Goal: Information Seeking & Learning: Learn about a topic

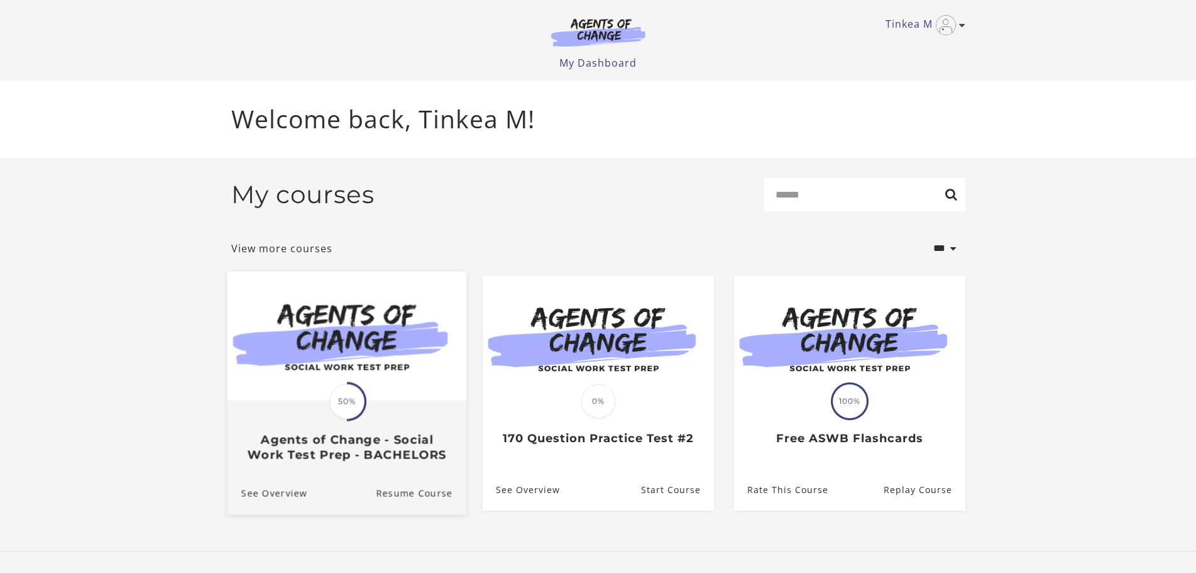
click at [348, 439] on h3 "Agents of Change - Social Work Test Prep - BACHELORS" at bounding box center [346, 446] width 211 height 29
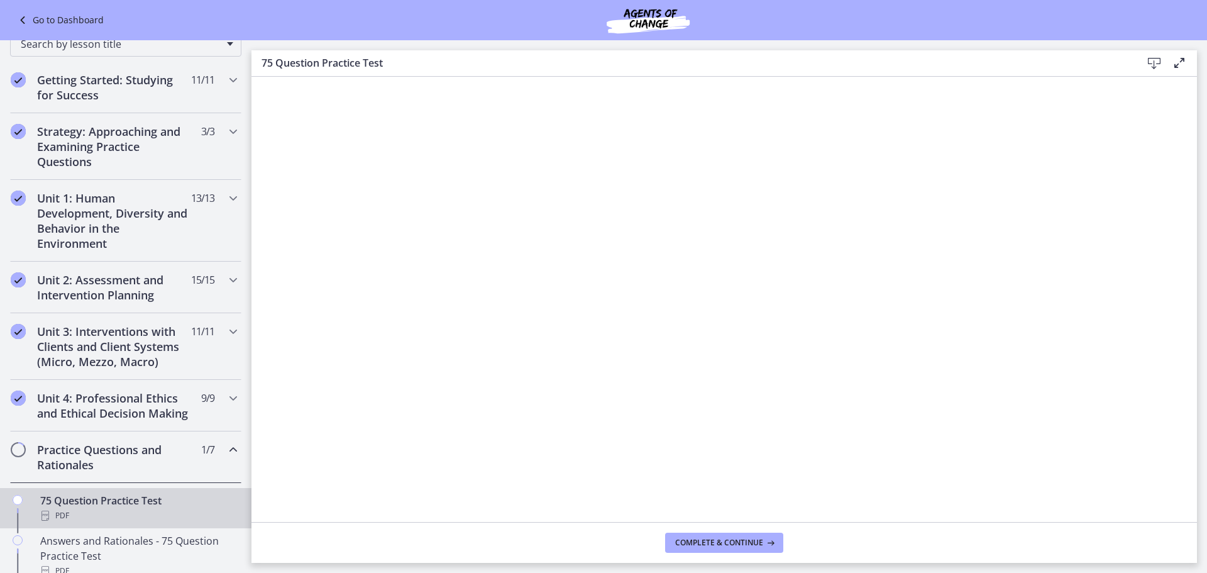
scroll to position [163, 0]
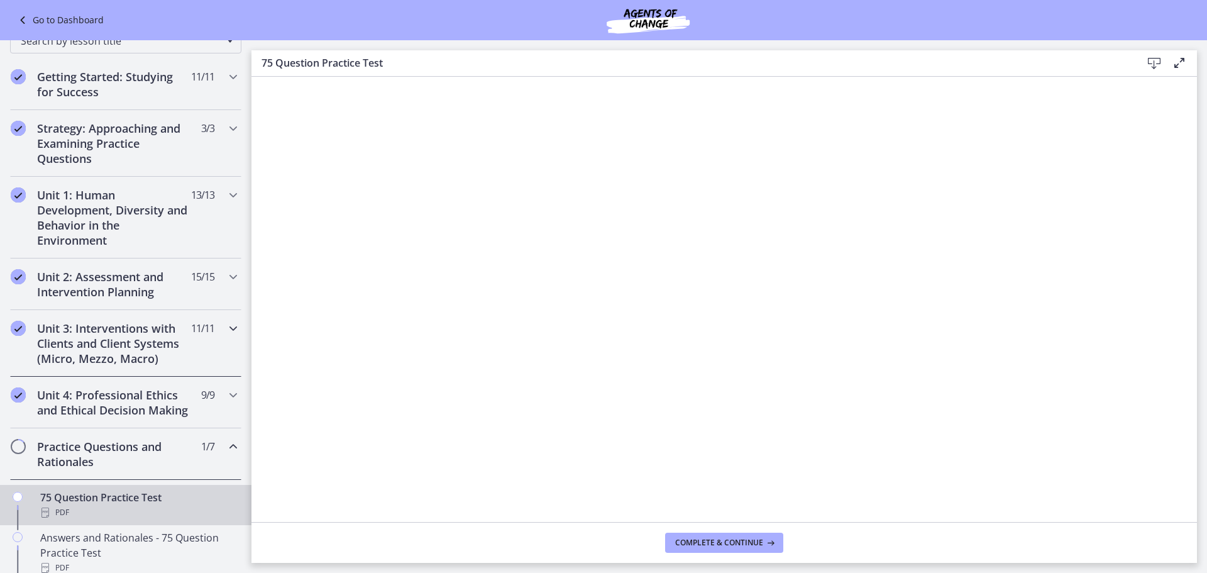
click at [226, 334] on icon "Chapters" at bounding box center [233, 328] width 15 height 15
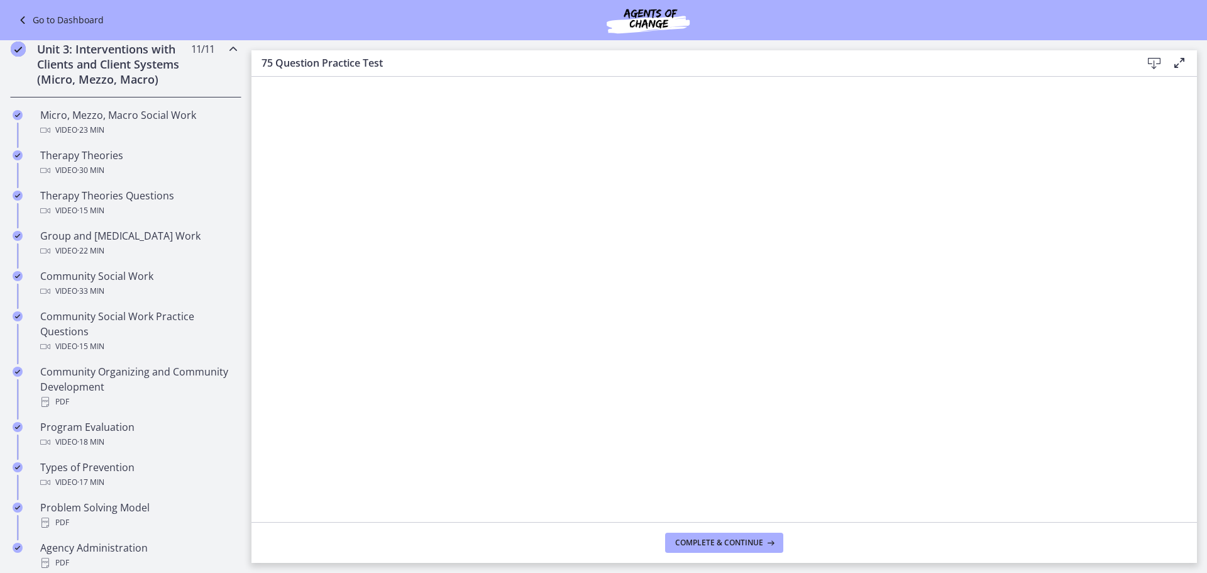
scroll to position [503, 0]
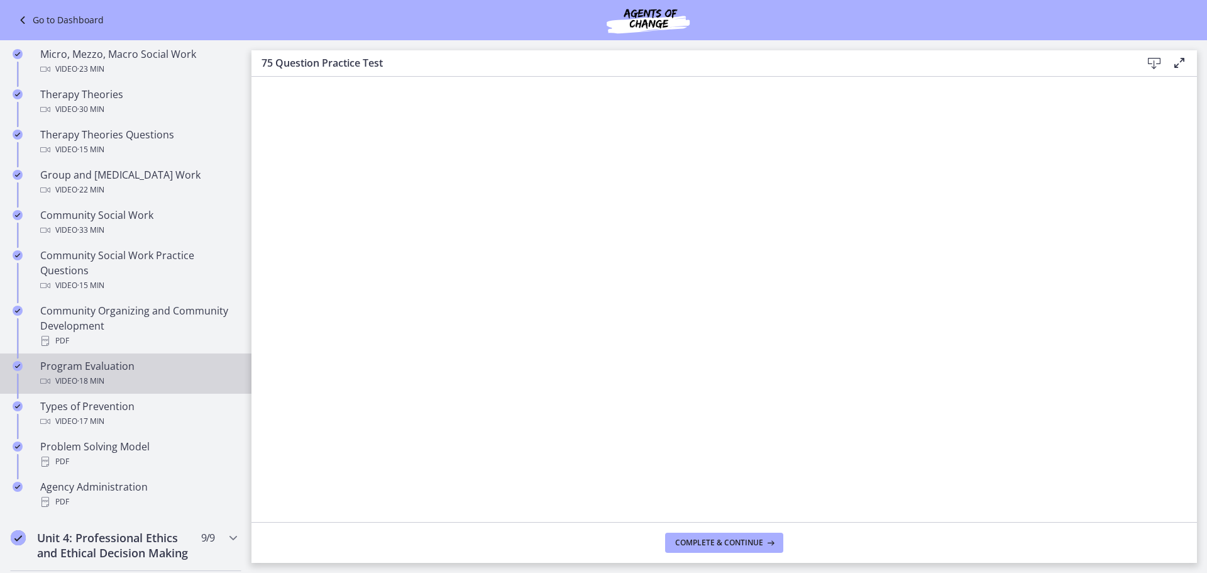
click at [117, 387] on div "Program Evaluation Video · 18 min" at bounding box center [138, 373] width 196 height 30
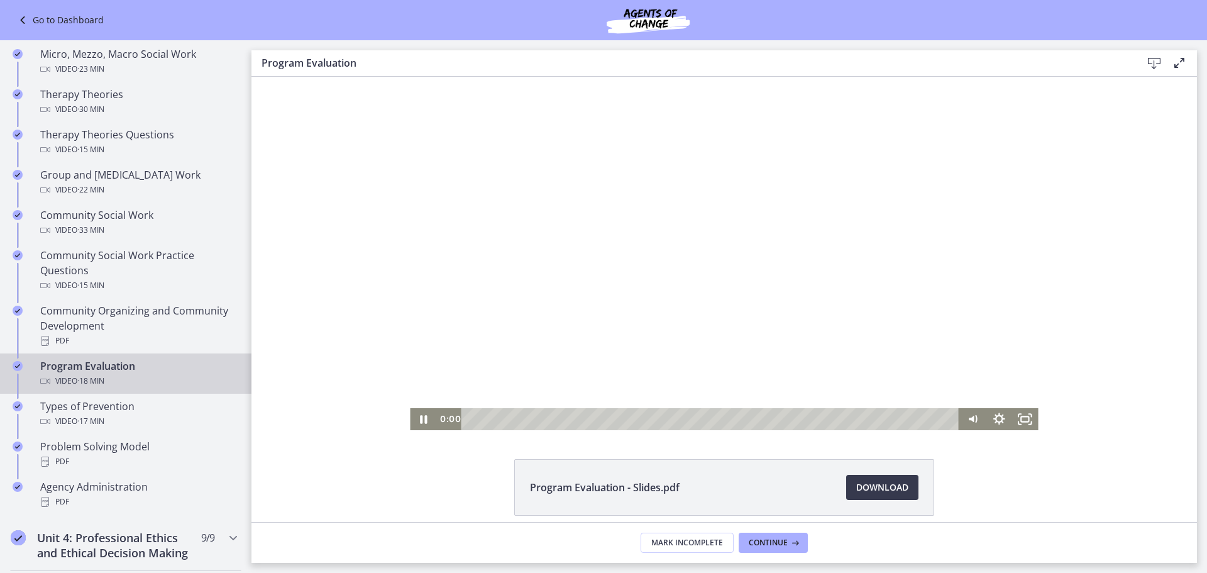
drag, startPoint x: 814, startPoint y: 416, endPoint x: 285, endPoint y: 412, distance: 528.6
click at [287, 412] on div "Click for sound @keyframes VOLUME_SMALL_WAVE_FLASH { 0% { opacity: 0; } 33% { o…" at bounding box center [723, 253] width 945 height 353
click at [417, 420] on icon "Pause" at bounding box center [423, 419] width 26 height 22
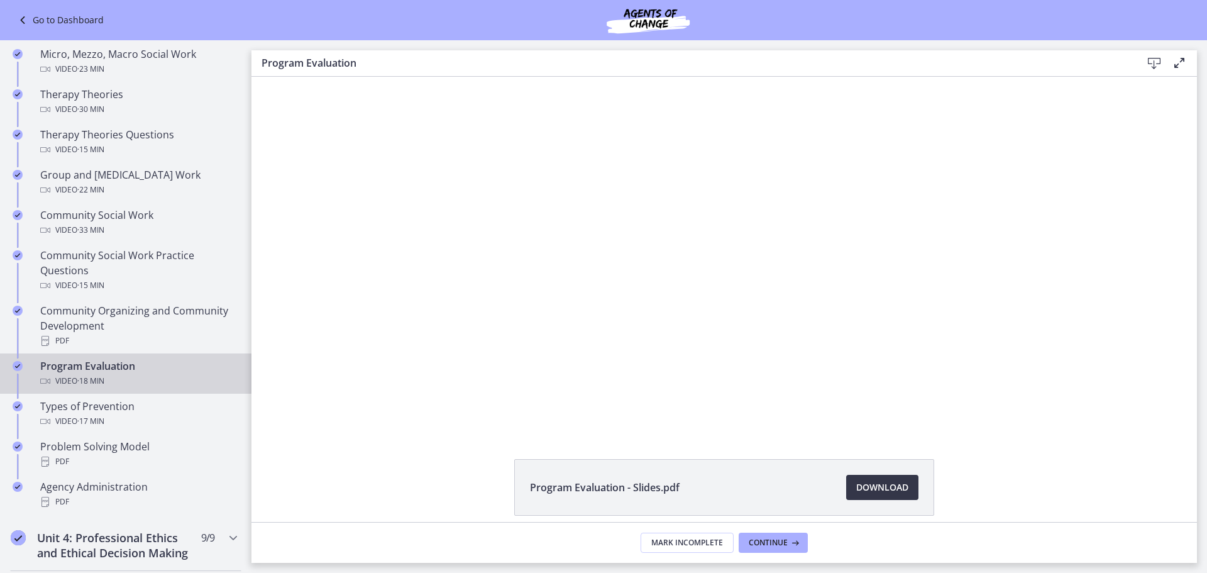
click at [881, 493] on span "Download Opens in a new window" at bounding box center [882, 487] width 52 height 15
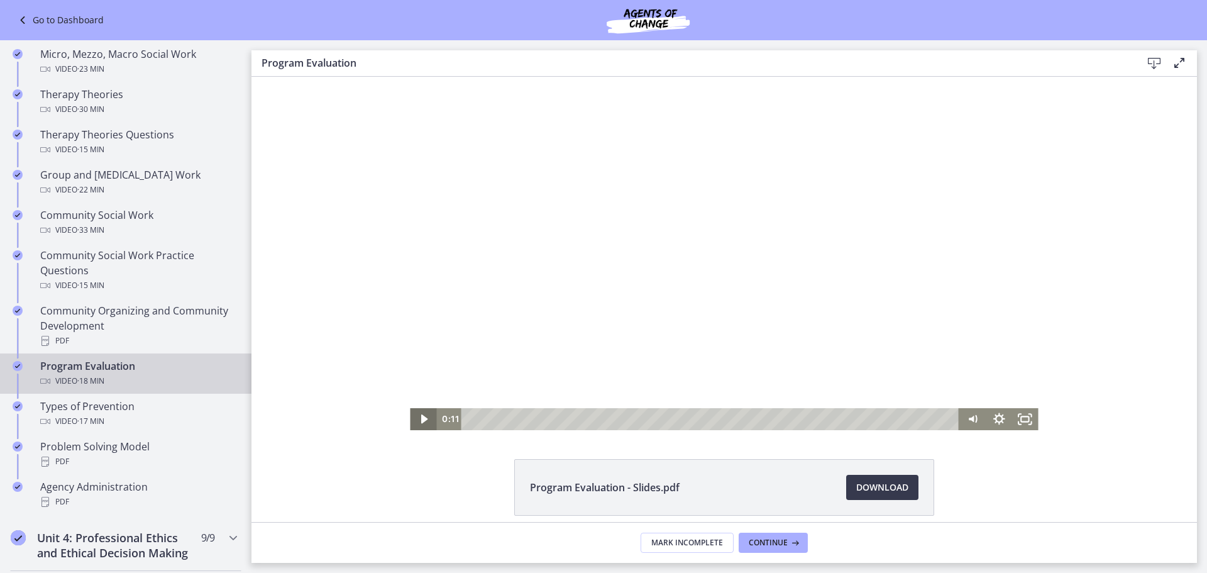
click at [415, 419] on icon "Play Video" at bounding box center [424, 419] width 26 height 22
click at [338, 272] on div "Click for sound @keyframes VOLUME_SMALL_WAVE_FLASH { 0% { opacity: 0; } 33% { o…" at bounding box center [723, 253] width 945 height 353
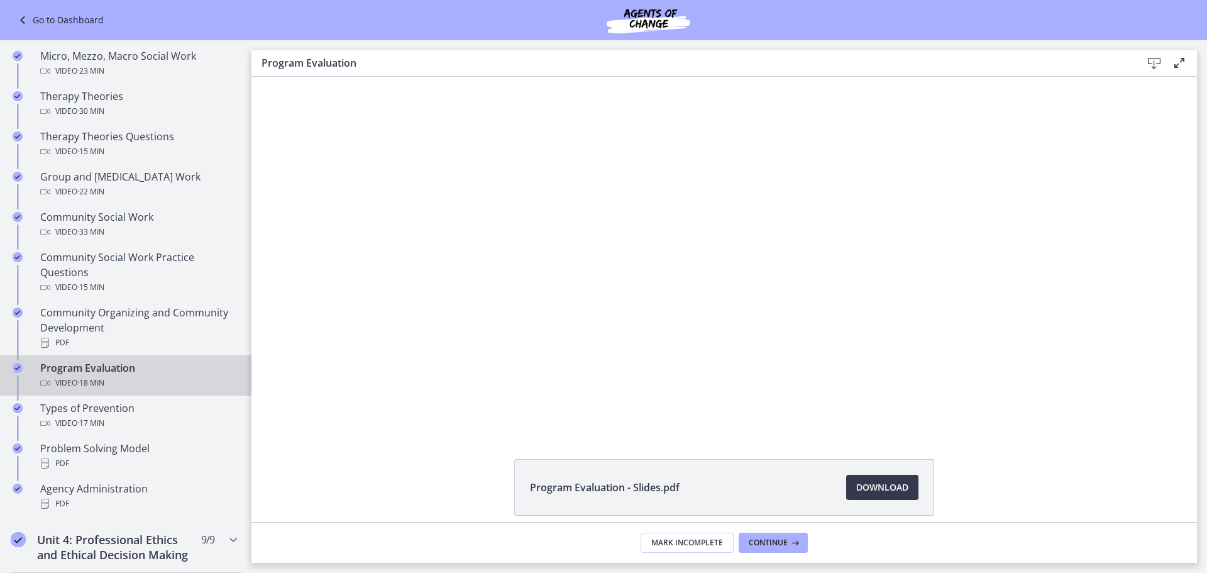
scroll to position [503, 0]
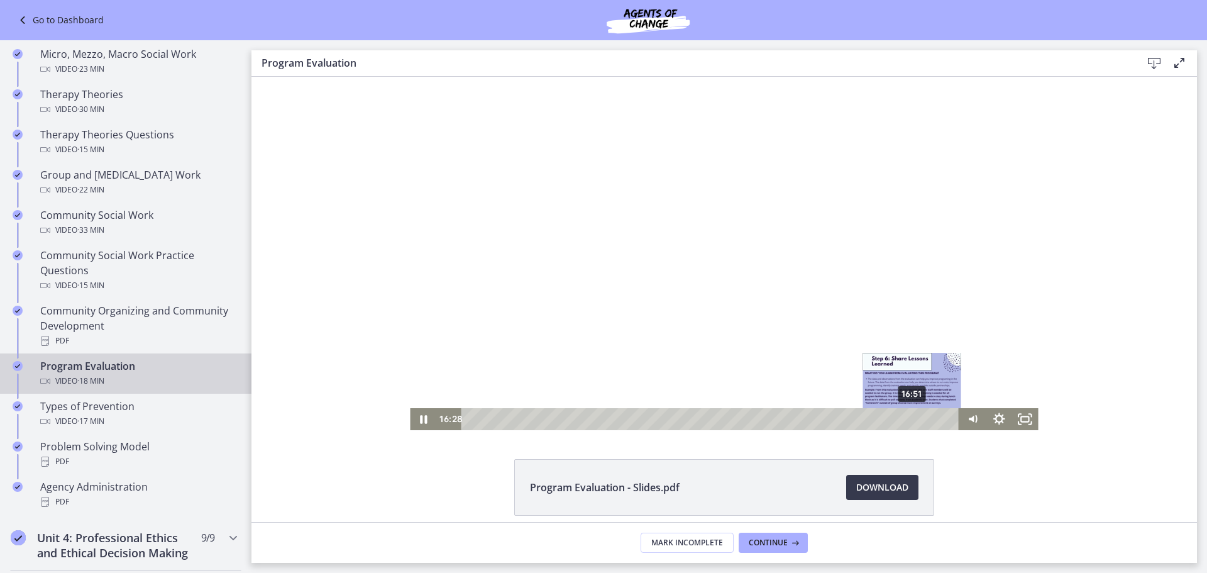
click at [908, 418] on div "16:51" at bounding box center [712, 419] width 482 height 22
click at [924, 418] on div "17:29" at bounding box center [712, 419] width 482 height 22
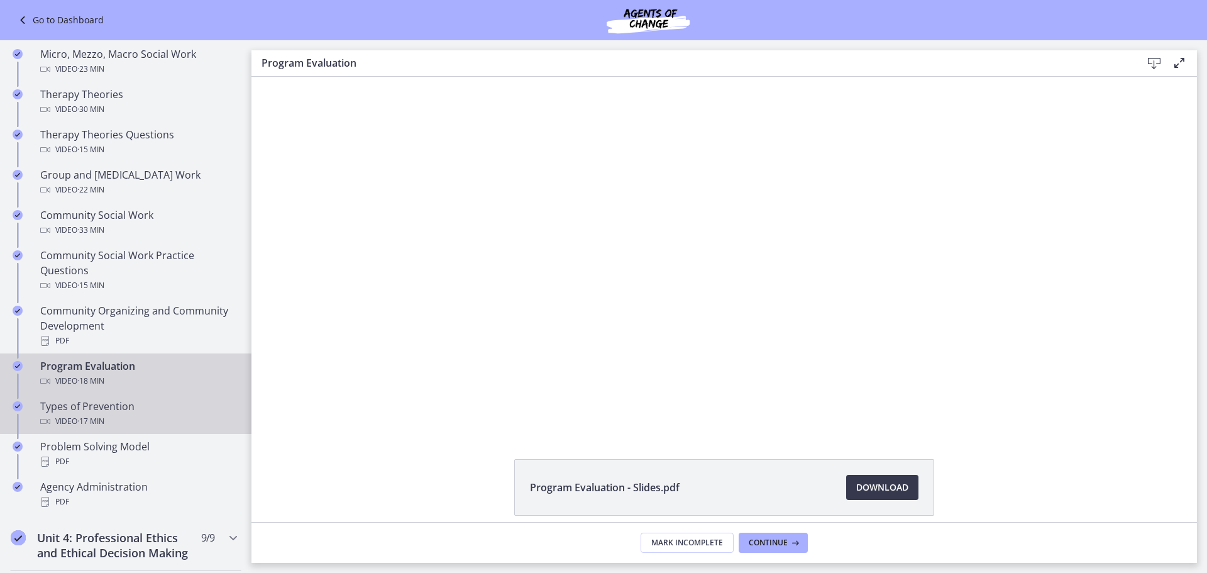
click at [137, 429] on div "Video · 17 min" at bounding box center [138, 421] width 196 height 15
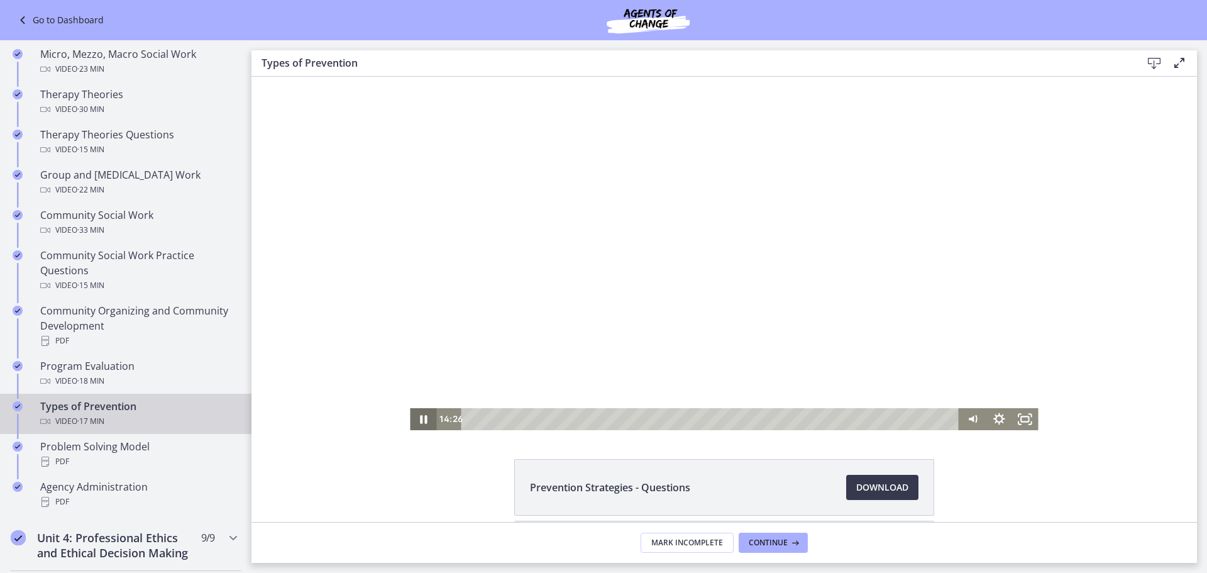
click at [420, 419] on icon "Pause" at bounding box center [423, 419] width 7 height 8
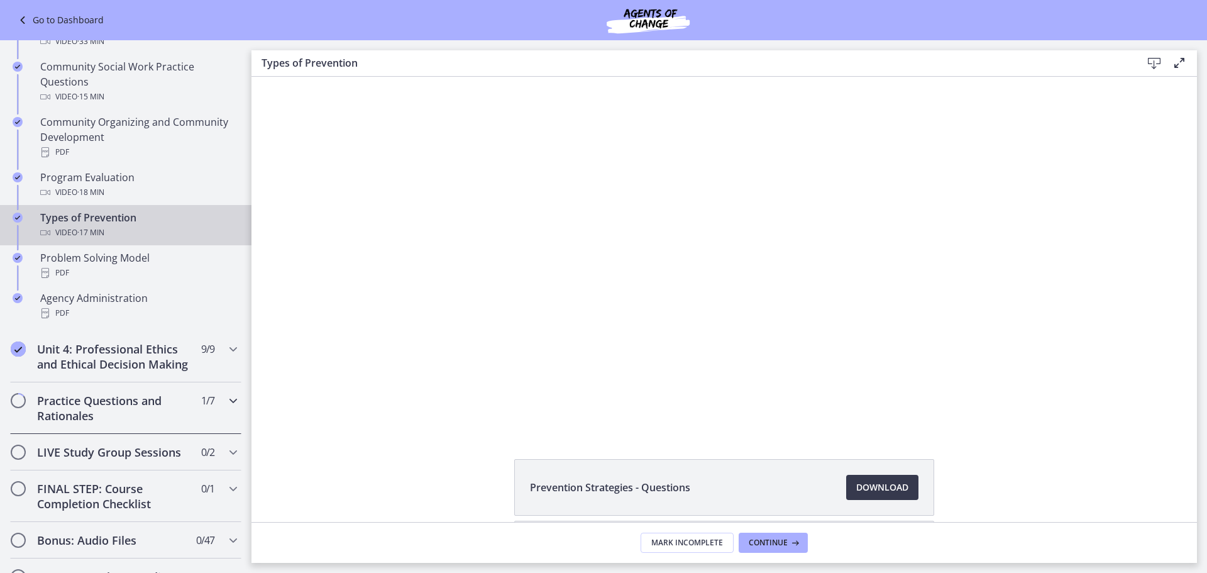
scroll to position [881, 0]
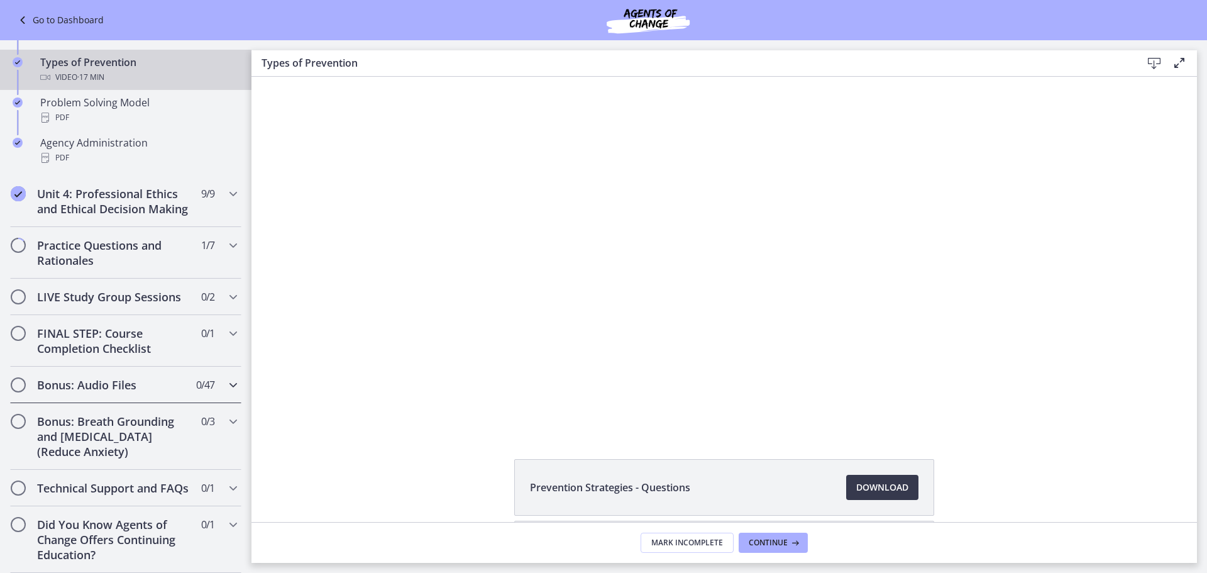
click at [226, 392] on icon "Chapters" at bounding box center [233, 384] width 15 height 15
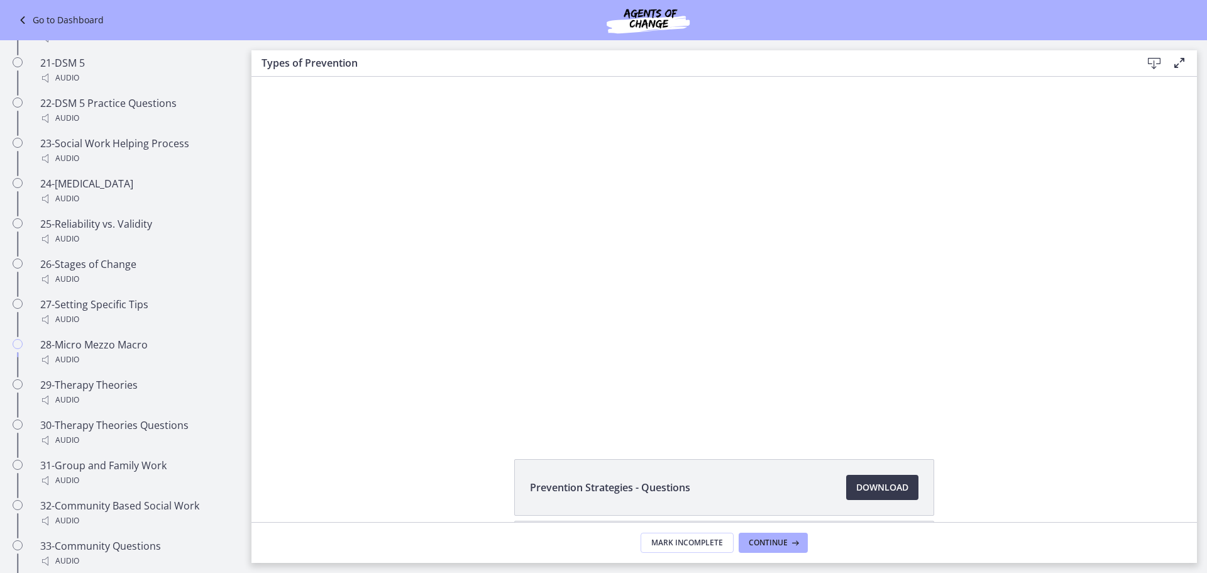
scroll to position [1509, 0]
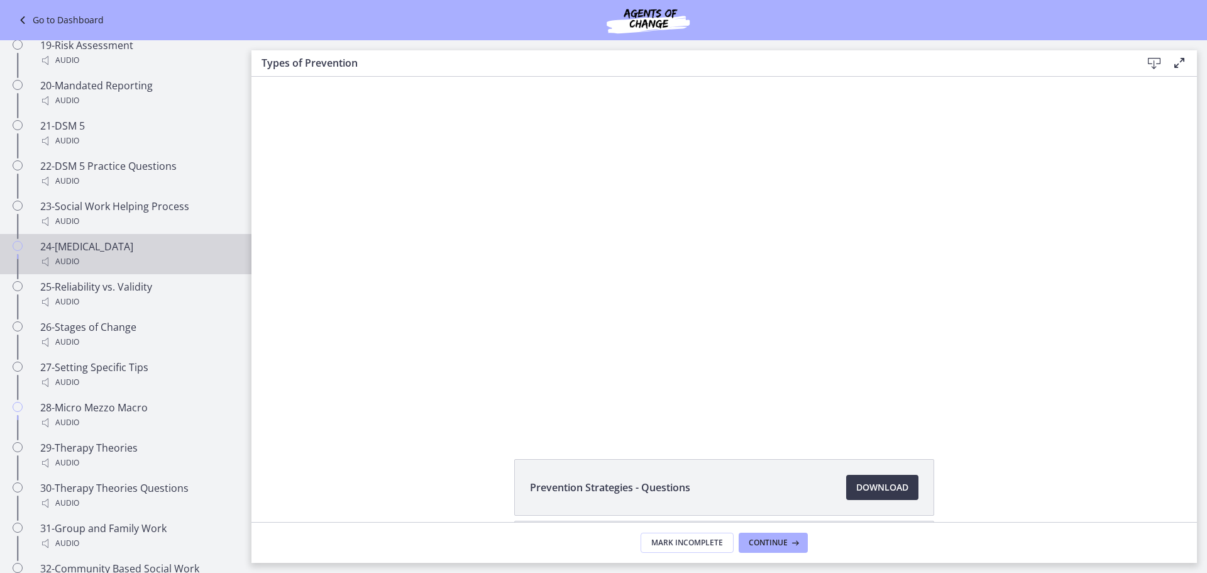
click at [143, 269] on div "24-Personality Disorders Audio" at bounding box center [138, 254] width 196 height 30
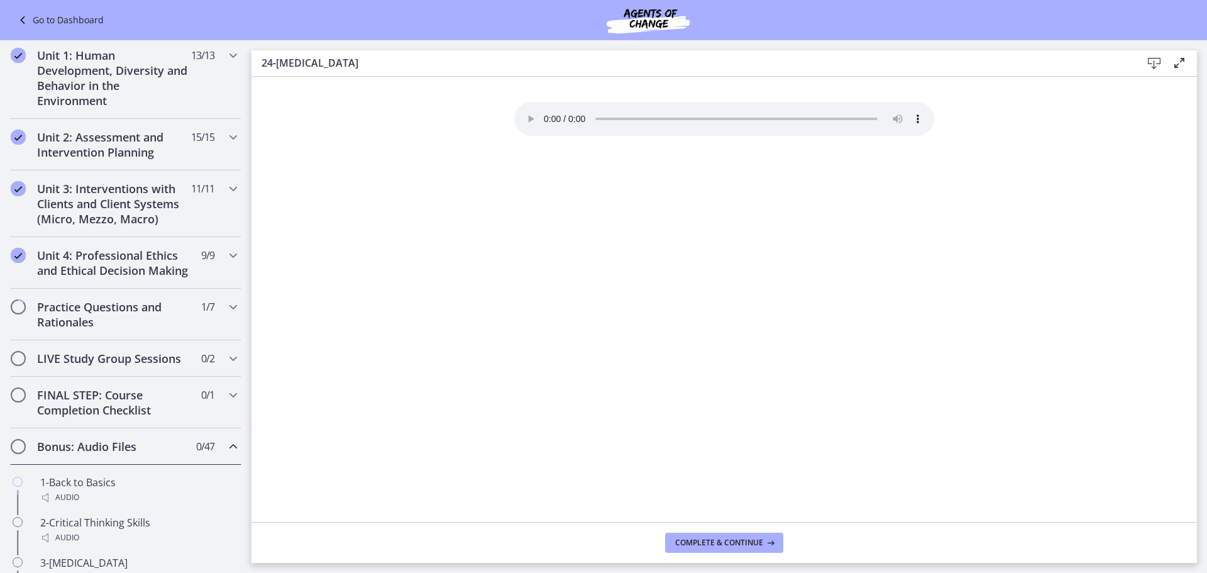
scroll to position [216, 0]
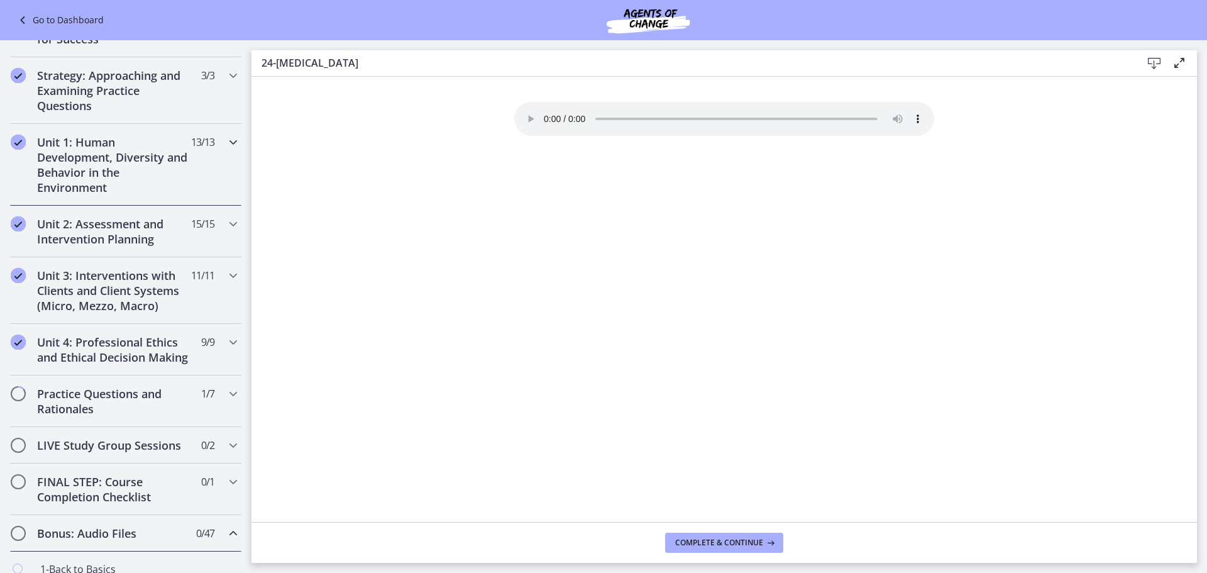
click at [226, 141] on icon "Chapters" at bounding box center [233, 142] width 15 height 15
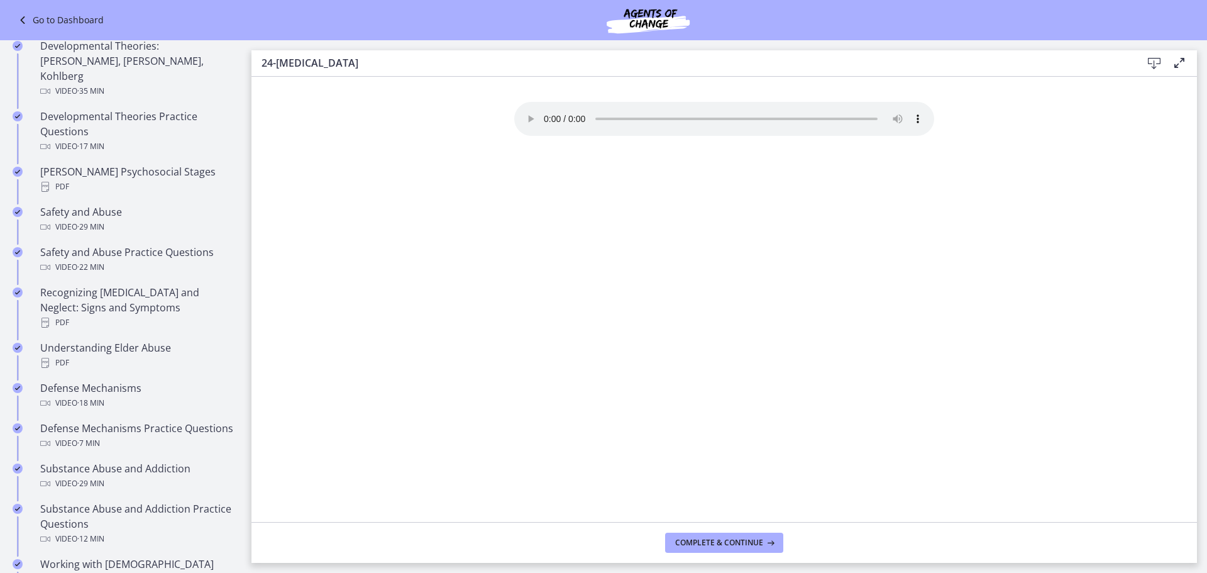
scroll to position [468, 0]
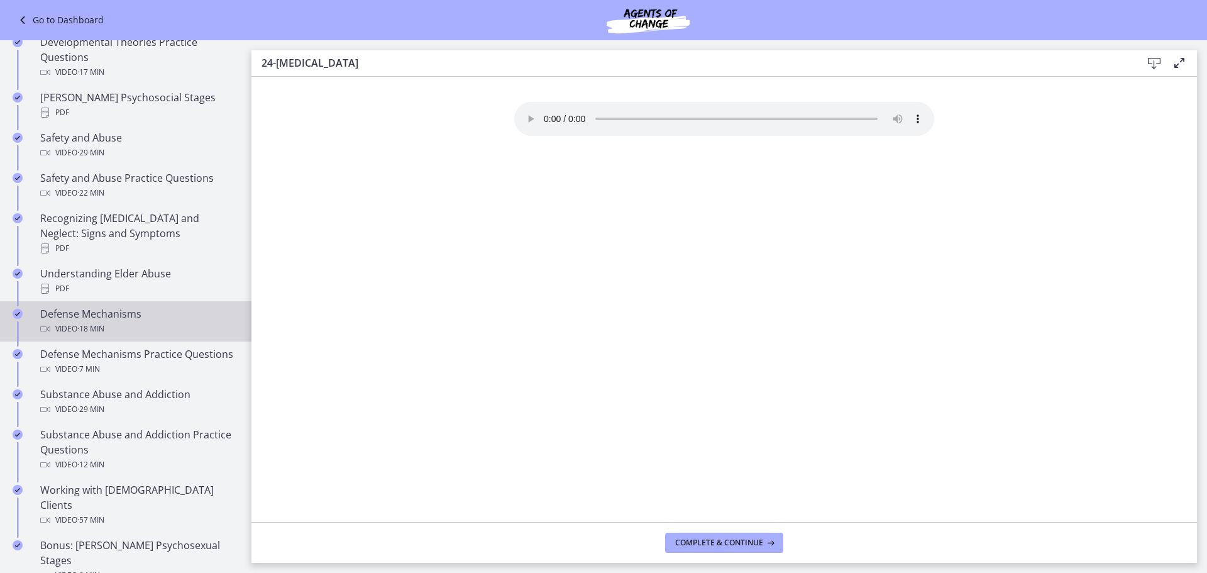
click at [128, 321] on div "Video · 18 min" at bounding box center [138, 328] width 196 height 15
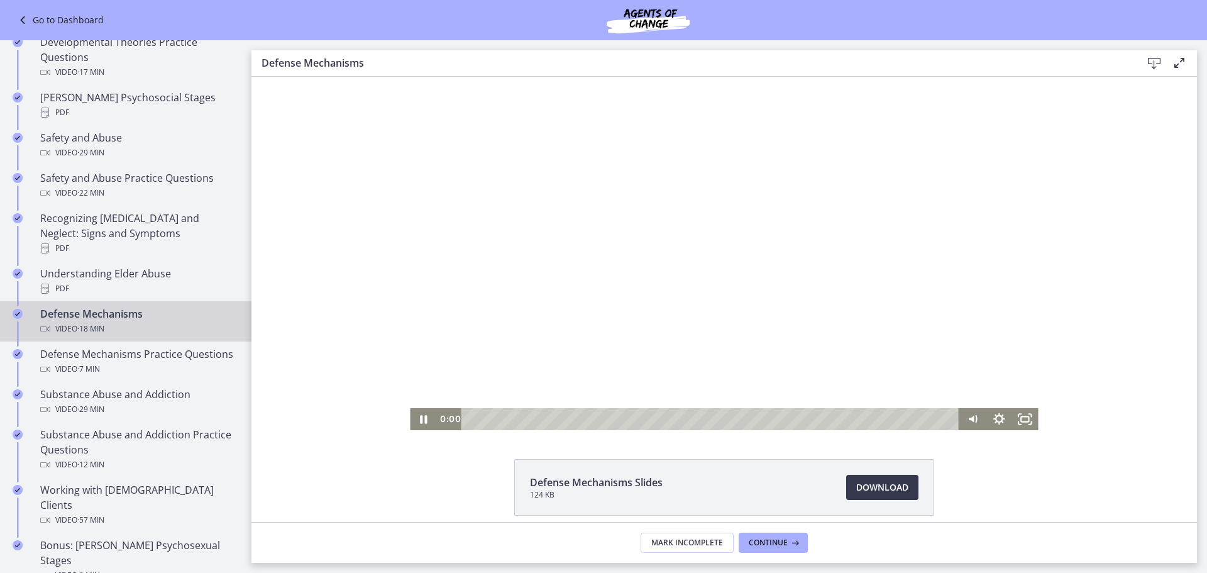
drag, startPoint x: 913, startPoint y: 417, endPoint x: 265, endPoint y: 427, distance: 647.4
click at [265, 427] on div "Click for sound @keyframes VOLUME_SMALL_WAVE_FLASH { 0% { opacity: 0; } 33% { o…" at bounding box center [723, 253] width 945 height 353
click at [420, 420] on icon "Pause" at bounding box center [423, 419] width 7 height 8
drag, startPoint x: 422, startPoint y: 418, endPoint x: 440, endPoint y: 418, distance: 17.6
click at [422, 418] on icon "Play Video" at bounding box center [424, 419] width 26 height 22
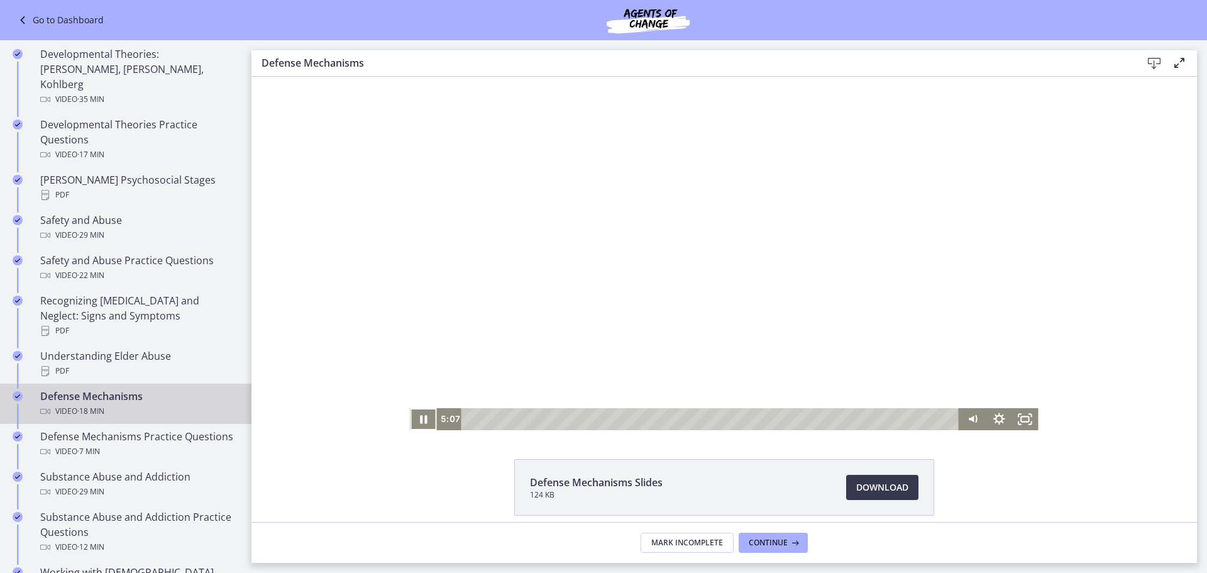
scroll to position [216, 0]
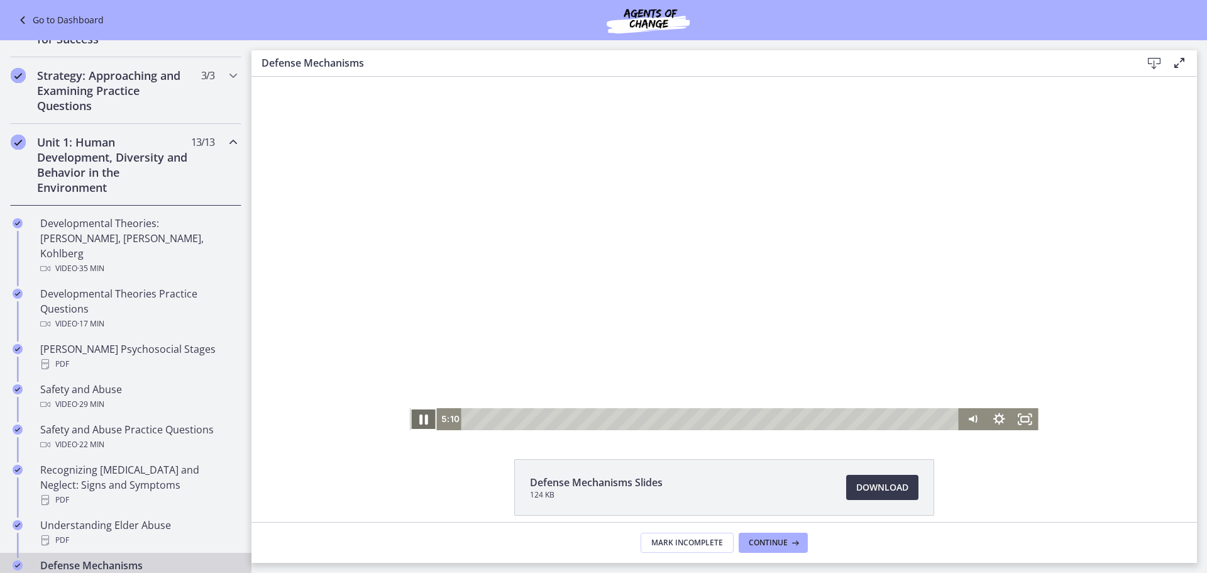
click at [420, 420] on icon "Pause" at bounding box center [423, 419] width 9 height 10
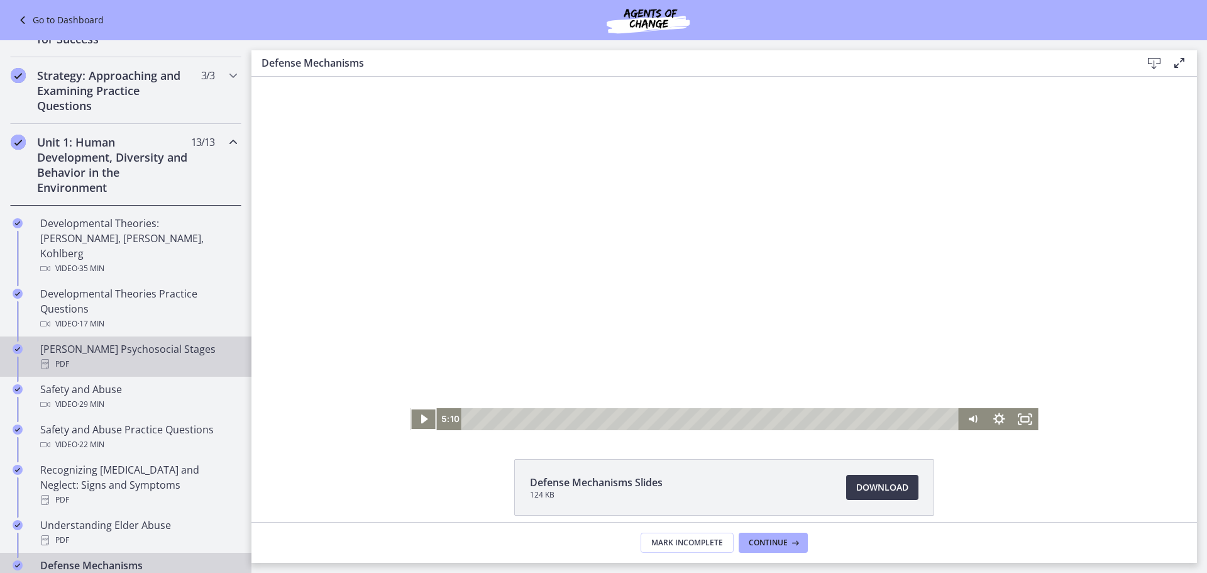
click at [142, 341] on div "Erikson's Psychosocial Stages PDF" at bounding box center [138, 356] width 196 height 30
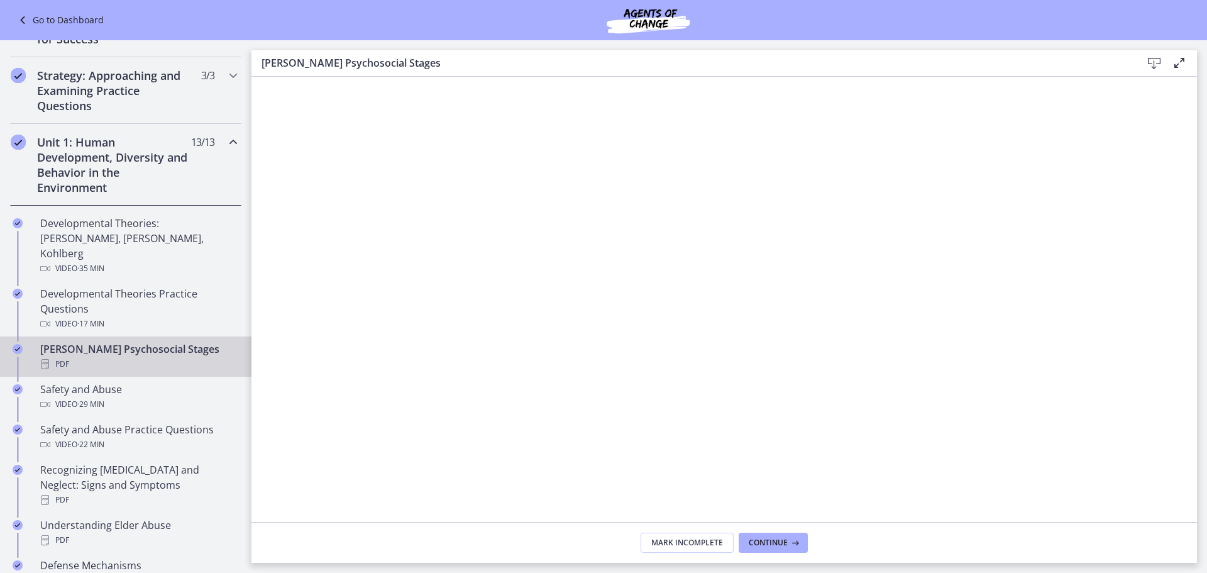
click at [1156, 61] on icon at bounding box center [1153, 63] width 15 height 15
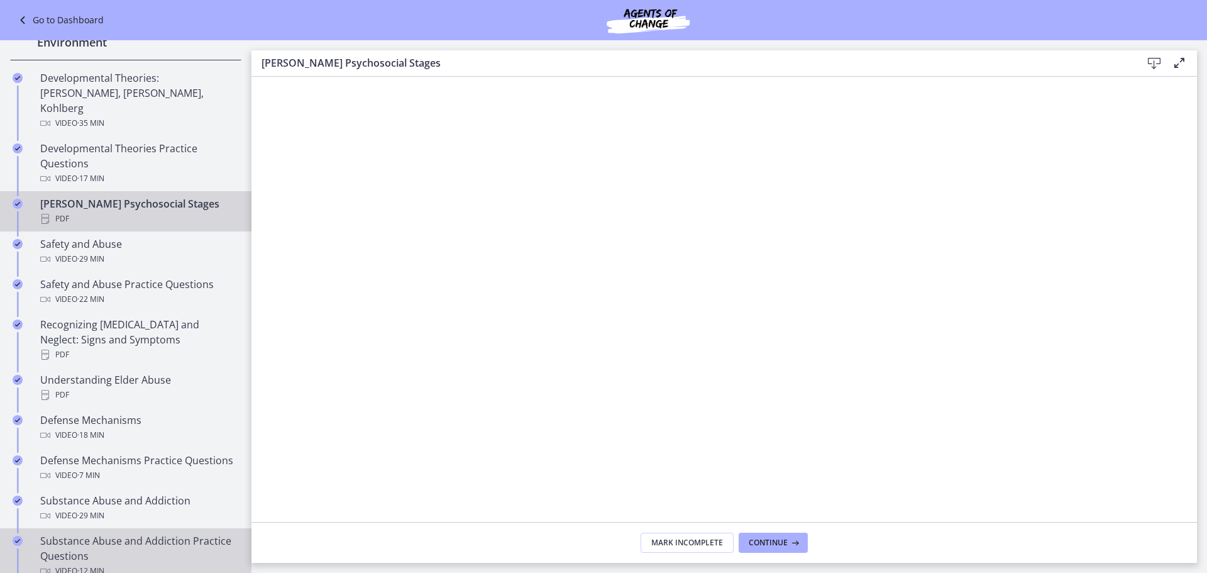
scroll to position [468, 0]
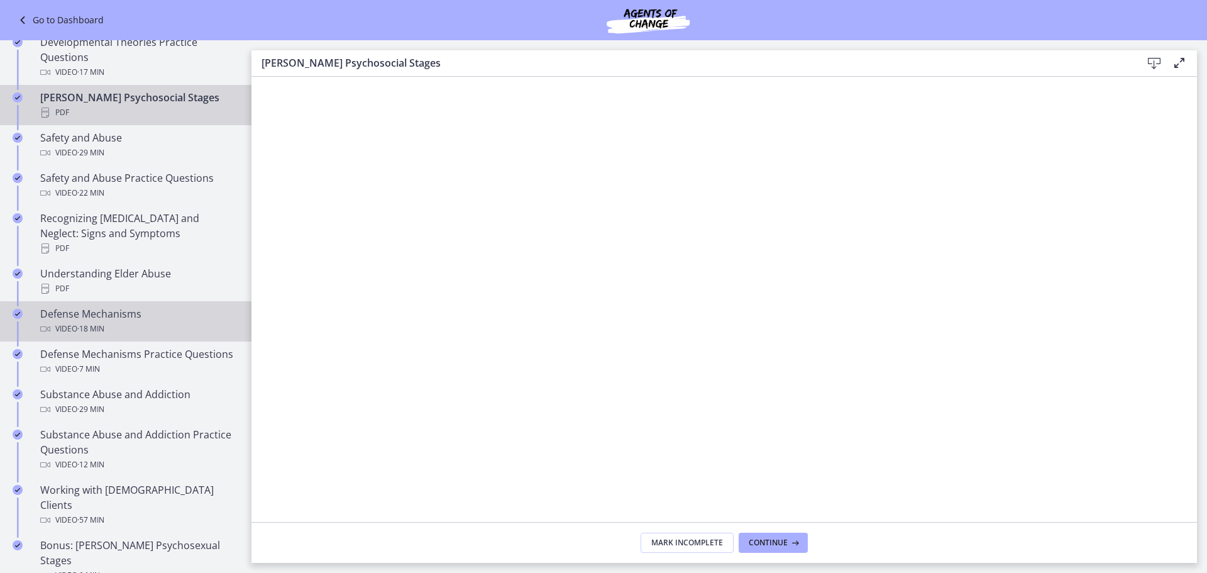
click at [133, 321] on div "Video · 18 min" at bounding box center [138, 328] width 196 height 15
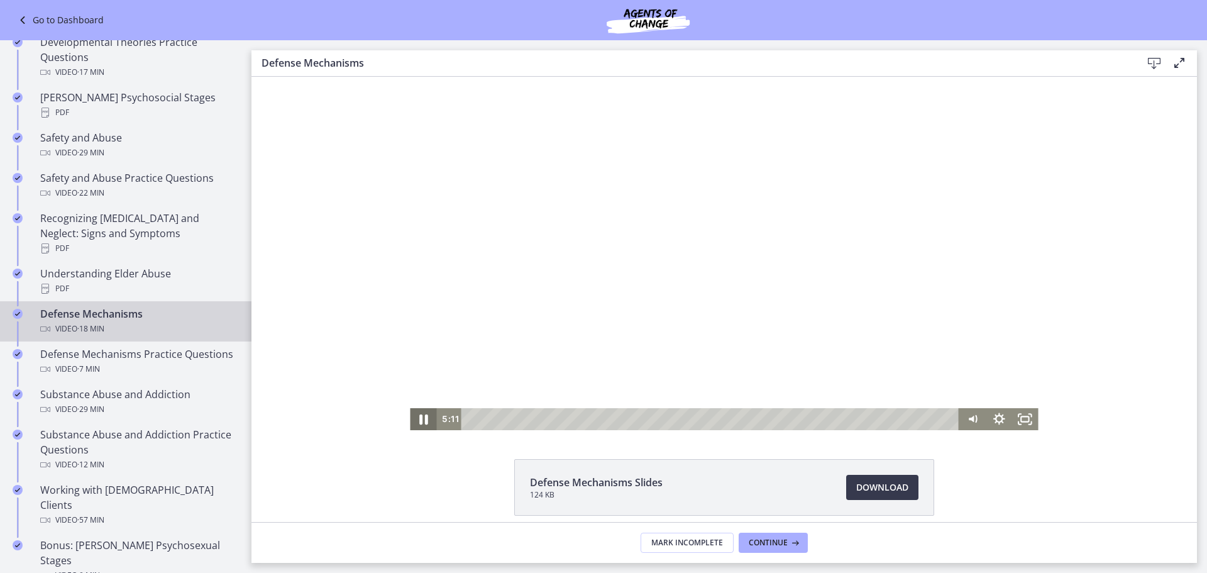
click at [414, 417] on icon "Pause" at bounding box center [422, 418] width 31 height 26
click at [416, 414] on icon "Play Video" at bounding box center [424, 419] width 26 height 22
click at [410, 408] on button "Pause" at bounding box center [423, 419] width 26 height 22
click at [421, 421] on icon "Play Video" at bounding box center [424, 418] width 7 height 9
click at [1096, 202] on div "Click for sound @keyframes VOLUME_SMALL_WAVE_FLASH { 0% { opacity: 0; } 33% { o…" at bounding box center [723, 253] width 945 height 353
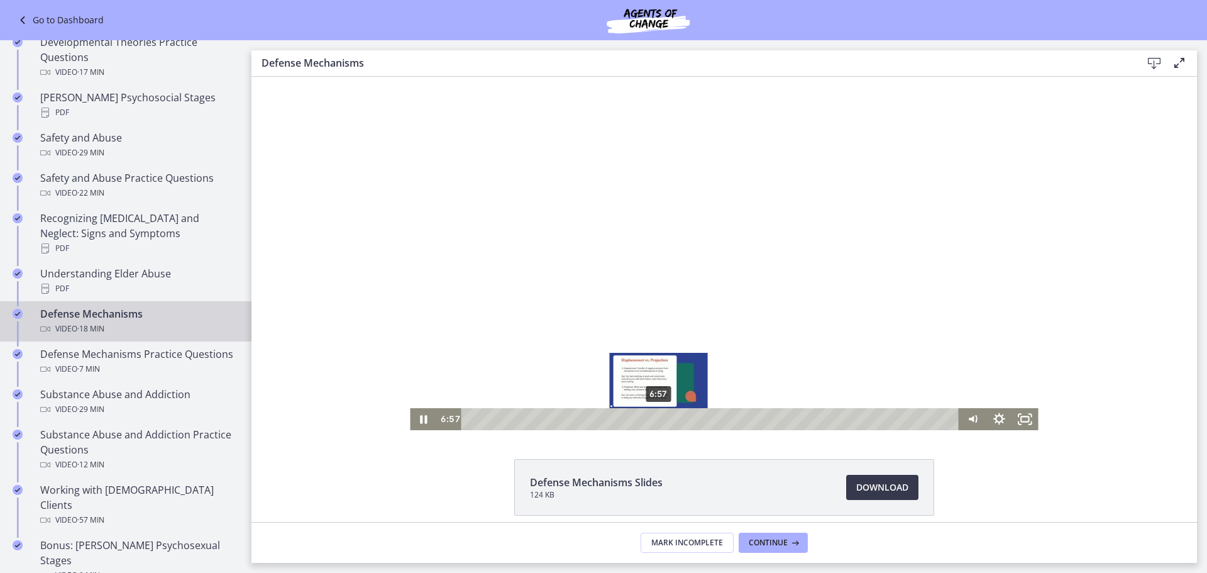
click at [654, 419] on div "6:57" at bounding box center [712, 419] width 482 height 22
click at [625, 419] on div "5:53" at bounding box center [712, 419] width 482 height 22
click at [604, 416] on div "5:07" at bounding box center [712, 419] width 482 height 22
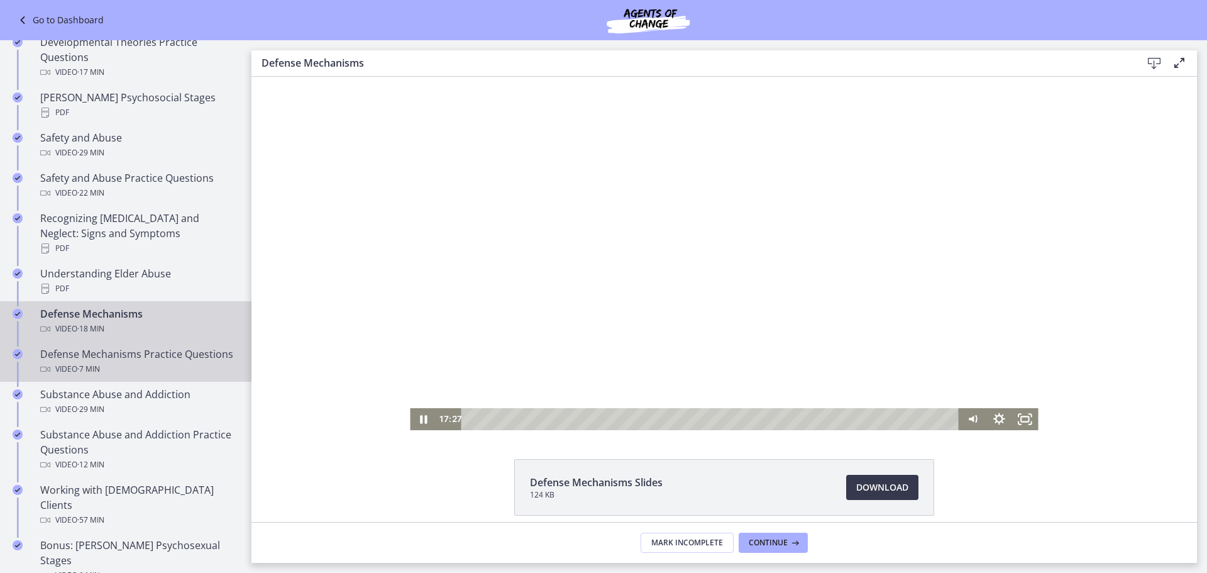
click at [91, 348] on div "Defense Mechanisms Practice Questions Video · 7 min" at bounding box center [138, 361] width 196 height 30
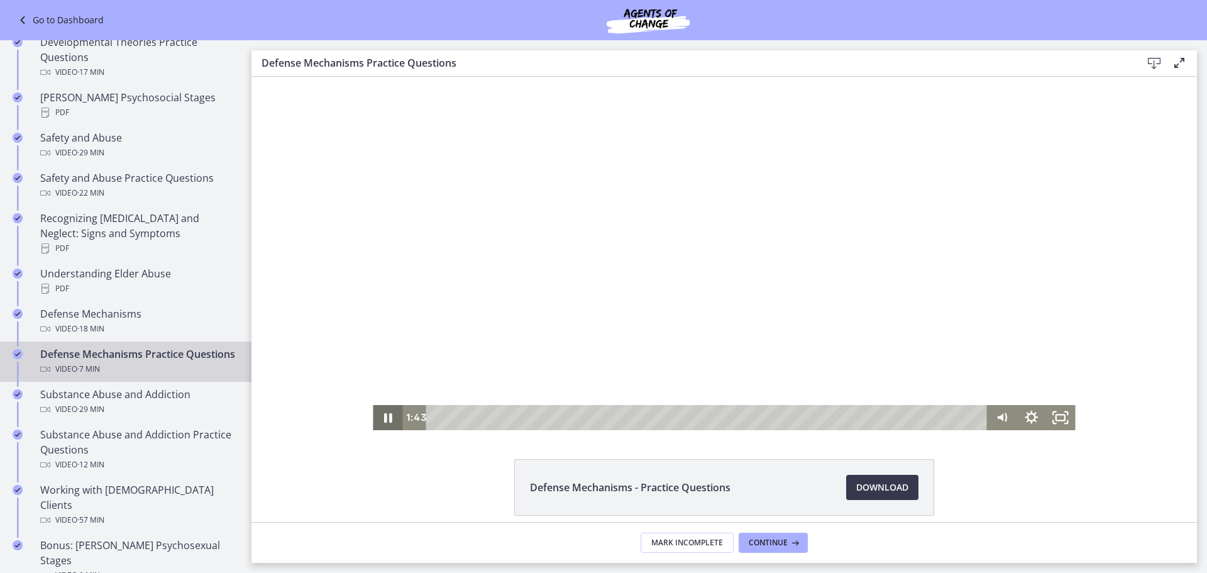
click at [383, 415] on icon "Pause" at bounding box center [388, 417] width 30 height 25
click at [376, 418] on icon "Play Video" at bounding box center [388, 417] width 35 height 30
click at [386, 416] on icon "Pause" at bounding box center [388, 417] width 8 height 9
click at [385, 418] on icon "Play Video" at bounding box center [389, 417] width 9 height 13
click at [385, 420] on icon "Pause" at bounding box center [388, 417] width 8 height 9
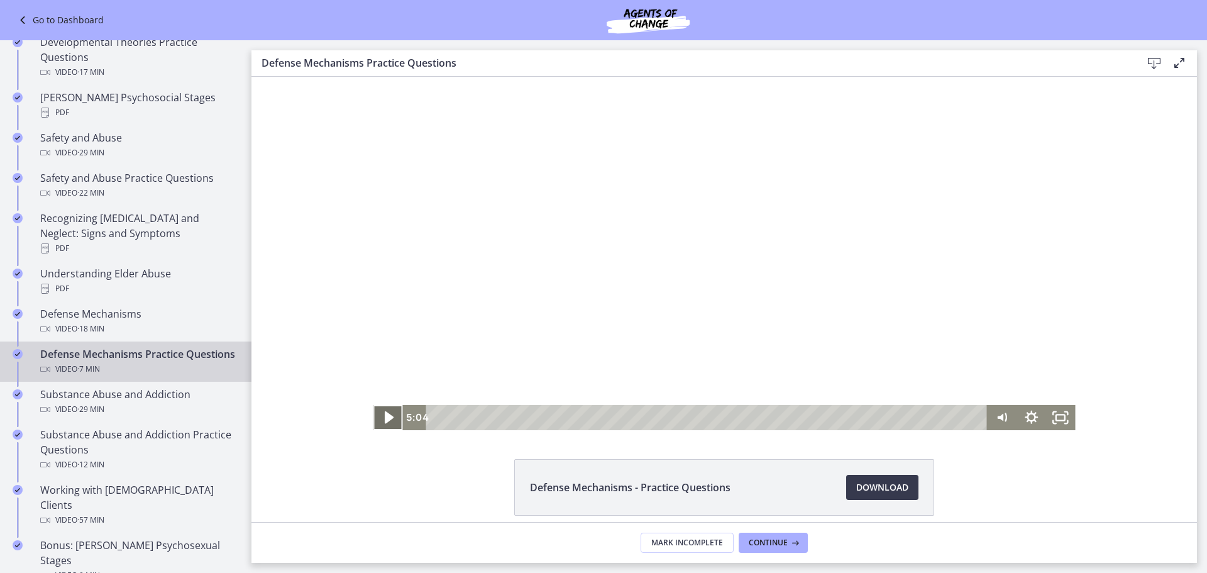
drag, startPoint x: 382, startPoint y: 422, endPoint x: 871, endPoint y: 552, distance: 506.0
click at [382, 422] on icon "Play Video" at bounding box center [388, 417] width 35 height 30
click at [377, 420] on icon "Pause" at bounding box center [388, 417] width 30 height 25
click at [385, 417] on icon "Play Video" at bounding box center [389, 417] width 9 height 13
click at [383, 415] on icon "Pause" at bounding box center [388, 417] width 30 height 25
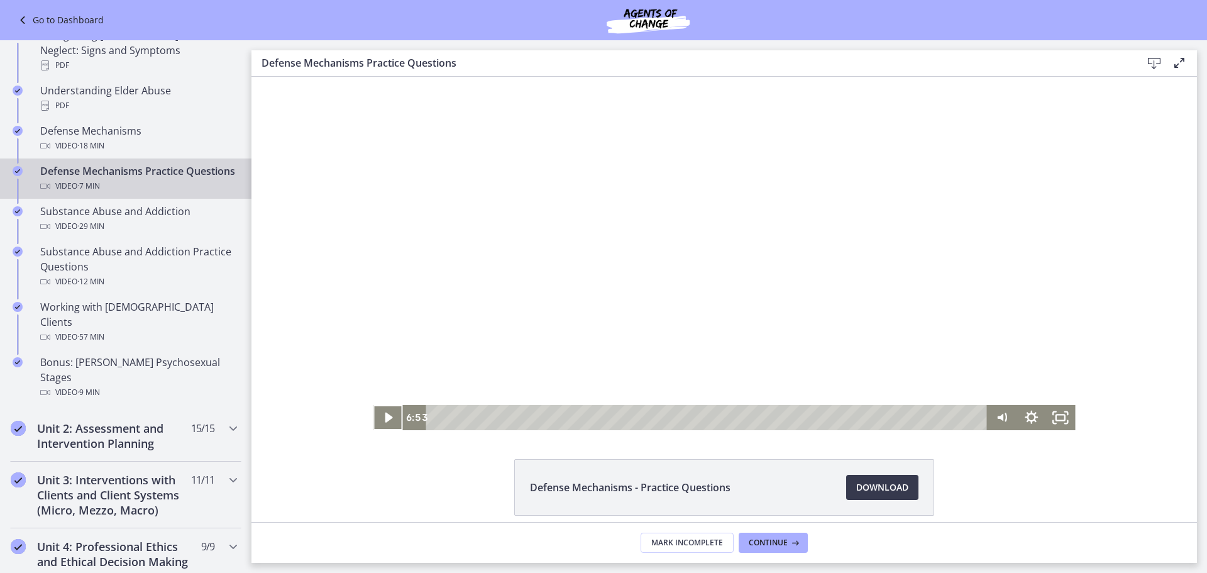
scroll to position [719, 0]
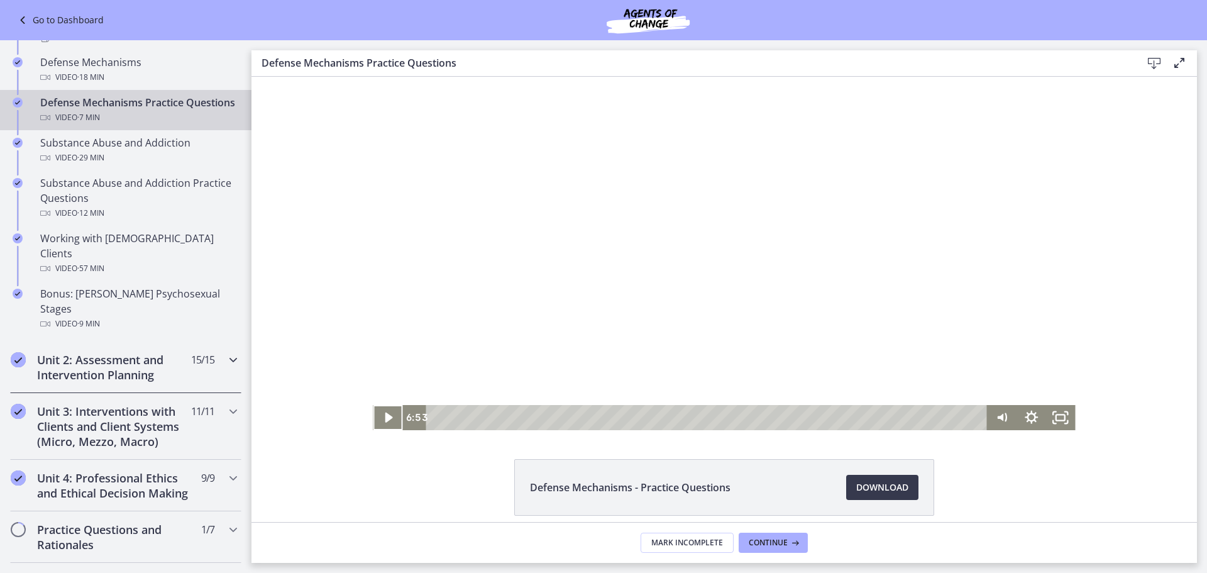
click at [226, 352] on icon "Chapters" at bounding box center [233, 359] width 15 height 15
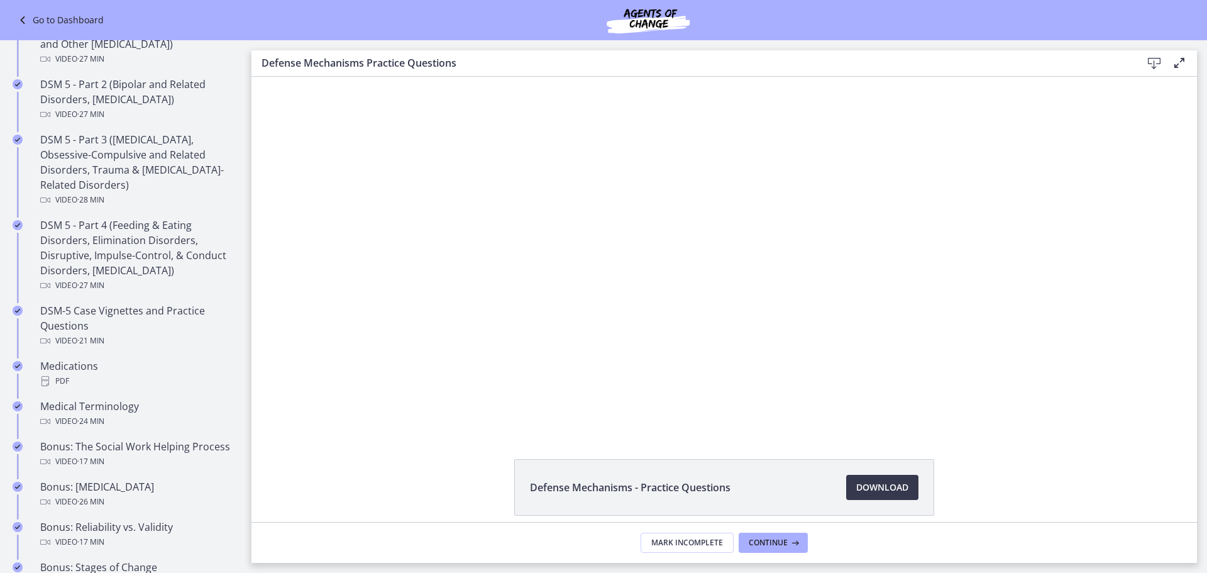
scroll to position [530, 0]
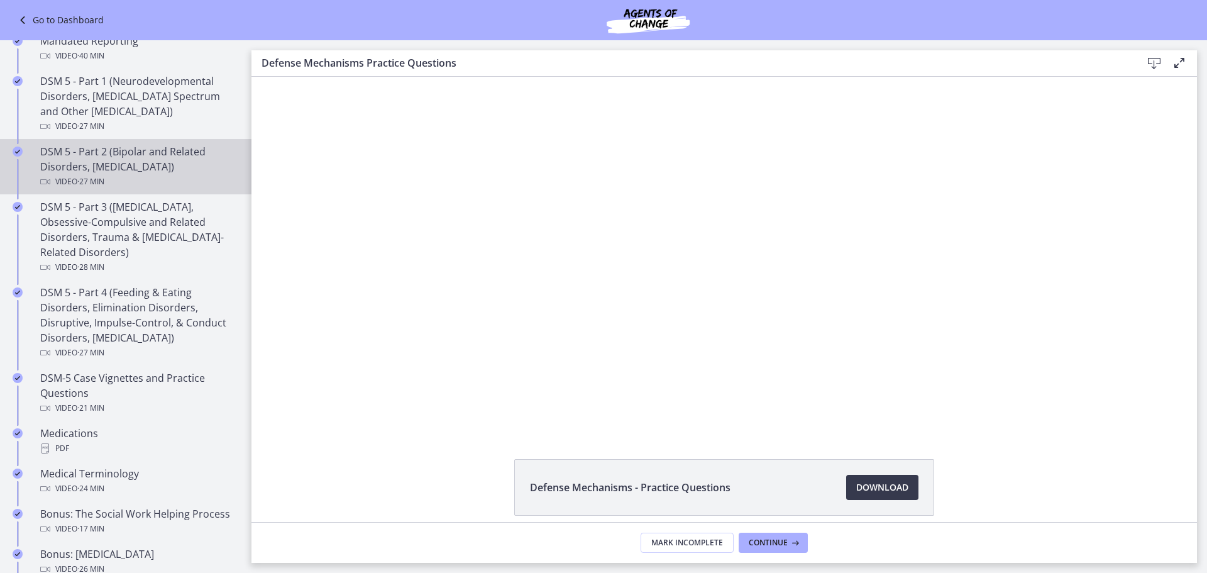
click at [118, 150] on div "DSM 5 - Part 2 (Bipolar and Related Disorders, Depressive Disorders) Video · 27…" at bounding box center [138, 166] width 196 height 45
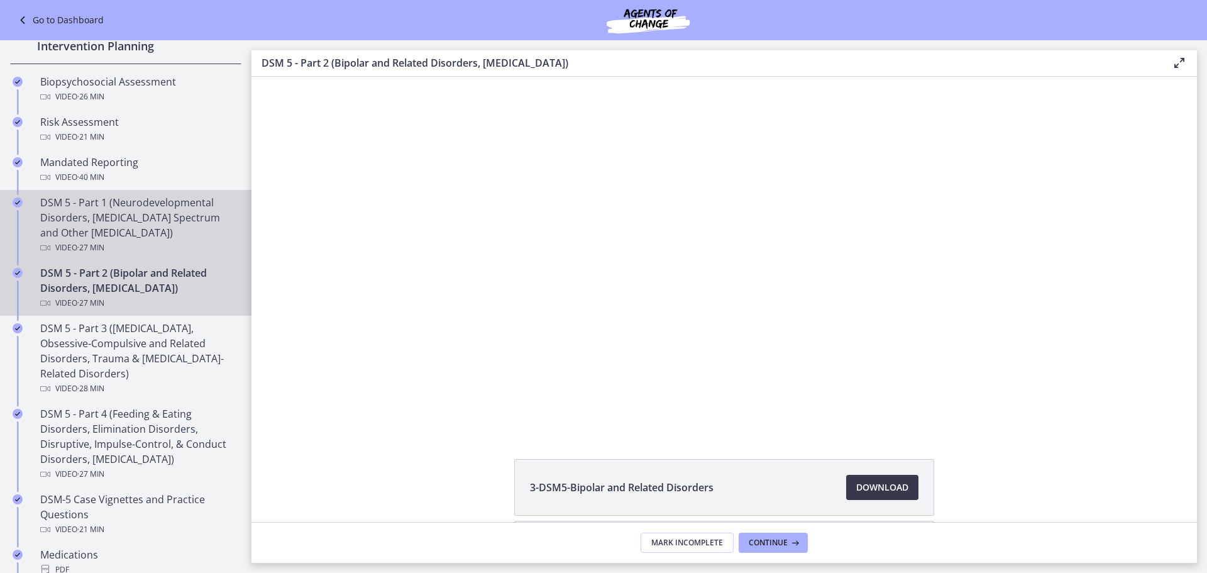
scroll to position [405, 0]
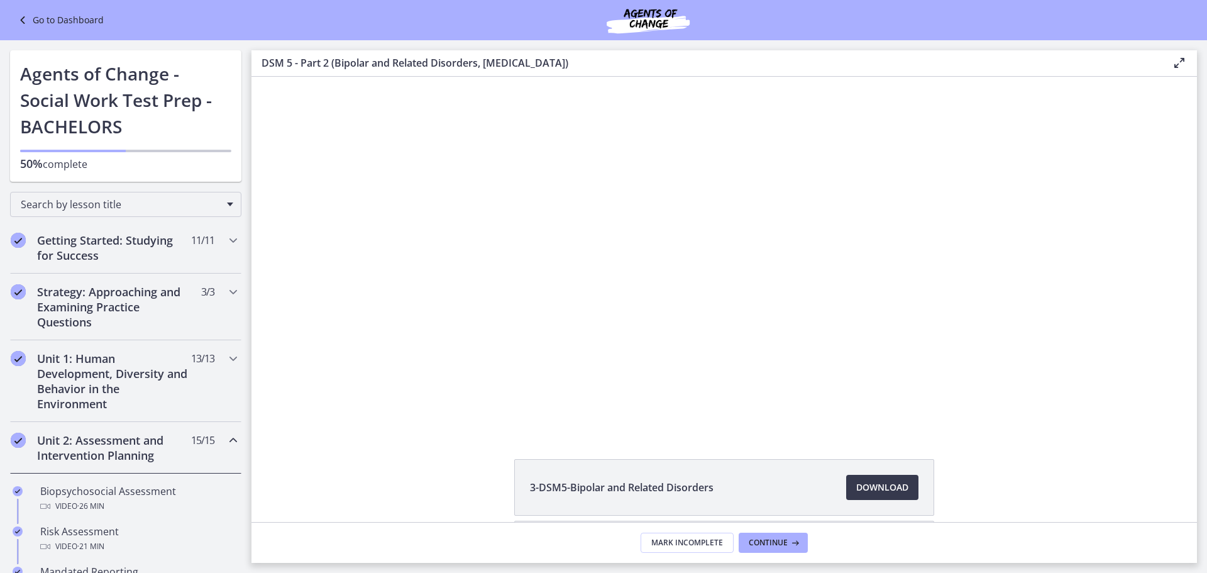
scroll to position [405, 0]
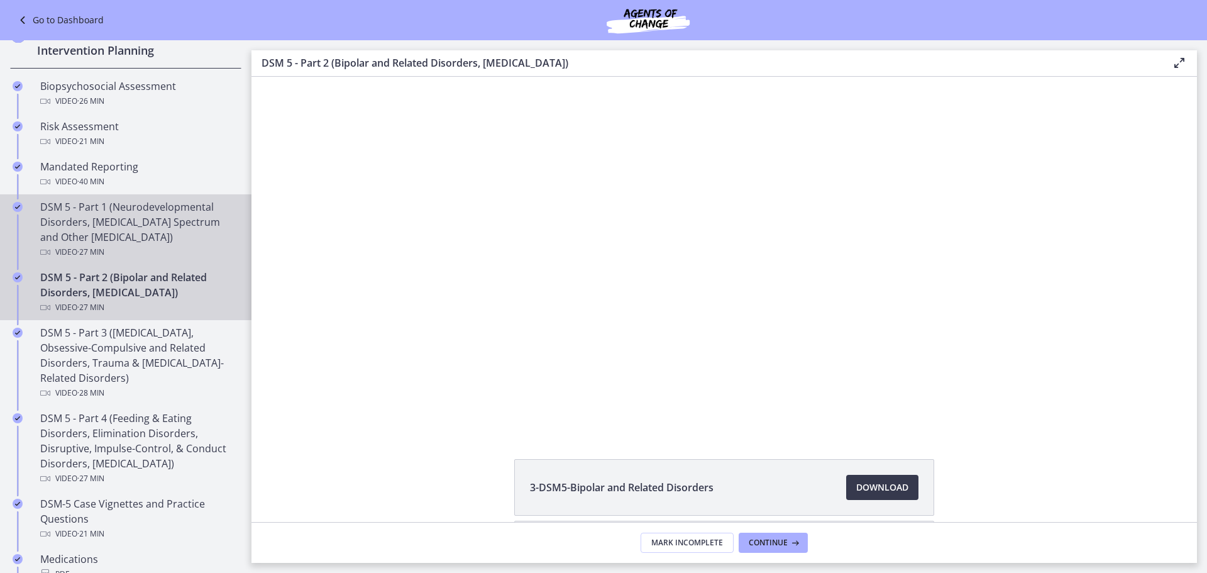
click at [133, 224] on div "DSM 5 - Part 1 (Neurodevelopmental Disorders, Schizophrenia Spectrum and Other …" at bounding box center [138, 229] width 196 height 60
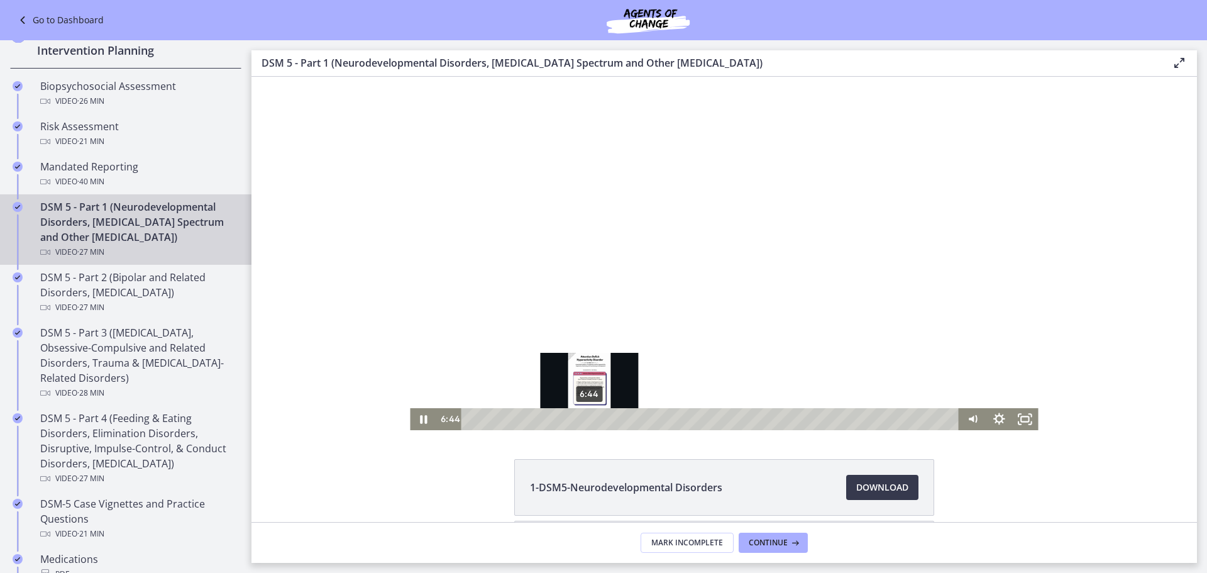
click at [584, 419] on div "6:44" at bounding box center [712, 419] width 482 height 22
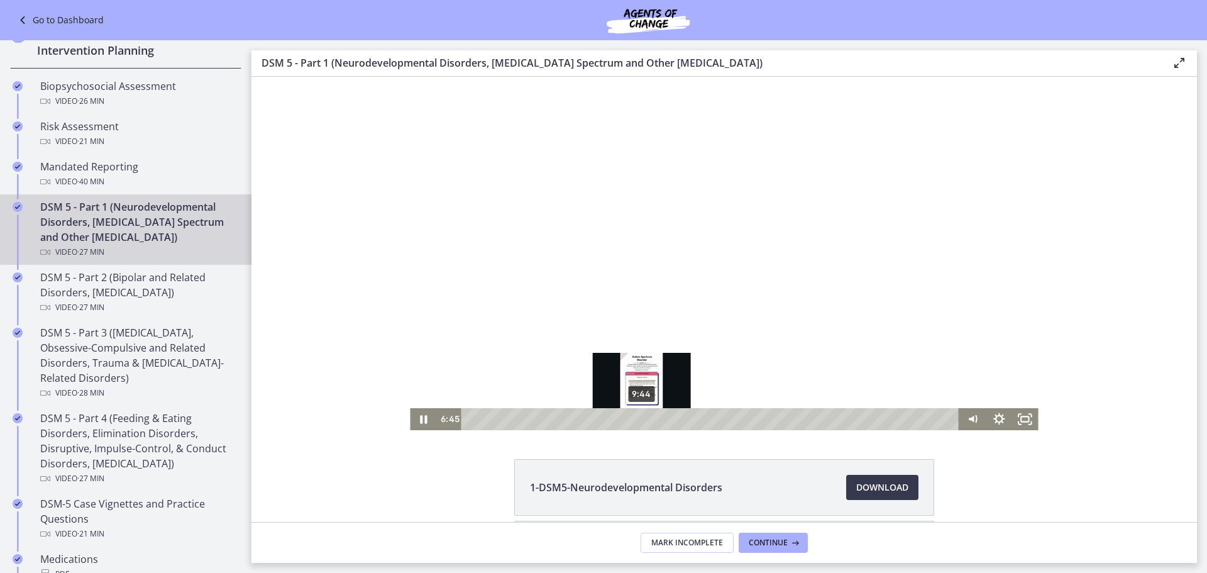
click at [637, 420] on div "9:44" at bounding box center [712, 419] width 482 height 22
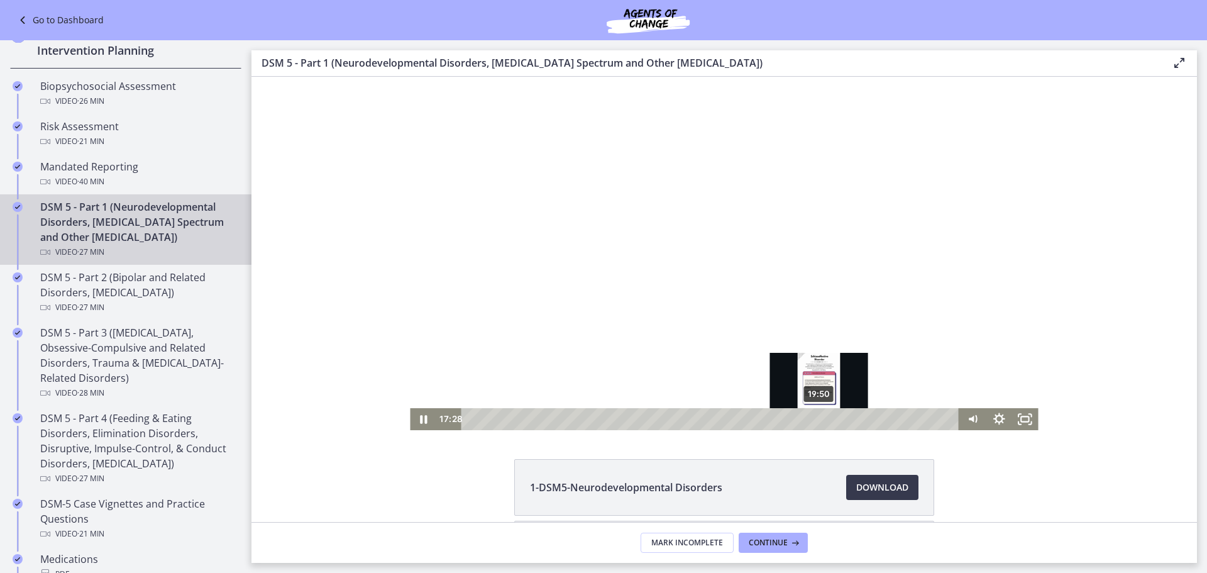
click at [815, 417] on div "19:50" at bounding box center [712, 419] width 482 height 22
click at [849, 416] on div "21:50" at bounding box center [712, 419] width 482 height 22
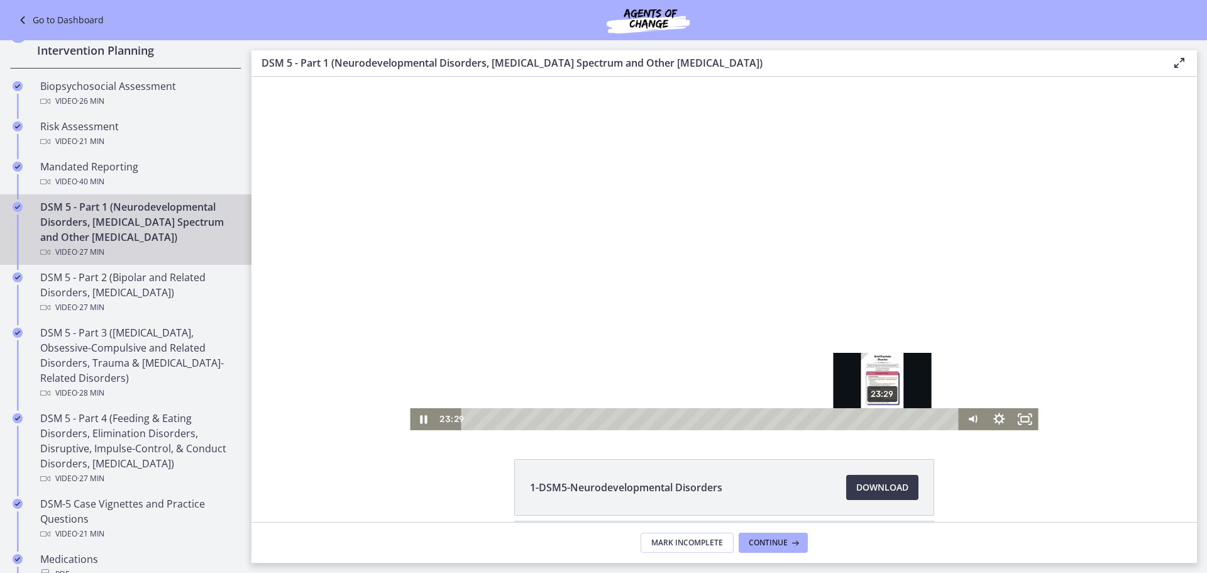
click at [878, 415] on div "23:29" at bounding box center [712, 419] width 482 height 22
drag, startPoint x: 417, startPoint y: 421, endPoint x: 428, endPoint y: 412, distance: 14.3
click at [420, 420] on icon "Pause" at bounding box center [423, 419] width 7 height 8
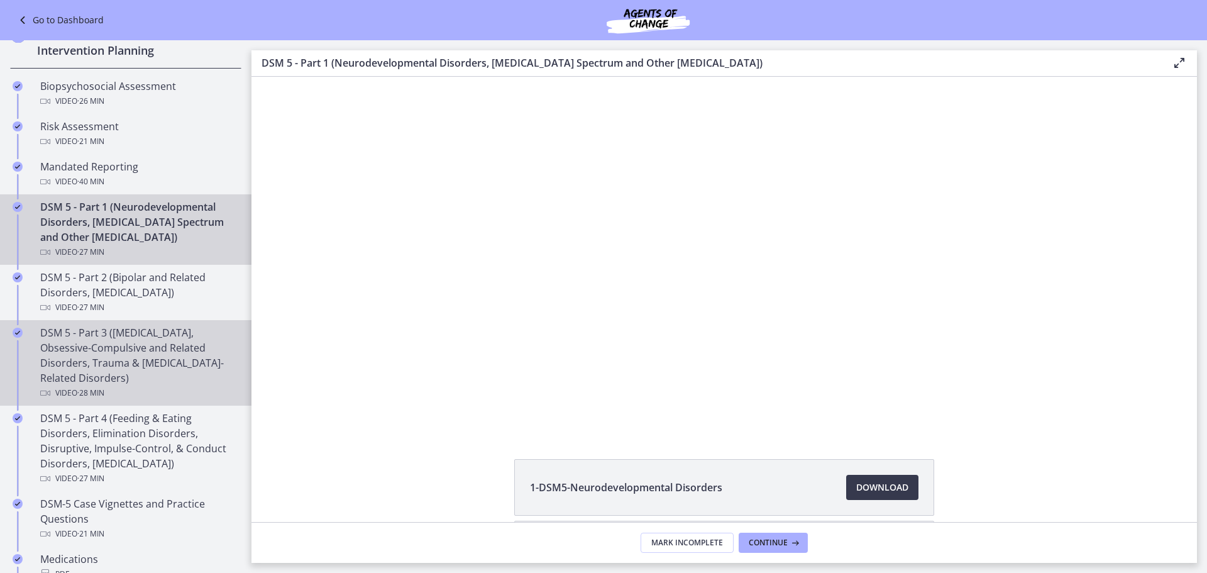
click at [101, 357] on div "DSM 5 - Part 3 (Anxiety Disorders, Obsessive-Compulsive and Related Disorders, …" at bounding box center [138, 362] width 196 height 75
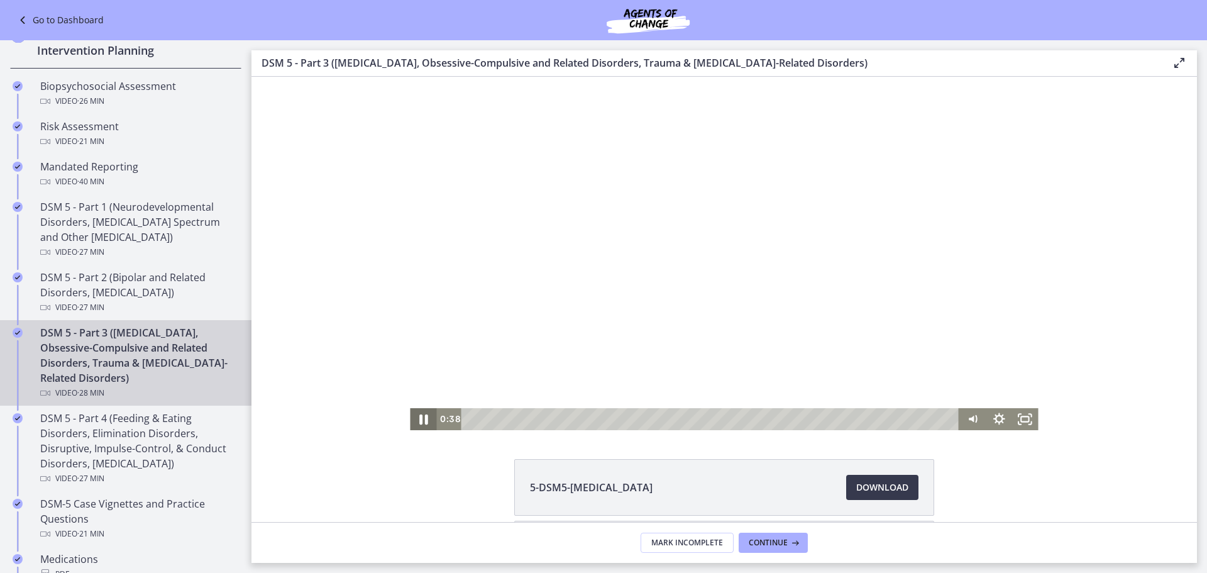
drag, startPoint x: 417, startPoint y: 424, endPoint x: 1126, endPoint y: 608, distance: 732.5
click at [417, 424] on icon "Pause" at bounding box center [422, 418] width 31 height 26
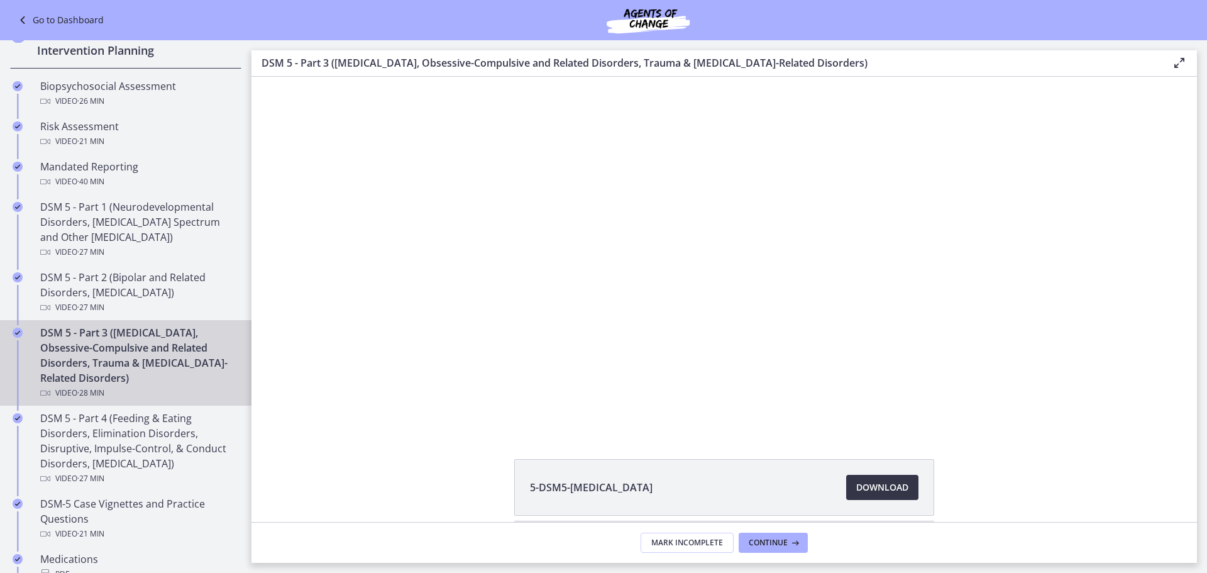
click at [884, 484] on span "Download Opens in a new window" at bounding box center [882, 487] width 52 height 15
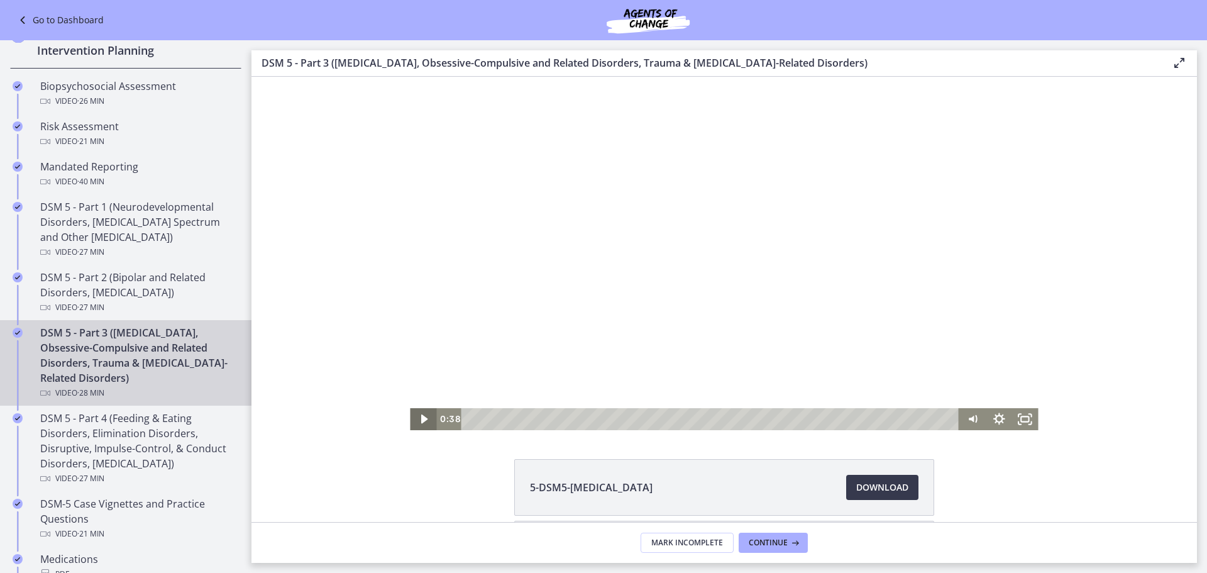
click at [414, 422] on icon "Play Video" at bounding box center [424, 419] width 26 height 22
click at [410, 419] on icon "Pause" at bounding box center [423, 419] width 26 height 22
click at [415, 420] on icon "Play Video" at bounding box center [424, 419] width 26 height 22
click at [666, 420] on div "11:39" at bounding box center [712, 419] width 482 height 22
click at [693, 419] on div "11:43" at bounding box center [712, 419] width 482 height 22
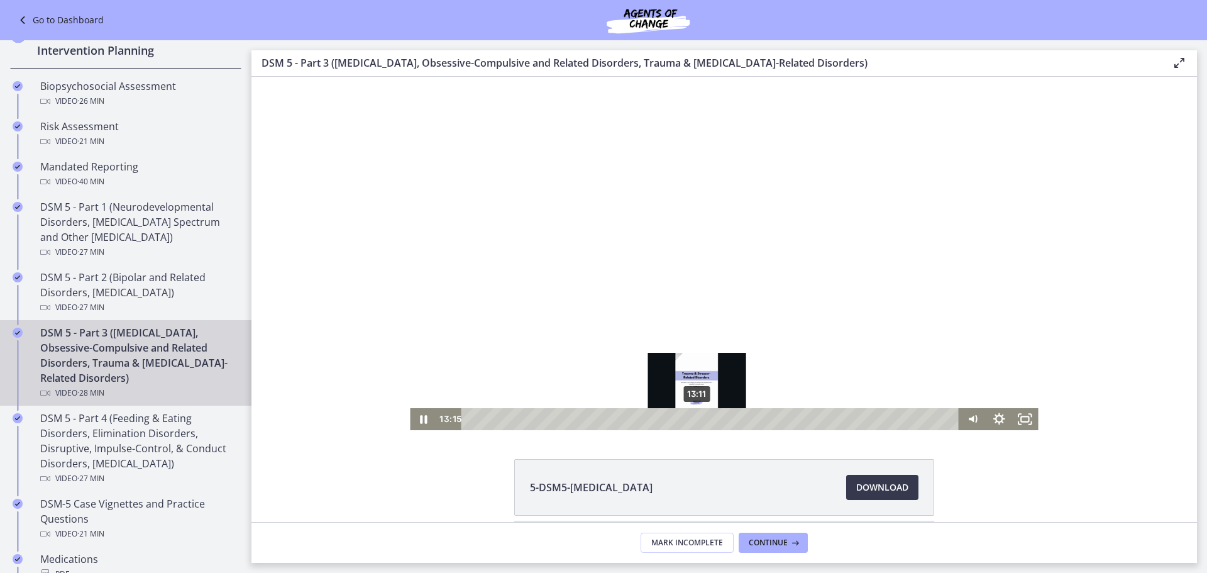
click at [695, 418] on div "Playbar" at bounding box center [699, 419] width 8 height 8
click at [419, 420] on icon "Pause" at bounding box center [423, 419] width 26 height 22
click at [420, 421] on icon "Play Video" at bounding box center [424, 419] width 8 height 11
click at [419, 424] on icon "Pause" at bounding box center [422, 418] width 31 height 26
drag, startPoint x: 1178, startPoint y: 347, endPoint x: 1184, endPoint y: 338, distance: 10.5
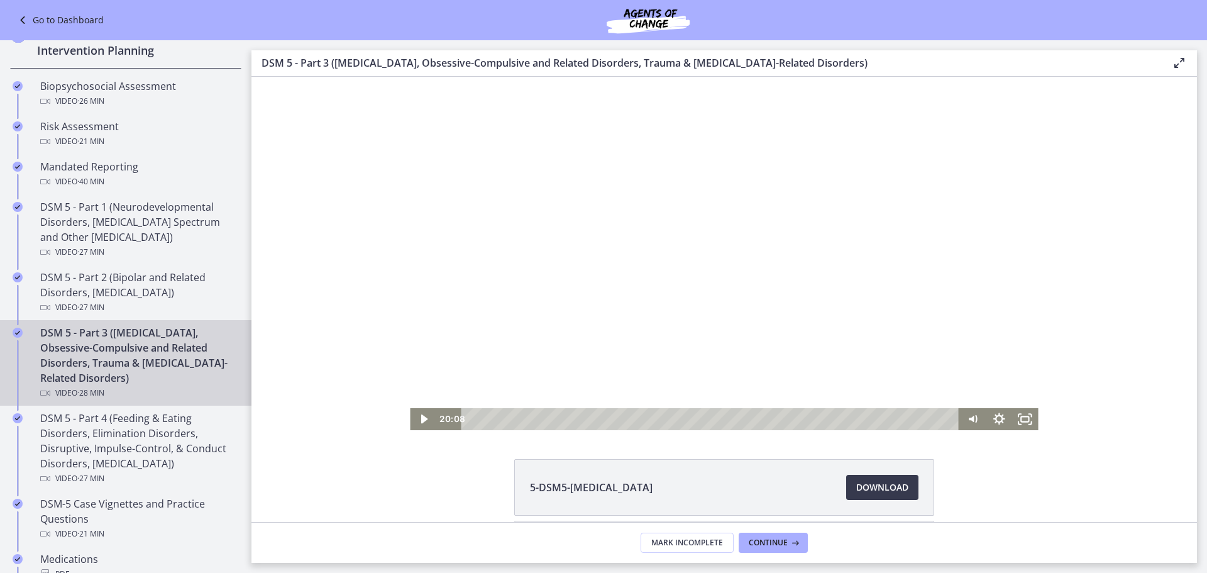
click at [1178, 346] on div "Click for sound @keyframes VOLUME_SMALL_WAVE_FLASH { 0% { opacity: 0; } 33% { o…" at bounding box center [723, 253] width 945 height 353
click at [421, 419] on icon "Play Video" at bounding box center [424, 418] width 7 height 9
click at [414, 420] on icon "Pause" at bounding box center [423, 419] width 26 height 22
click at [421, 420] on icon "Play Video" at bounding box center [424, 418] width 7 height 9
click at [931, 419] on div "27:06" at bounding box center [712, 419] width 482 height 22
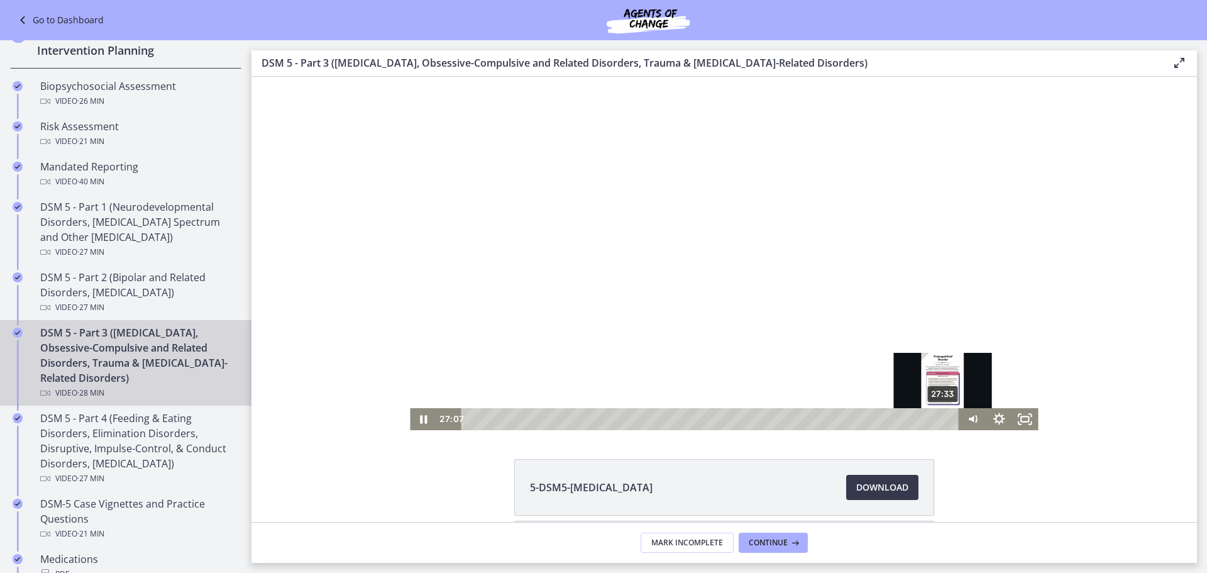
click at [938, 418] on div "27:33" at bounding box center [712, 419] width 482 height 22
click at [942, 417] on div "27:46" at bounding box center [712, 419] width 482 height 22
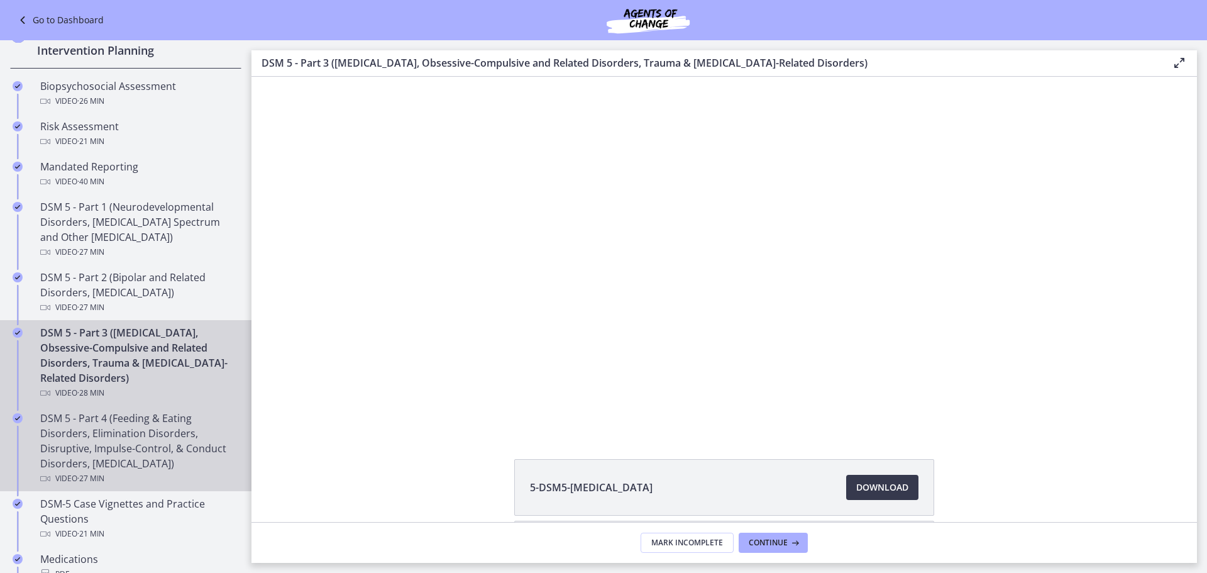
click at [123, 439] on div "DSM 5 - Part 4 (Feeding & Eating Disorders, Elimination Disorders, Disruptive, …" at bounding box center [138, 447] width 196 height 75
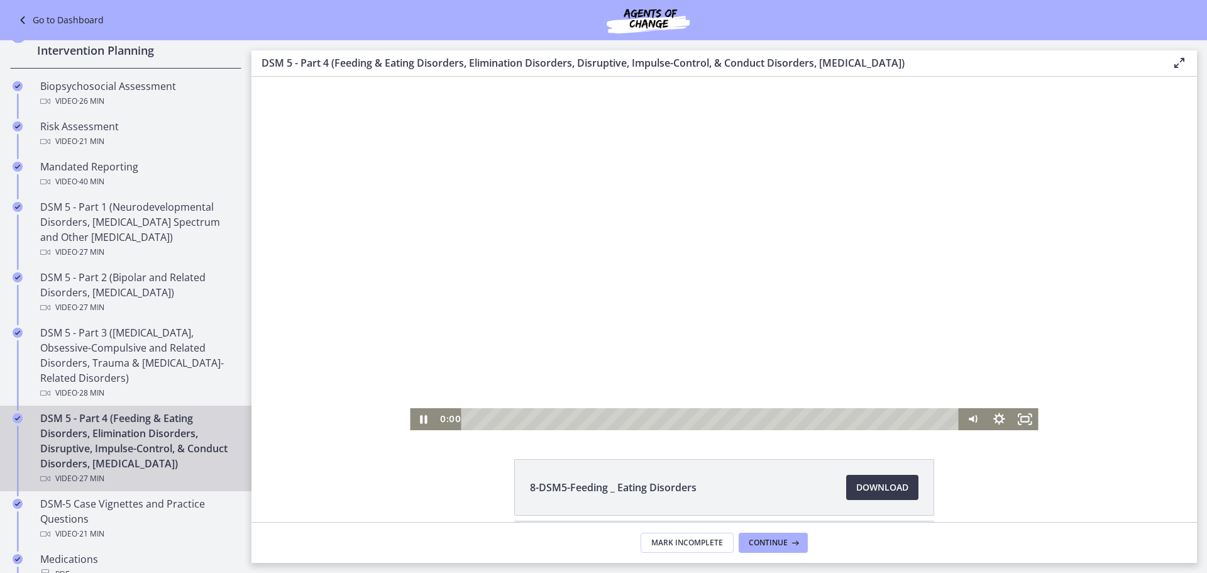
drag, startPoint x: 438, startPoint y: 425, endPoint x: 377, endPoint y: 425, distance: 61.0
click at [377, 425] on div "Click for sound @keyframes VOLUME_SMALL_WAVE_FLASH { 0% { opacity: 0; } 33% { o…" at bounding box center [723, 253] width 945 height 353
click at [420, 419] on icon "Pause" at bounding box center [423, 419] width 7 height 8
click at [421, 419] on icon "Play Video" at bounding box center [424, 418] width 7 height 9
click at [410, 424] on icon "Pause" at bounding box center [423, 419] width 26 height 22
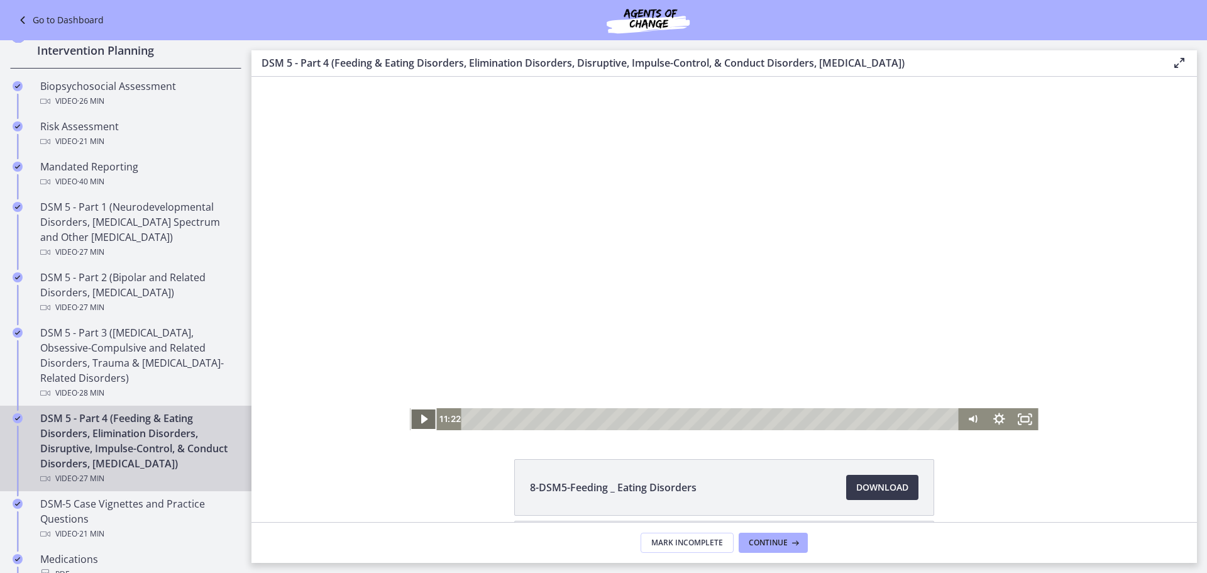
click at [420, 416] on icon "Play Video" at bounding box center [424, 419] width 26 height 22
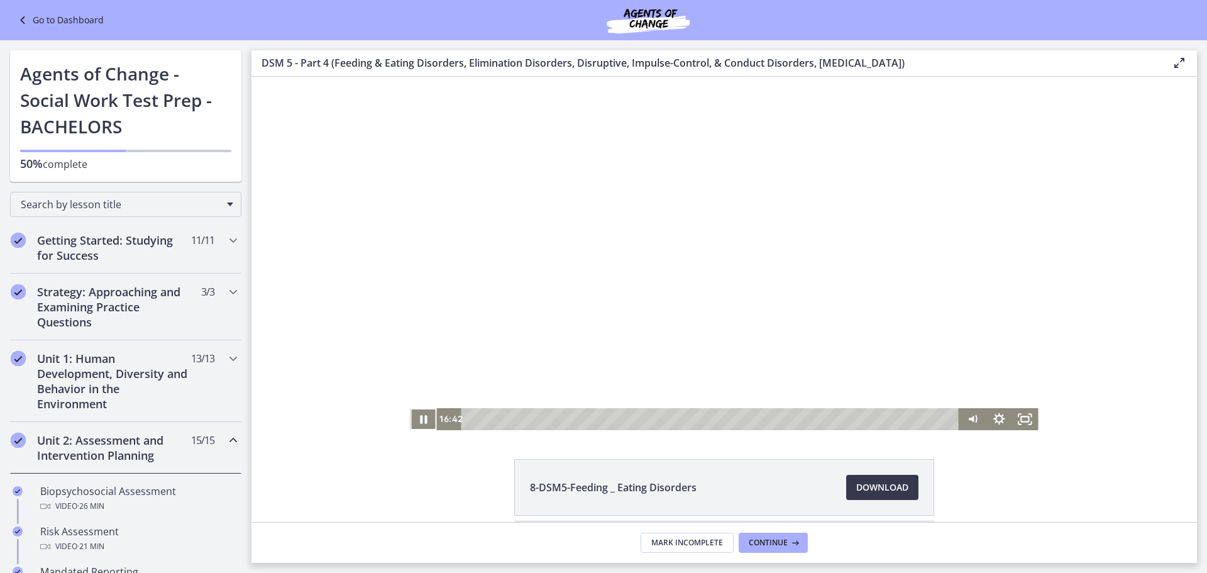
scroll to position [405, 0]
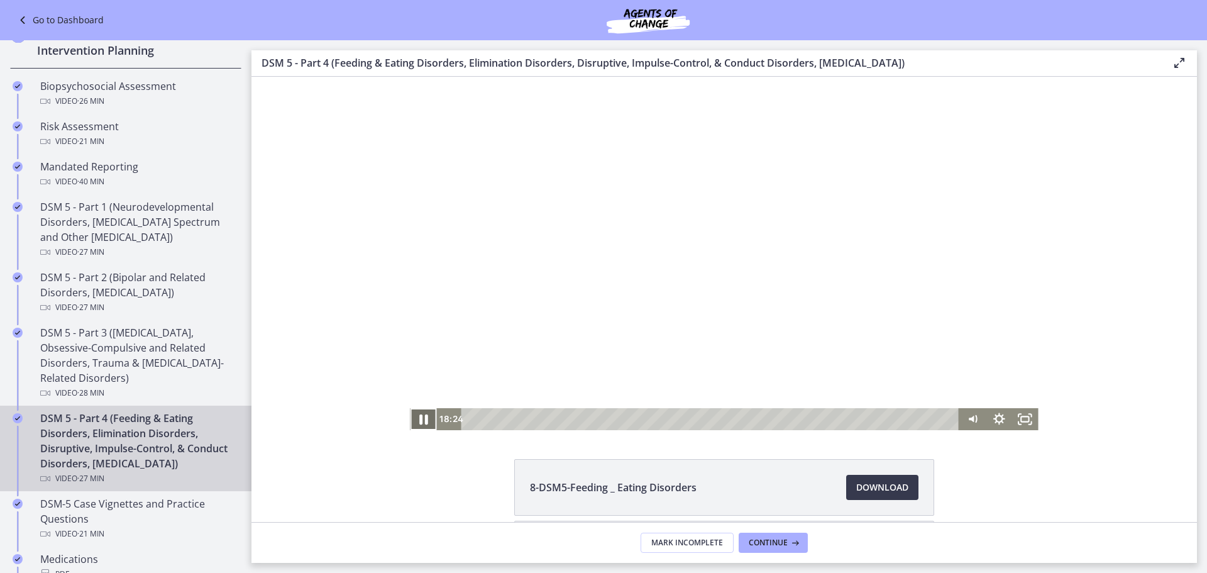
click at [414, 417] on icon "Pause" at bounding box center [422, 418] width 31 height 26
click at [420, 420] on icon "Play Video" at bounding box center [424, 419] width 8 height 11
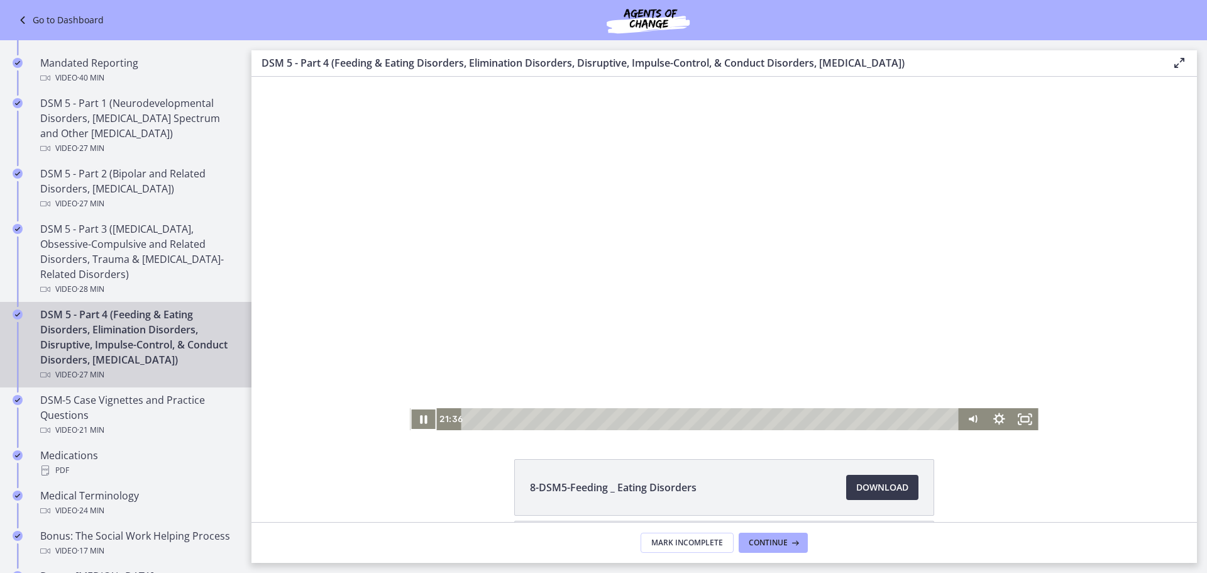
scroll to position [530, 0]
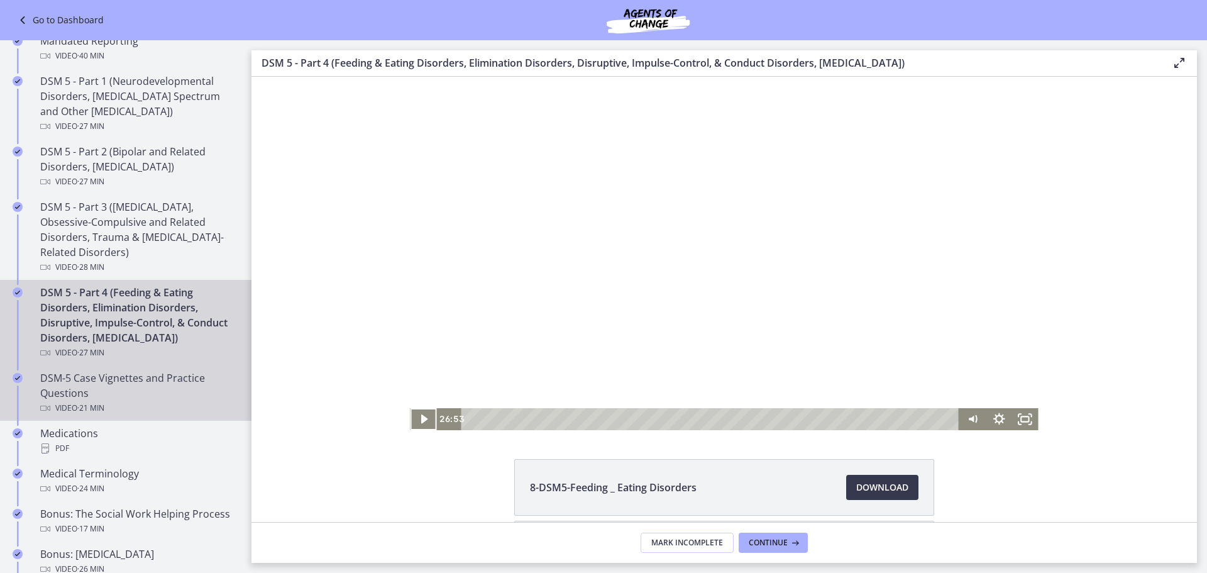
click at [105, 405] on div "DSM-5 Case Vignettes and Practice Questions Video · 21 min" at bounding box center [138, 392] width 196 height 45
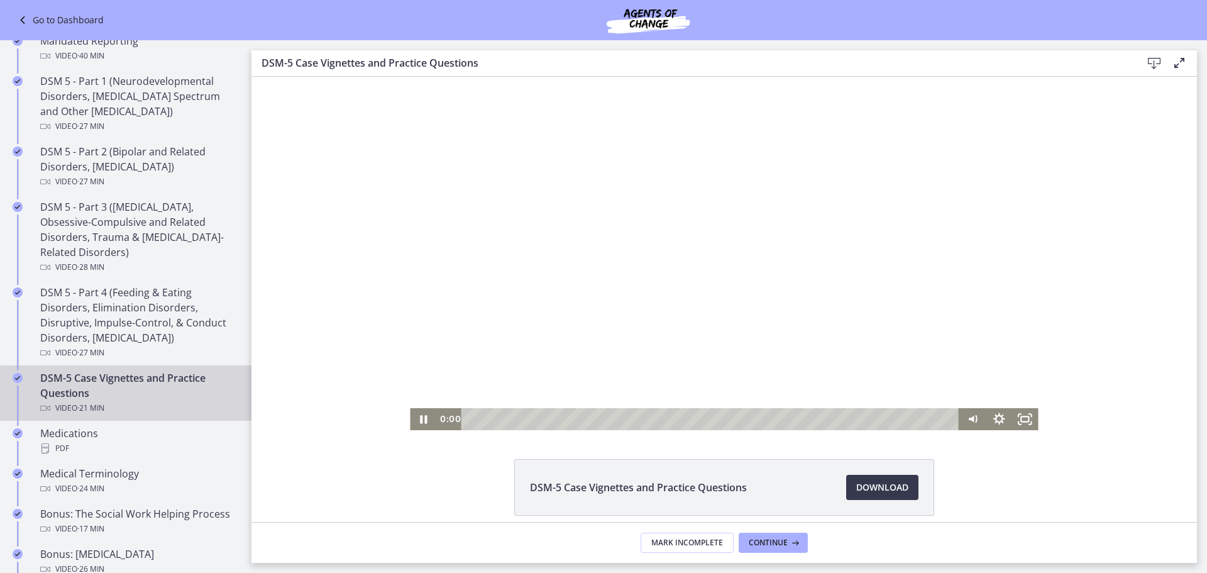
drag, startPoint x: 921, startPoint y: 420, endPoint x: 316, endPoint y: 420, distance: 604.6
click at [316, 420] on div "Click for sound @keyframes VOLUME_SMALL_WAVE_FLASH { 0% { opacity: 0; } 33% { o…" at bounding box center [723, 253] width 945 height 353
click at [1197, 159] on main "DSM-5 Case Vignettes and Practice Questions Download Enable fullscreen DSM-5 Ca…" at bounding box center [728, 306] width 955 height 532
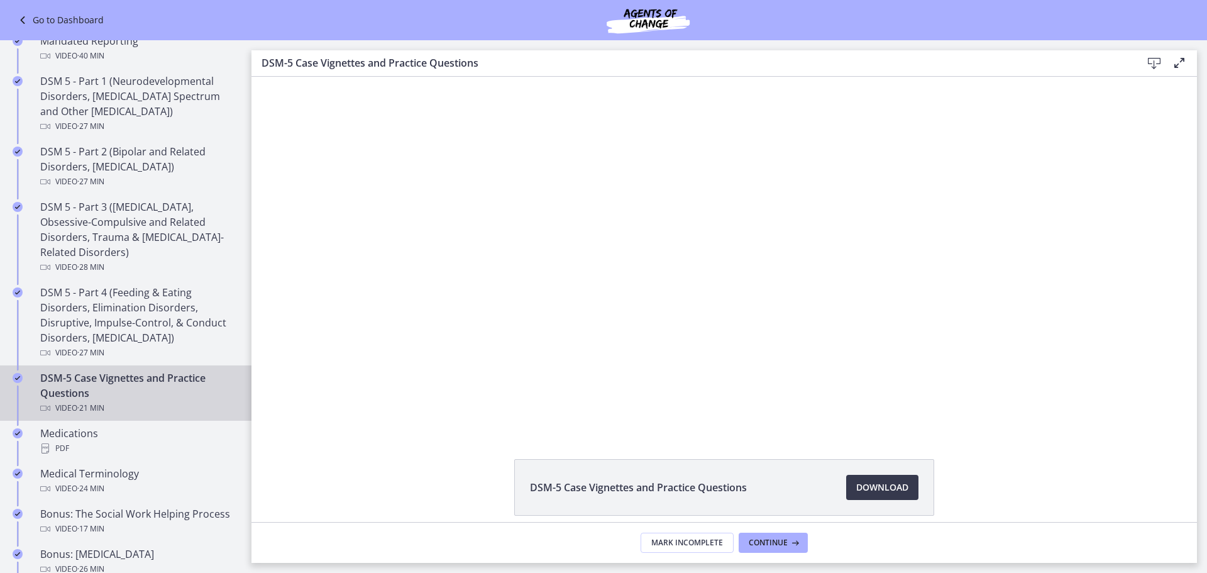
drag, startPoint x: 272, startPoint y: 208, endPoint x: 280, endPoint y: 208, distance: 8.2
click at [273, 208] on div "Click for sound @keyframes VOLUME_SMALL_WAVE_FLASH { 0% { opacity: 0; } 33% { o…" at bounding box center [723, 253] width 945 height 353
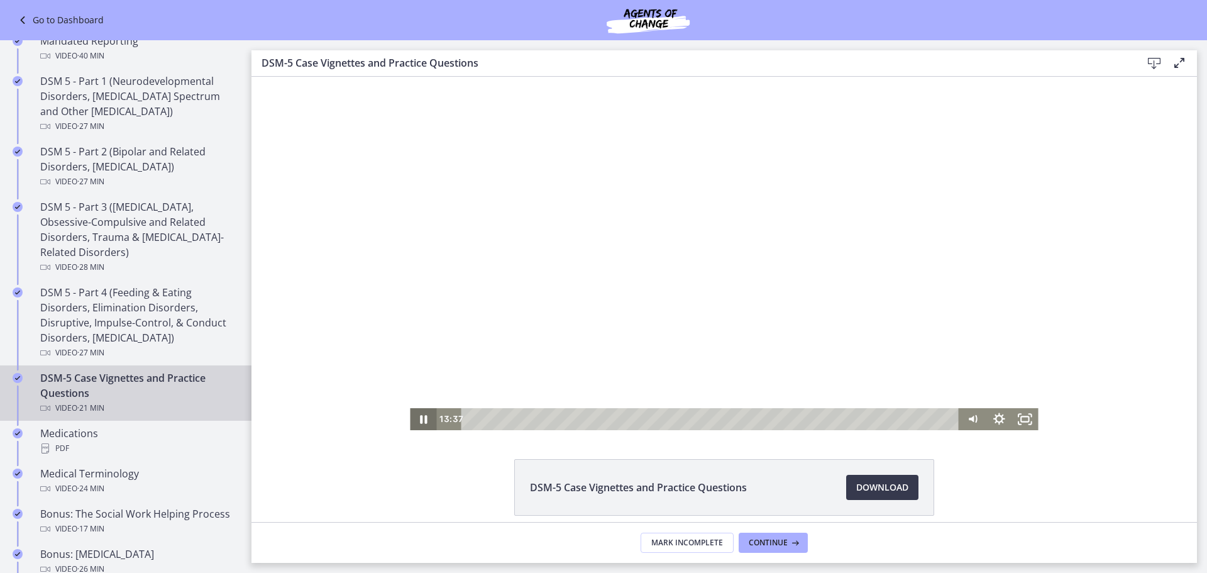
click at [417, 424] on icon "Pause" at bounding box center [423, 419] width 26 height 22
click at [419, 423] on icon "Play Video" at bounding box center [424, 419] width 26 height 22
click at [419, 419] on icon "Pause" at bounding box center [423, 419] width 9 height 10
click at [419, 422] on icon "Play Video" at bounding box center [424, 419] width 26 height 22
click at [920, 419] on div "19:59" at bounding box center [712, 419] width 482 height 22
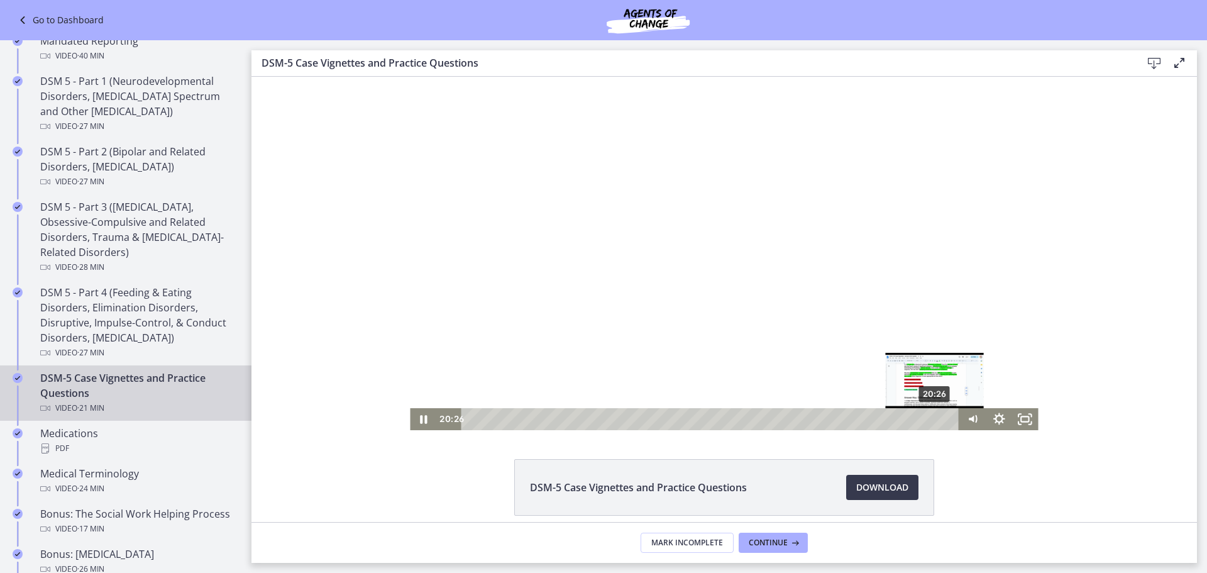
click at [930, 419] on div "20:26" at bounding box center [712, 419] width 482 height 22
click at [419, 416] on icon "Pause" at bounding box center [423, 419] width 9 height 10
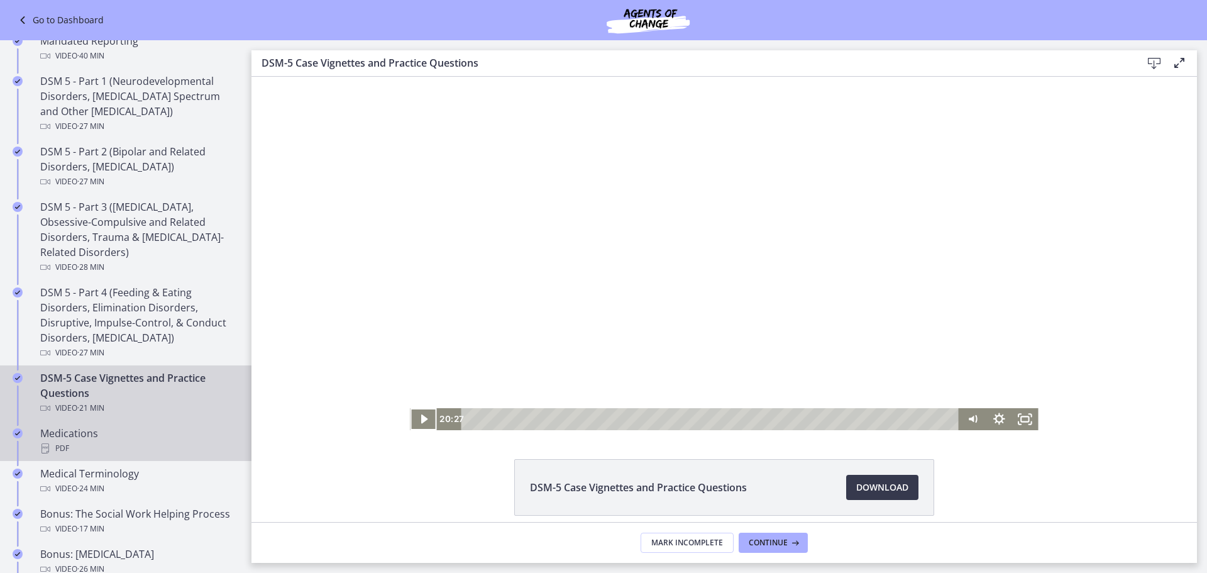
click at [145, 437] on div "Medications PDF" at bounding box center [138, 441] width 196 height 30
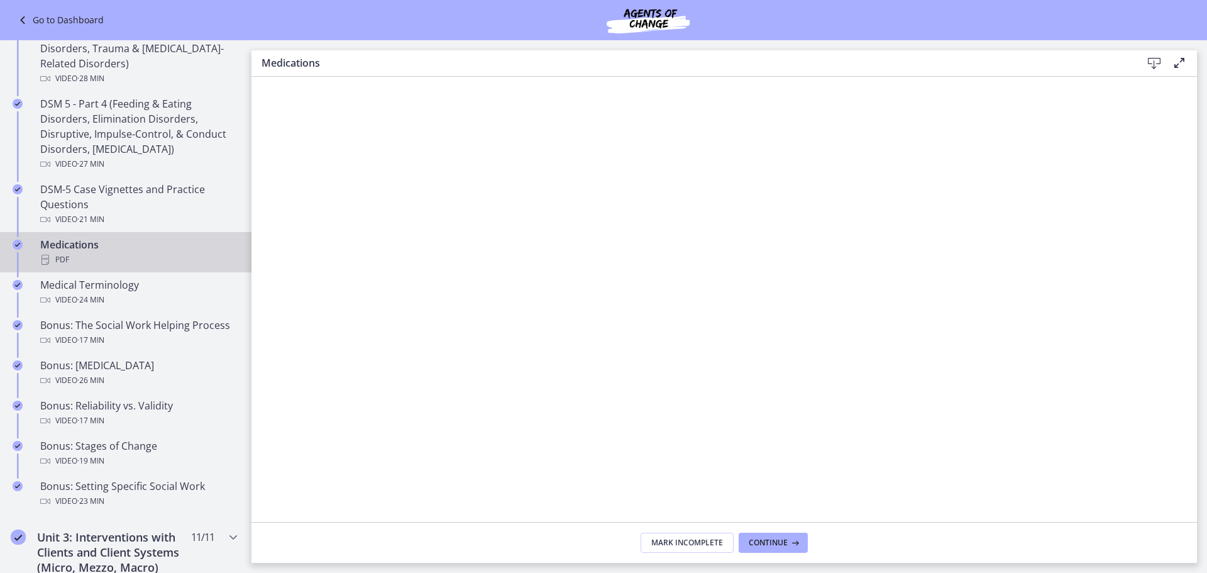
scroll to position [845, 0]
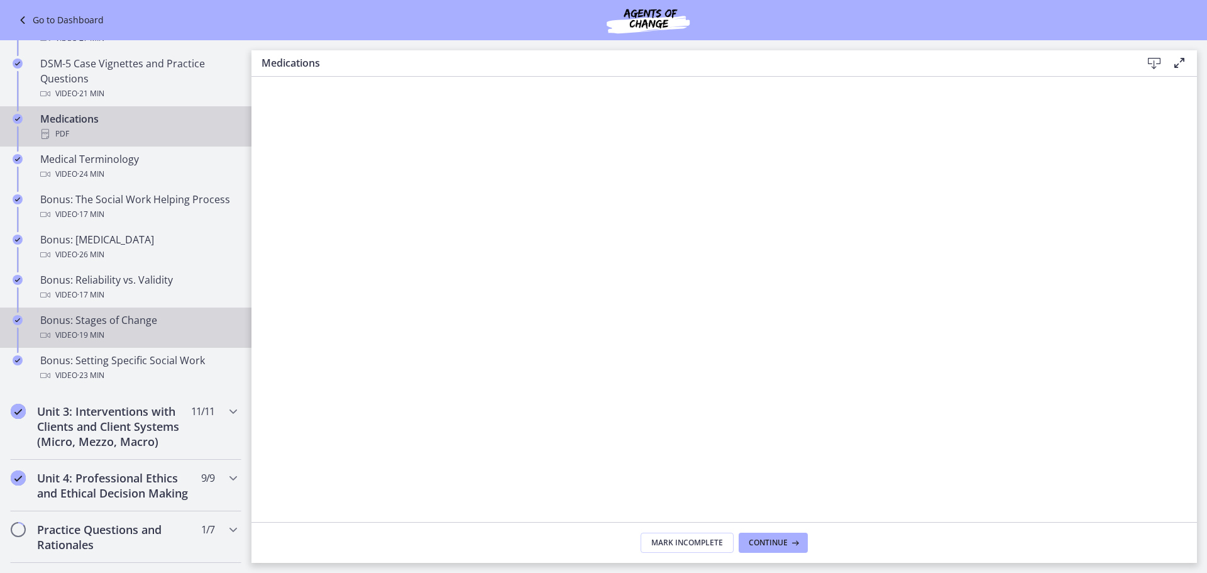
click at [153, 343] on div "Video · 19 min" at bounding box center [138, 334] width 196 height 15
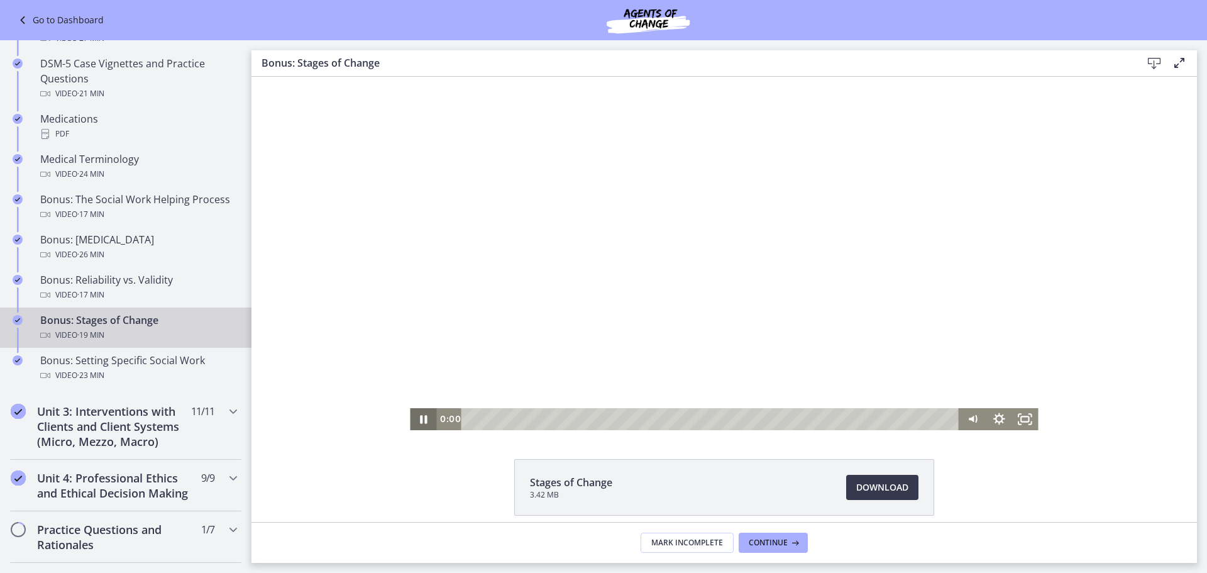
click at [420, 420] on icon "Pause" at bounding box center [423, 419] width 7 height 8
click at [412, 421] on icon "Play Video" at bounding box center [424, 419] width 26 height 22
click at [294, 377] on div "Click for sound @keyframes VOLUME_SMALL_WAVE_FLASH { 0% { opacity: 0; } 33% { o…" at bounding box center [723, 253] width 945 height 353
click at [414, 419] on icon "Pause" at bounding box center [422, 418] width 31 height 26
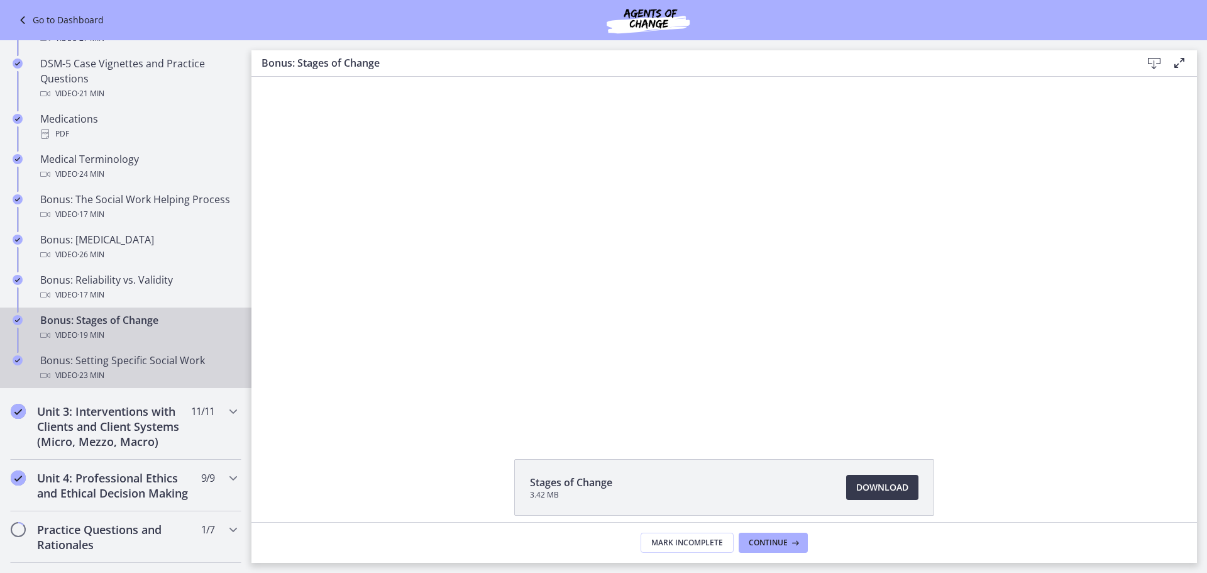
click at [126, 383] on div "Video · 23 min" at bounding box center [138, 375] width 196 height 15
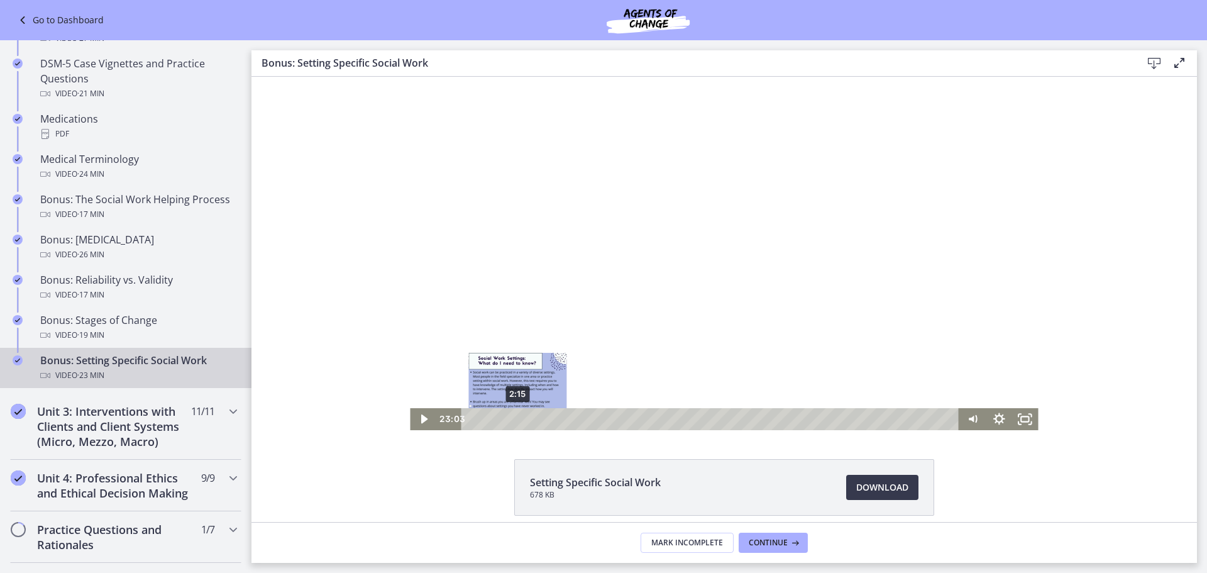
click at [512, 419] on div "2:15" at bounding box center [712, 419] width 482 height 22
drag, startPoint x: 412, startPoint y: 417, endPoint x: 634, endPoint y: 515, distance: 242.2
click at [412, 417] on icon "Play Video" at bounding box center [424, 418] width 31 height 26
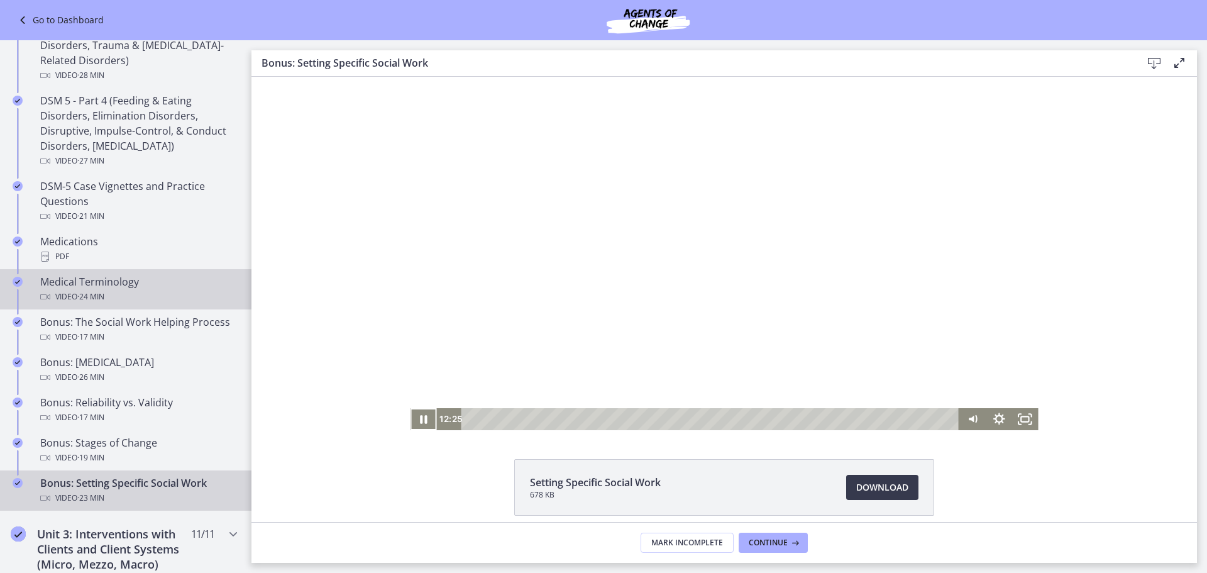
scroll to position [782, 0]
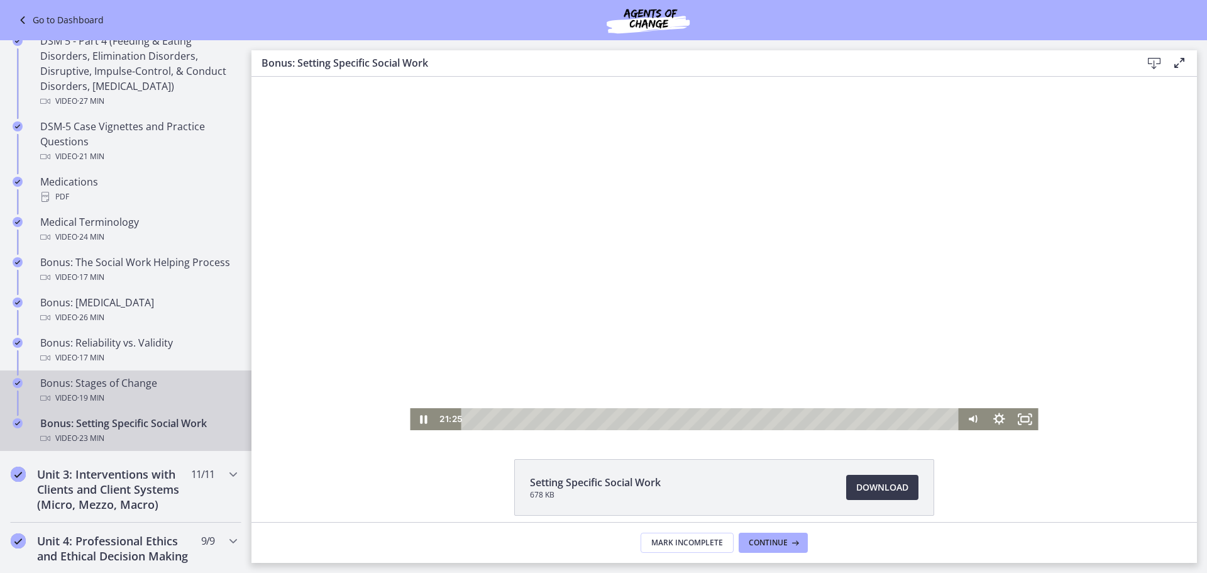
click at [0, 394] on link "Bonus: Stages of Change Video · 19 min" at bounding box center [125, 390] width 251 height 40
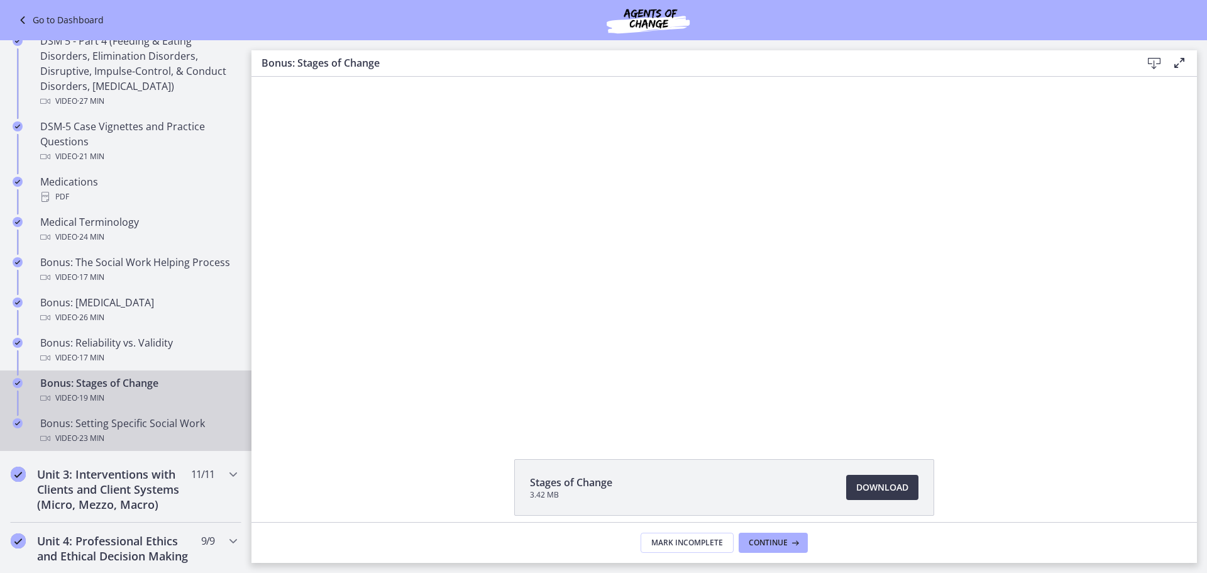
click at [86, 446] on span "· 23 min" at bounding box center [90, 438] width 27 height 15
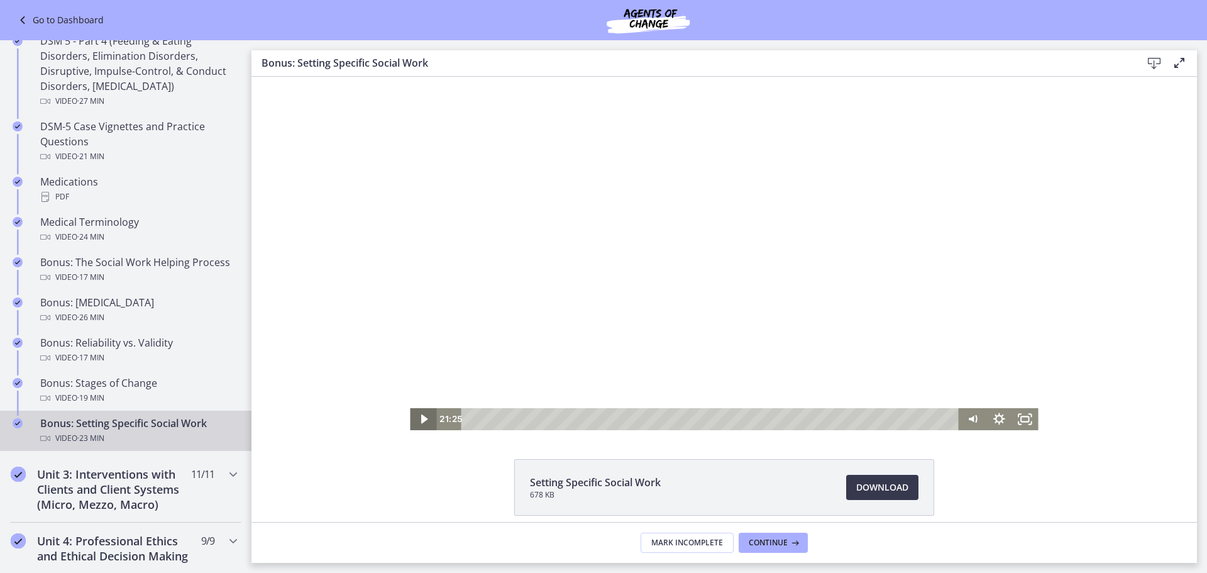
click at [421, 419] on icon "Play Video" at bounding box center [424, 418] width 7 height 9
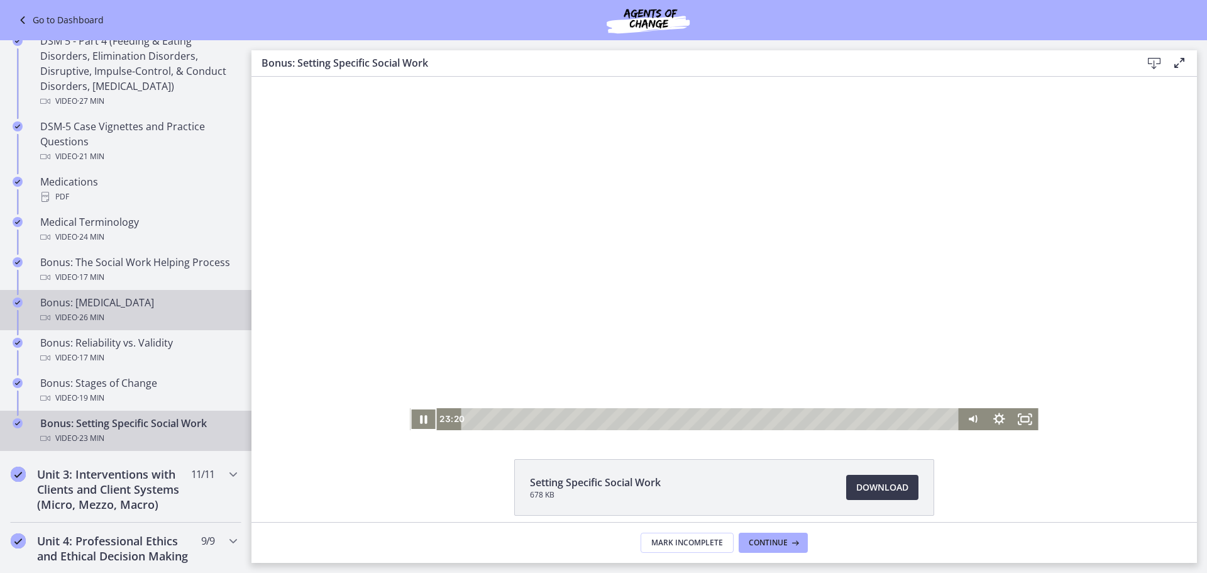
click at [161, 325] on div "Video · 26 min" at bounding box center [138, 317] width 196 height 15
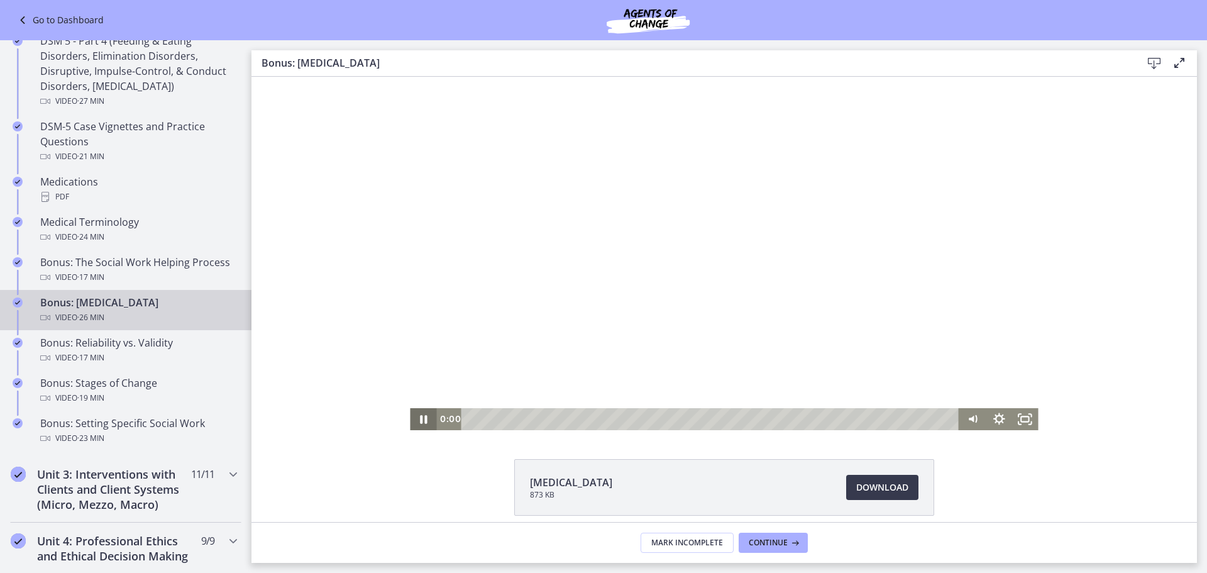
drag, startPoint x: 829, startPoint y: 421, endPoint x: 425, endPoint y: 426, distance: 404.2
click at [425, 426] on div "0:00 0:00" at bounding box center [724, 419] width 628 height 22
click at [484, 420] on div "0:58" at bounding box center [712, 419] width 482 height 22
click at [421, 417] on icon "Play Video" at bounding box center [424, 418] width 7 height 9
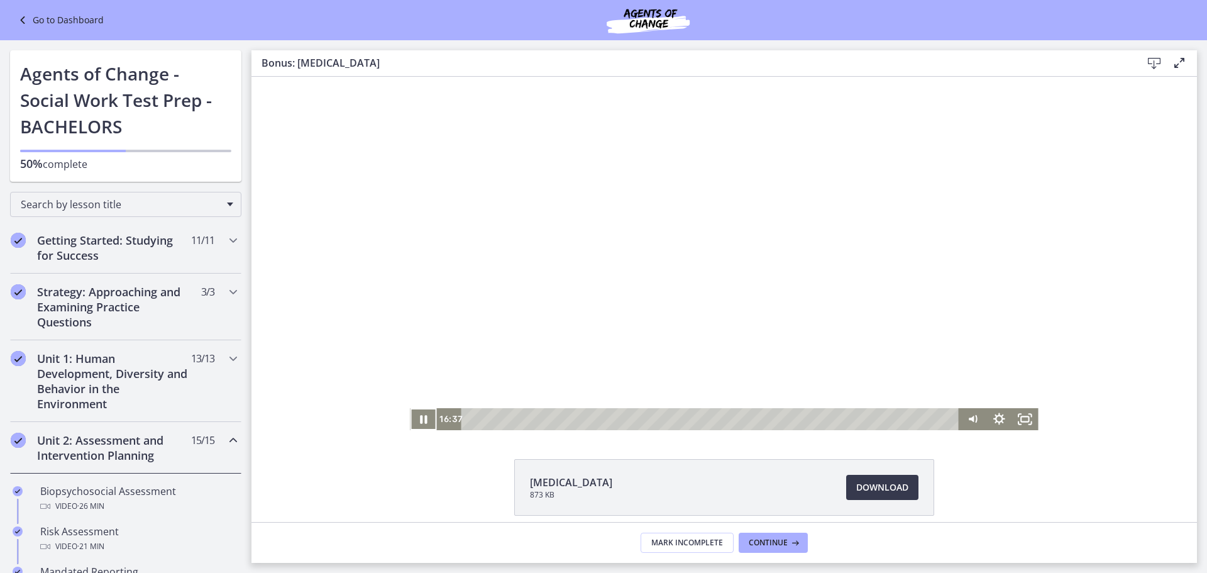
scroll to position [782, 0]
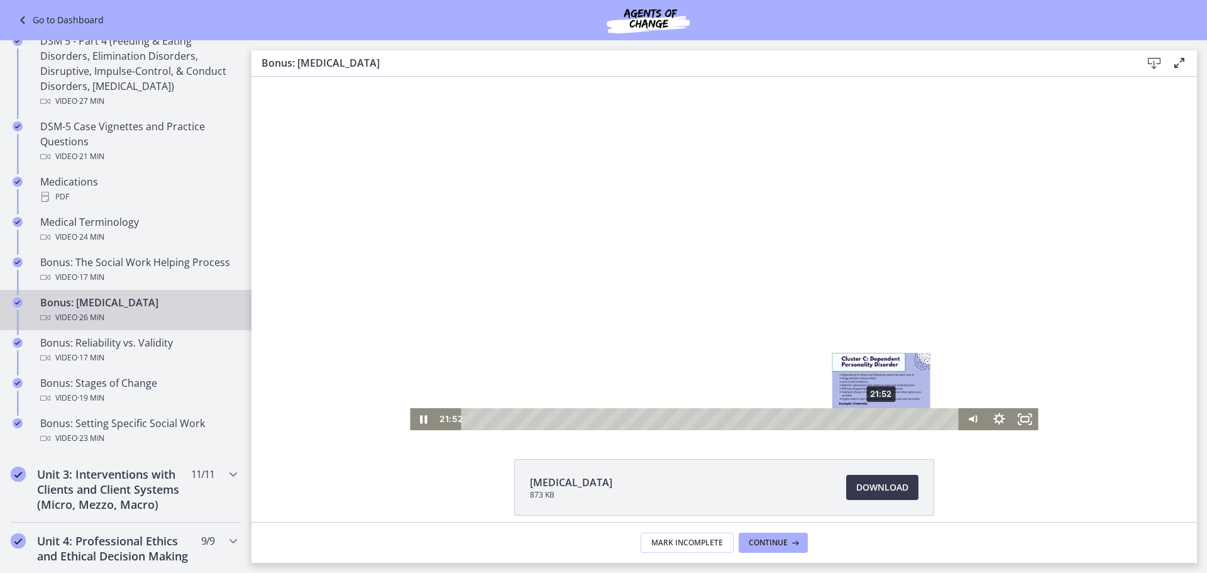
click at [876, 419] on div "21:52" at bounding box center [712, 419] width 482 height 22
click at [909, 418] on div "23:39" at bounding box center [712, 419] width 482 height 22
click at [420, 417] on icon "Pause" at bounding box center [423, 419] width 7 height 8
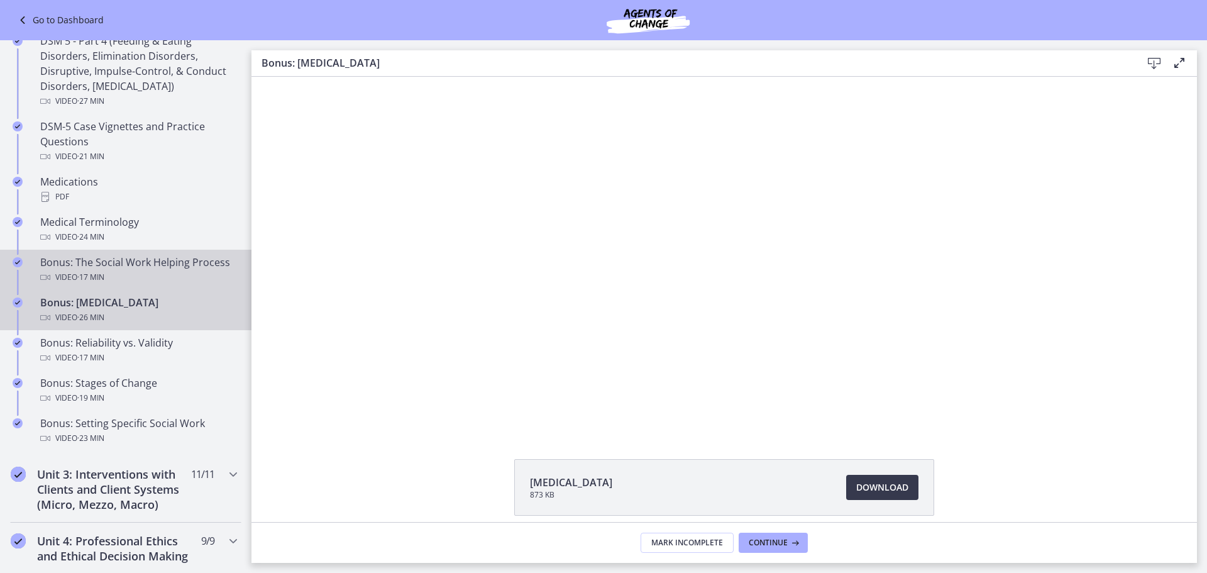
click at [100, 279] on div "Bonus: The Social Work Helping Process Video · 17 min" at bounding box center [138, 270] width 196 height 30
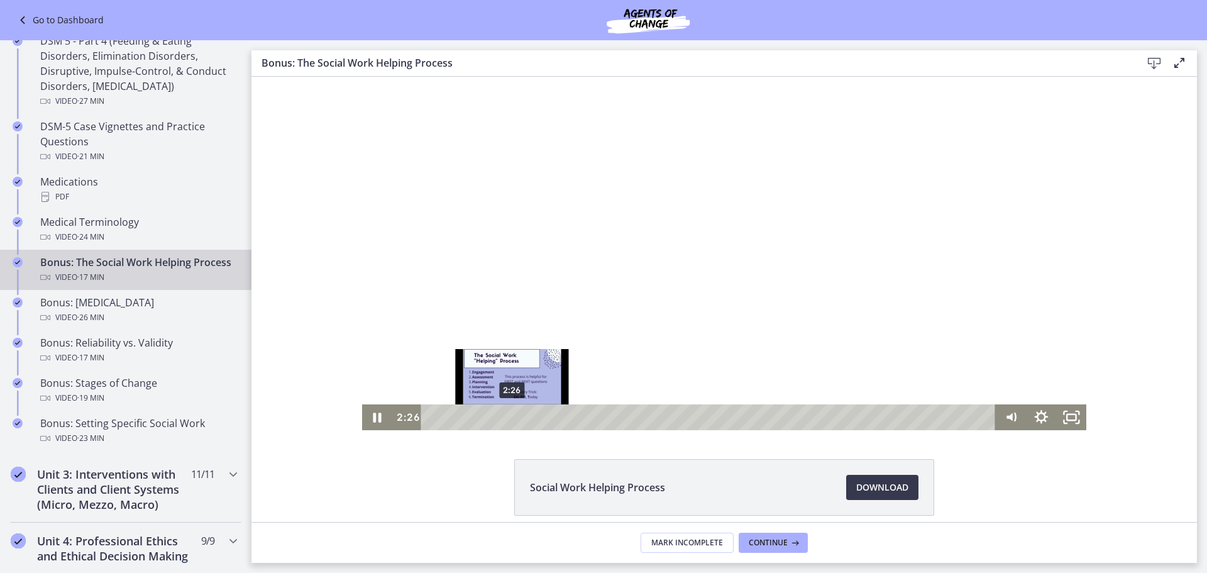
click at [311, 419] on div "Click for sound @keyframes VOLUME_SMALL_WAVE_FLASH { 0% { opacity: 0; } 33% { o…" at bounding box center [723, 253] width 945 height 353
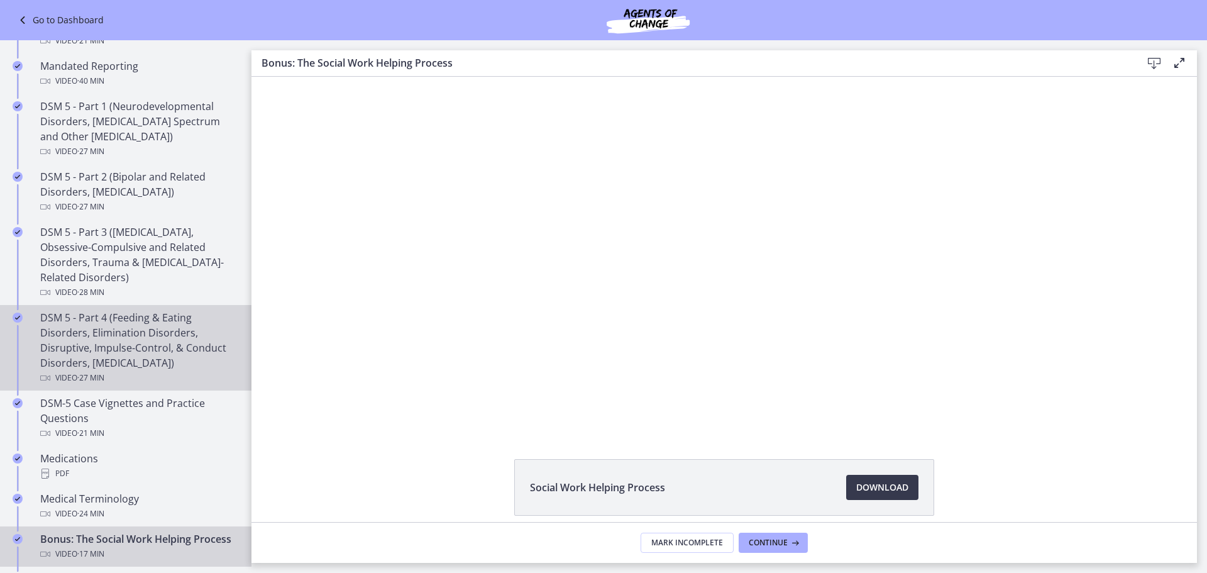
scroll to position [405, 0]
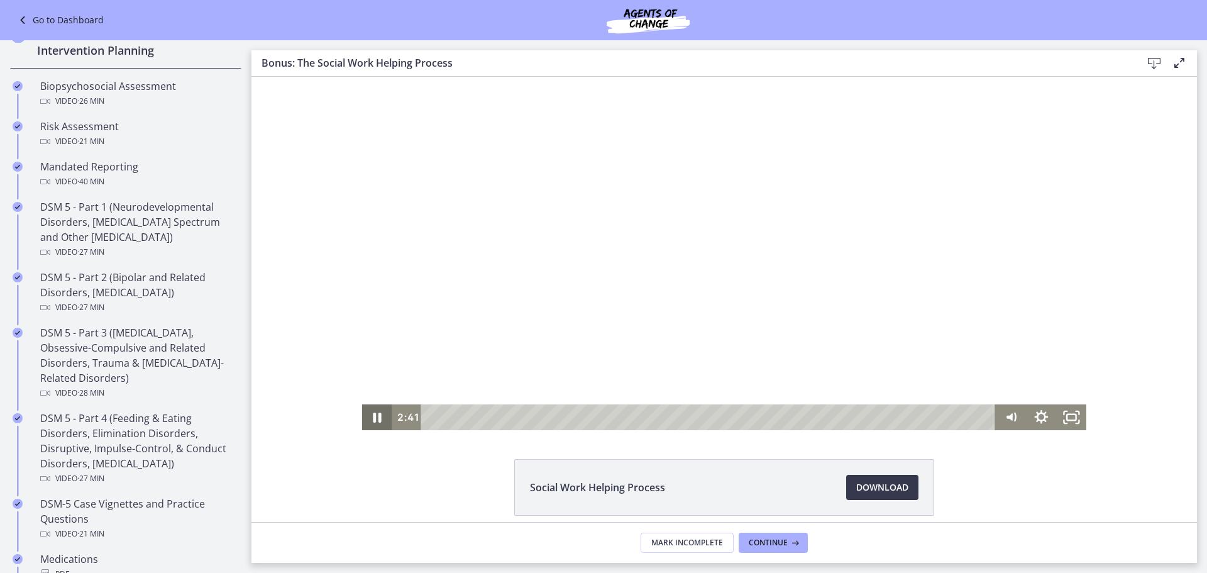
click at [373, 416] on icon "Pause" at bounding box center [377, 417] width 8 height 10
click at [374, 417] on icon "Play Video" at bounding box center [378, 417] width 8 height 11
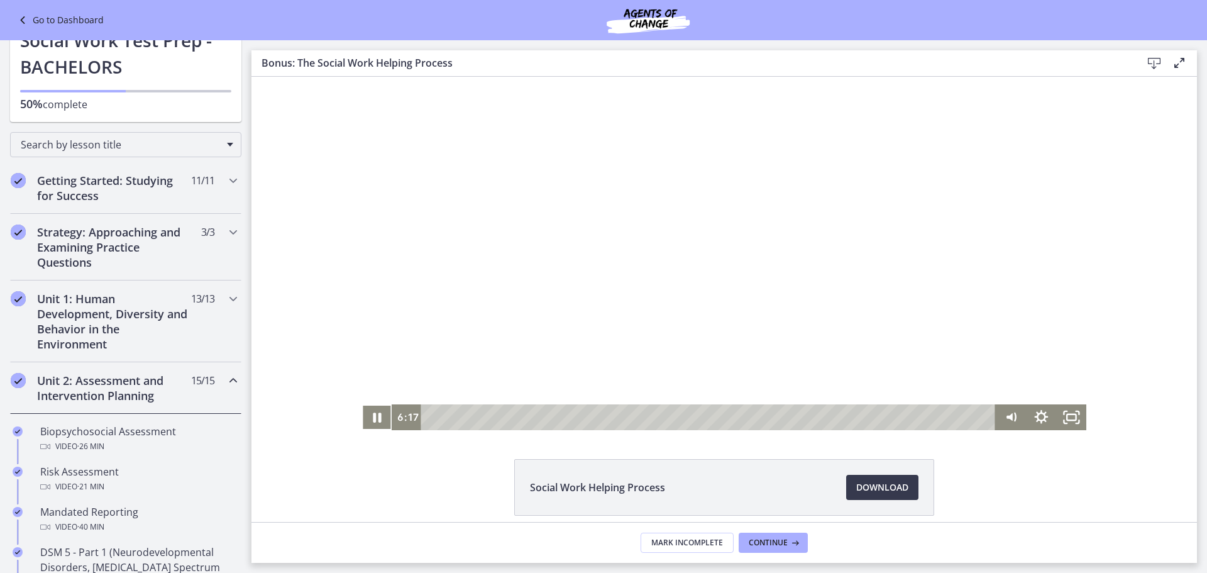
scroll to position [28, 0]
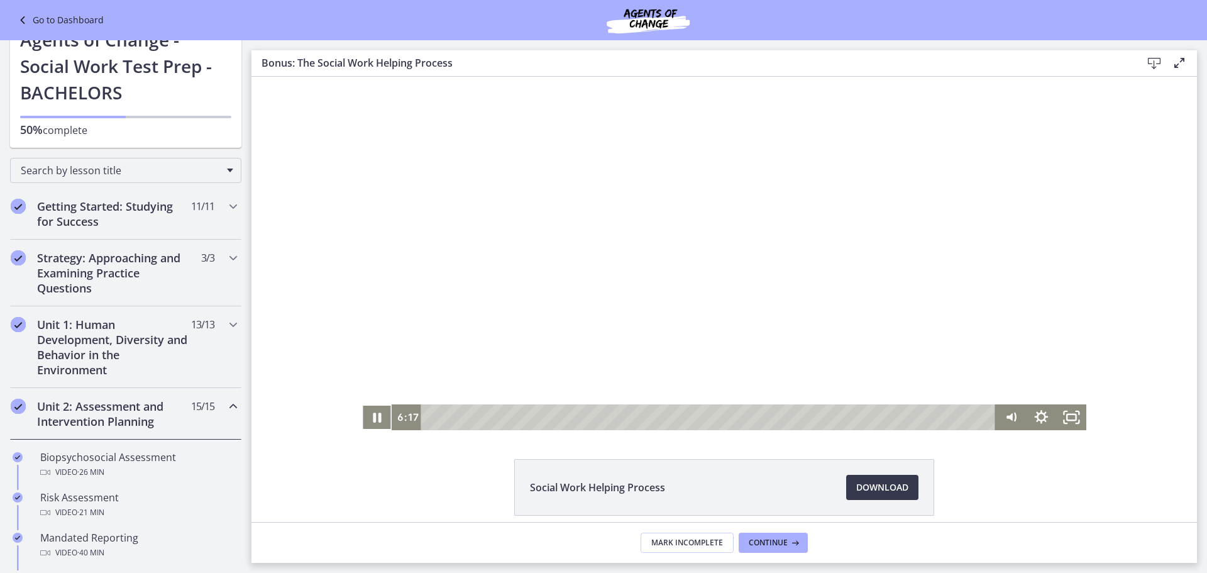
drag, startPoint x: 242, startPoint y: 216, endPoint x: 7, endPoint y: 39, distance: 294.0
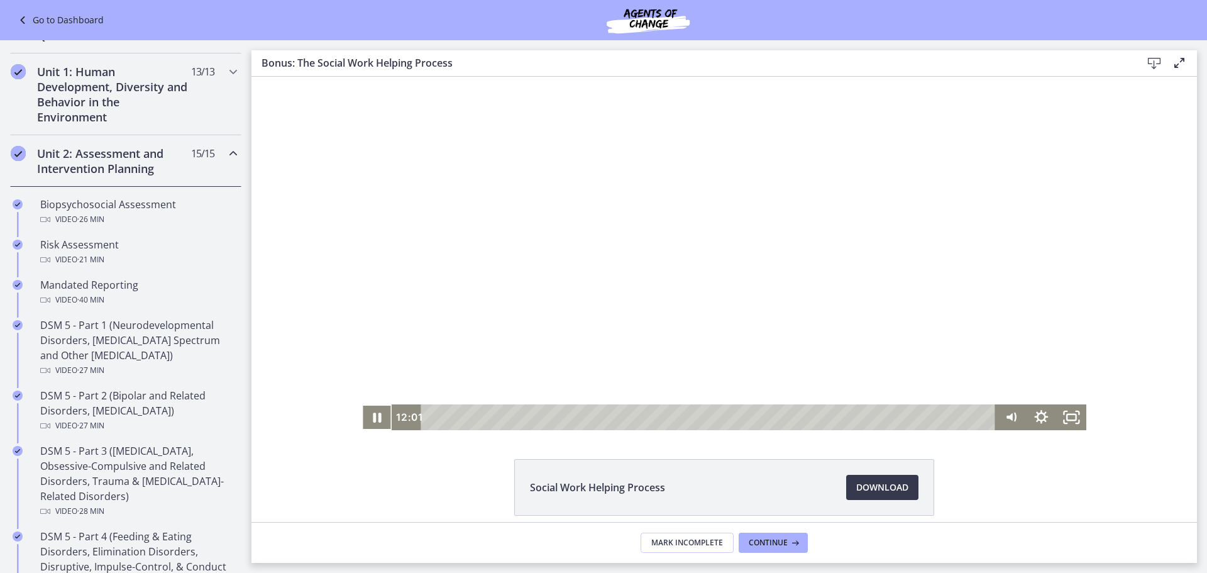
scroll to position [216, 0]
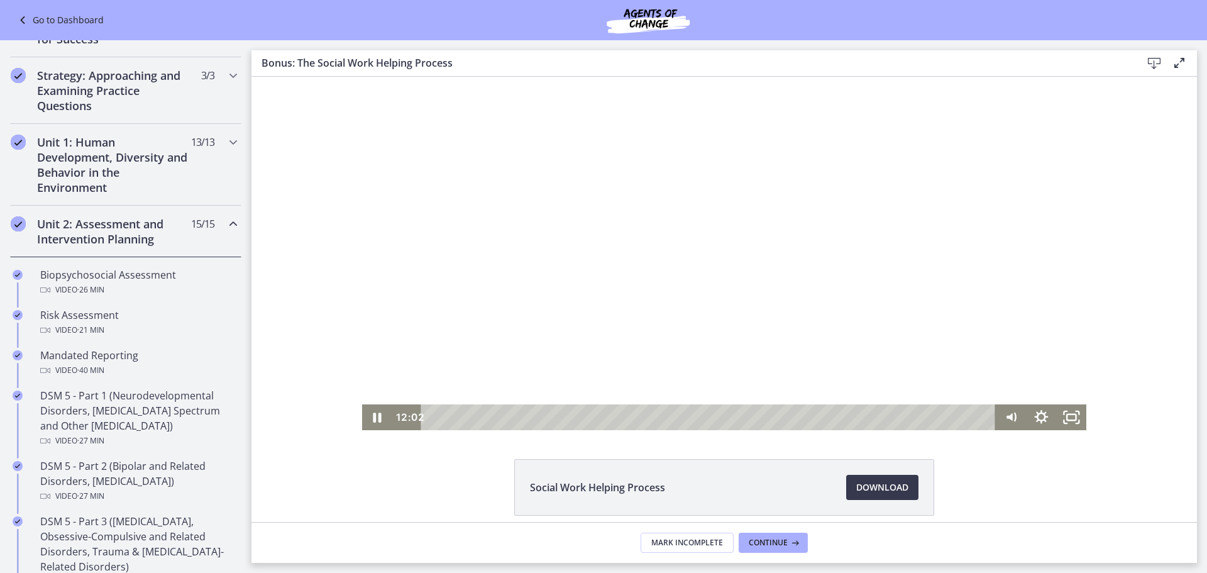
click at [226, 224] on icon "Chapters" at bounding box center [233, 223] width 15 height 15
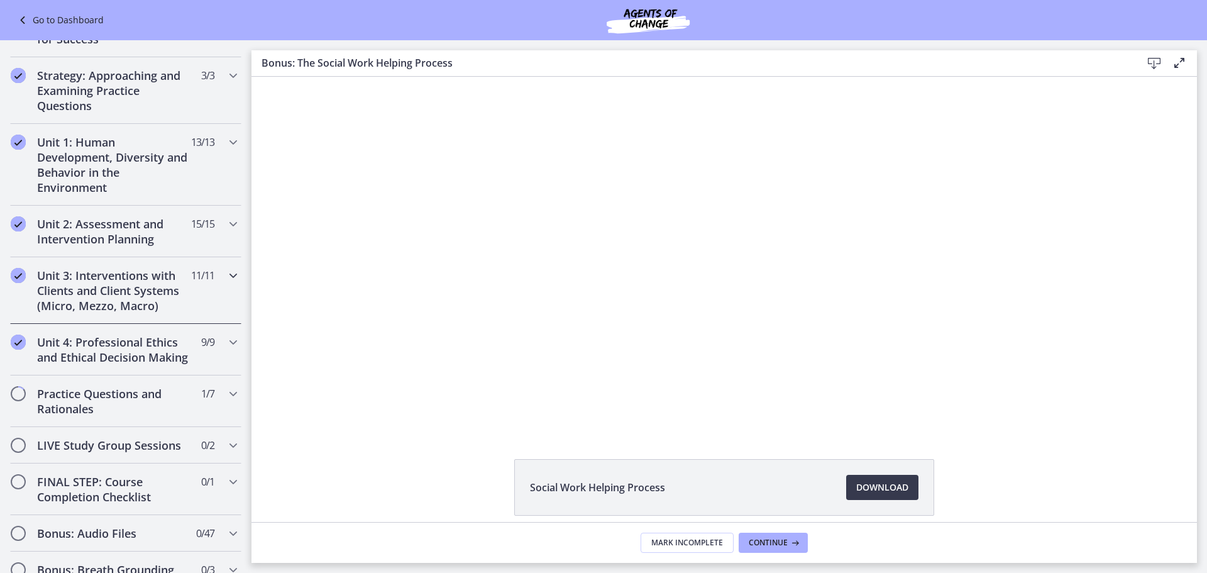
click at [226, 275] on icon "Chapters" at bounding box center [233, 275] width 15 height 15
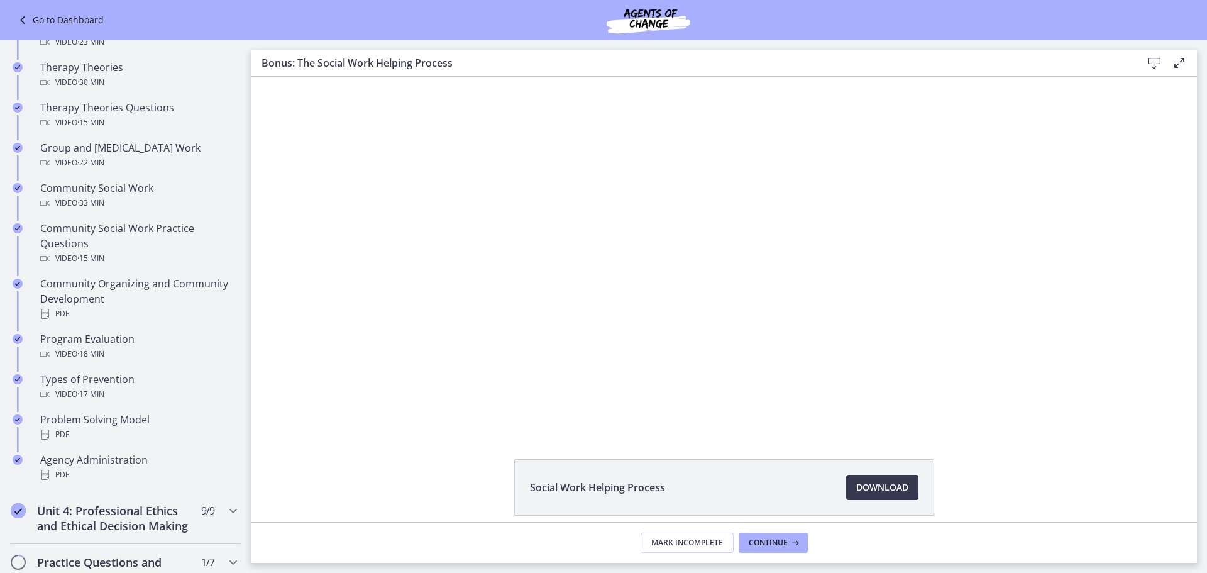
scroll to position [593, 0]
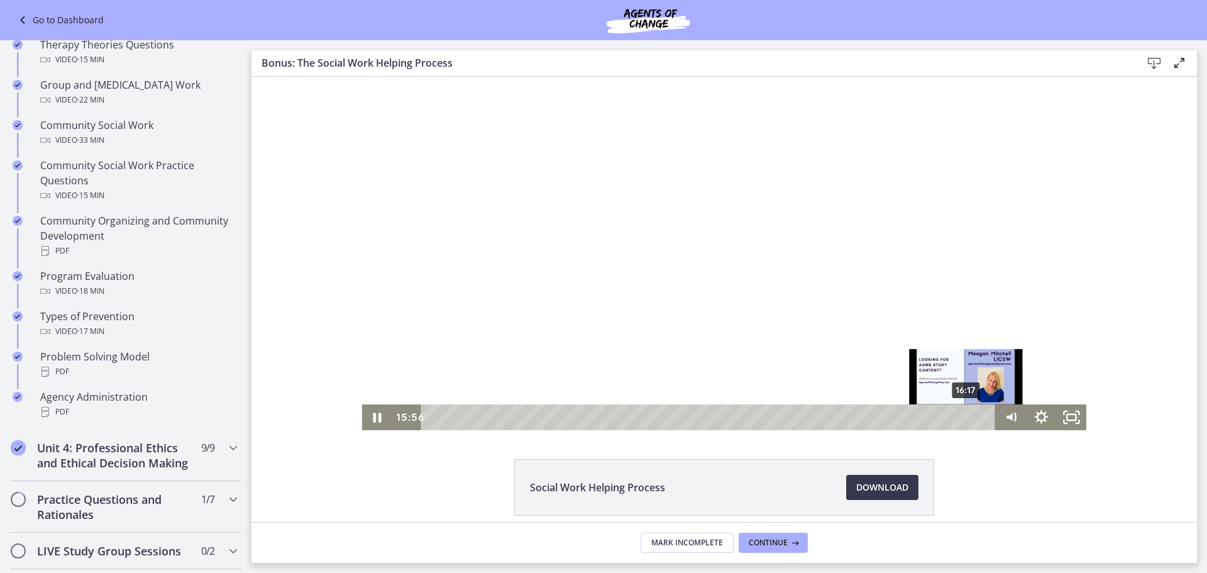
click at [962, 420] on div "16:17" at bounding box center [710, 417] width 556 height 26
click at [375, 417] on icon "Pause" at bounding box center [377, 417] width 8 height 10
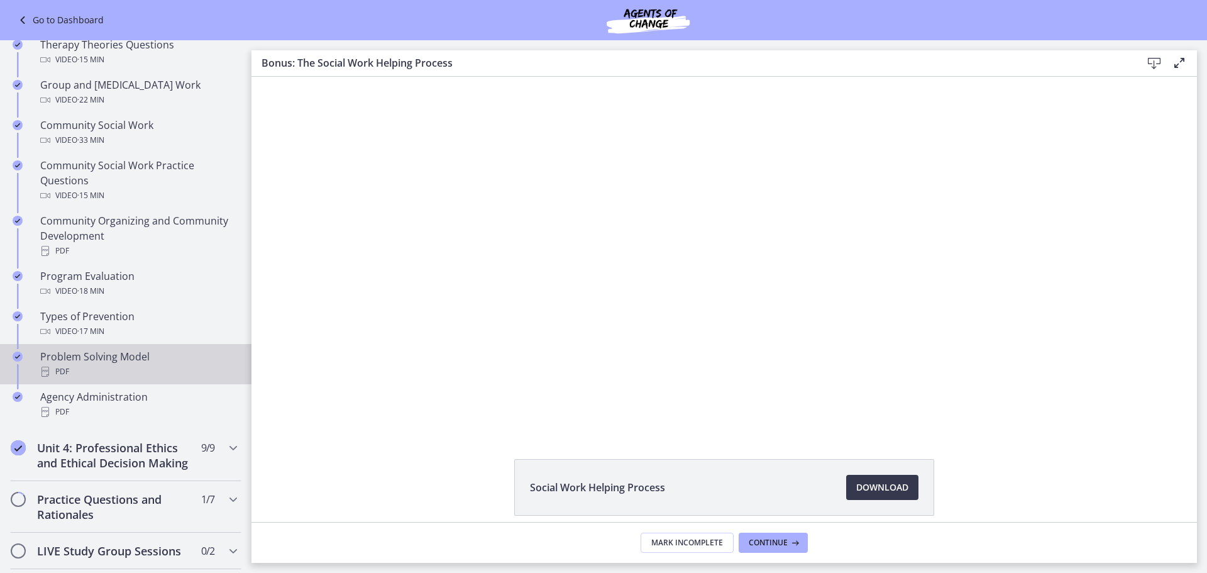
click at [136, 373] on div "Problem Solving Model PDF" at bounding box center [138, 364] width 196 height 30
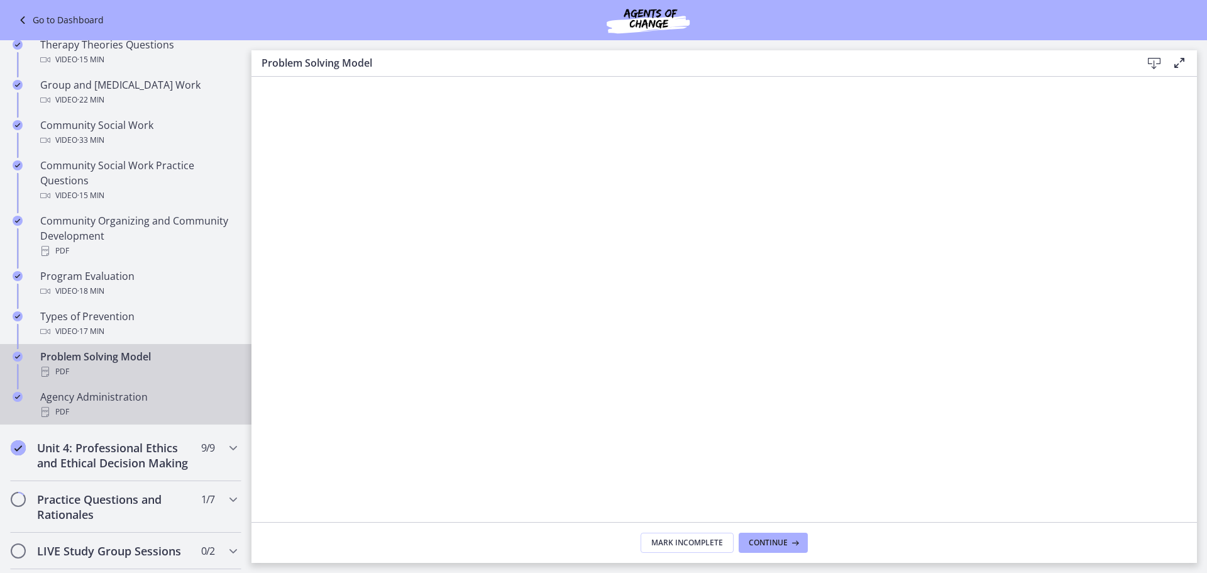
click at [128, 410] on div "Agency Administration PDF" at bounding box center [138, 404] width 196 height 30
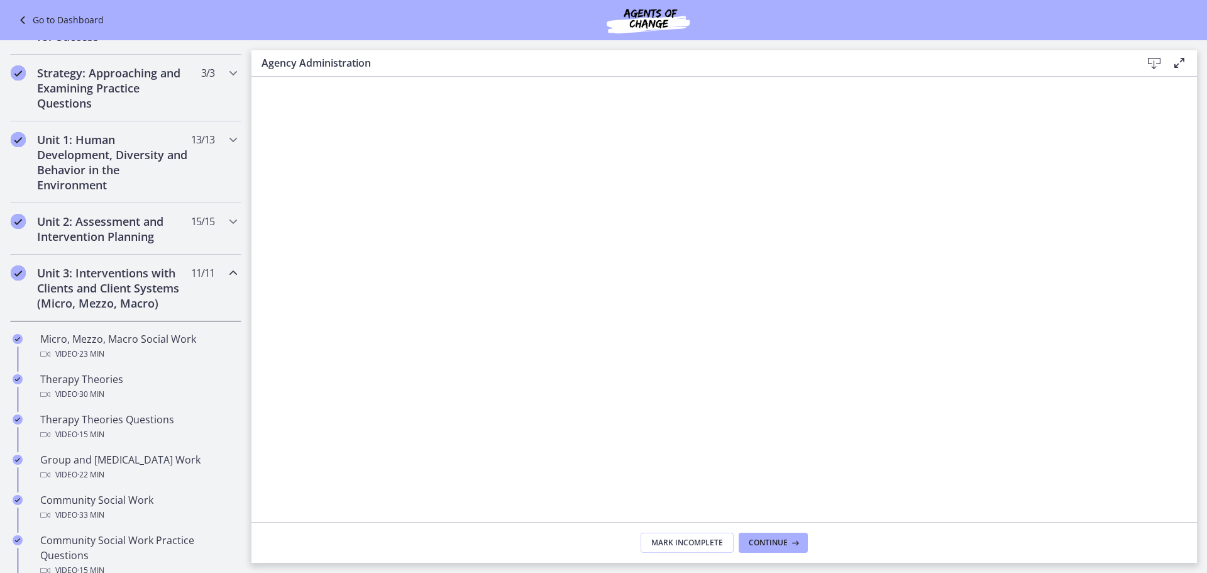
scroll to position [216, 0]
click at [226, 277] on icon "Chapters" at bounding box center [233, 275] width 15 height 15
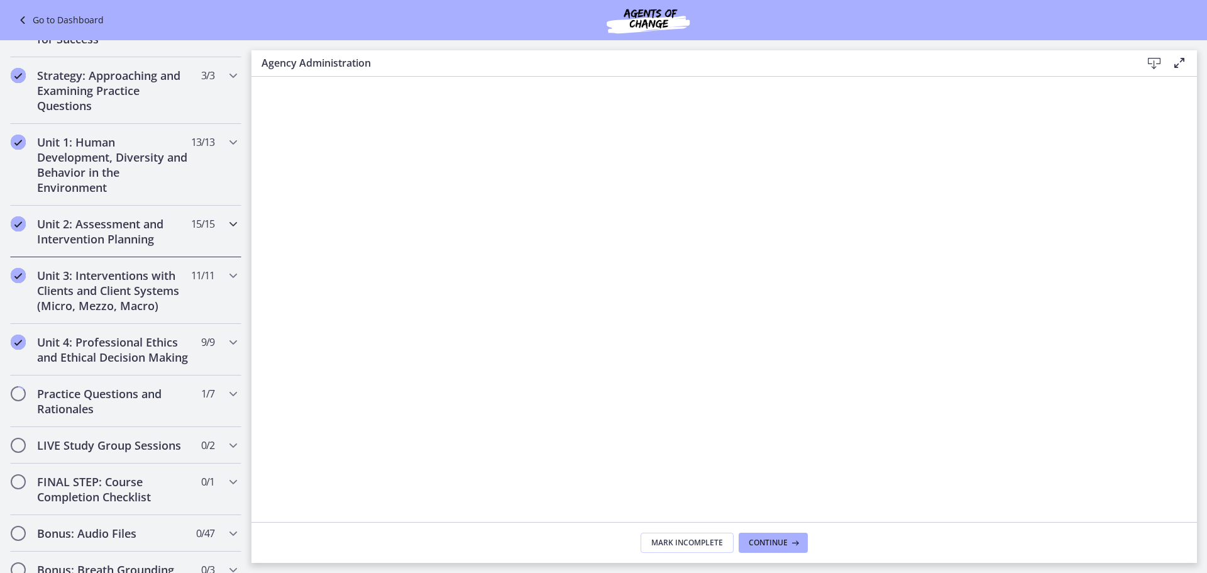
click at [226, 225] on icon "Chapters" at bounding box center [233, 223] width 15 height 15
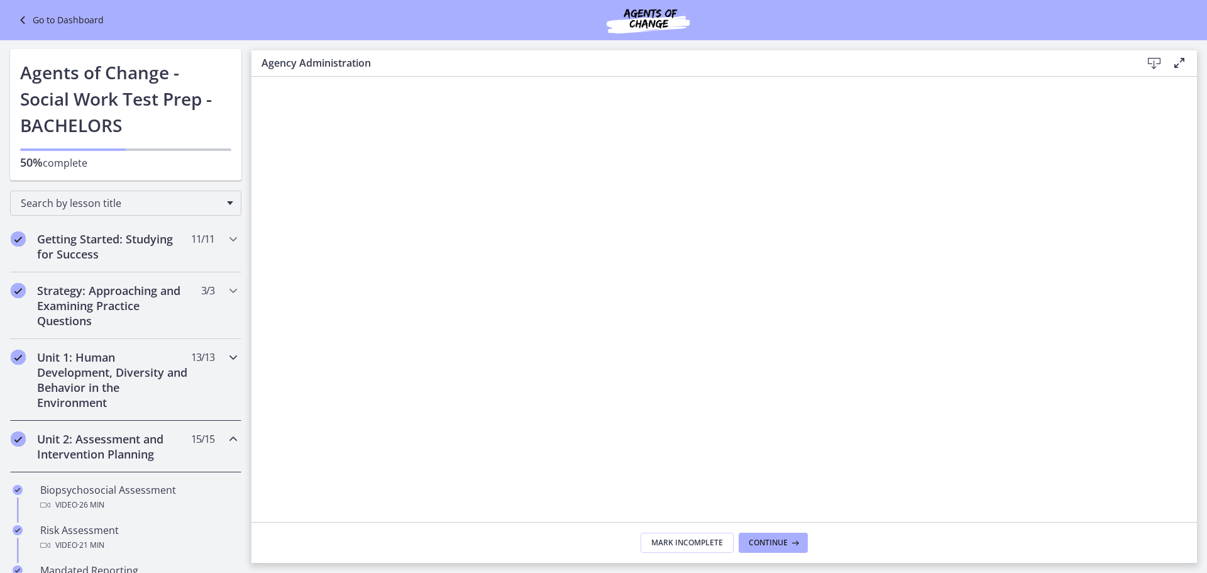
scroll to position [0, 0]
click at [226, 436] on icon "Chapters" at bounding box center [233, 439] width 15 height 15
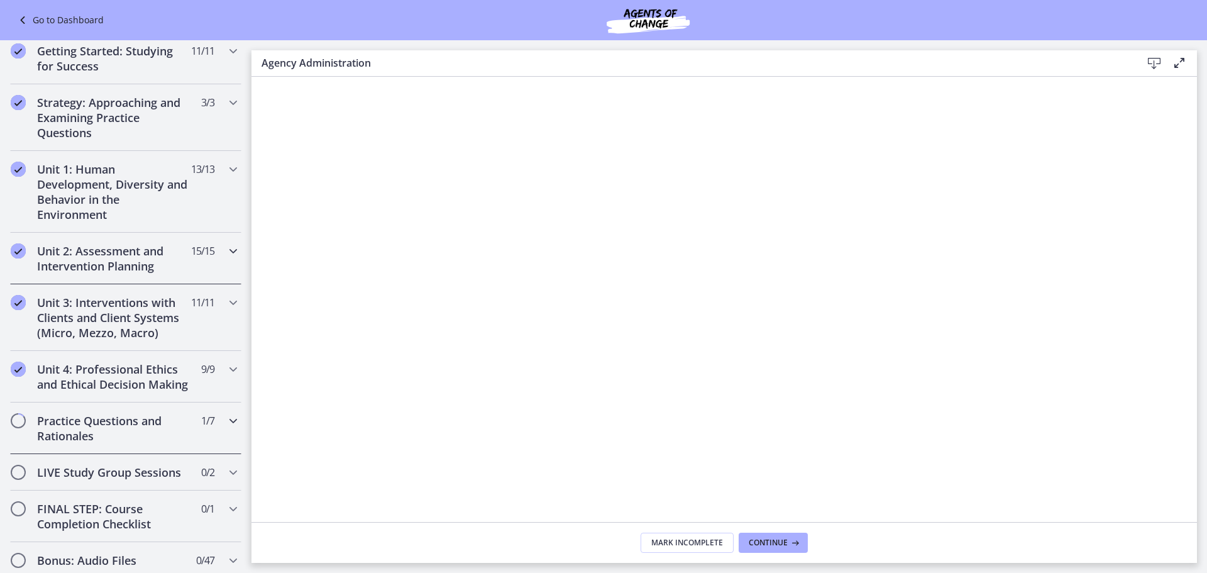
scroll to position [251, 0]
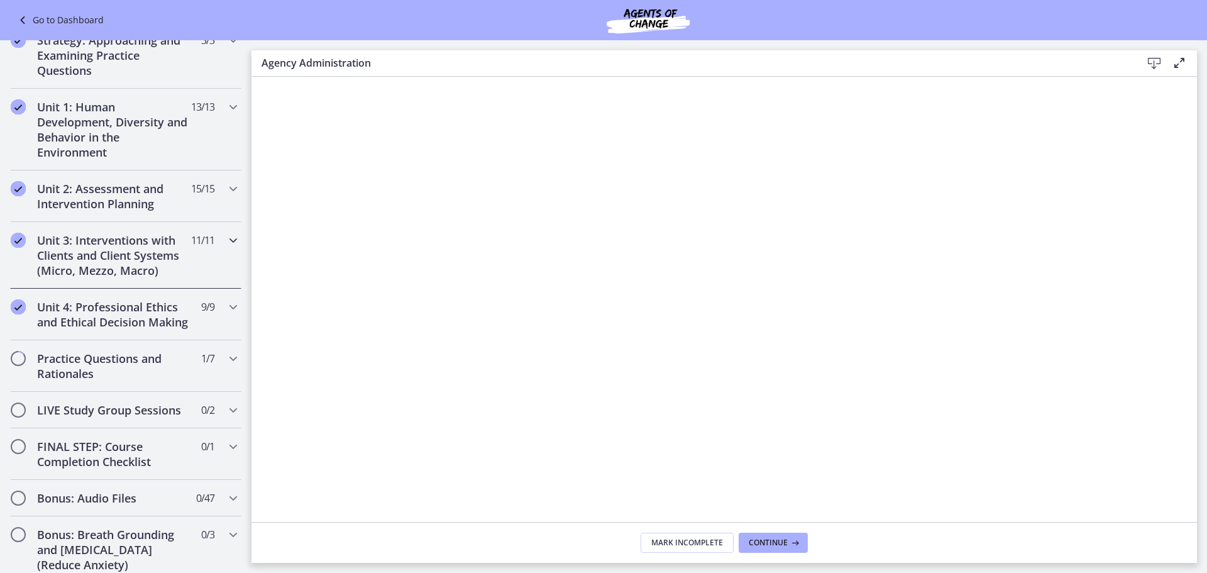
click at [226, 238] on icon "Chapters" at bounding box center [233, 240] width 15 height 15
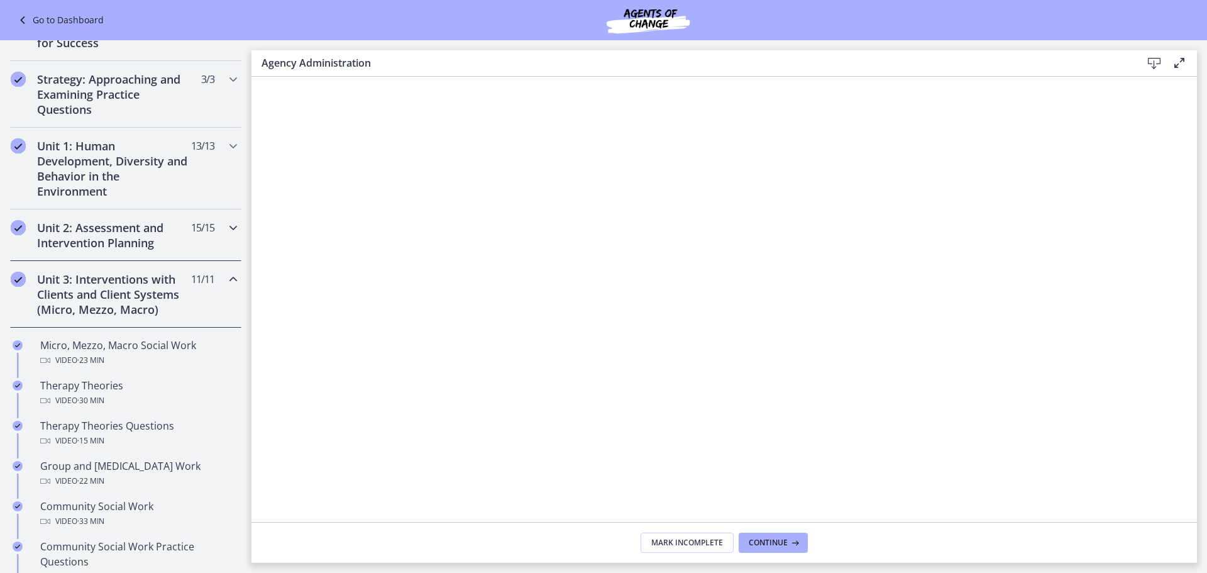
scroll to position [63, 0]
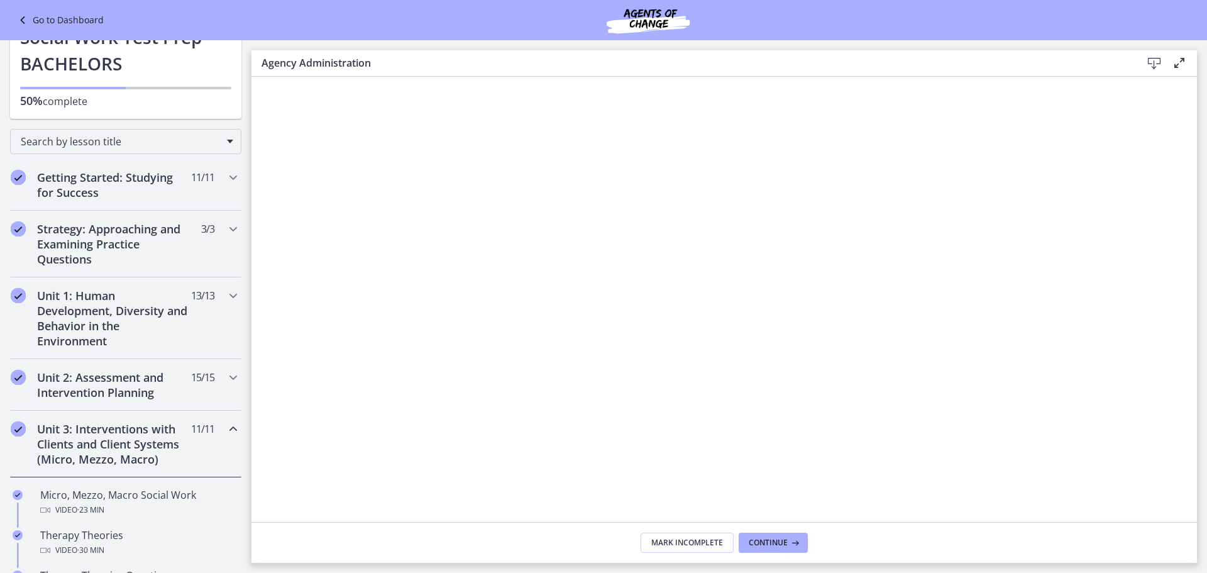
click at [226, 426] on icon "Chapters" at bounding box center [233, 428] width 15 height 15
click at [226, 295] on icon "Chapters" at bounding box center [233, 295] width 15 height 15
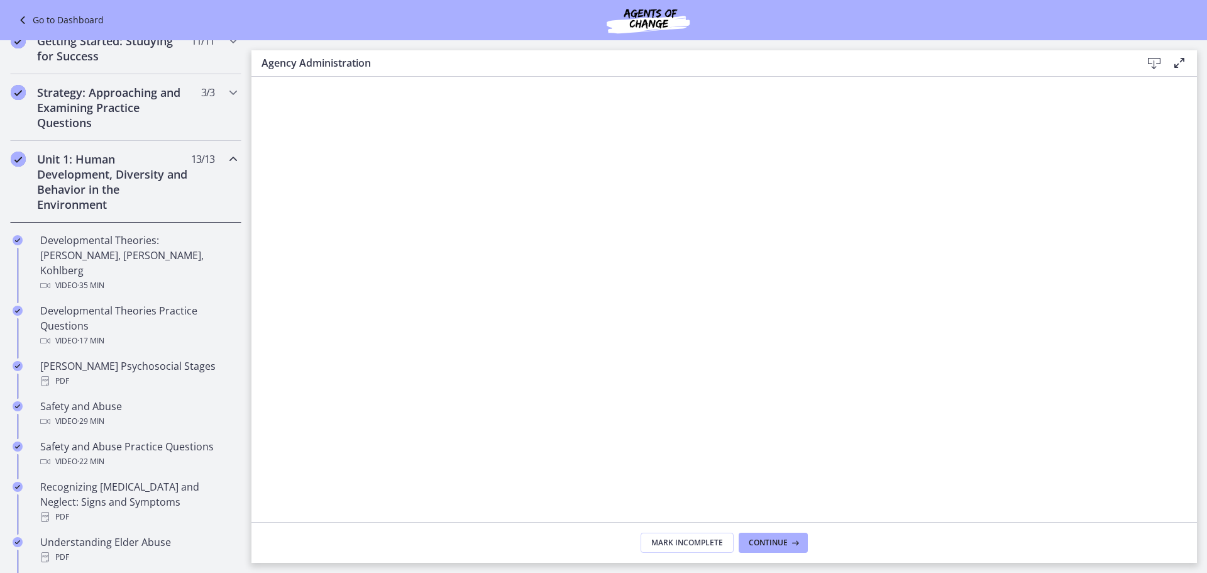
scroll to position [126, 0]
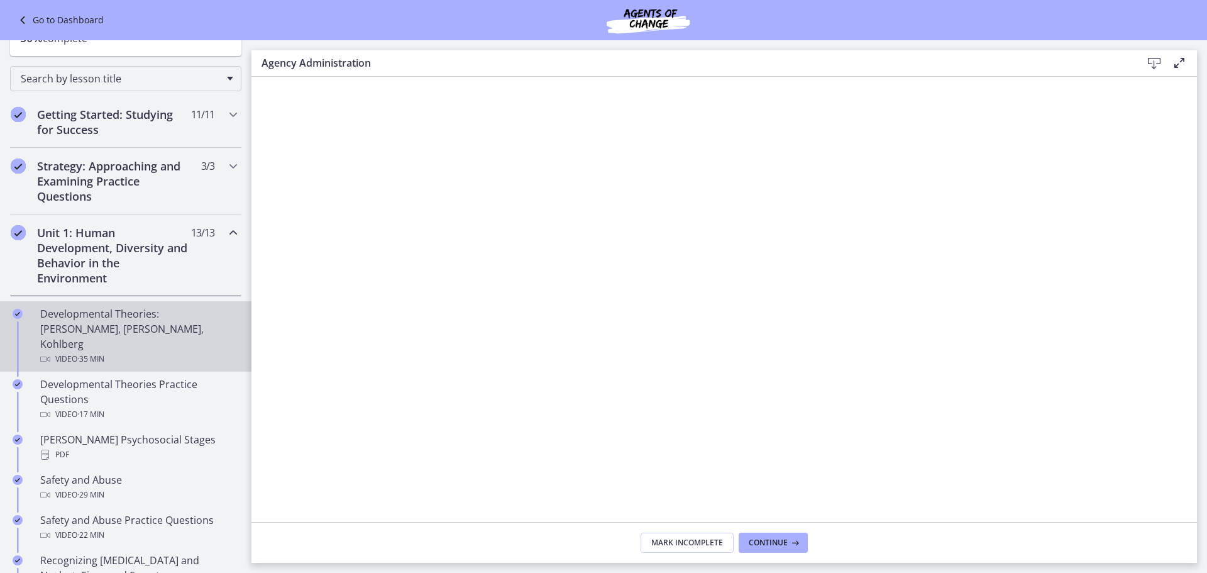
click at [126, 317] on div "Developmental Theories: Erikson, Piaget, Kohlberg Video · 35 min" at bounding box center [138, 336] width 196 height 60
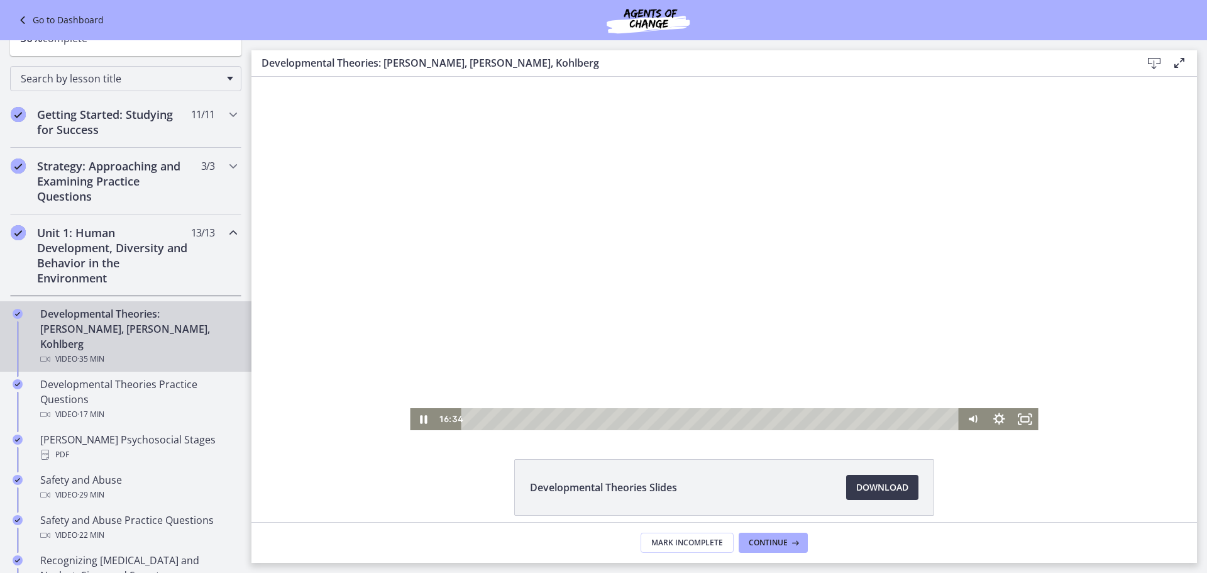
drag, startPoint x: 685, startPoint y: 344, endPoint x: 309, endPoint y: 435, distance: 387.2
drag, startPoint x: 667, startPoint y: 420, endPoint x: 380, endPoint y: 425, distance: 287.3
click at [380, 425] on div "Click for sound @keyframes VOLUME_SMALL_WAVE_FLASH { 0% { opacity: 0; } 33% { o…" at bounding box center [723, 253] width 945 height 353
click at [420, 421] on icon "Pause" at bounding box center [423, 419] width 7 height 8
click at [421, 420] on icon "Play Video" at bounding box center [424, 418] width 7 height 9
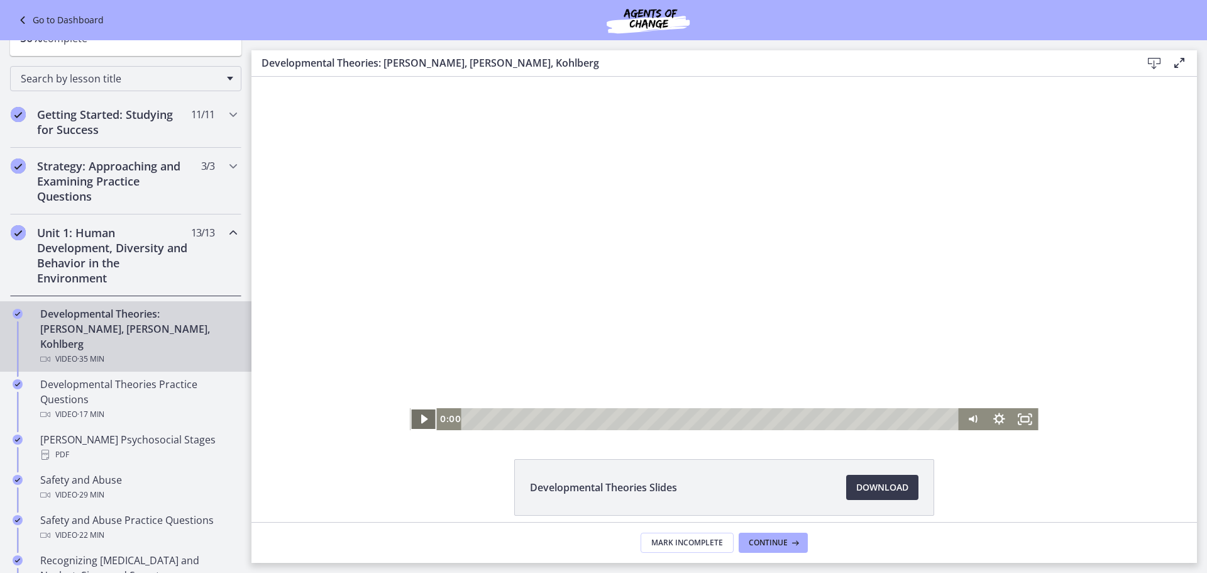
click at [414, 421] on icon "Play Video" at bounding box center [424, 419] width 26 height 22
click at [415, 416] on icon "Play Video" at bounding box center [424, 419] width 26 height 22
click at [478, 412] on div "0:54" at bounding box center [712, 419] width 482 height 22
click at [419, 418] on icon "Pause" at bounding box center [423, 419] width 9 height 10
click at [421, 418] on icon "Play Video" at bounding box center [424, 418] width 7 height 9
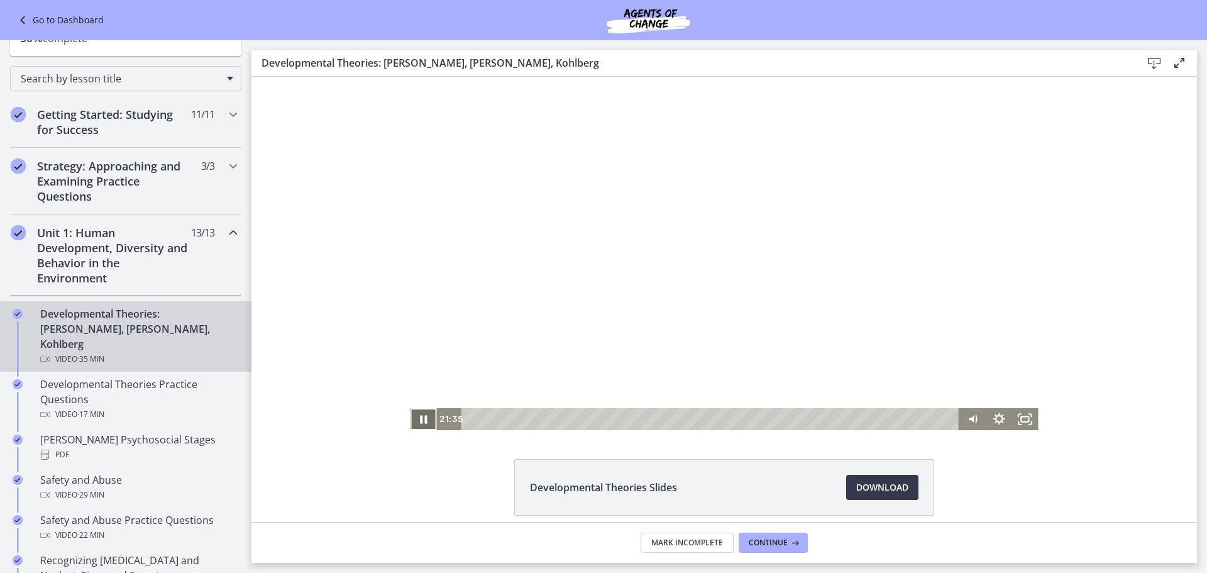
click at [414, 421] on icon "Pause" at bounding box center [423, 419] width 26 height 22
click at [414, 416] on icon "Play Video" at bounding box center [424, 419] width 26 height 22
click at [421, 417] on icon "Pause" at bounding box center [423, 419] width 7 height 8
click at [745, 416] on div "20:12" at bounding box center [712, 419] width 482 height 22
click at [413, 417] on icon "Play Video" at bounding box center [424, 419] width 26 height 22
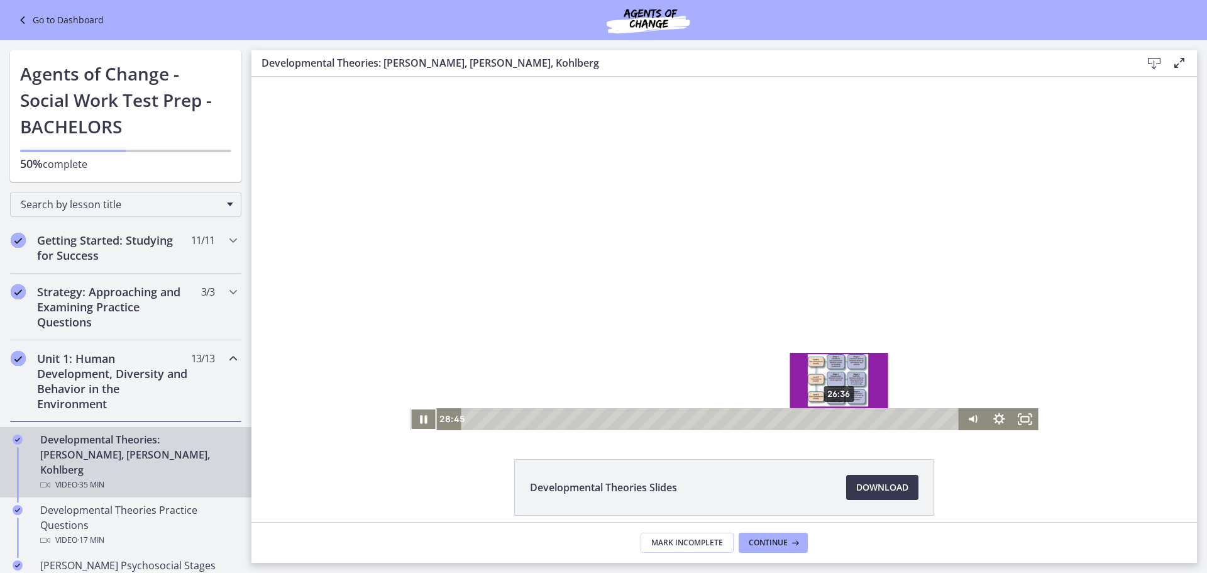
click at [835, 419] on div "26:36" at bounding box center [712, 419] width 482 height 22
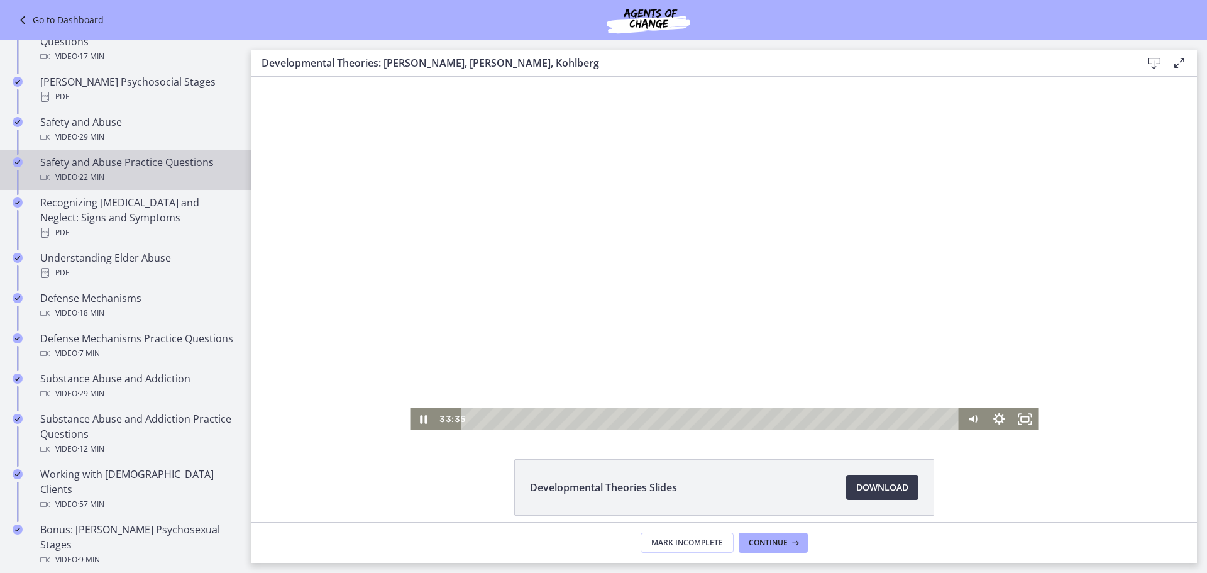
scroll to position [314, 0]
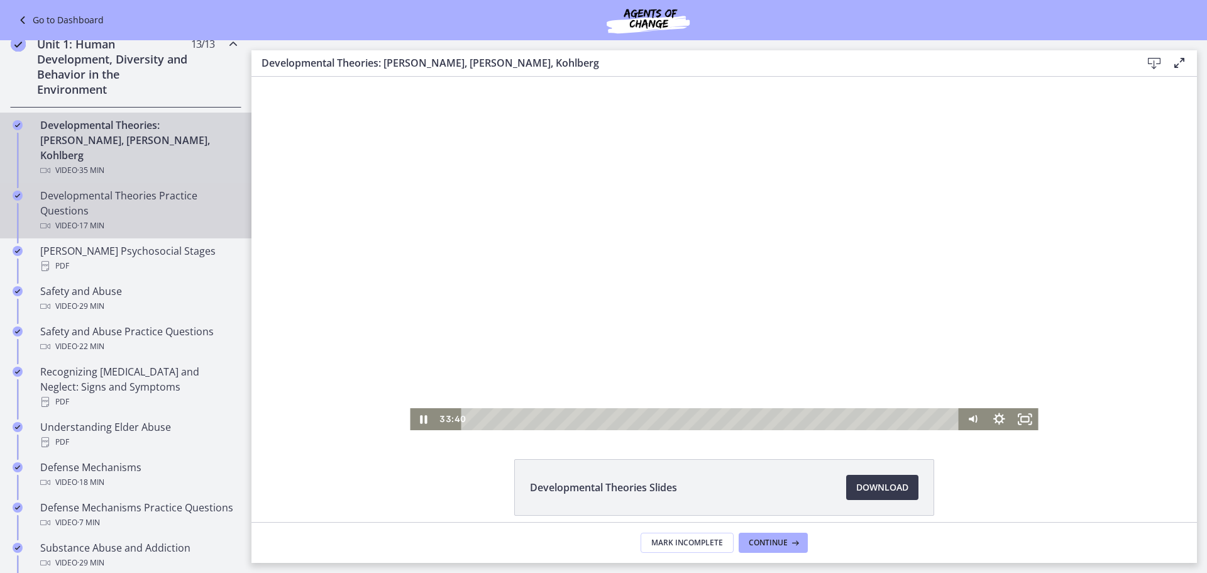
click at [112, 197] on div "Developmental Theories Practice Questions Video · 17 min" at bounding box center [138, 210] width 196 height 45
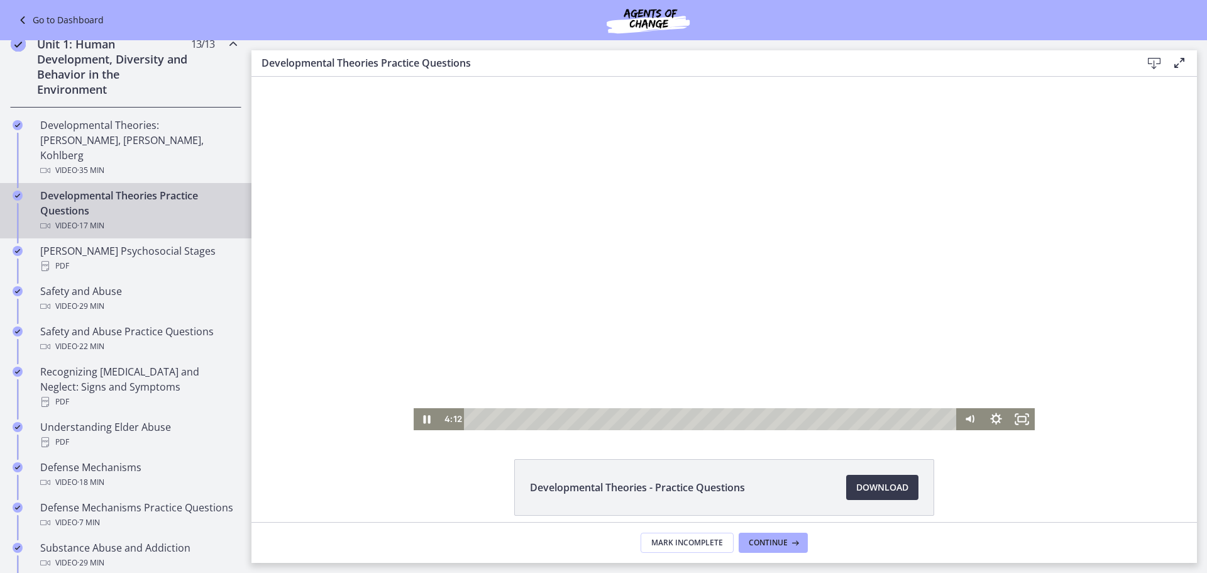
drag, startPoint x: 937, startPoint y: 418, endPoint x: 258, endPoint y: 426, distance: 678.9
click at [290, 426] on div "Click for sound @keyframes VOLUME_SMALL_WAVE_FLASH { 0% { opacity: 0; } 33% { o…" at bounding box center [723, 253] width 945 height 353
click at [423, 421] on icon "Pause" at bounding box center [426, 419] width 7 height 8
click at [424, 419] on icon "Play Video" at bounding box center [427, 418] width 7 height 9
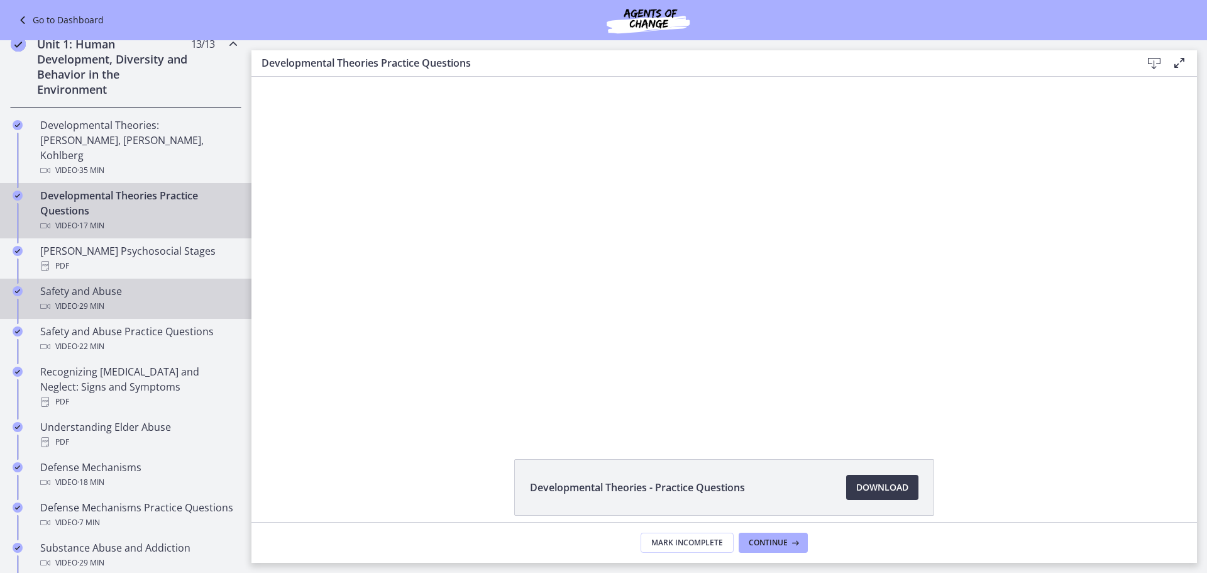
click at [104, 299] on span "· 29 min" at bounding box center [90, 306] width 27 height 15
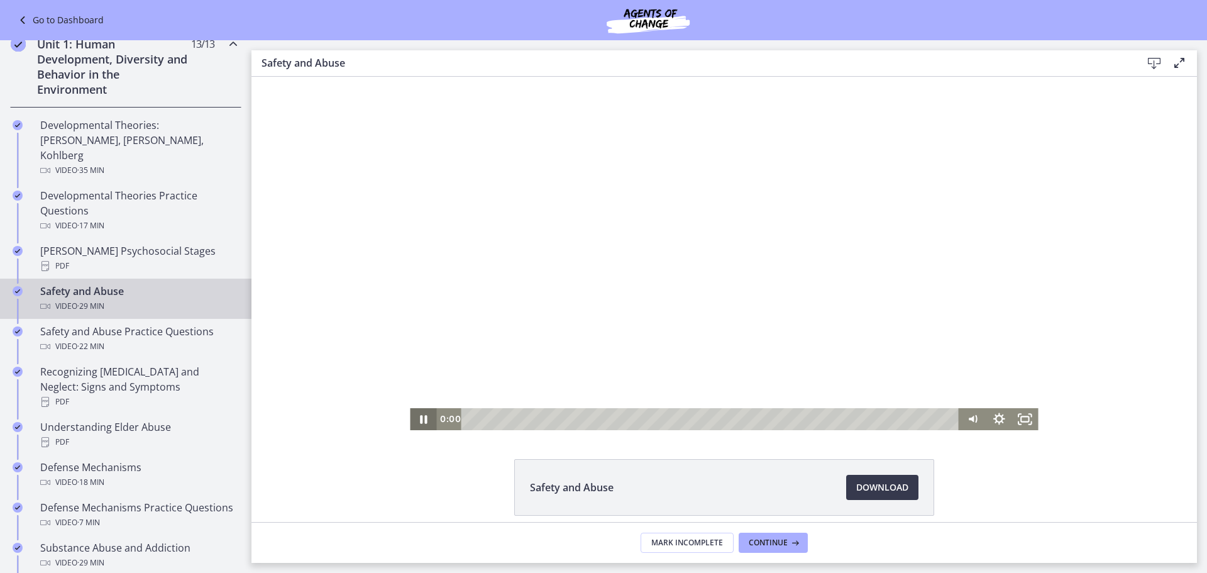
click at [368, 406] on div "Click for sound @keyframes VOLUME_SMALL_WAVE_FLASH { 0% { opacity: 0; } 33% { o…" at bounding box center [723, 253] width 945 height 353
click at [480, 422] on div "0:50" at bounding box center [712, 419] width 482 height 22
click at [494, 419] on div "1:42" at bounding box center [712, 419] width 482 height 22
click at [528, 419] on div "3:44" at bounding box center [712, 419] width 482 height 22
click at [559, 415] on div "5:36" at bounding box center [712, 419] width 482 height 22
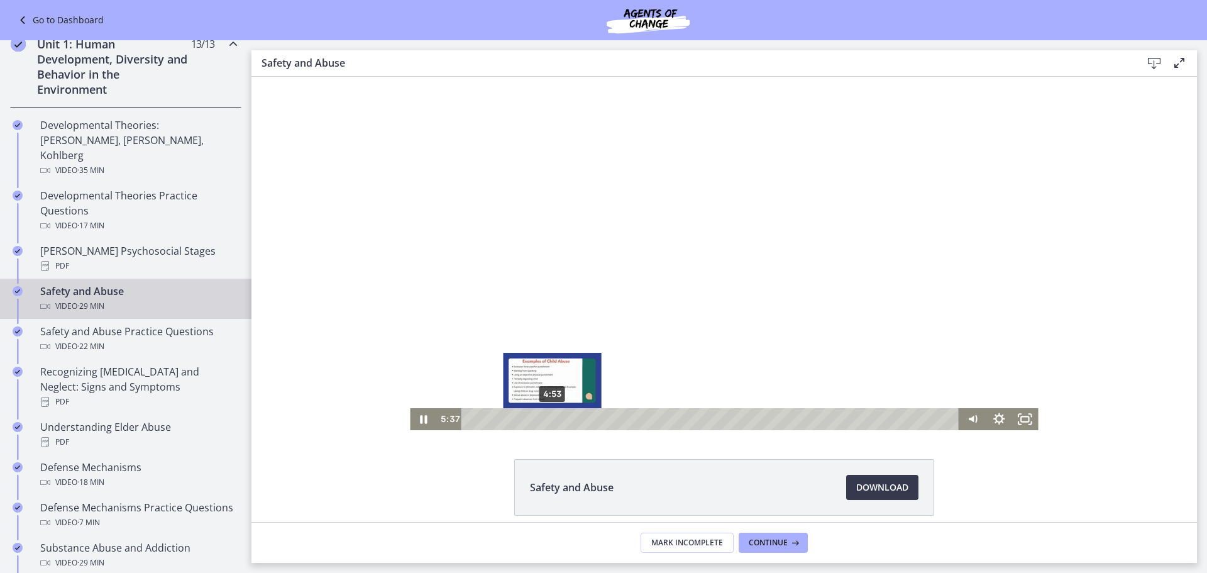
click at [547, 415] on div "4:53" at bounding box center [712, 419] width 482 height 22
click at [533, 415] on div "4:03" at bounding box center [712, 419] width 482 height 22
click at [559, 416] on div "5:36" at bounding box center [712, 419] width 482 height 22
click at [573, 416] on div "6:28" at bounding box center [712, 419] width 482 height 22
click at [582, 416] on div "7:00" at bounding box center [712, 419] width 482 height 22
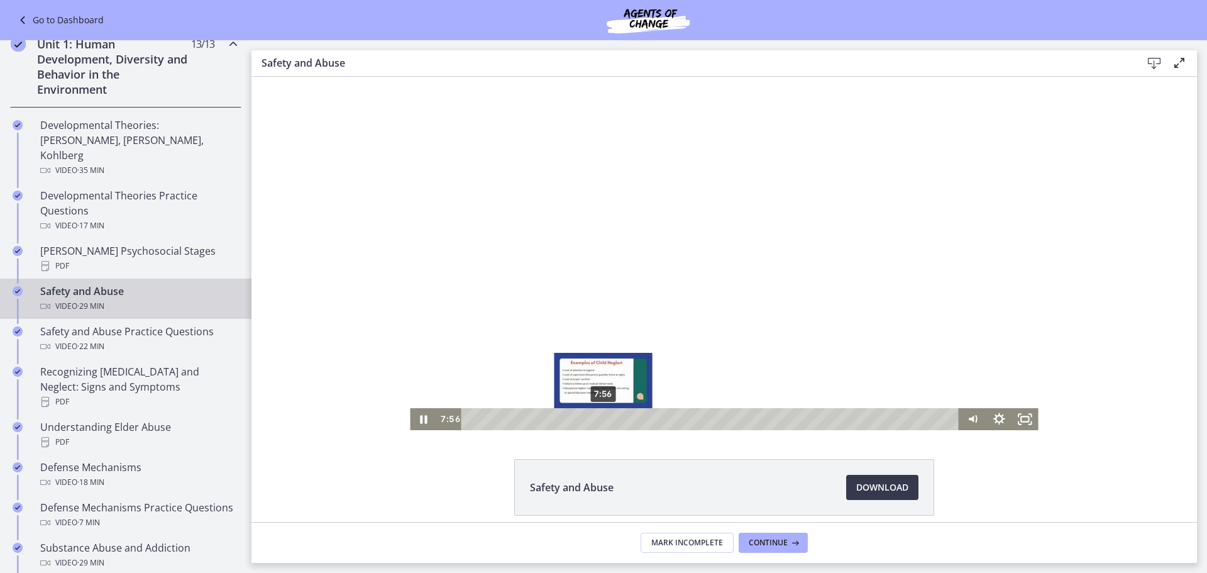
click at [598, 415] on div "7:56" at bounding box center [712, 419] width 482 height 22
click at [618, 420] on div "7:59" at bounding box center [712, 419] width 482 height 22
click at [636, 420] on div "9:59" at bounding box center [712, 419] width 482 height 22
click at [645, 420] on div "10:46" at bounding box center [712, 419] width 482 height 22
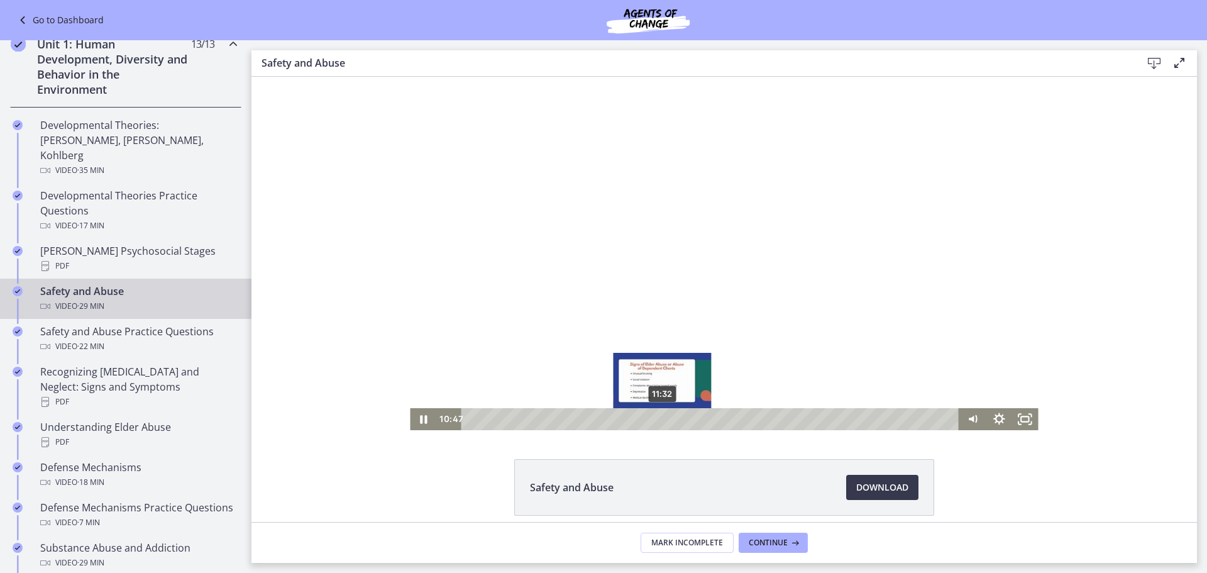
click at [657, 420] on div "11:32" at bounding box center [712, 419] width 482 height 22
click at [673, 420] on div "12:29" at bounding box center [712, 419] width 482 height 22
click at [685, 420] on div "13:12" at bounding box center [712, 419] width 482 height 22
click at [694, 417] on div "13:43" at bounding box center [712, 419] width 482 height 22
click at [704, 416] on div "14:20" at bounding box center [712, 419] width 482 height 22
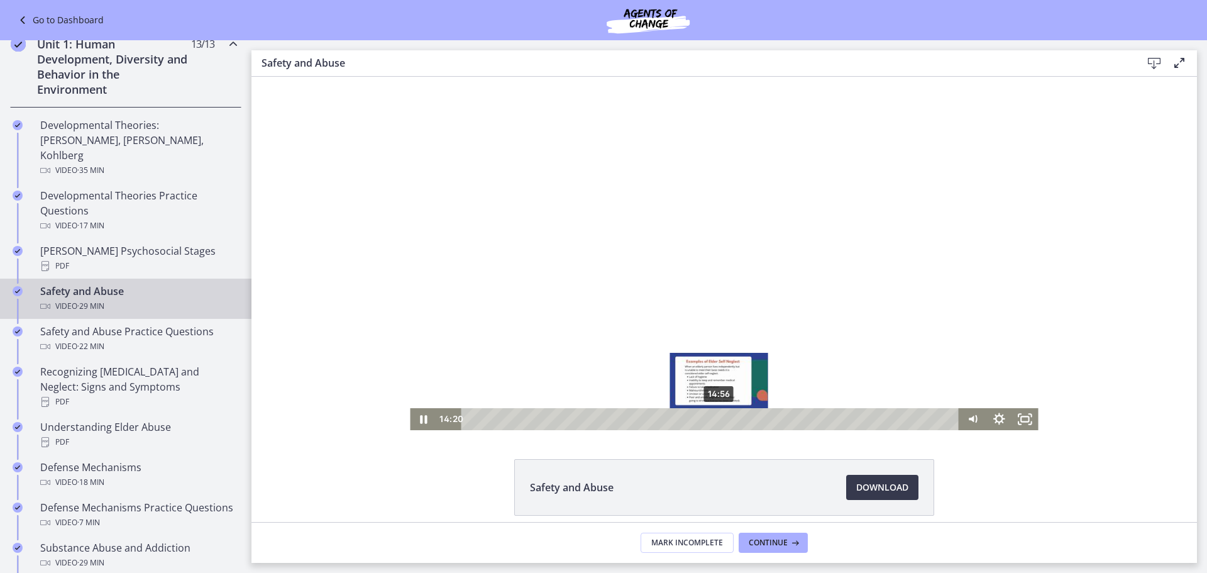
click at [715, 416] on div "14:56" at bounding box center [712, 419] width 482 height 22
click at [726, 416] on div "15:39" at bounding box center [712, 419] width 482 height 22
click at [734, 417] on div "16:06" at bounding box center [712, 419] width 482 height 22
click at [746, 417] on div "16:52" at bounding box center [712, 419] width 482 height 22
click at [754, 417] on div "17:21" at bounding box center [712, 419] width 482 height 22
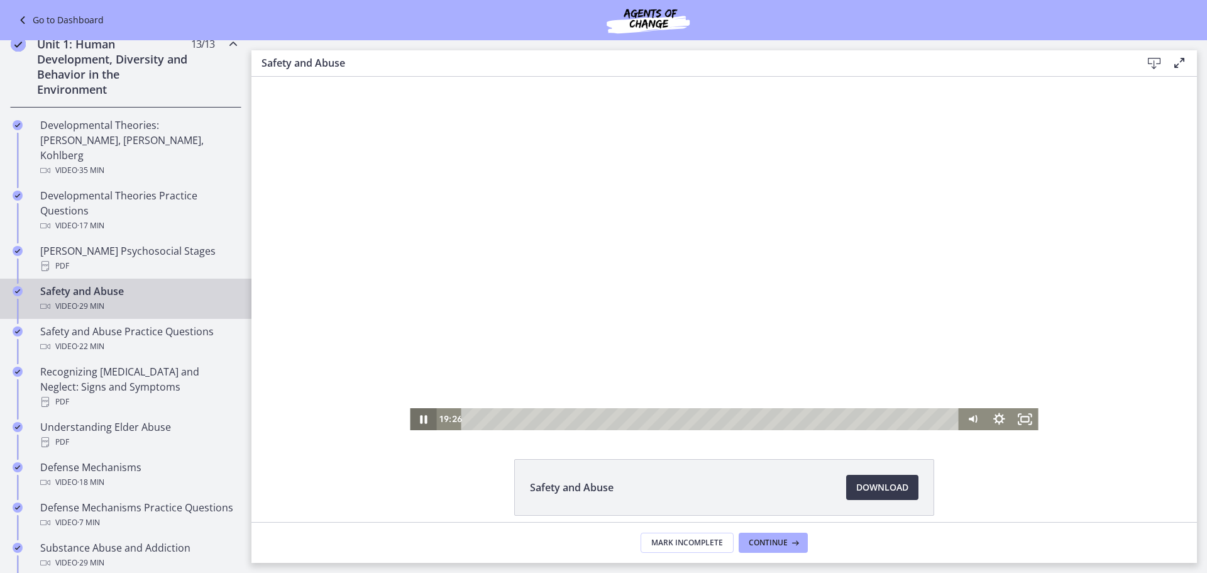
click at [420, 416] on icon "Pause" at bounding box center [423, 419] width 7 height 8
click at [420, 416] on icon "Play Video" at bounding box center [424, 419] width 8 height 11
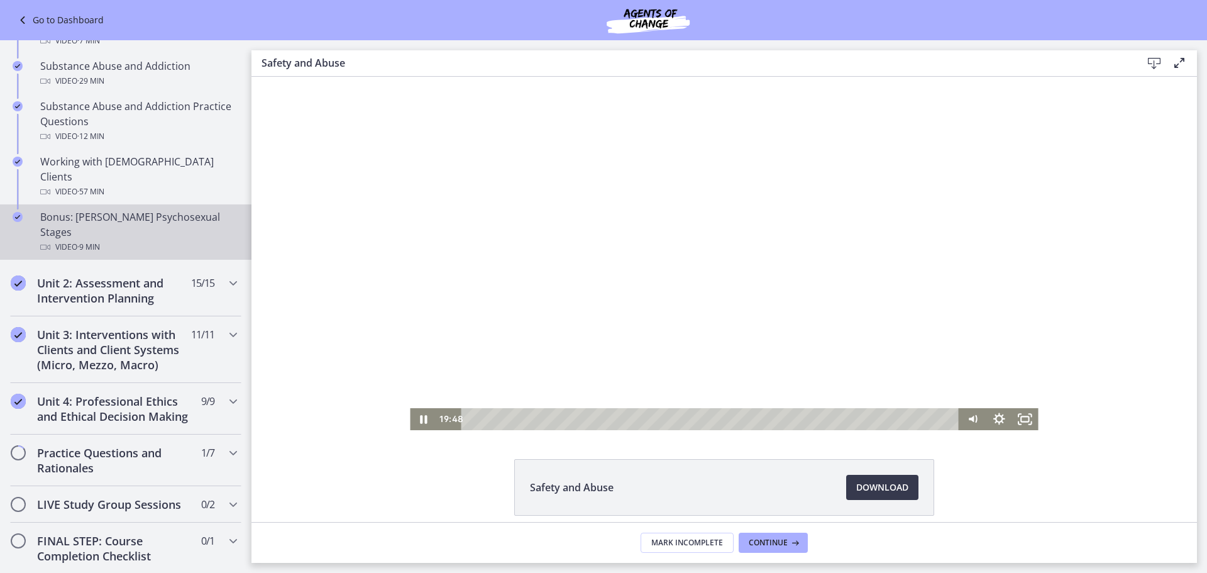
scroll to position [880, 0]
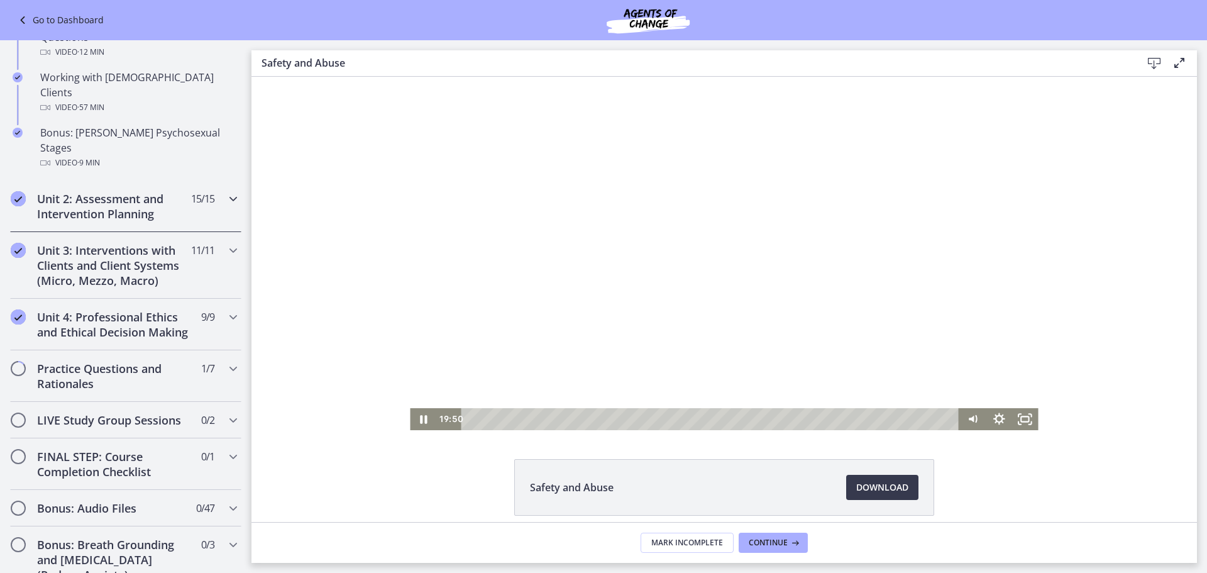
click at [226, 191] on icon "Chapters" at bounding box center [233, 198] width 15 height 15
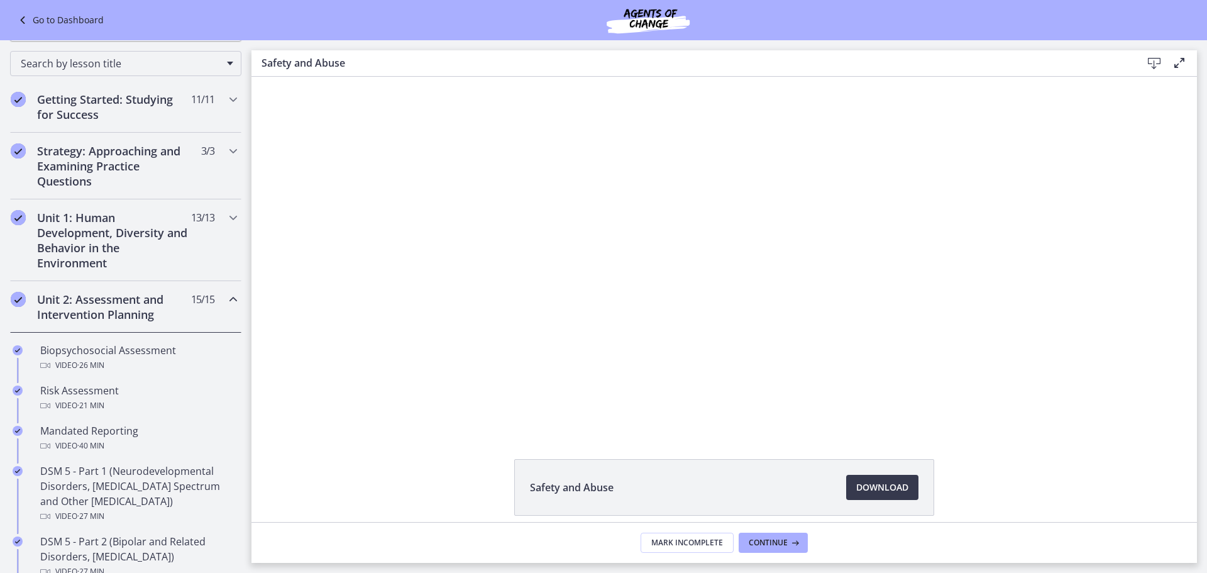
scroll to position [124, 0]
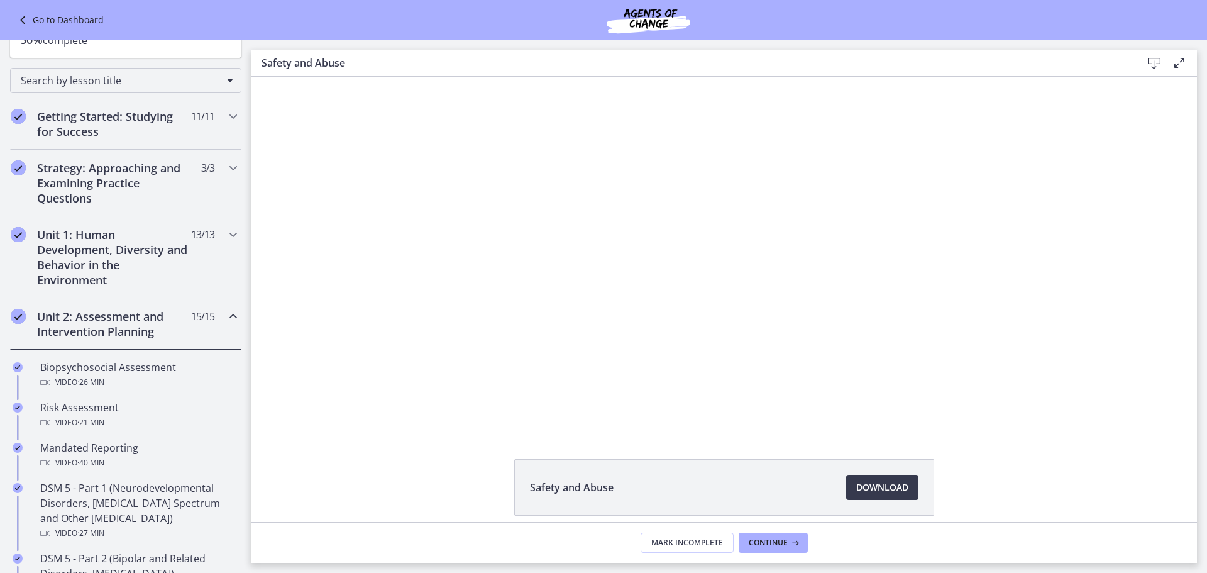
drag, startPoint x: 247, startPoint y: 278, endPoint x: 1, endPoint y: 35, distance: 346.2
click at [213, 166] on div "Strategy: Approaching and Examining Practice Questions 3 / 3 Completed" at bounding box center [125, 183] width 231 height 67
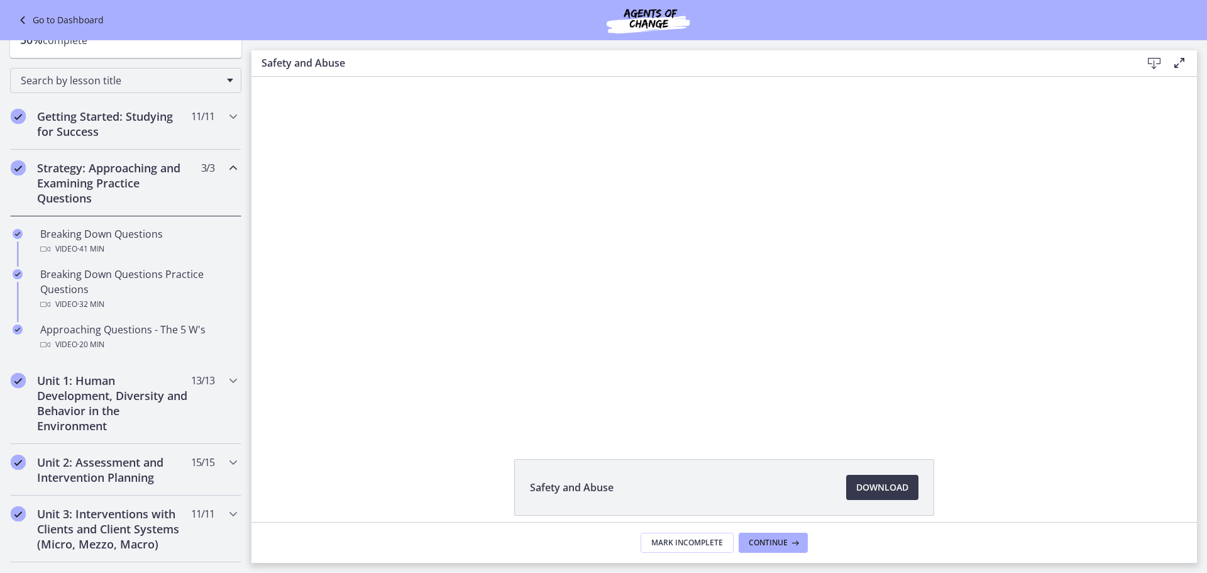
click at [213, 166] on div "Strategy: Approaching and Examining Practice Questions 3 / 3 Completed" at bounding box center [125, 183] width 231 height 67
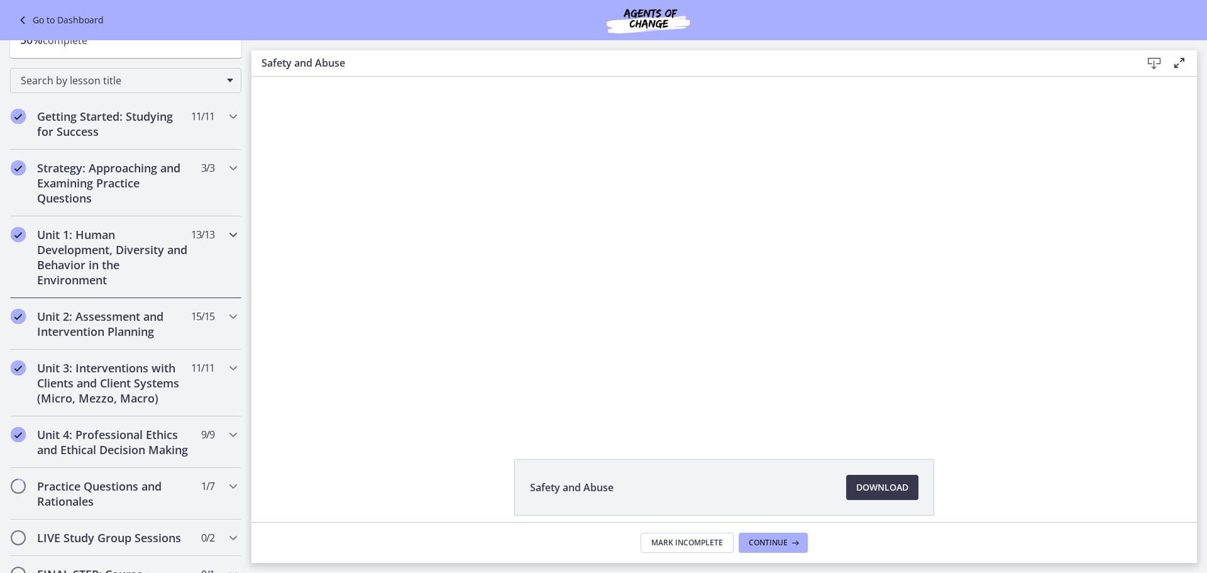
click at [214, 232] on div "Unit 1: Human Development, Diversity and Behavior in the Environment 13 / 13 Co…" at bounding box center [125, 257] width 231 height 82
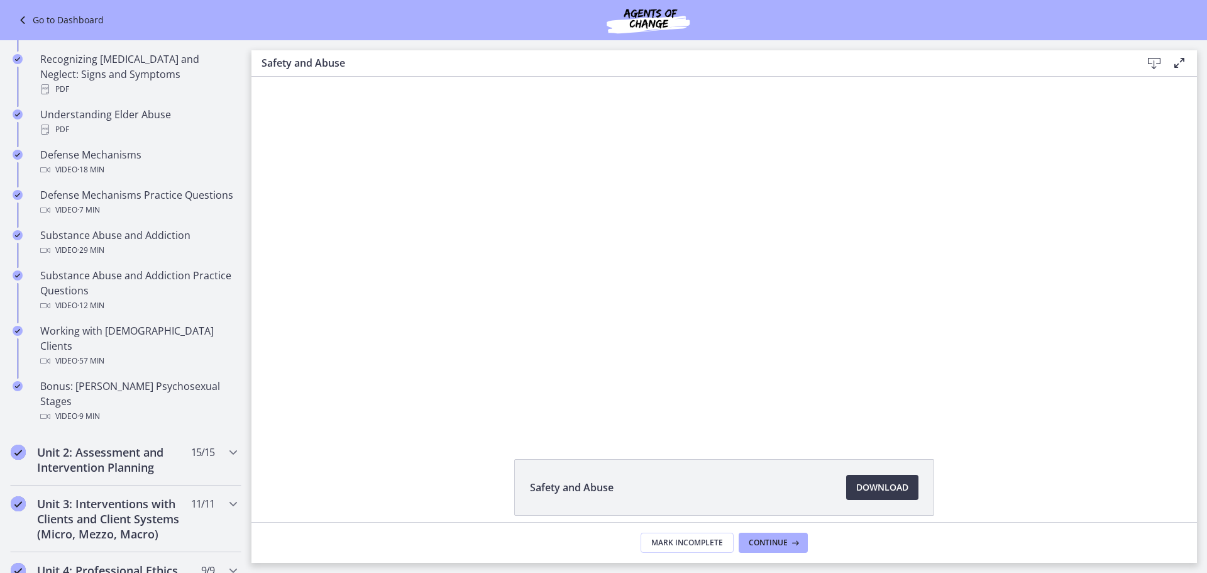
scroll to position [0, 0]
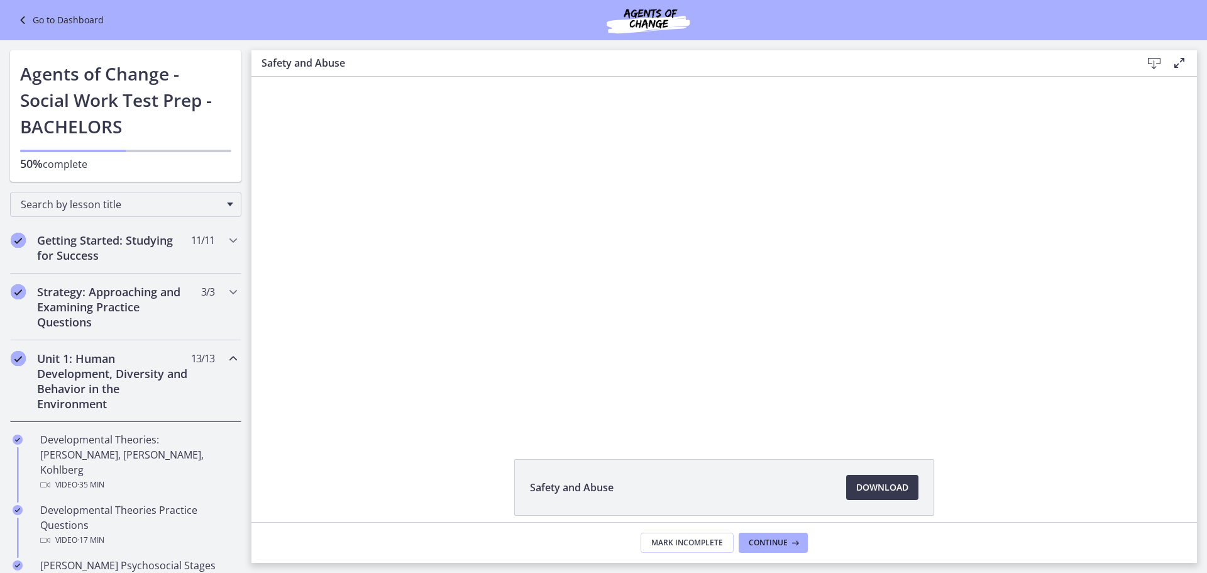
click at [226, 355] on icon "Chapters" at bounding box center [233, 358] width 15 height 15
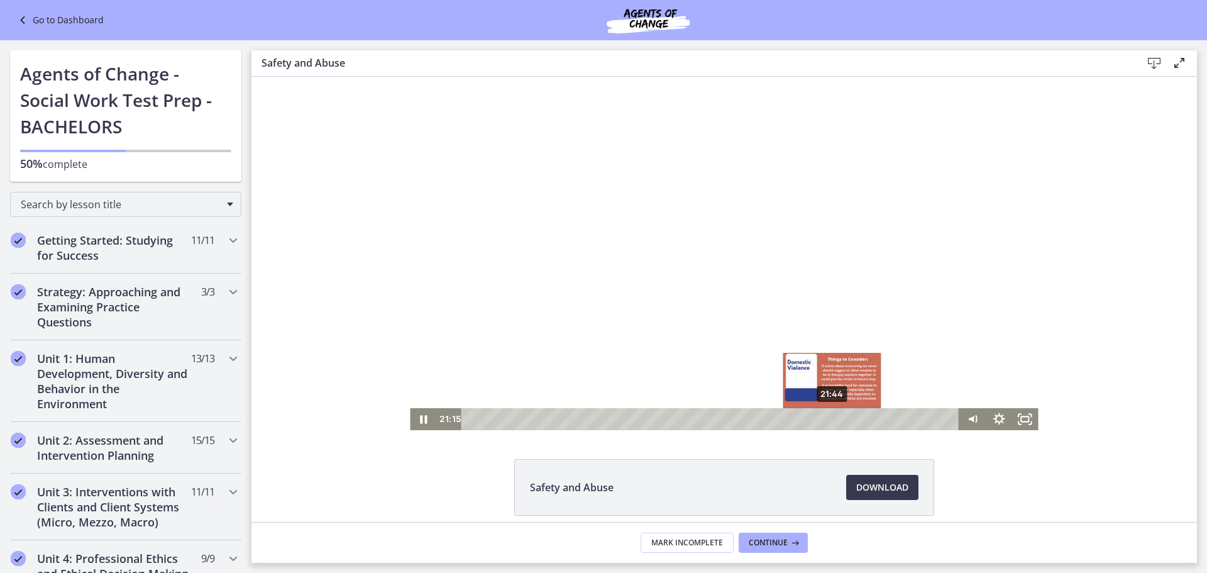
click at [830, 419] on div "21:44" at bounding box center [712, 419] width 482 height 22
click at [842, 417] on div "22:39" at bounding box center [712, 419] width 482 height 22
click at [835, 417] on div "22:18" at bounding box center [712, 419] width 482 height 22
click at [830, 419] on div "22:05" at bounding box center [712, 419] width 482 height 22
click at [835, 419] on div "22:14" at bounding box center [712, 419] width 482 height 22
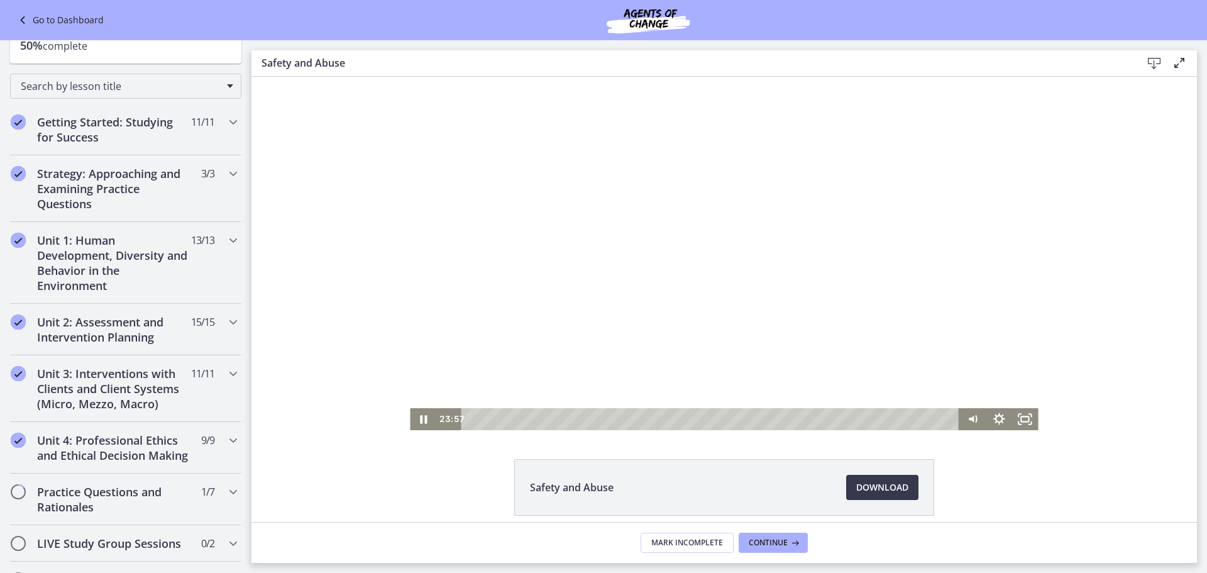
scroll to position [108, 0]
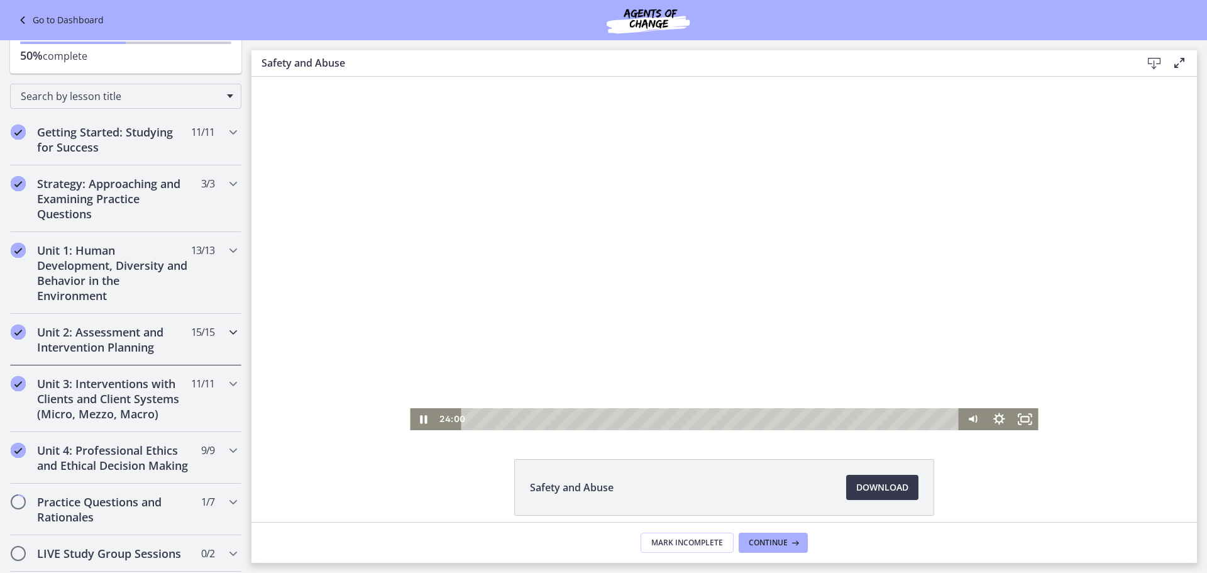
click at [226, 331] on icon "Chapters" at bounding box center [233, 331] width 15 height 15
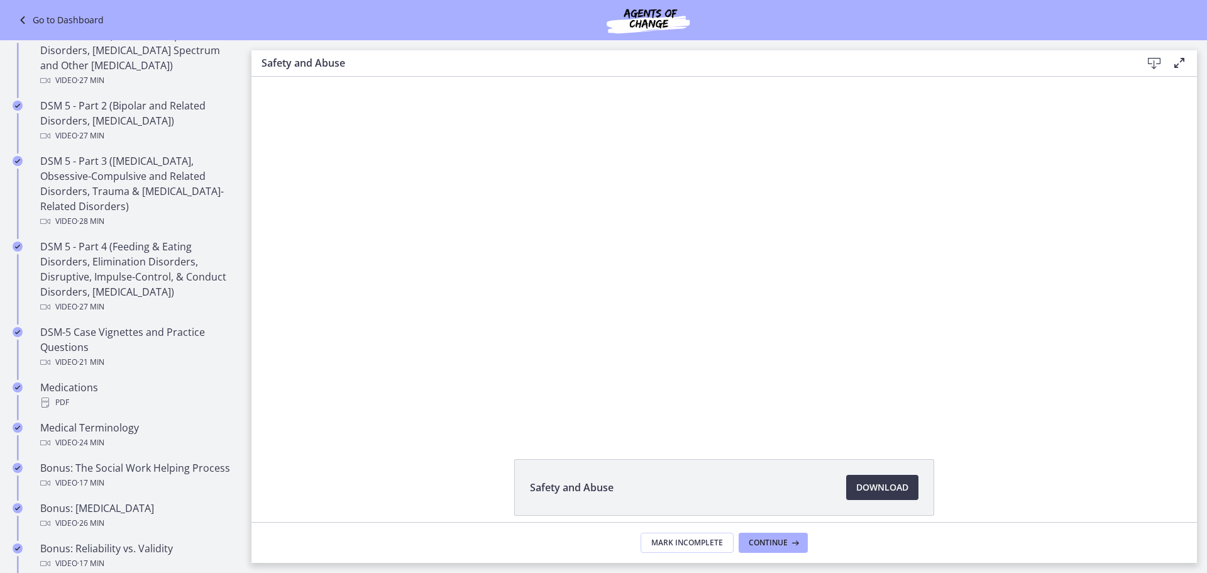
scroll to position [367, 0]
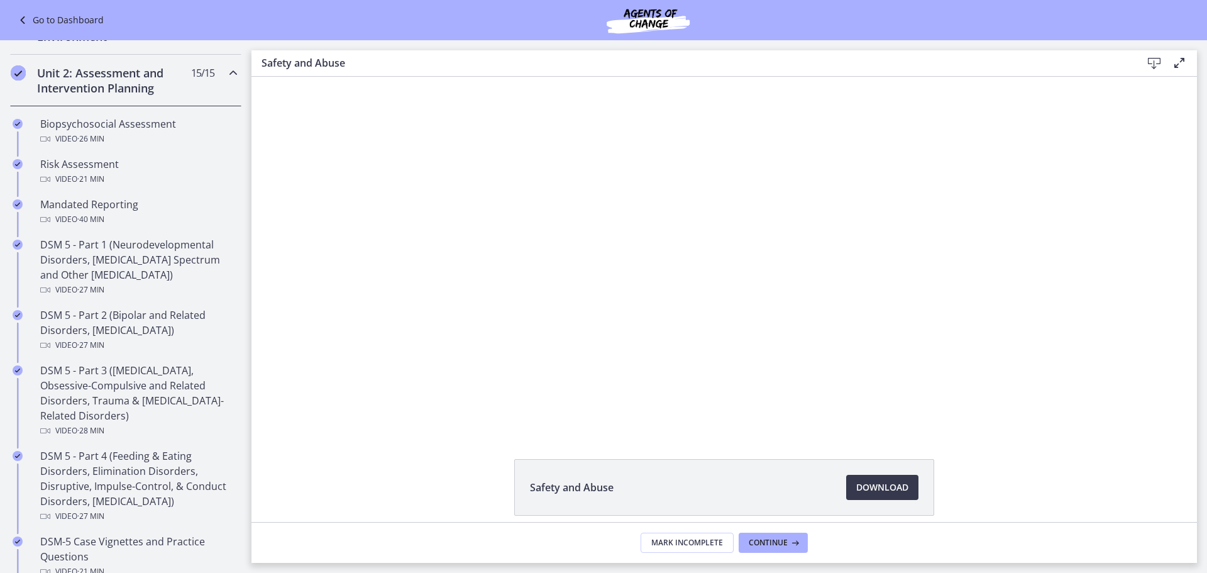
click at [226, 70] on icon "Chapters" at bounding box center [233, 72] width 15 height 15
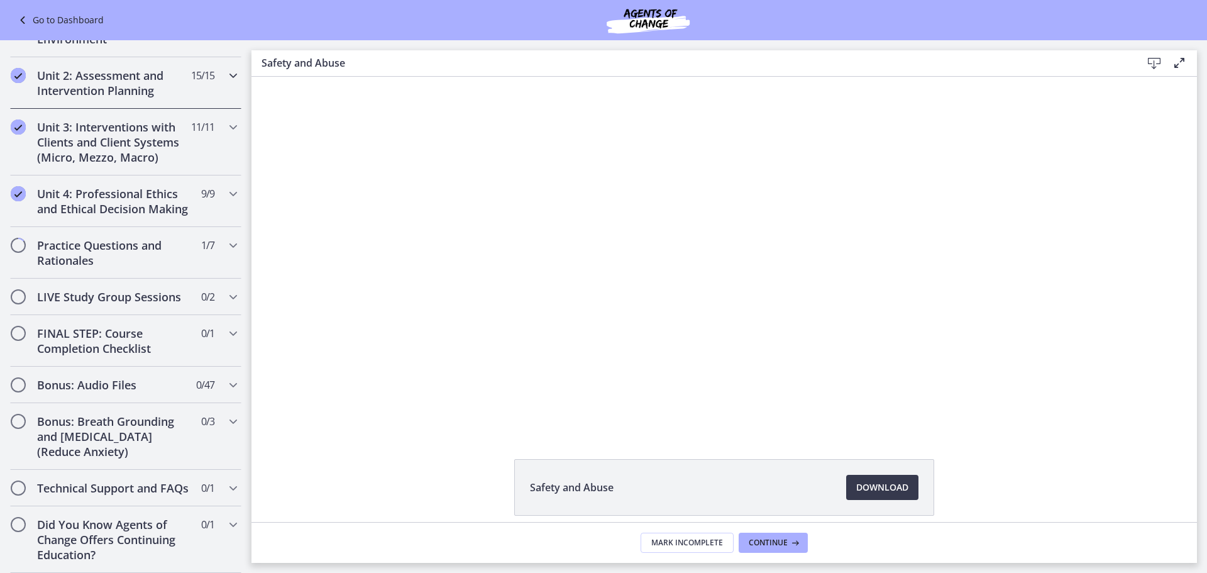
scroll to position [241, 0]
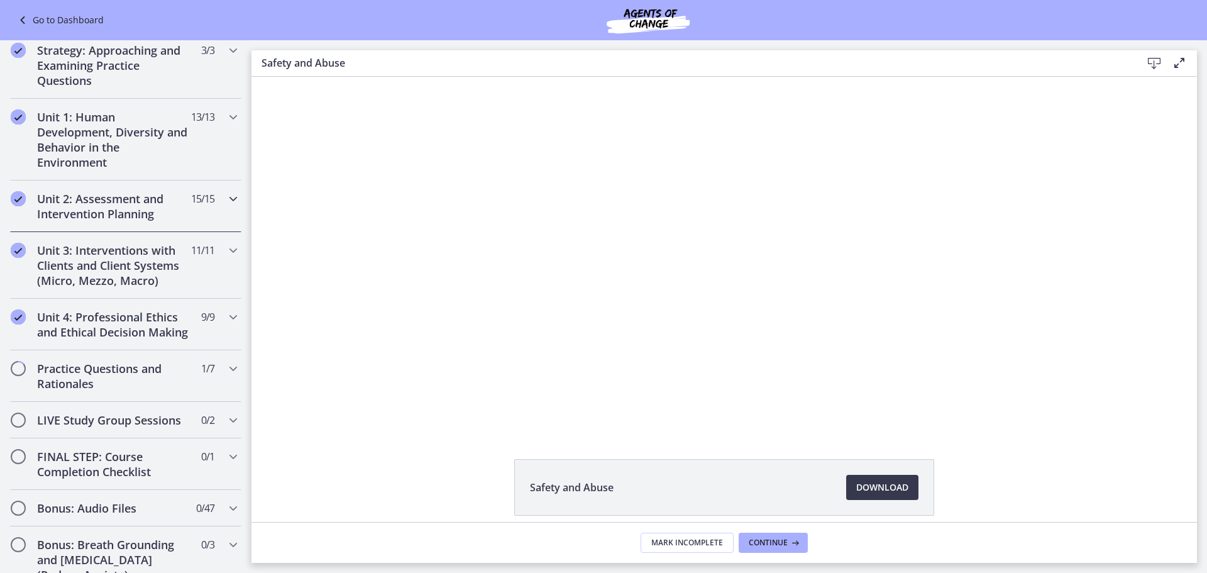
click at [226, 197] on icon "Chapters" at bounding box center [233, 198] width 15 height 15
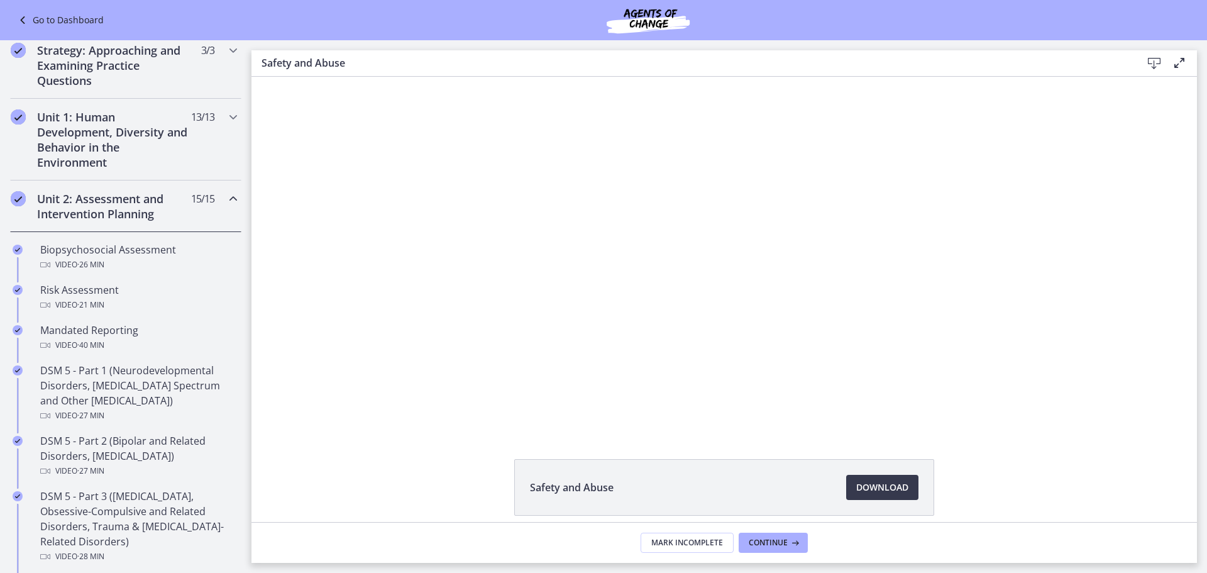
click at [226, 197] on icon "Chapters" at bounding box center [233, 198] width 15 height 15
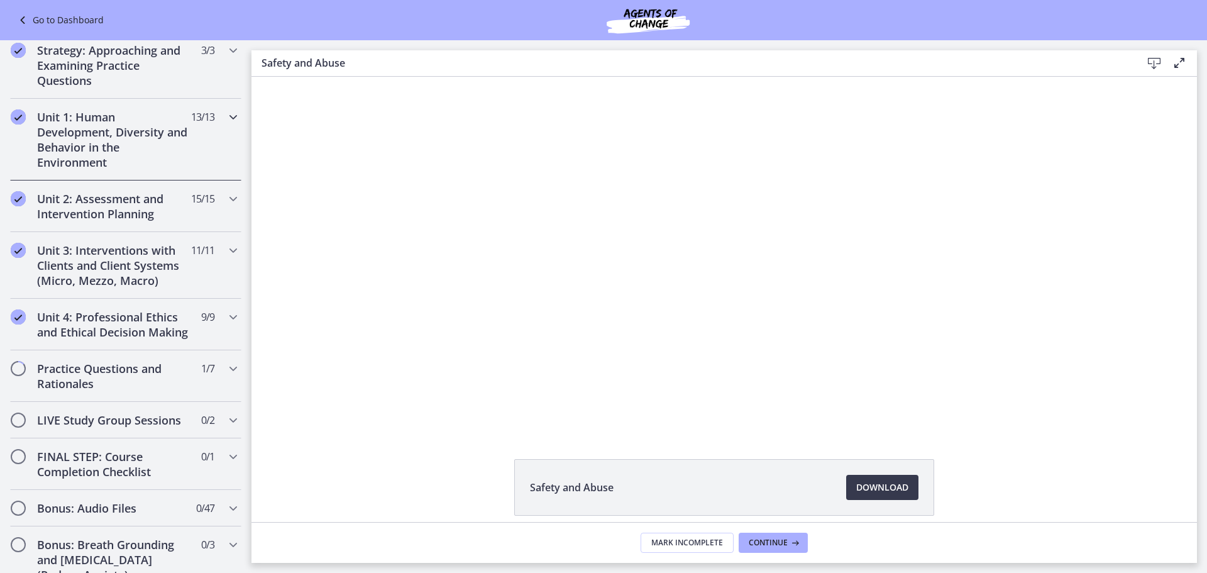
click at [211, 114] on div "Unit 1: Human Development, Diversity and Behavior in the Environment 13 / 13 Co…" at bounding box center [125, 140] width 231 height 82
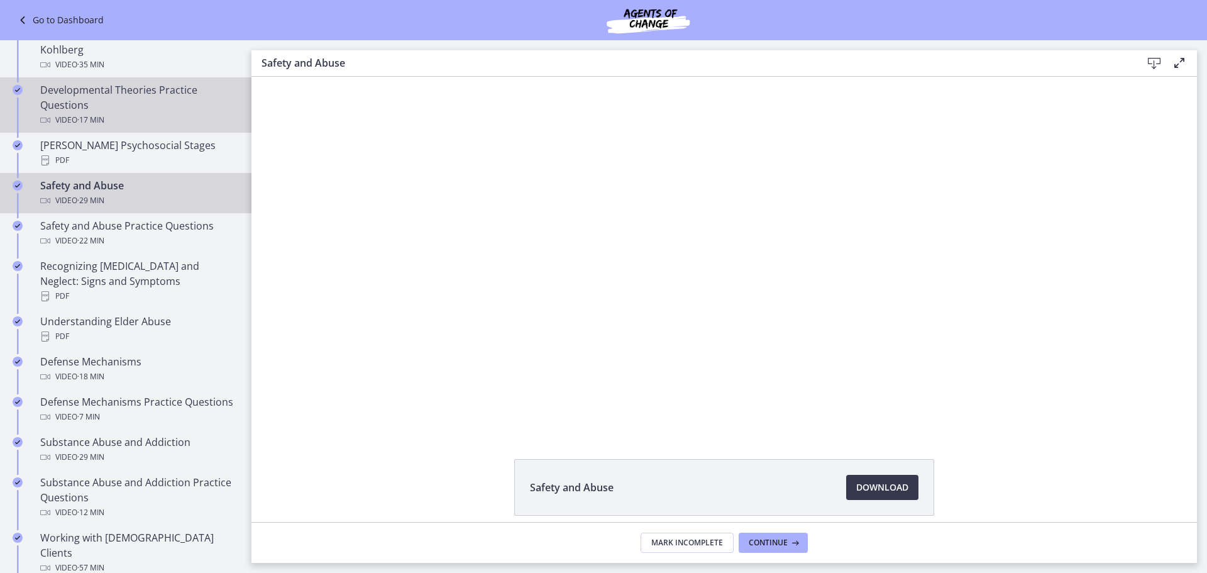
scroll to position [367, 0]
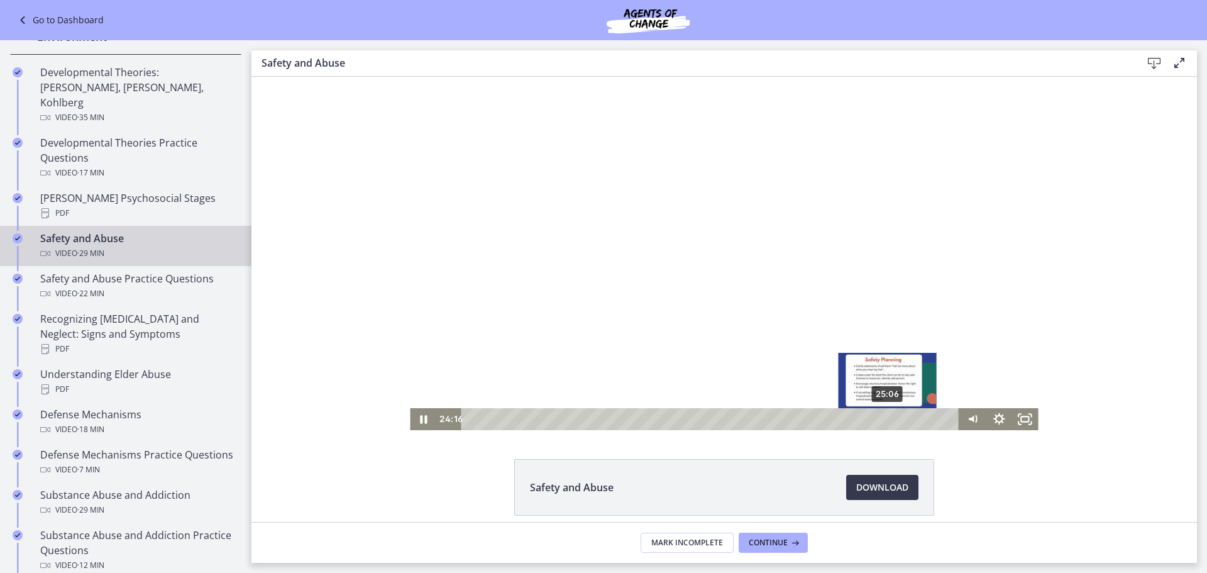
click at [883, 418] on div "25:06" at bounding box center [712, 419] width 482 height 22
click at [901, 417] on div "26:12" at bounding box center [712, 419] width 482 height 22
click at [891, 417] on div "25:33" at bounding box center [712, 419] width 482 height 22
click at [899, 419] on div "26:03" at bounding box center [712, 419] width 482 height 22
click at [930, 421] on div "27:56" at bounding box center [712, 419] width 482 height 22
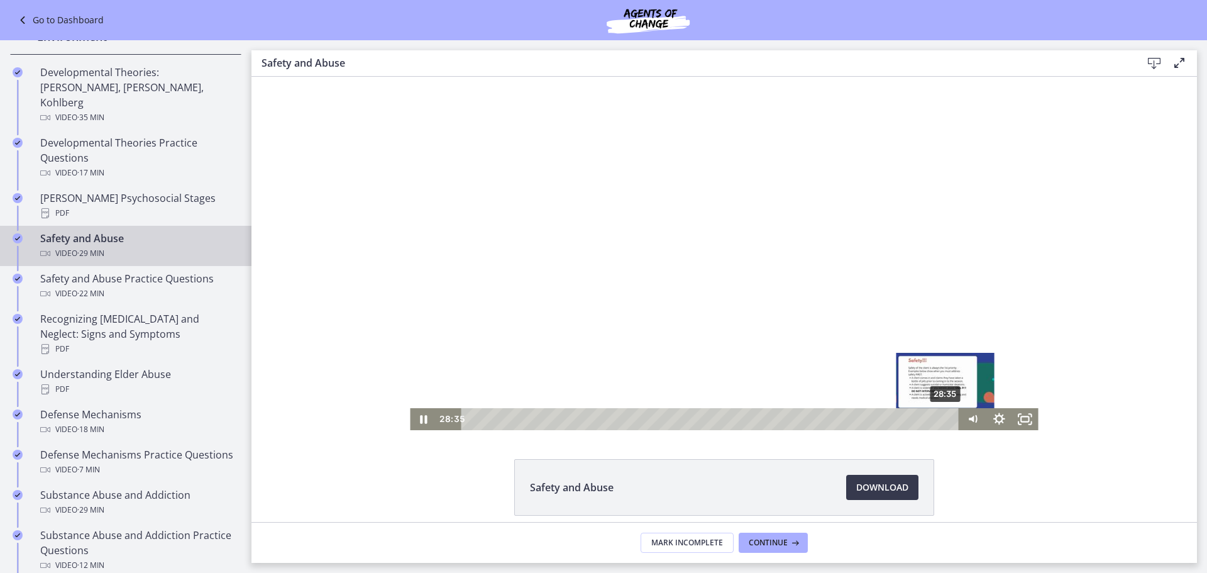
click at [941, 420] on div "28:35" at bounding box center [712, 419] width 482 height 22
click at [948, 420] on div "28:59" at bounding box center [712, 419] width 482 height 22
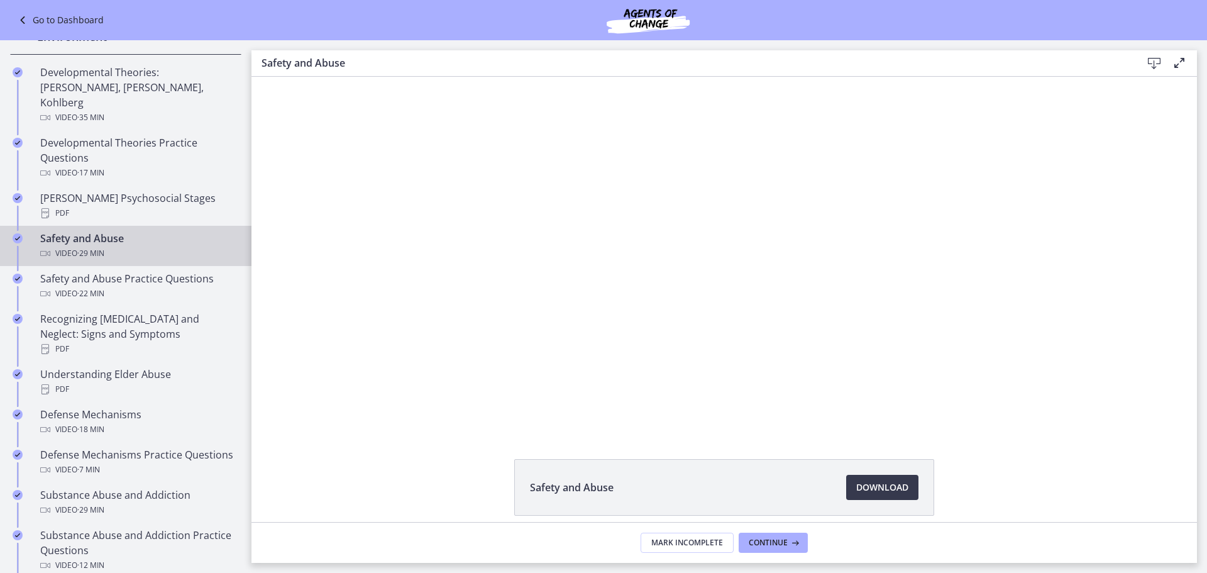
scroll to position [0, 0]
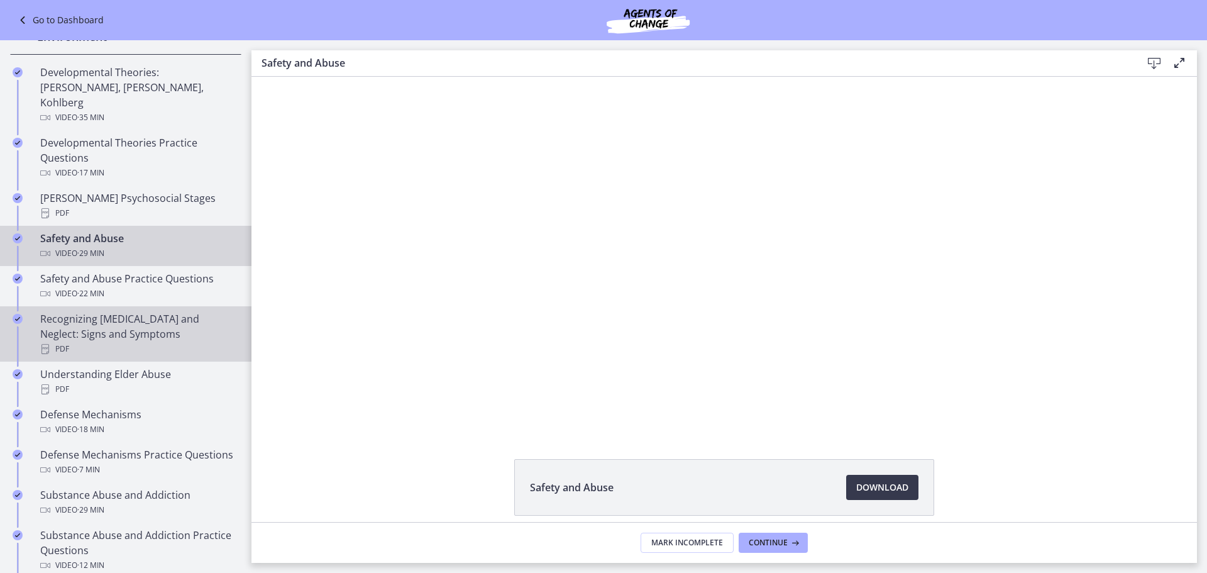
click at [136, 311] on div "Recognizing Child Abuse and Neglect: Signs and Symptoms PDF" at bounding box center [138, 333] width 196 height 45
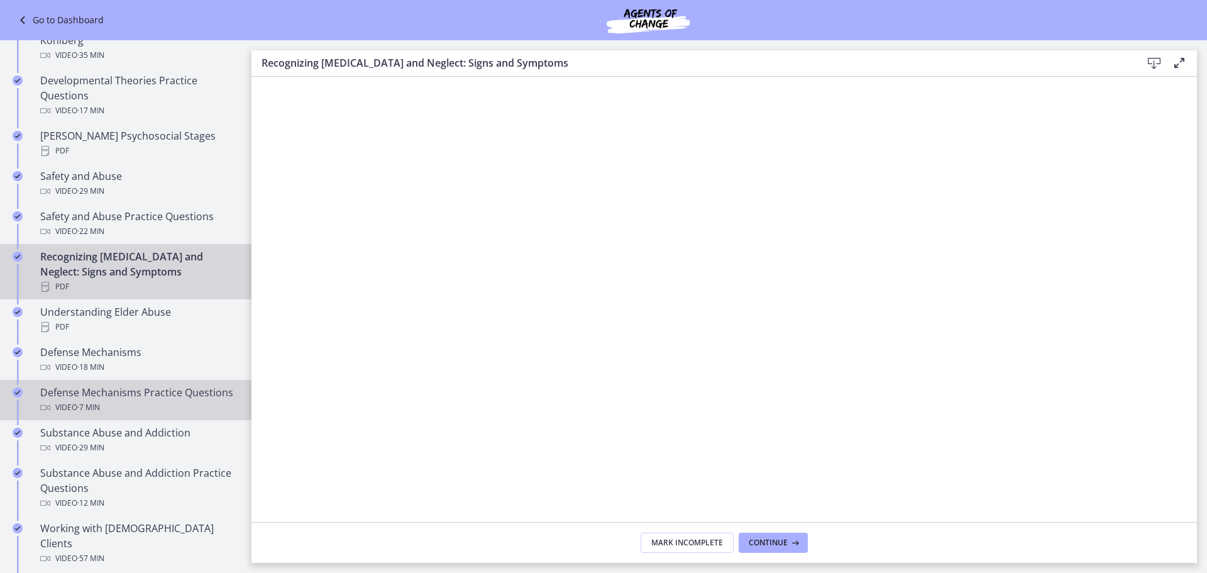
scroll to position [493, 0]
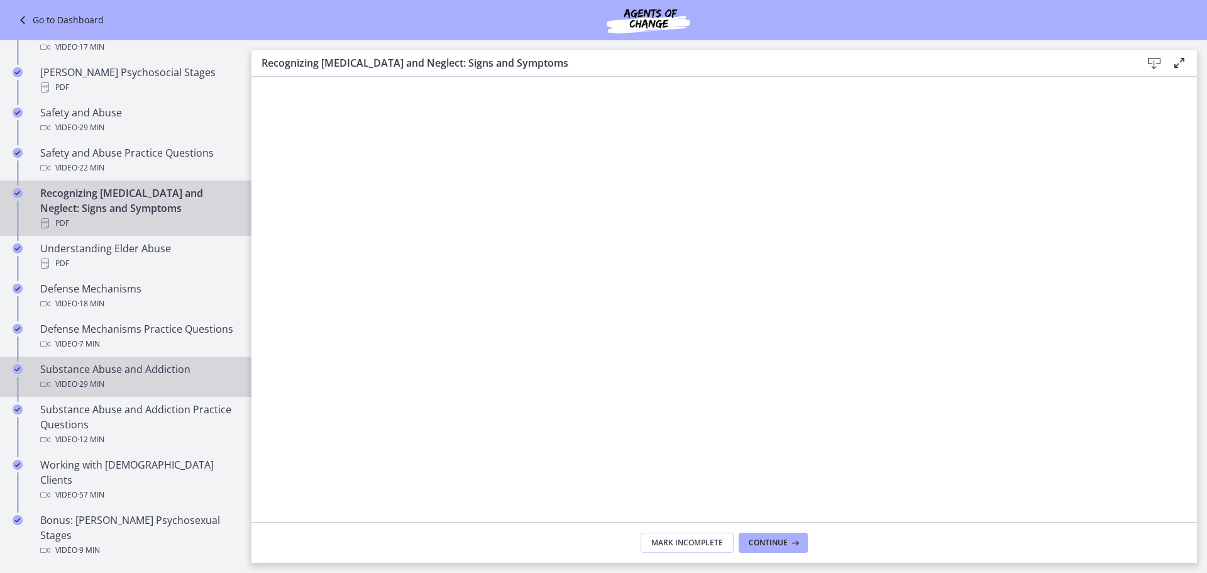
click at [180, 367] on div "Substance Abuse and Addiction Video · 29 min" at bounding box center [138, 376] width 196 height 30
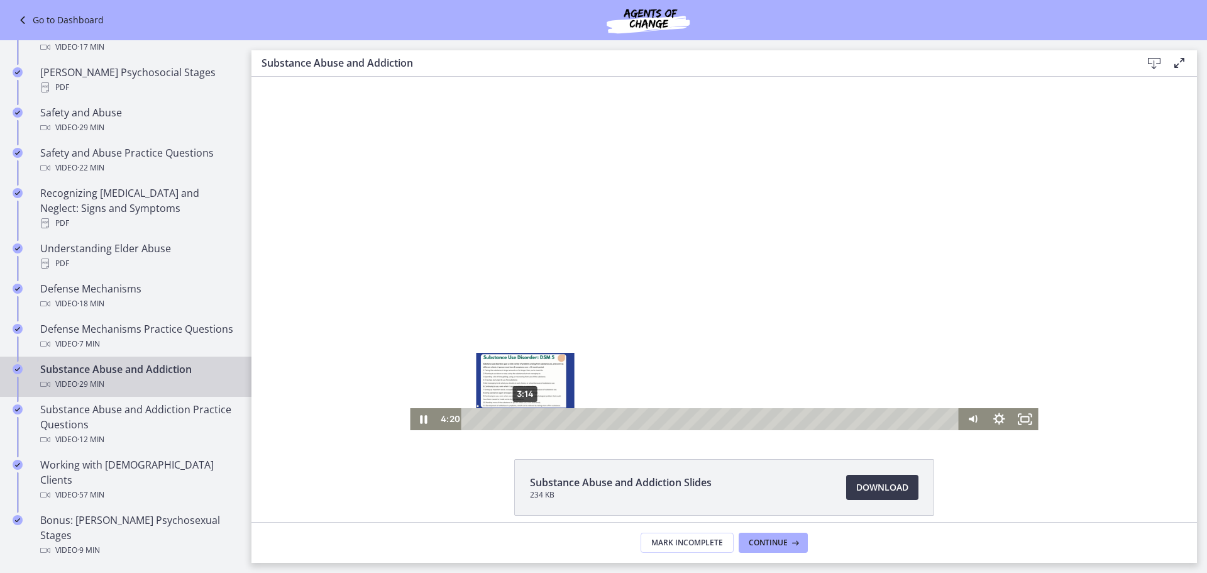
click at [513, 421] on div "3:14" at bounding box center [712, 419] width 482 height 22
click at [497, 419] on div "1:48" at bounding box center [712, 419] width 482 height 22
click at [537, 419] on div "3:09" at bounding box center [712, 419] width 482 height 22
click at [584, 421] on div "4:14" at bounding box center [712, 419] width 482 height 22
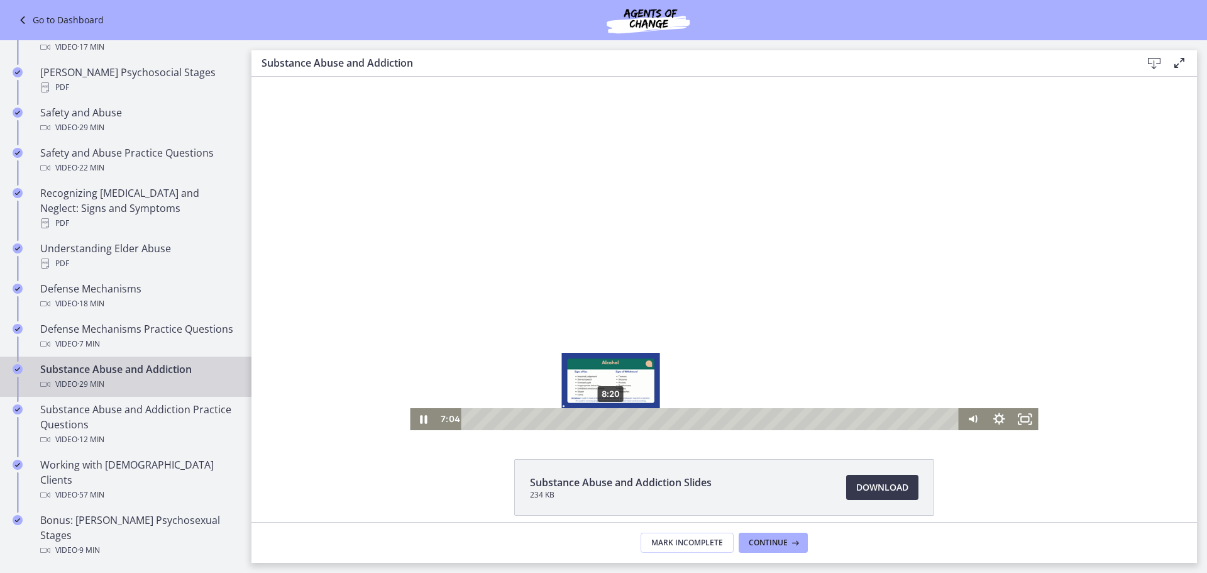
click at [672, 420] on div "8:20" at bounding box center [712, 419] width 482 height 22
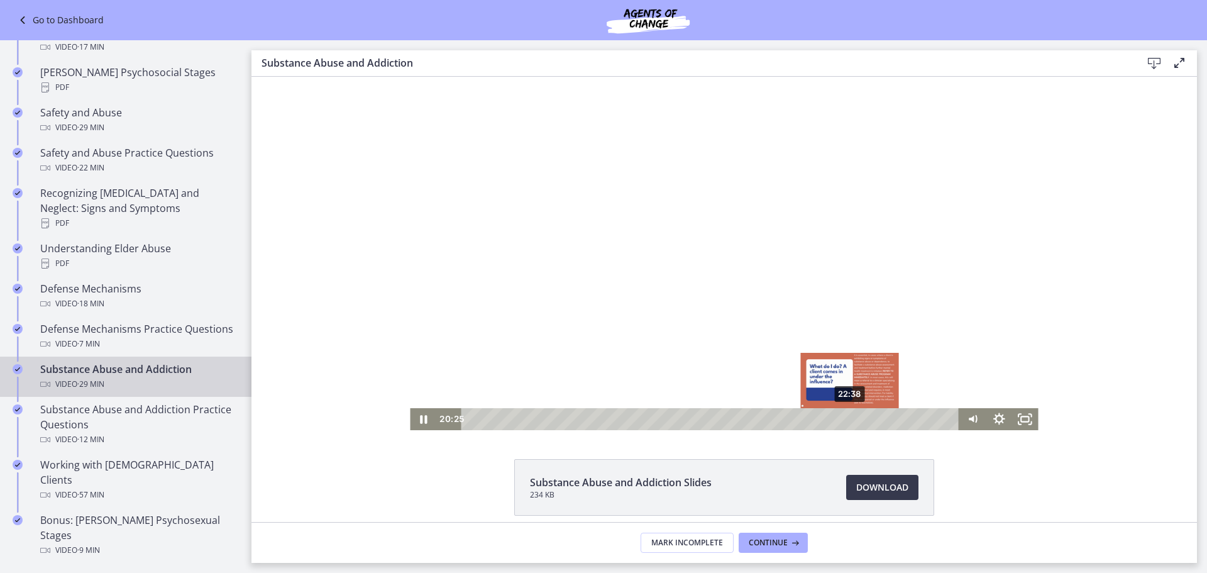
click at [845, 421] on div "22:38" at bounding box center [712, 419] width 482 height 22
click at [420, 419] on icon "Pause" at bounding box center [423, 419] width 26 height 22
click at [888, 416] on div "25:14" at bounding box center [712, 419] width 482 height 22
click at [904, 416] on div "26:06" at bounding box center [712, 419] width 482 height 22
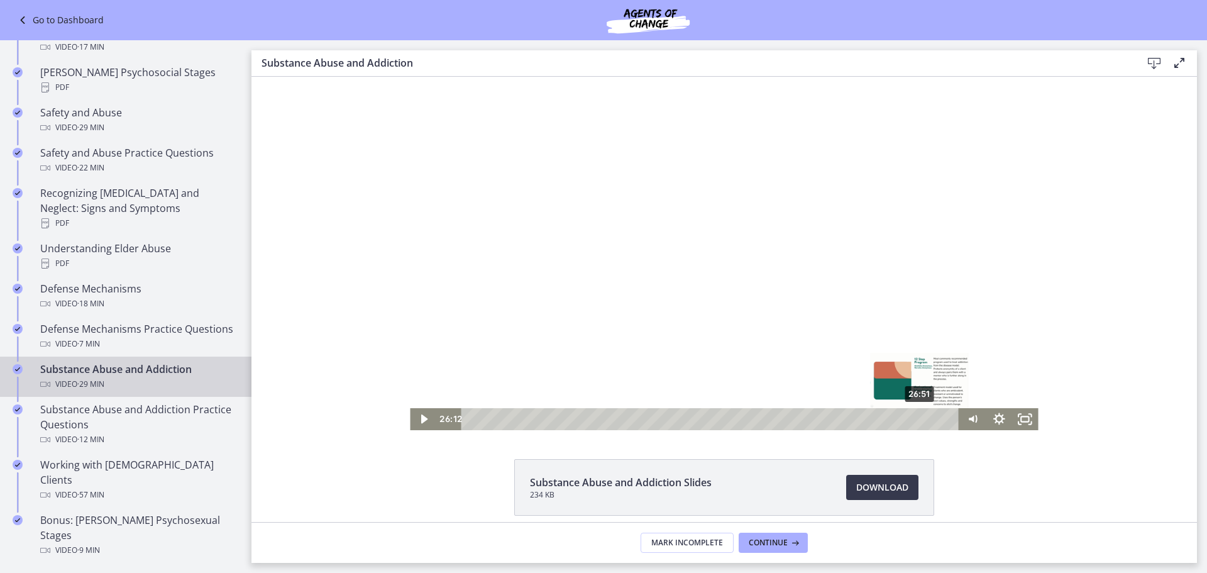
click at [919, 417] on div "26:51" at bounding box center [712, 419] width 482 height 22
click at [912, 418] on div "26:39" at bounding box center [712, 419] width 482 height 22
click at [414, 417] on icon "Play Video" at bounding box center [424, 419] width 26 height 22
click at [932, 419] on div "27:51" at bounding box center [712, 419] width 482 height 22
click at [414, 416] on icon "Pause" at bounding box center [423, 419] width 26 height 22
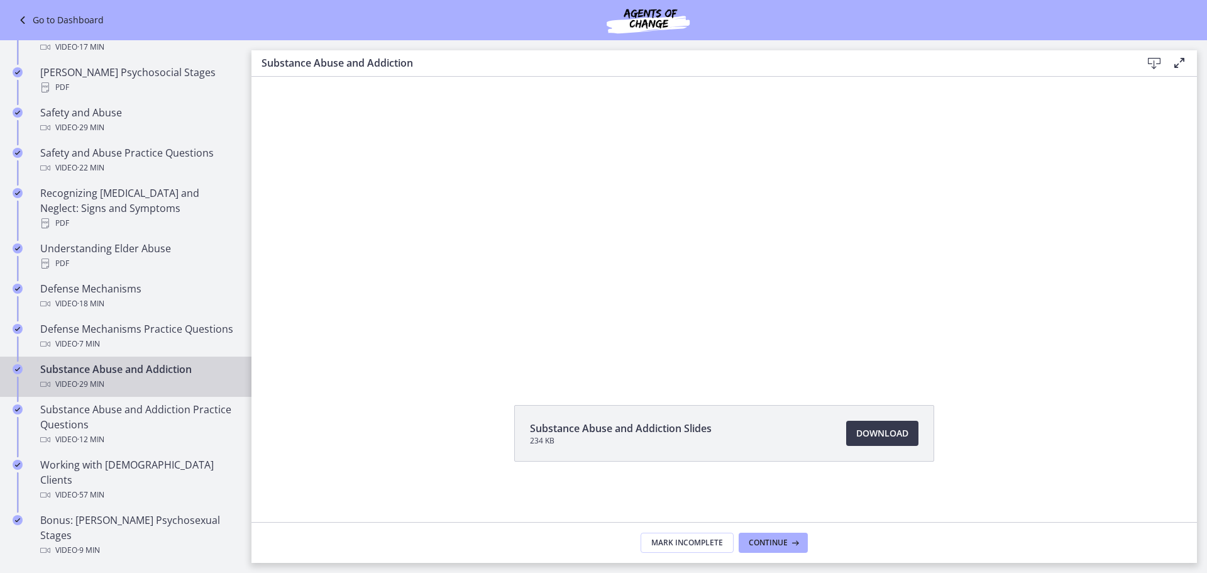
scroll to position [681, 0]
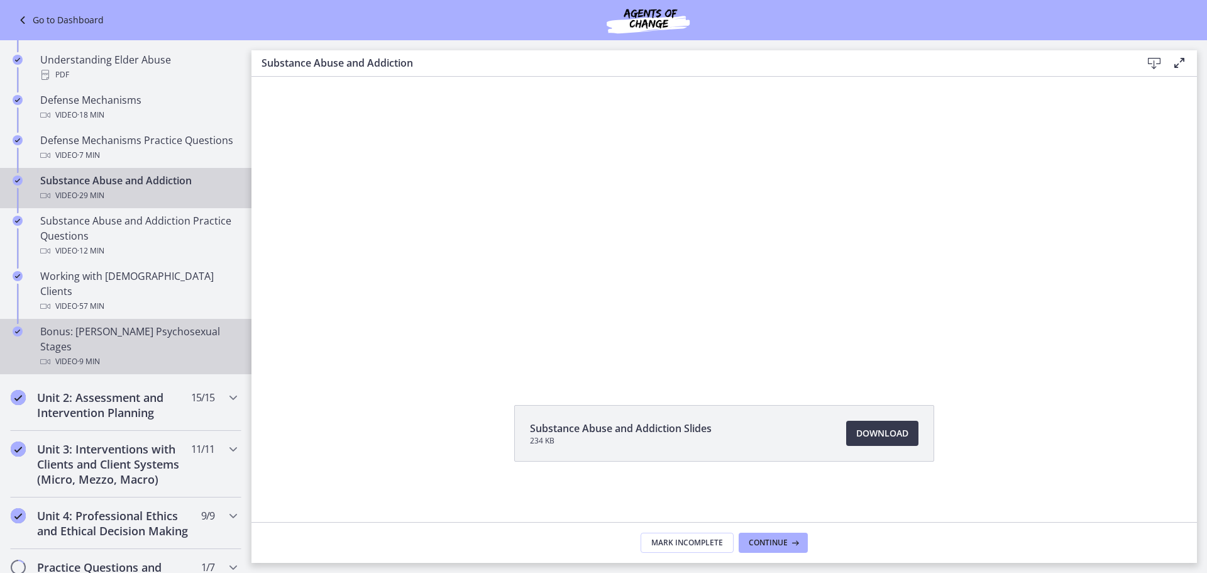
click at [146, 324] on div "Bonus: Freud's Psychosexual Stages Video · 9 min" at bounding box center [138, 346] width 196 height 45
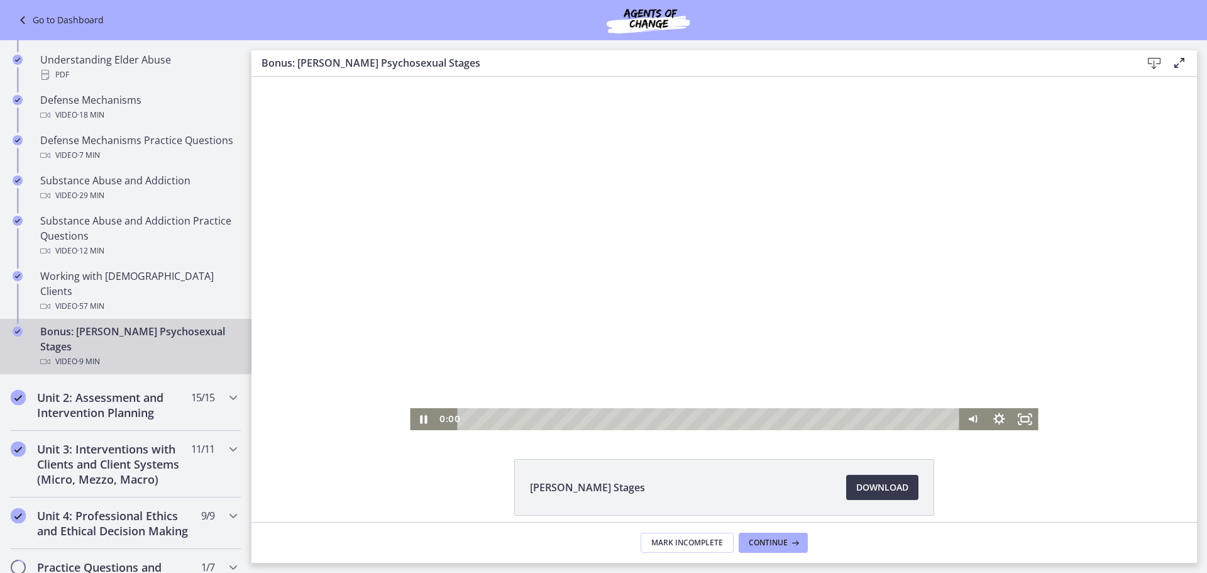
click at [286, 419] on div "Click for sound @keyframes VOLUME_SMALL_WAVE_FLASH { 0% { opacity: 0; } 33% { o…" at bounding box center [723, 253] width 945 height 353
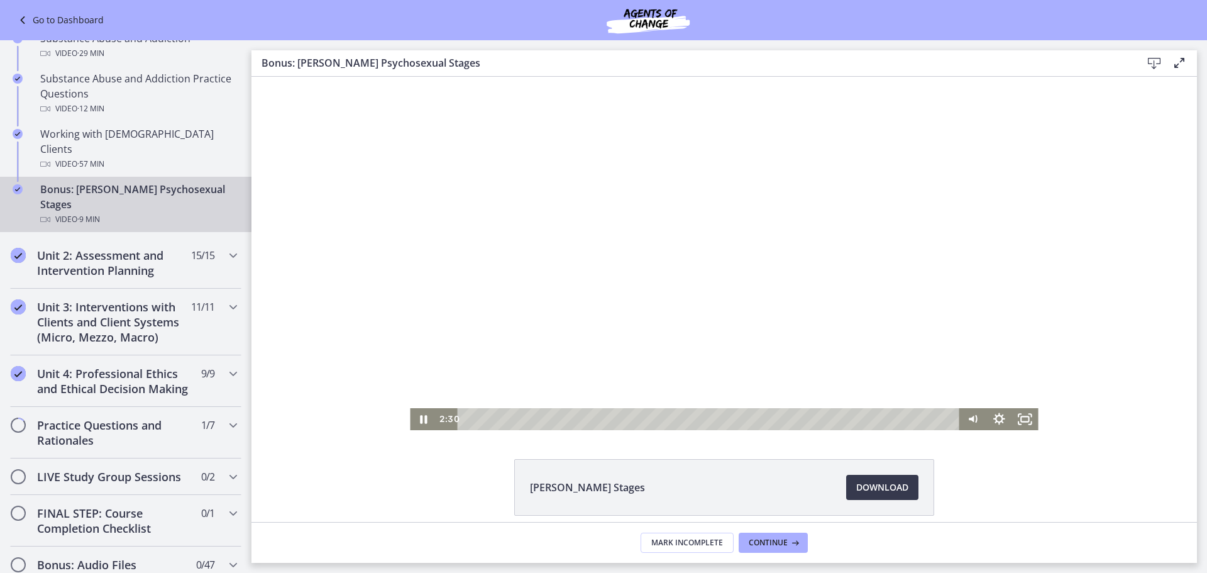
scroll to position [825, 0]
click at [226, 246] on icon "Chapters" at bounding box center [233, 253] width 15 height 15
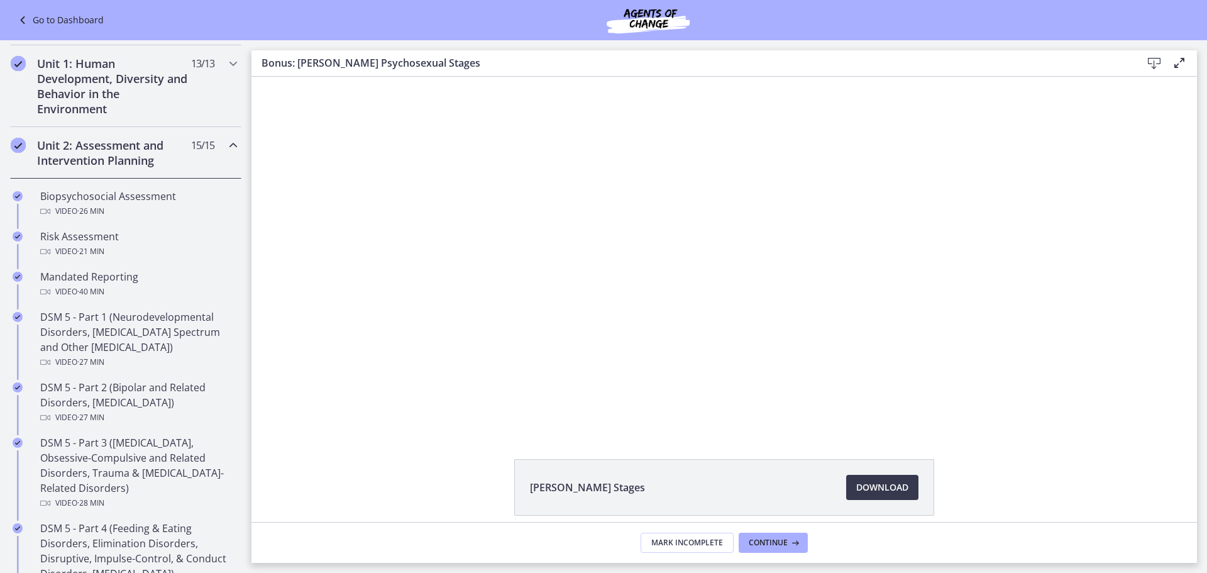
scroll to position [71, 0]
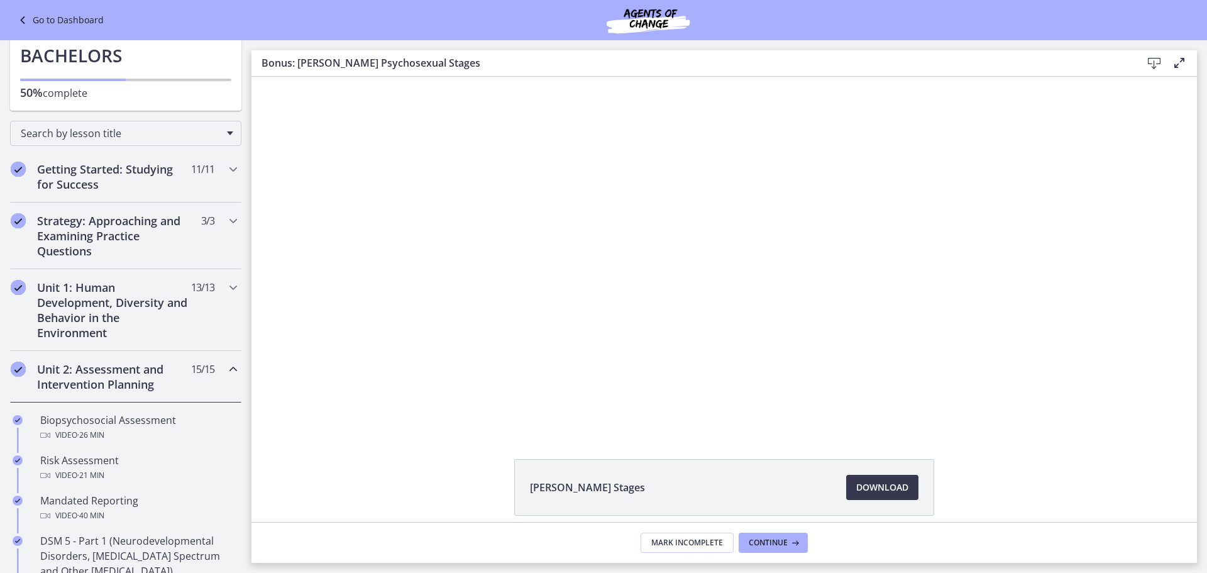
click at [226, 367] on icon "Chapters" at bounding box center [233, 368] width 15 height 15
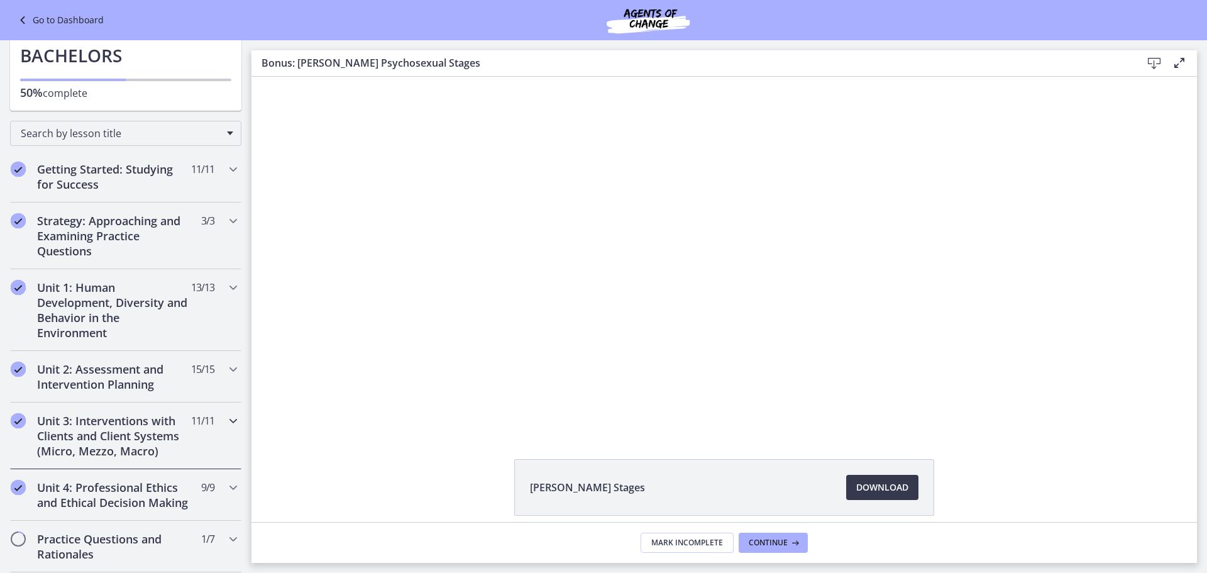
click at [226, 422] on icon "Chapters" at bounding box center [233, 420] width 15 height 15
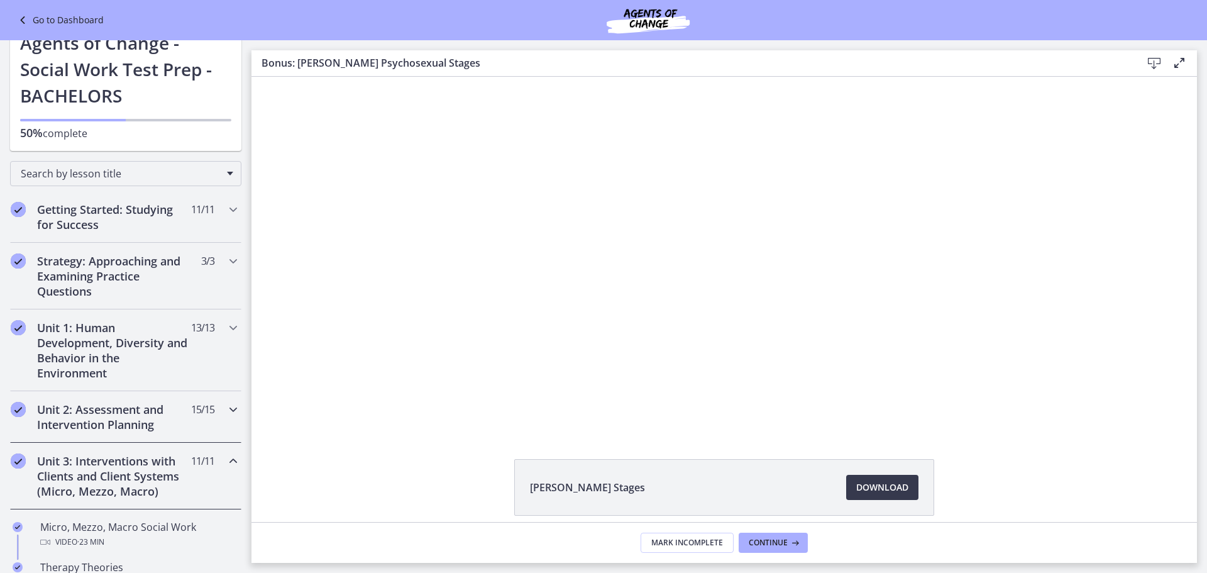
scroll to position [8, 0]
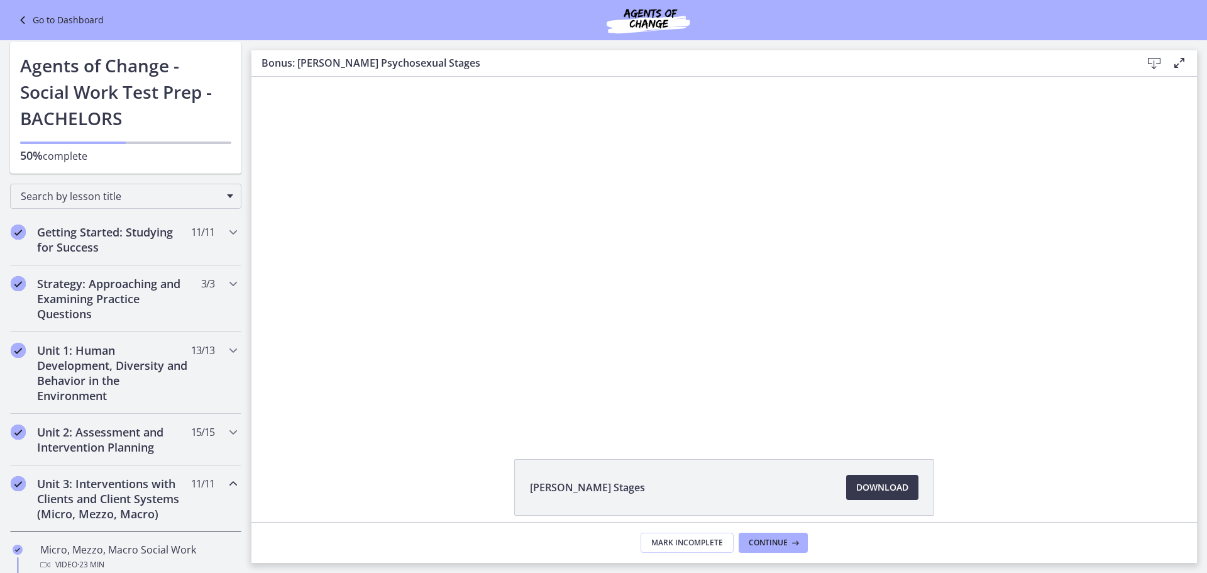
click at [226, 480] on icon "Chapters" at bounding box center [233, 483] width 15 height 15
click at [226, 349] on icon "Chapters" at bounding box center [233, 350] width 15 height 15
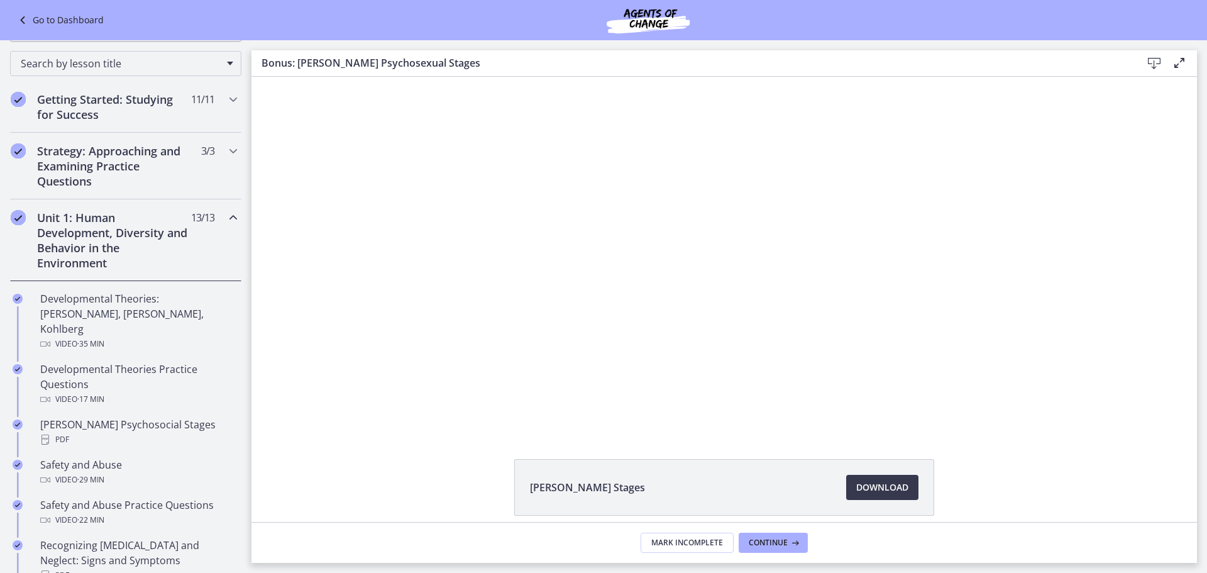
scroll to position [96, 0]
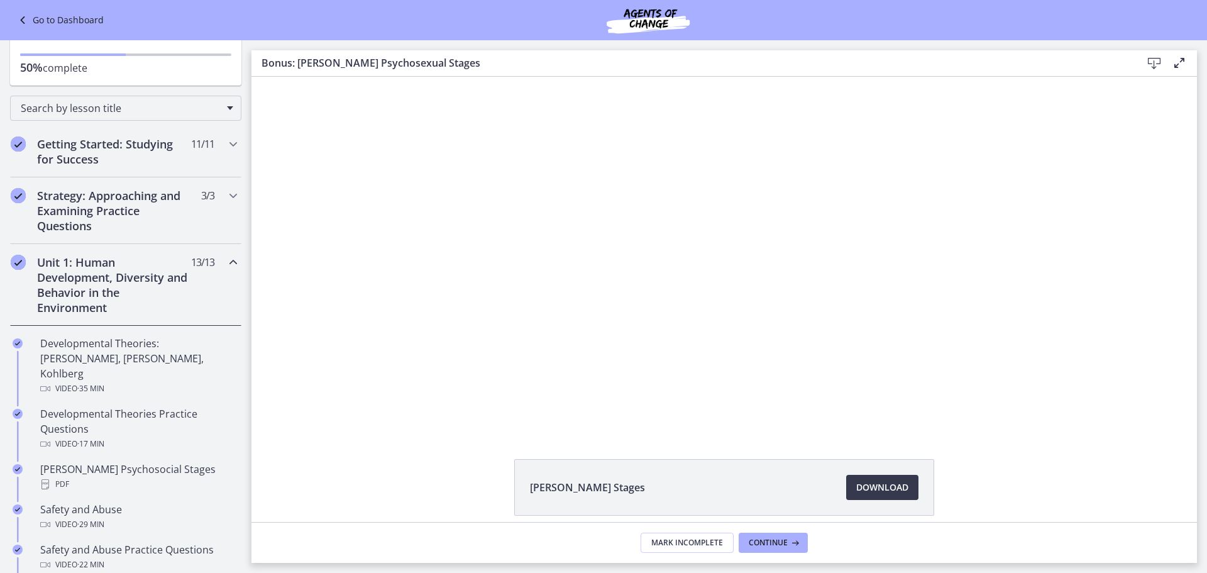
drag, startPoint x: 250, startPoint y: 258, endPoint x: 0, endPoint y: 26, distance: 340.7
click at [226, 192] on icon "Chapters" at bounding box center [233, 195] width 15 height 15
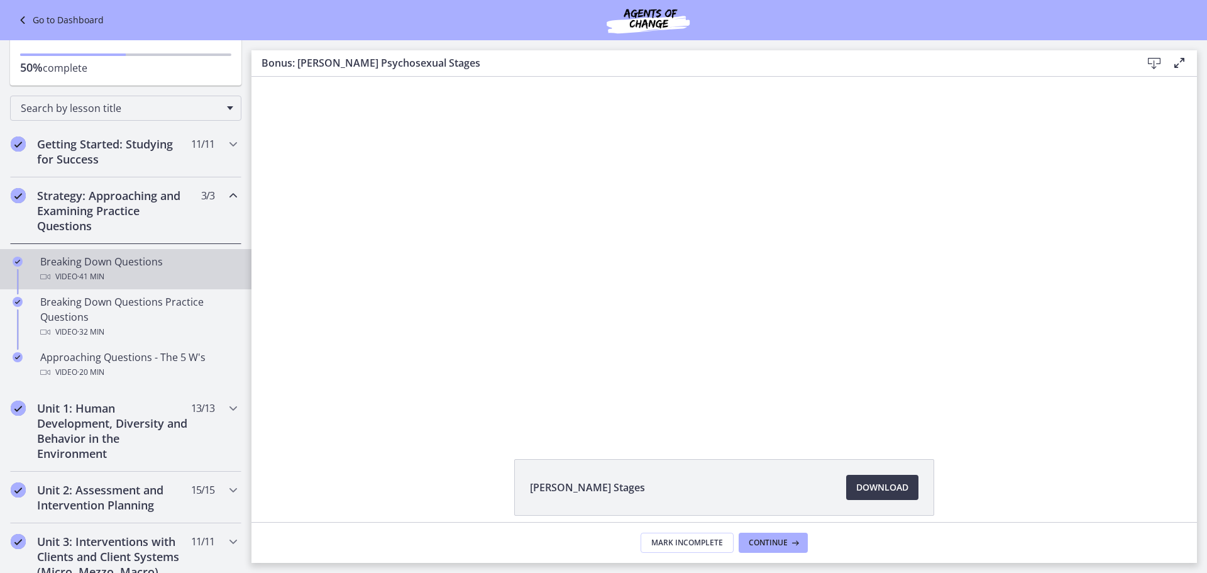
click at [164, 264] on div "Breaking Down Questions Video · 41 min" at bounding box center [138, 269] width 196 height 30
click at [883, 485] on span "Download Opens in a new window" at bounding box center [882, 487] width 52 height 15
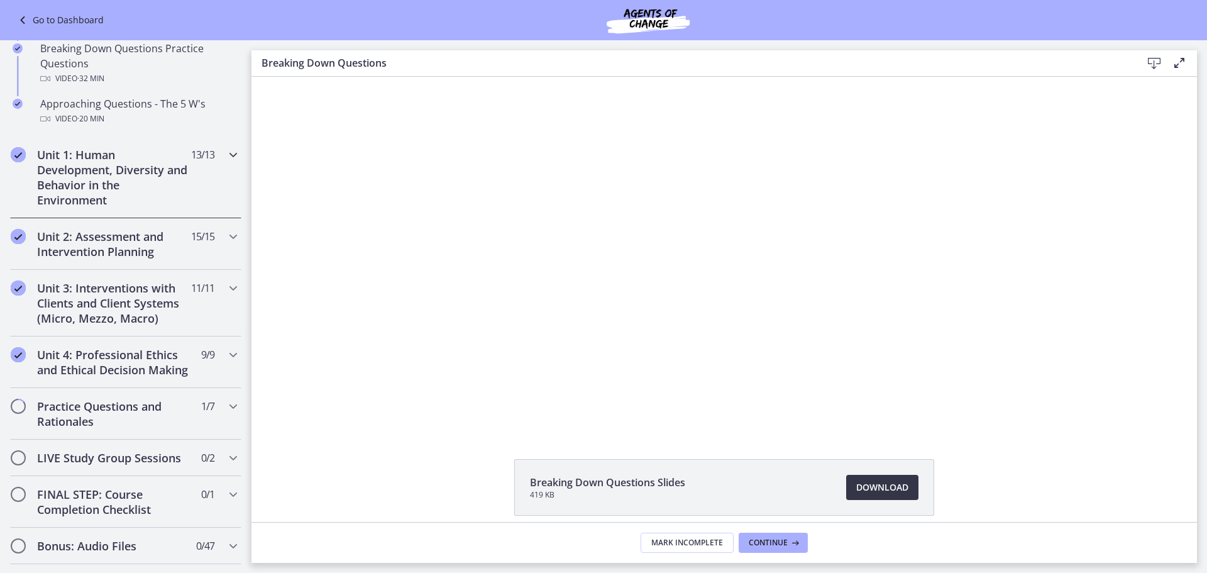
scroll to position [410, 0]
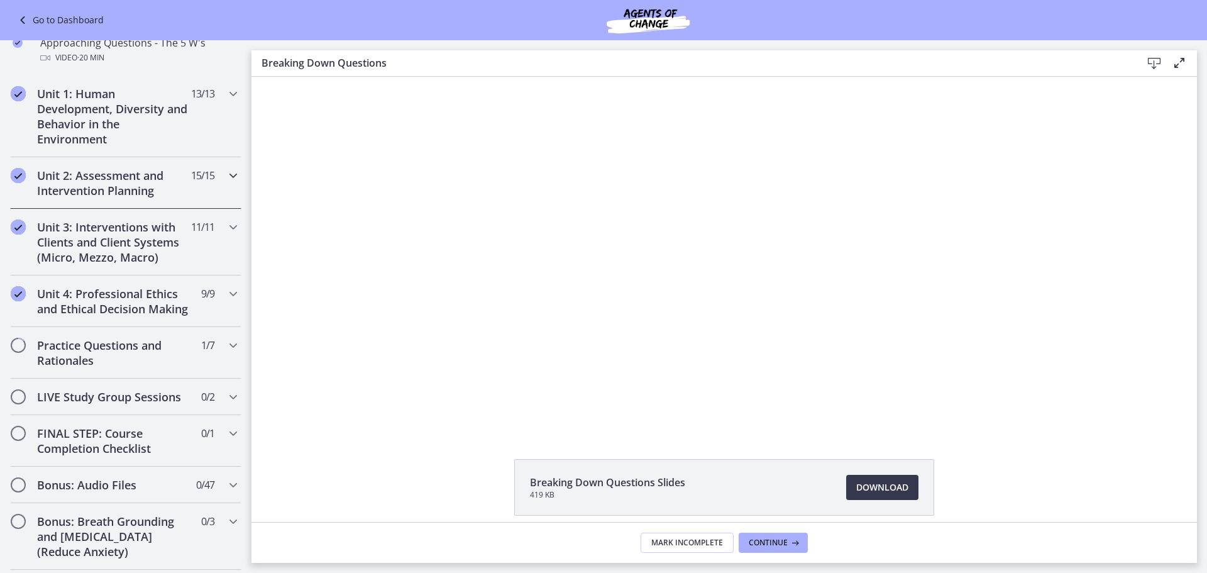
click at [228, 173] on icon "Chapters" at bounding box center [233, 175] width 15 height 15
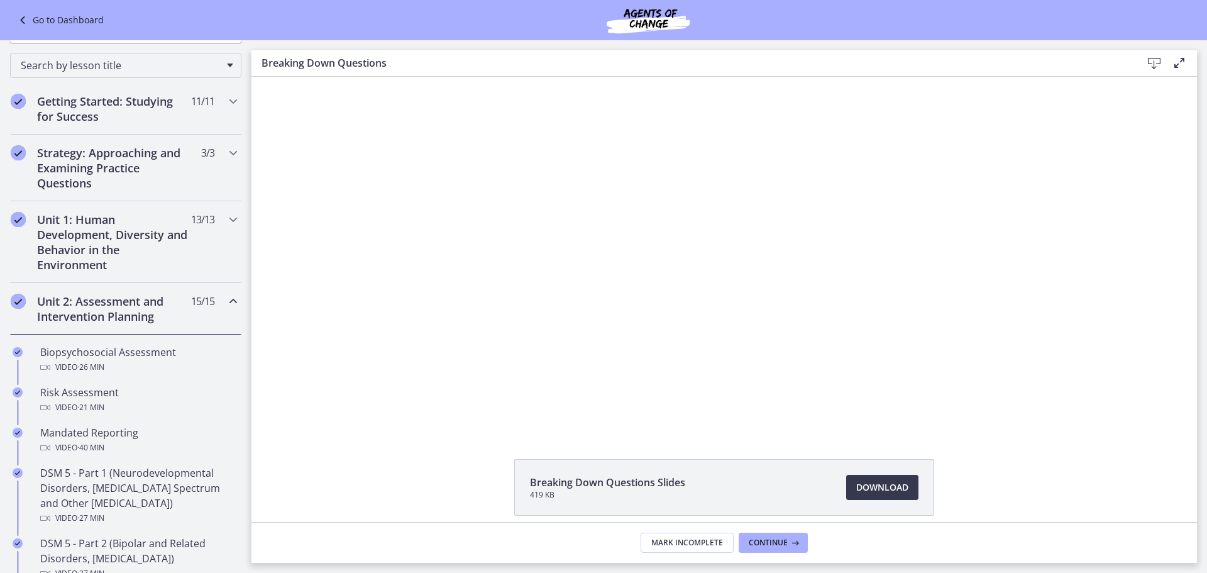
scroll to position [130, 0]
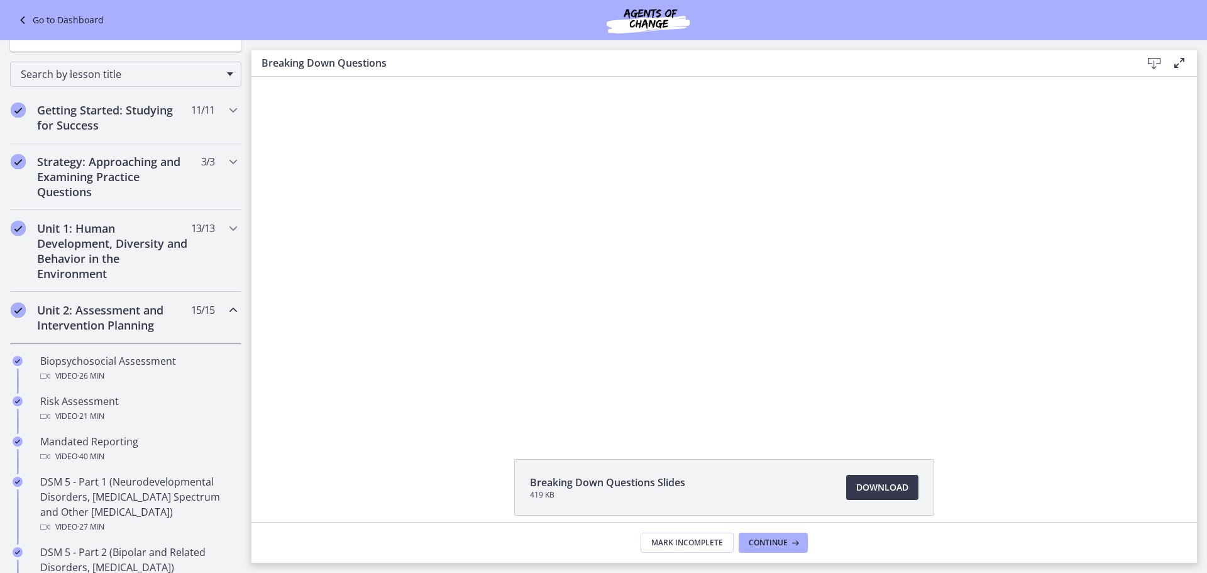
click at [226, 306] on icon "Chapters" at bounding box center [233, 309] width 15 height 15
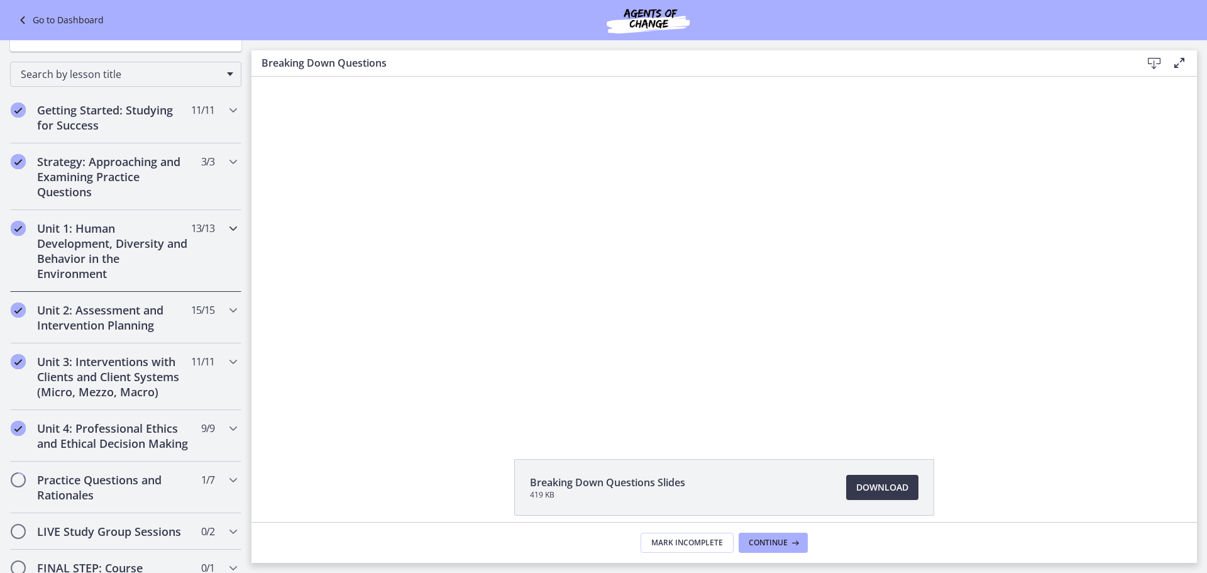
click at [226, 227] on icon "Chapters" at bounding box center [233, 228] width 15 height 15
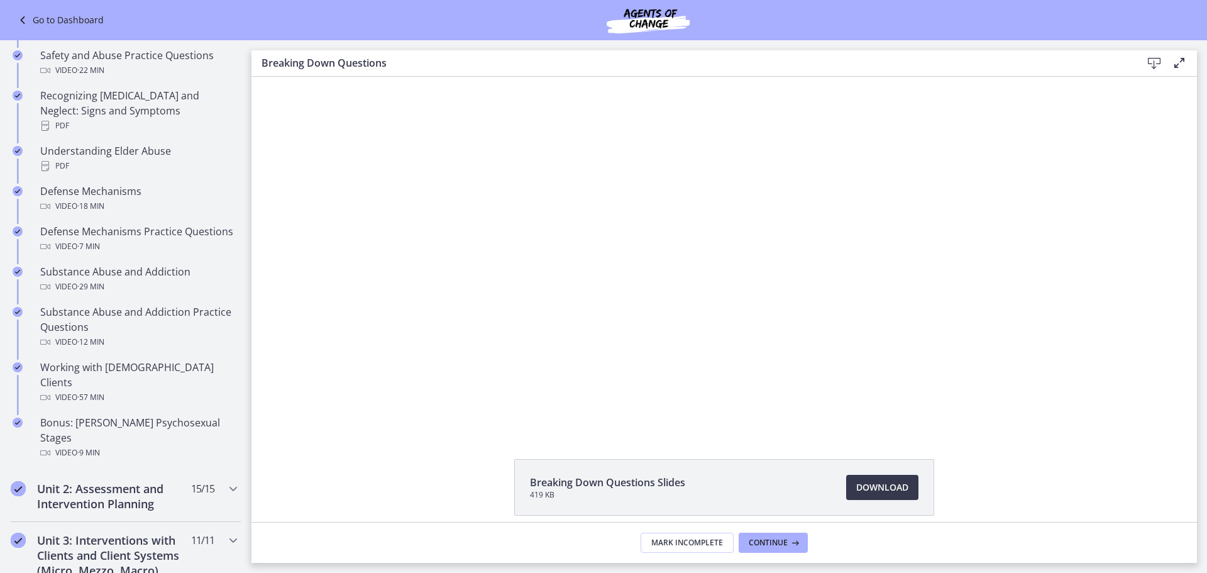
scroll to position [696, 0]
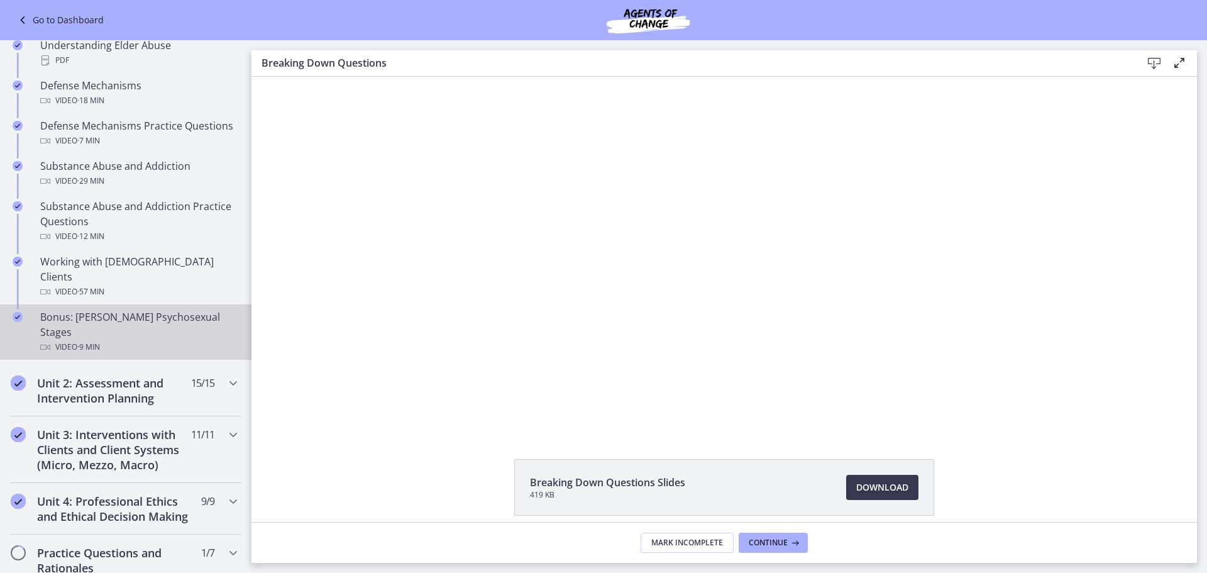
click at [122, 309] on div "Bonus: Freud's Psychosexual Stages Video · 9 min" at bounding box center [138, 331] width 196 height 45
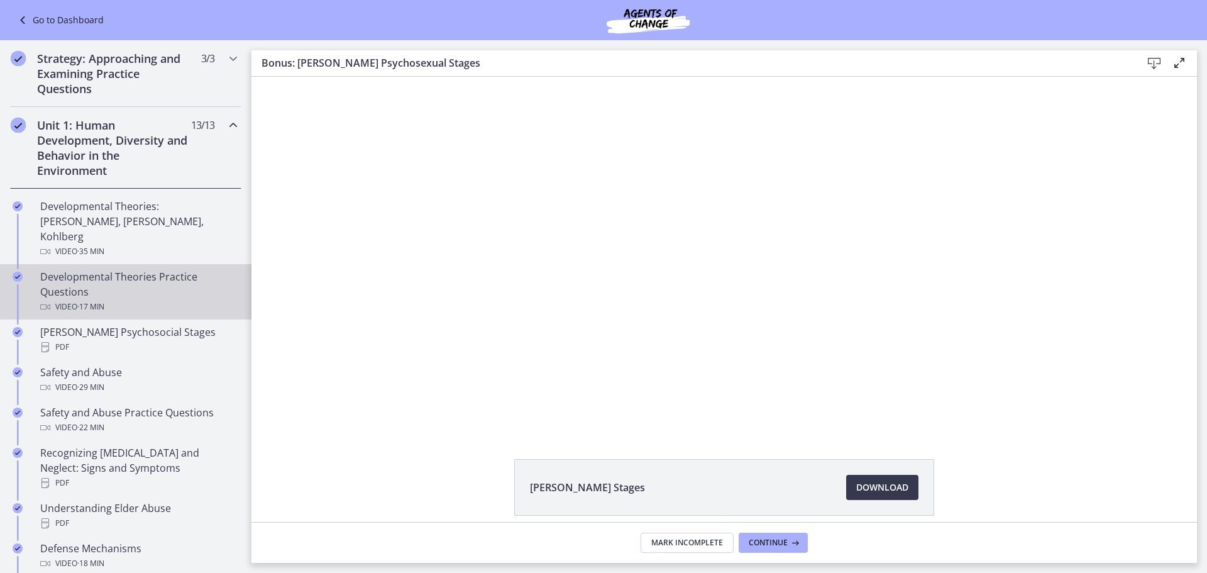
scroll to position [130, 0]
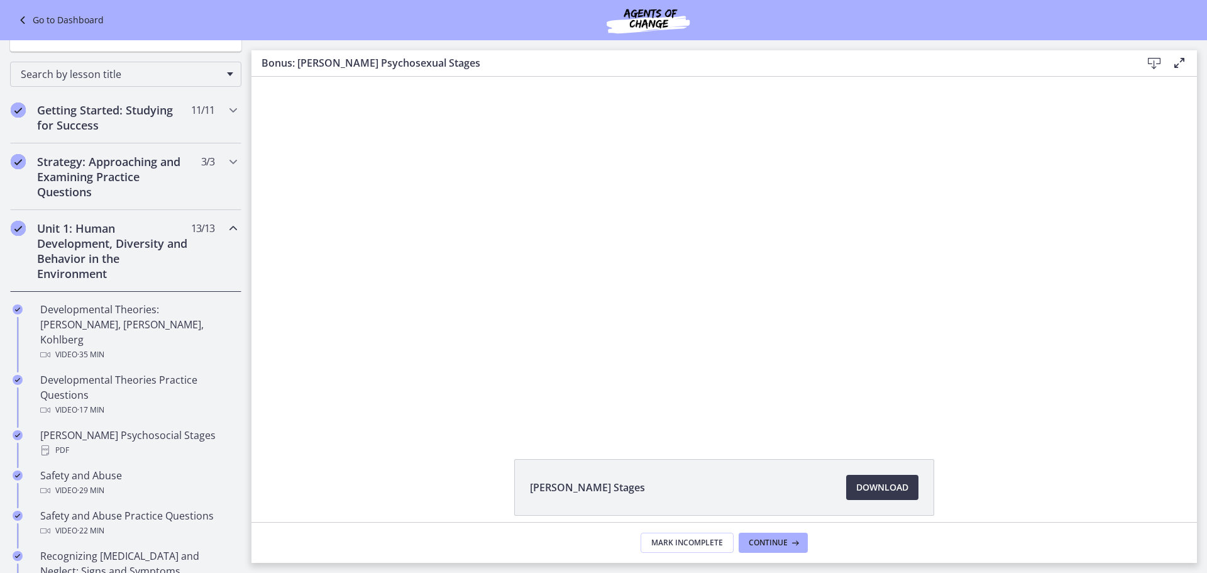
click at [226, 227] on icon "Chapters" at bounding box center [233, 228] width 15 height 15
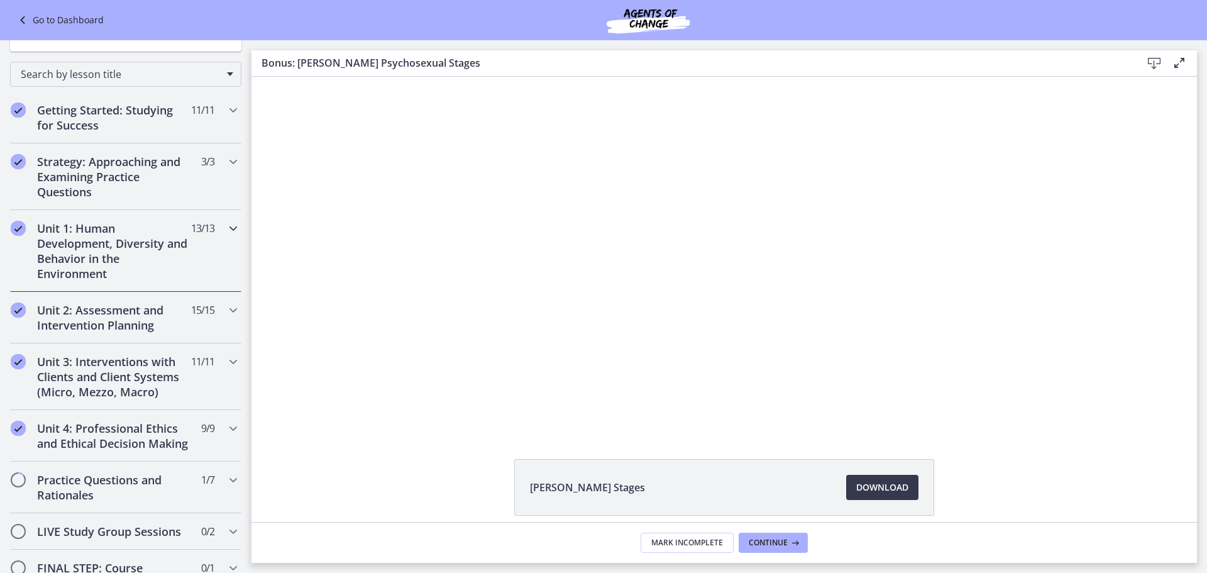
click at [226, 227] on icon "Chapters" at bounding box center [233, 228] width 15 height 15
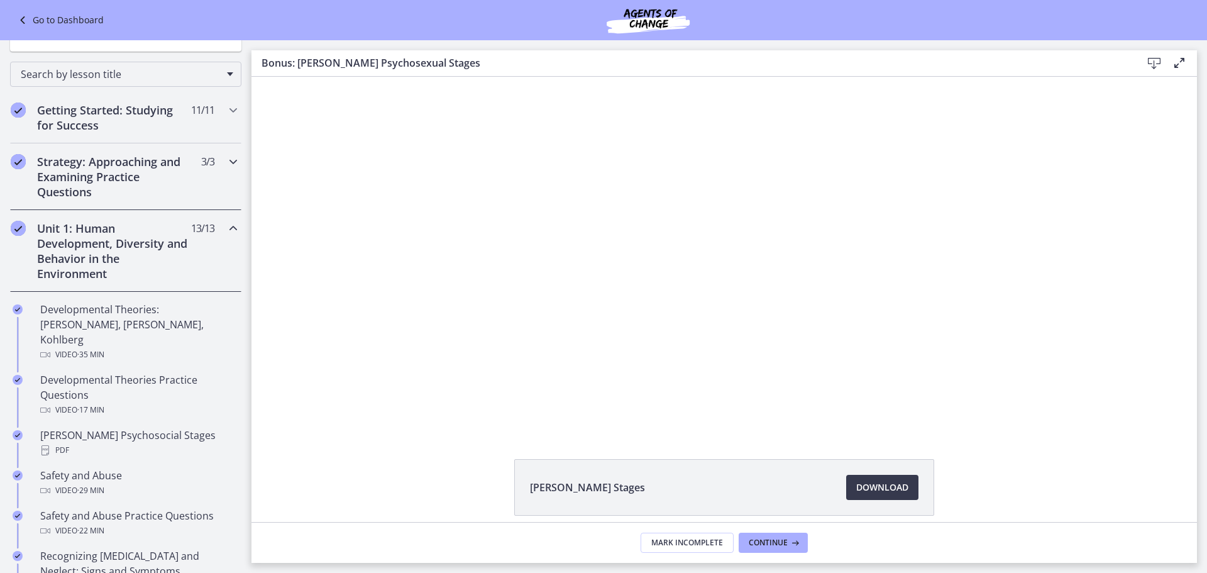
click at [226, 160] on icon "Chapters" at bounding box center [233, 161] width 15 height 15
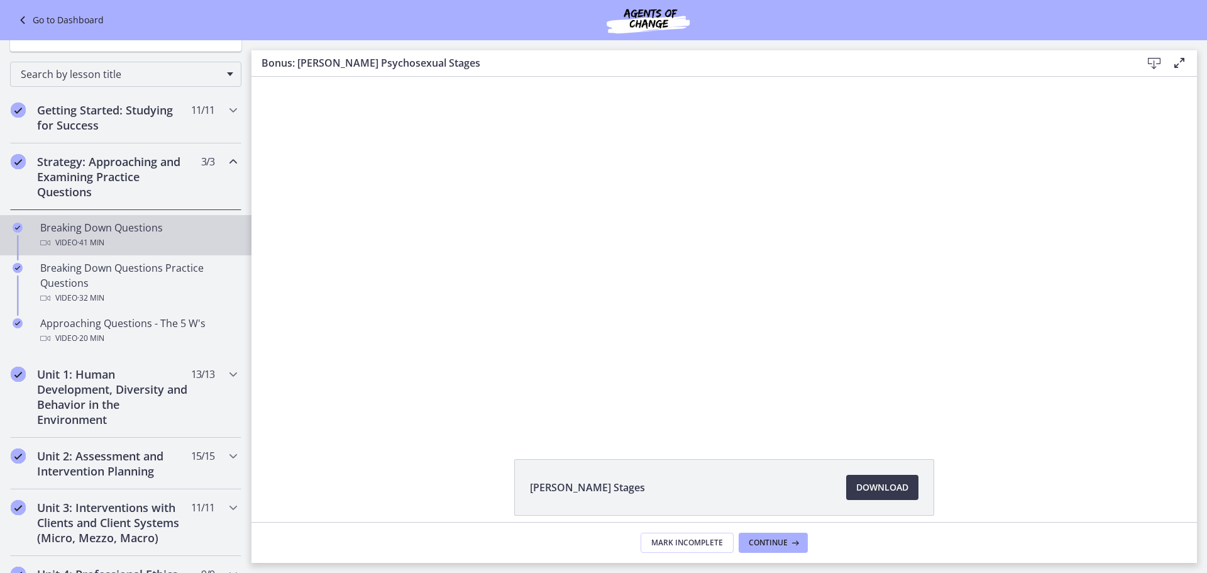
click at [108, 233] on div "Breaking Down Questions Video · 41 min" at bounding box center [138, 235] width 196 height 30
click at [888, 489] on span "Download Opens in a new window" at bounding box center [882, 487] width 52 height 15
click at [226, 374] on icon "Chapters" at bounding box center [233, 373] width 15 height 15
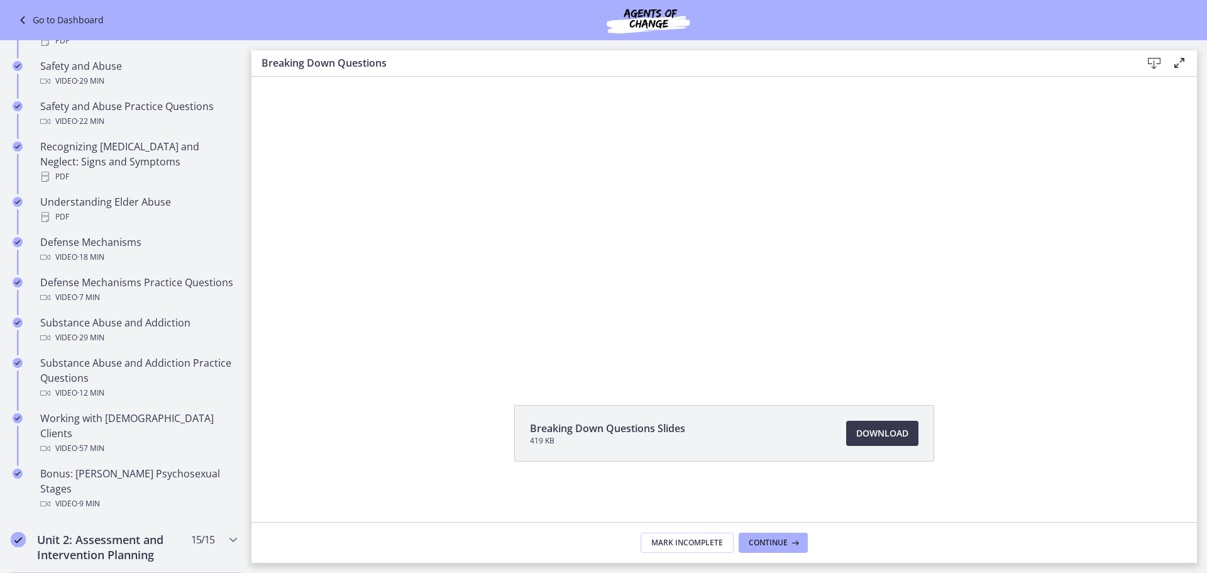
scroll to position [633, 0]
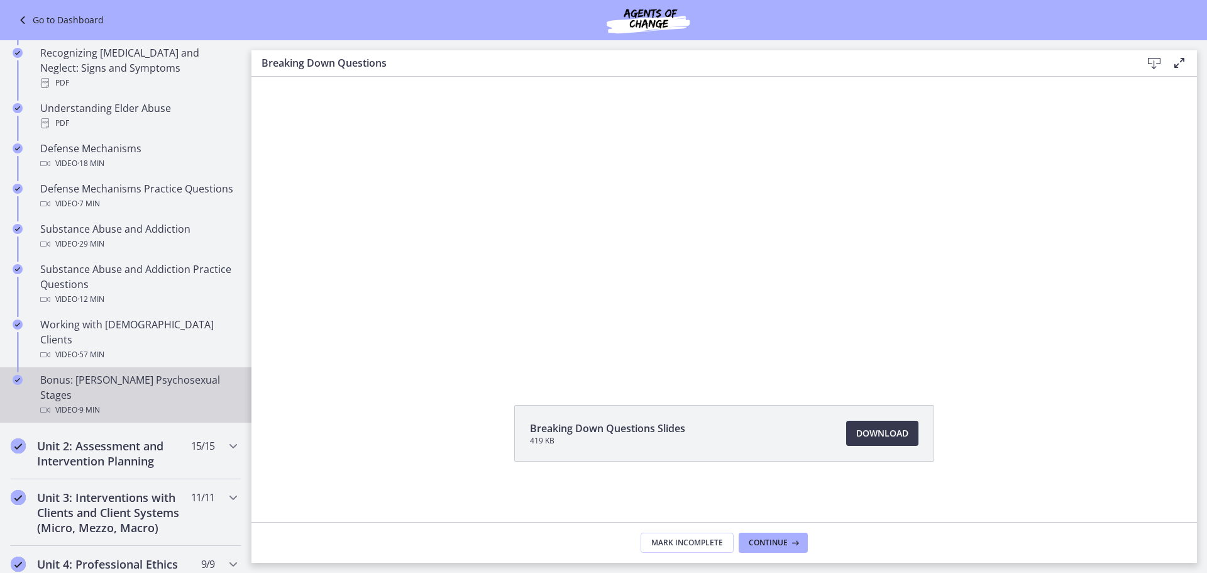
click at [88, 402] on span "· 9 min" at bounding box center [88, 409] width 23 height 15
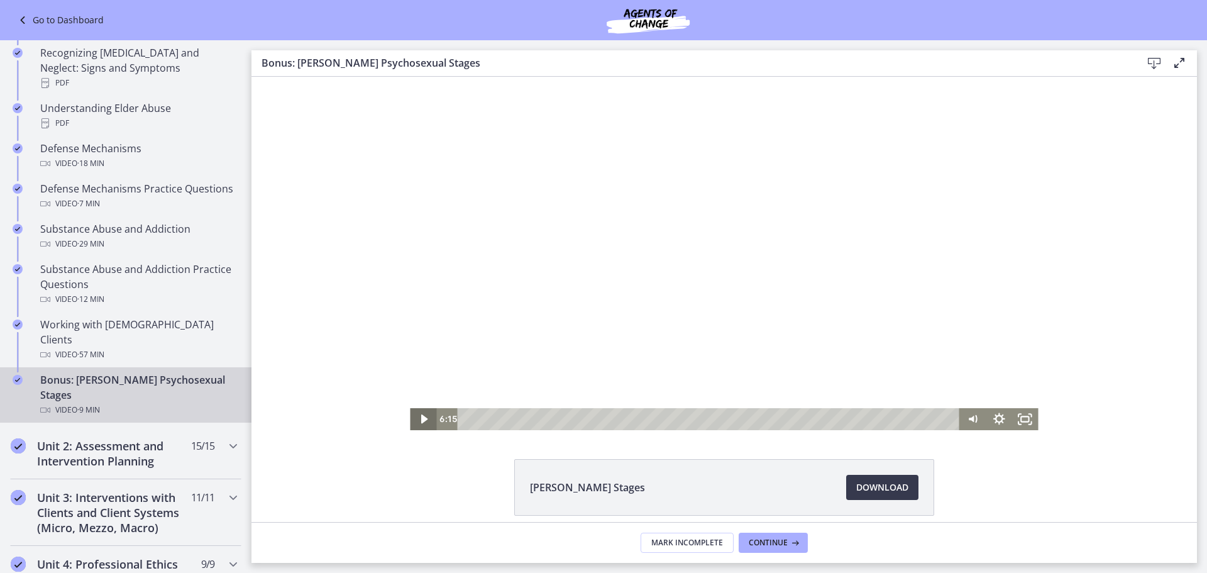
click at [421, 422] on icon "Play Video" at bounding box center [424, 418] width 7 height 9
click at [419, 415] on icon "Pause" at bounding box center [423, 419] width 26 height 22
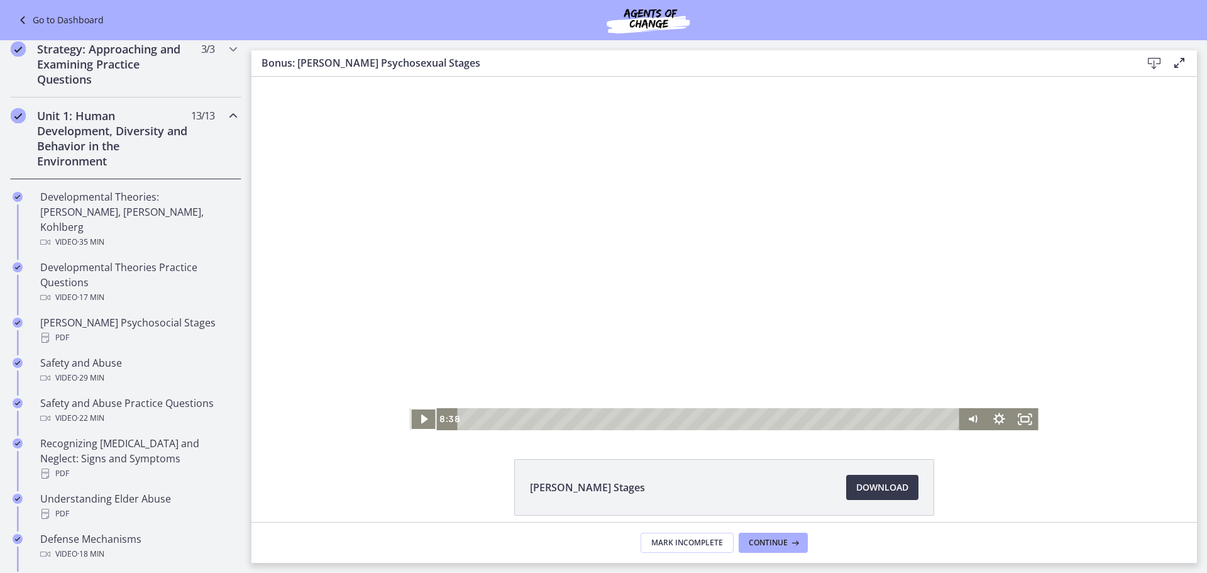
scroll to position [291, 0]
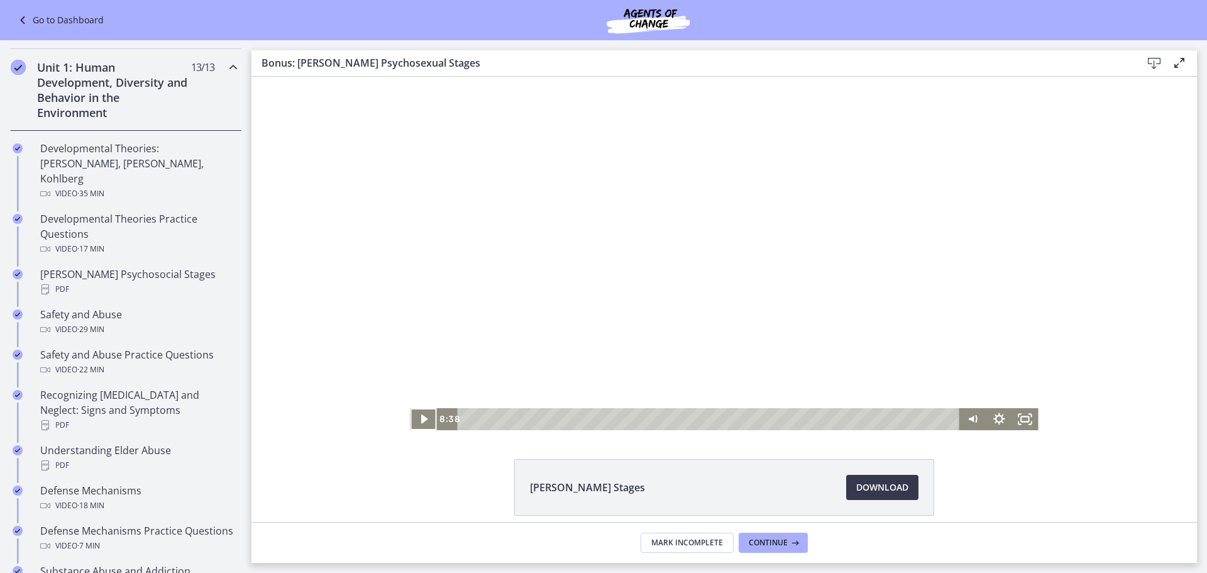
click at [226, 65] on icon "Chapters" at bounding box center [233, 67] width 15 height 15
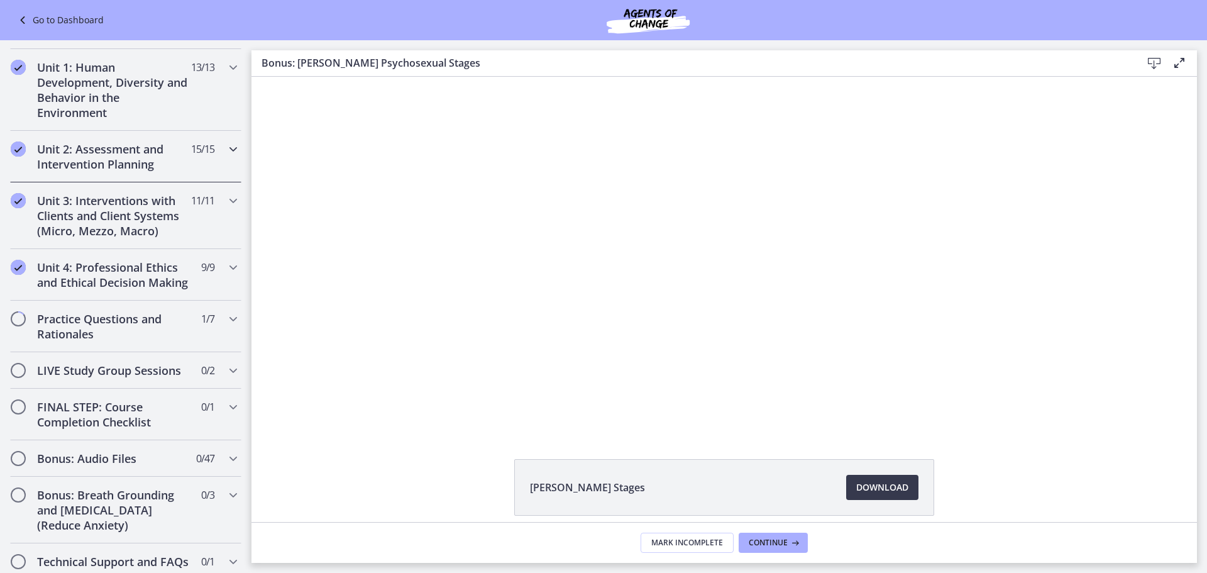
click at [226, 148] on icon "Chapters" at bounding box center [233, 148] width 15 height 15
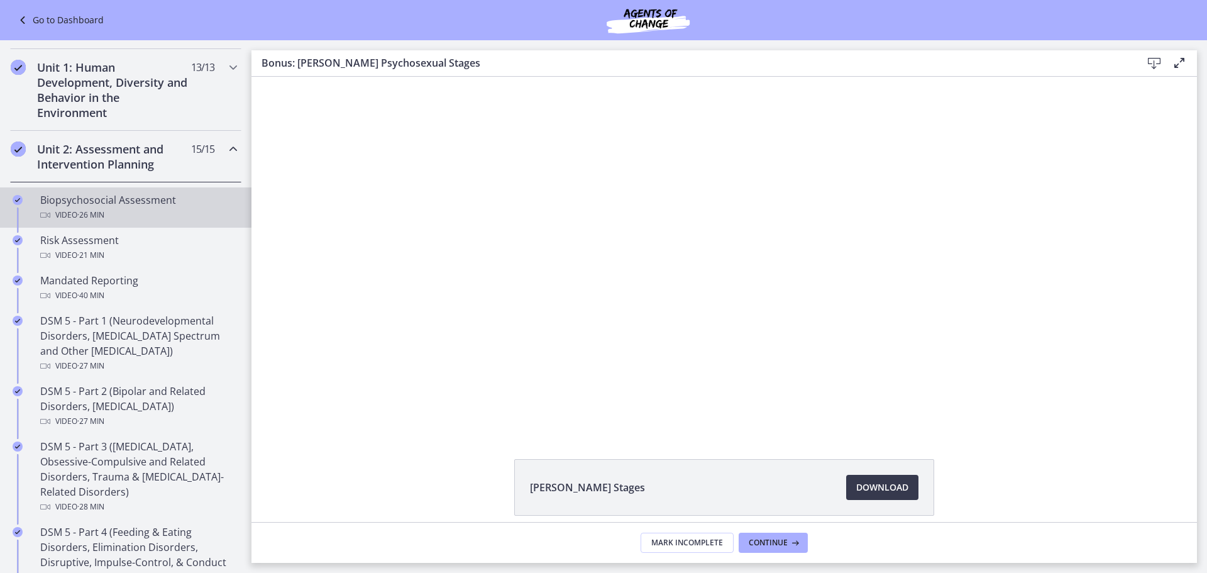
click at [145, 206] on div "Biopsychosocial Assessment Video · 26 min" at bounding box center [138, 207] width 196 height 30
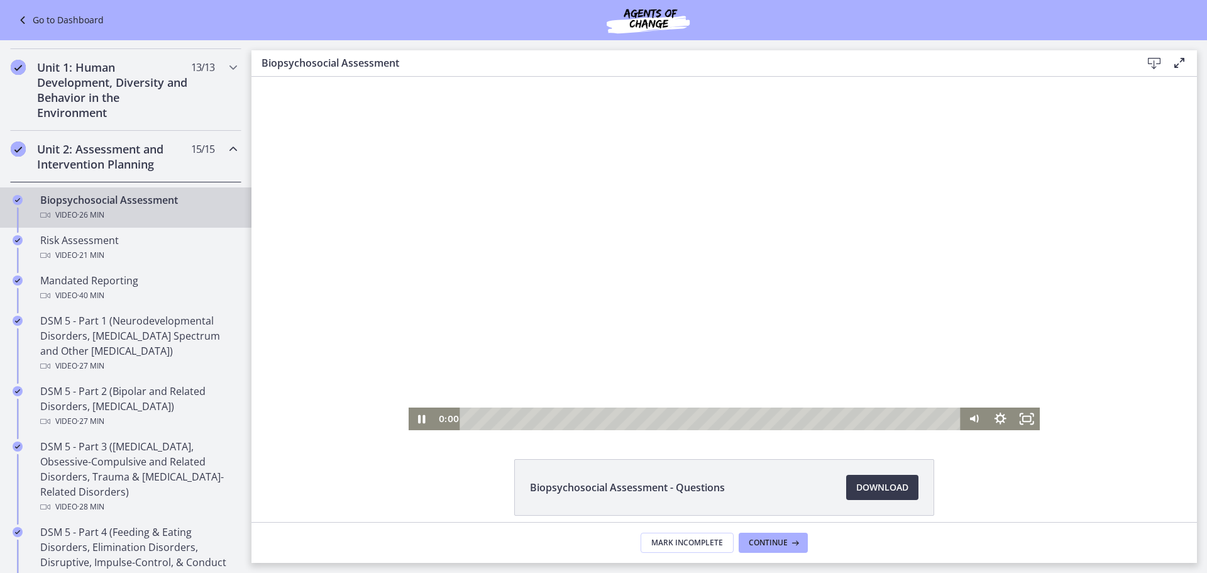
drag, startPoint x: 886, startPoint y: 416, endPoint x: 290, endPoint y: 418, distance: 595.8
click at [302, 418] on div "Click for sound @keyframes VOLUME_SMALL_WAVE_FLASH { 0% { opacity: 0; } 33% { o…" at bounding box center [723, 253] width 945 height 353
click at [519, 419] on div "2:55" at bounding box center [712, 418] width 485 height 23
click at [529, 419] on div "3:28" at bounding box center [712, 418] width 485 height 23
click at [554, 422] on div "4:51" at bounding box center [712, 418] width 485 height 23
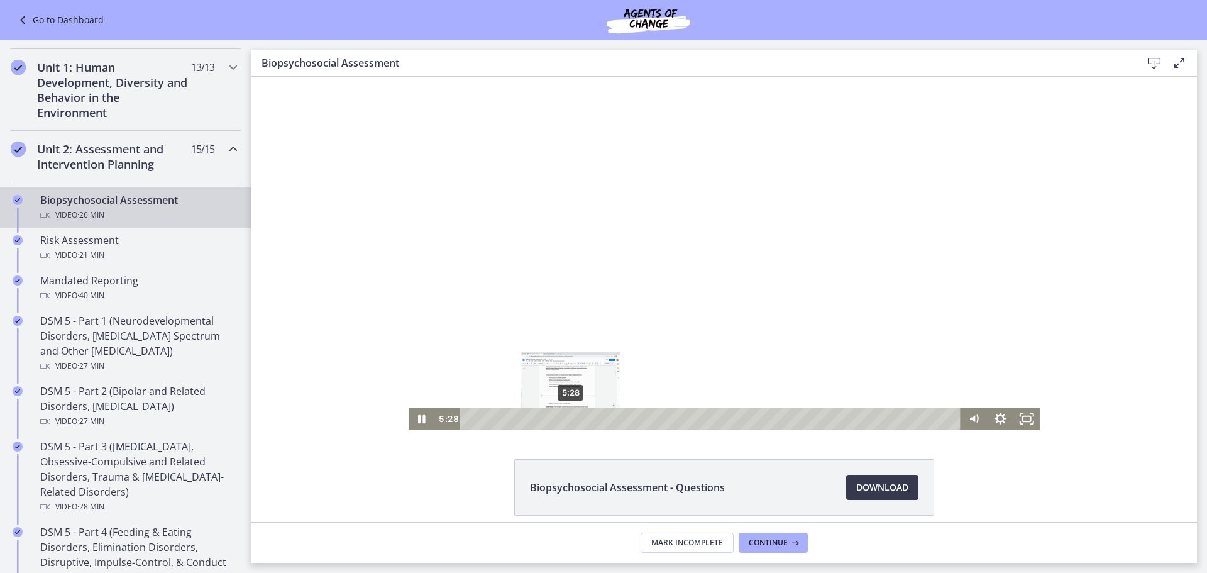
click at [566, 418] on div "5:28" at bounding box center [712, 418] width 485 height 23
click at [578, 419] on div "6:06" at bounding box center [712, 418] width 485 height 23
click at [591, 418] on div "6:51" at bounding box center [712, 418] width 485 height 23
click at [600, 417] on div "7:19" at bounding box center [712, 418] width 485 height 23
click at [872, 488] on span "Download Opens in a new window" at bounding box center [882, 487] width 52 height 15
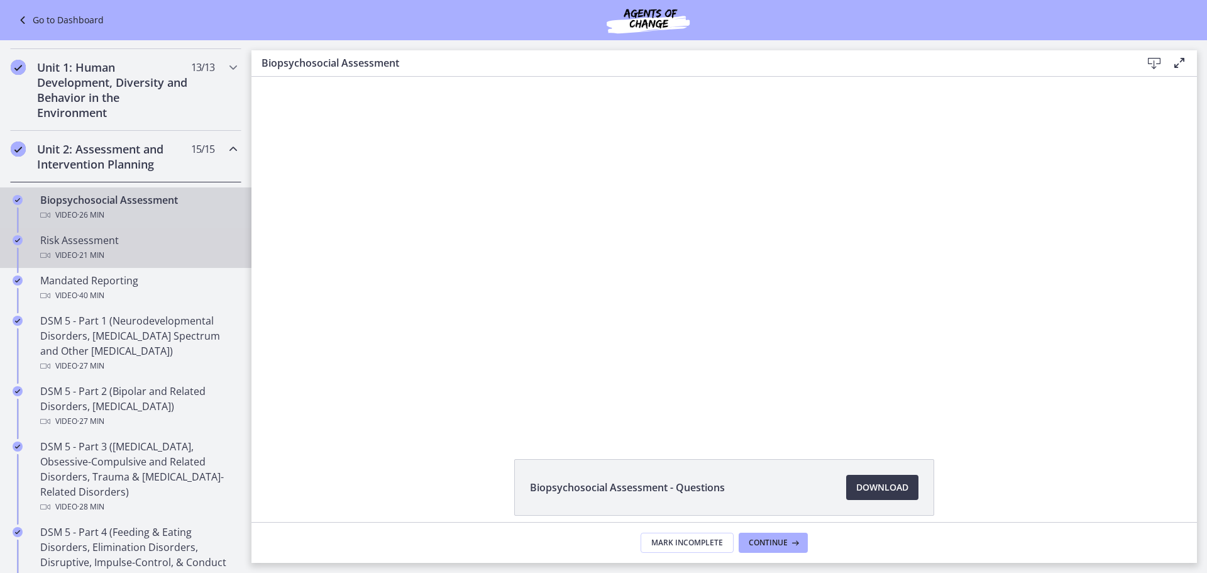
click at [109, 240] on div "Risk Assessment Video · 21 min" at bounding box center [138, 248] width 196 height 30
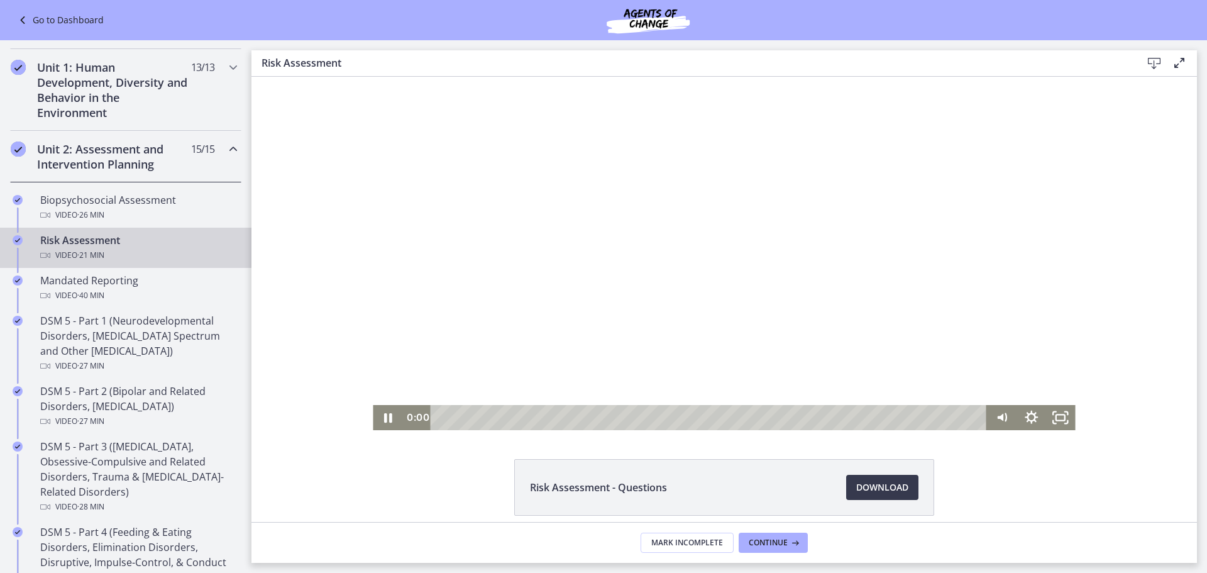
drag, startPoint x: 909, startPoint y: 415, endPoint x: 334, endPoint y: 407, distance: 574.5
click at [334, 407] on div "Click for sound @keyframes VOLUME_SMALL_WAVE_FLASH { 0% { opacity: 0; } 33% { o…" at bounding box center [723, 253] width 945 height 353
click at [384, 419] on icon "Pause" at bounding box center [388, 417] width 8 height 9
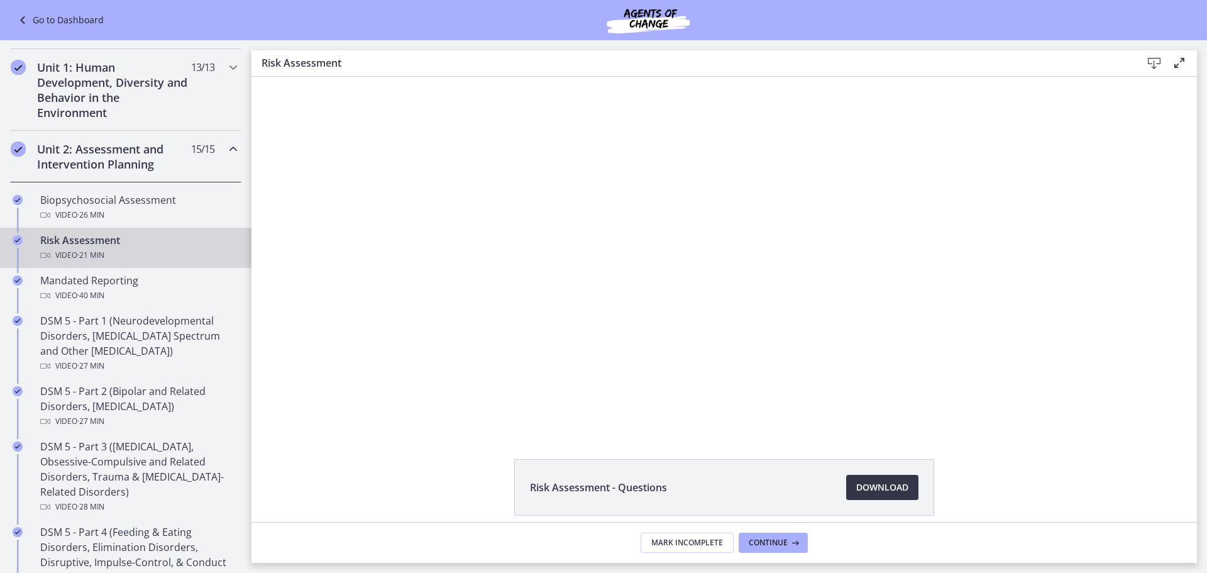
click at [880, 489] on span "Download Opens in a new window" at bounding box center [882, 487] width 52 height 15
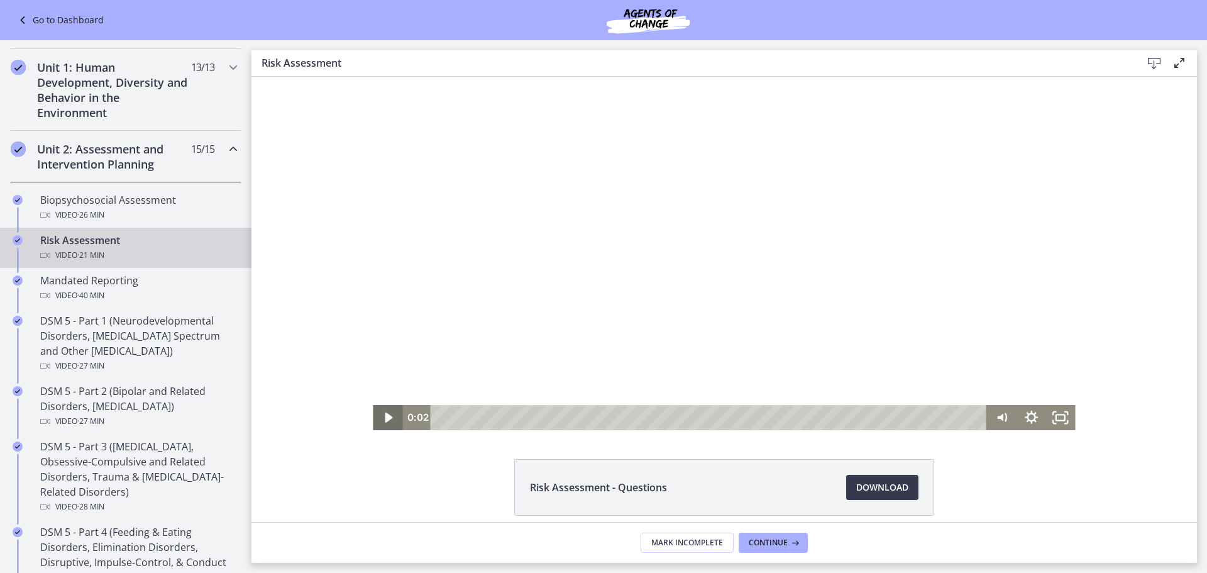
click at [385, 415] on icon "Play Video" at bounding box center [389, 417] width 8 height 10
click at [384, 420] on icon "Pause" at bounding box center [388, 417] width 8 height 9
click at [388, 417] on icon "Play Video" at bounding box center [389, 417] width 30 height 25
click at [672, 417] on div "9:05" at bounding box center [710, 417] width 539 height 25
click at [724, 419] on div "11:06" at bounding box center [710, 417] width 539 height 25
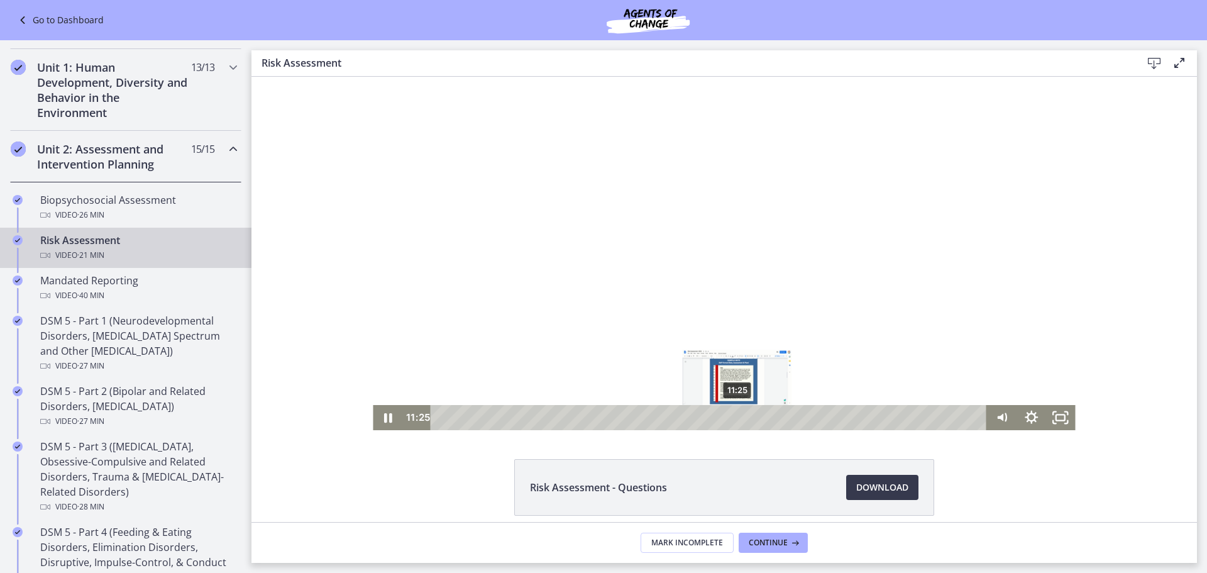
click at [732, 419] on div "11:25" at bounding box center [710, 417] width 539 height 25
click at [742, 417] on div "11:48" at bounding box center [710, 417] width 539 height 25
click at [761, 414] on div "12:31" at bounding box center [710, 417] width 539 height 25
click at [755, 414] on div "12:18" at bounding box center [710, 417] width 539 height 25
click at [747, 414] on div "12:00" at bounding box center [710, 417] width 539 height 25
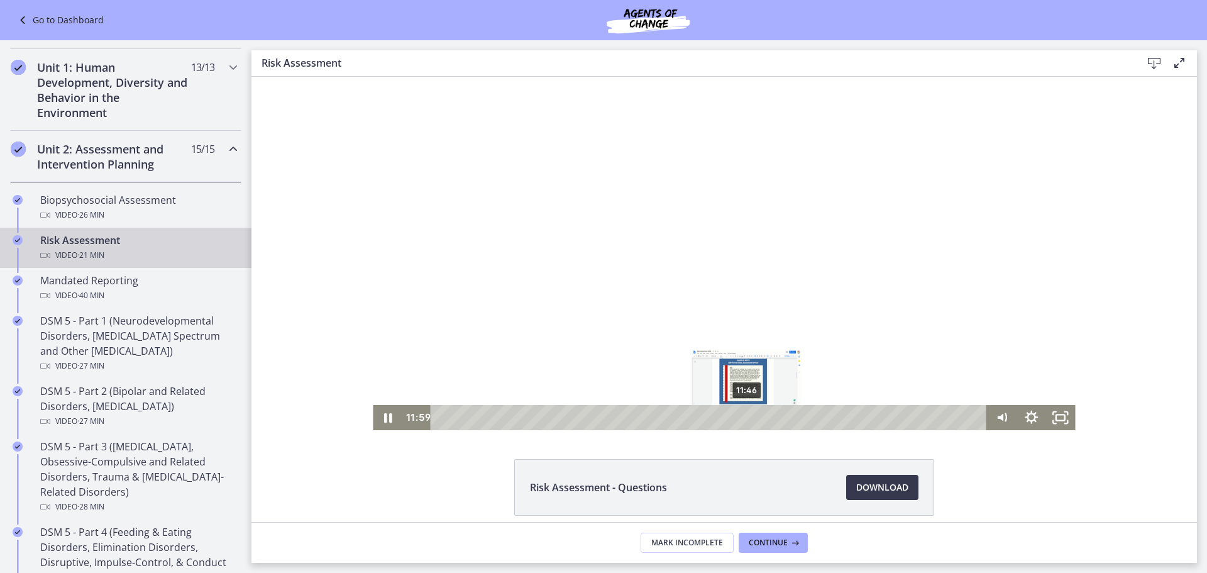
click at [742, 415] on div "11:46" at bounding box center [710, 417] width 539 height 25
click at [745, 416] on div "11:55" at bounding box center [710, 417] width 539 height 25
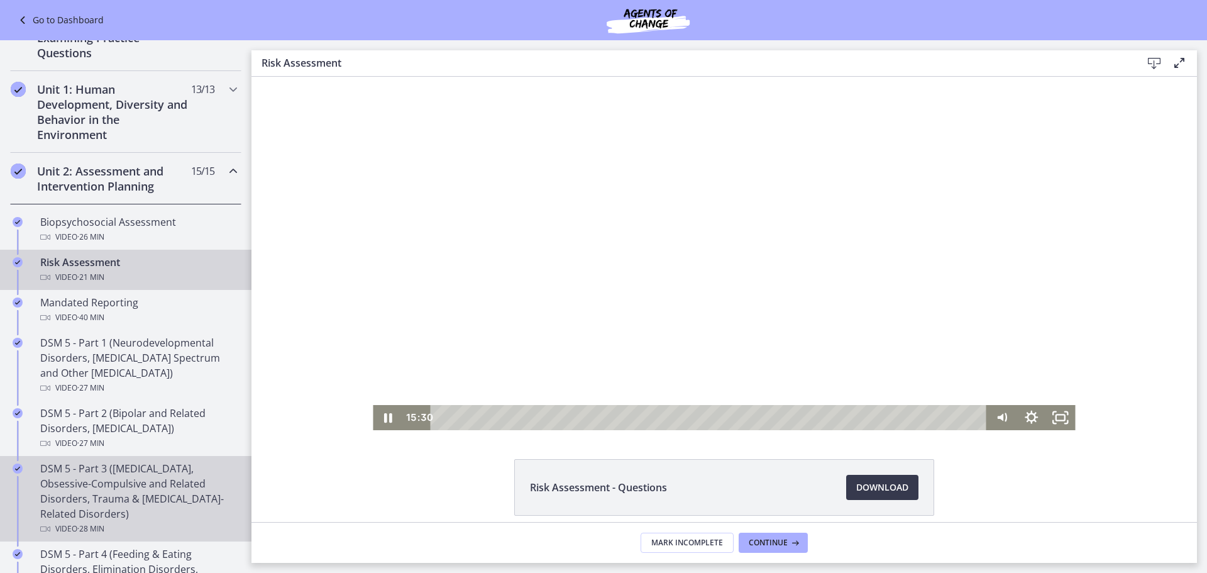
scroll to position [165, 0]
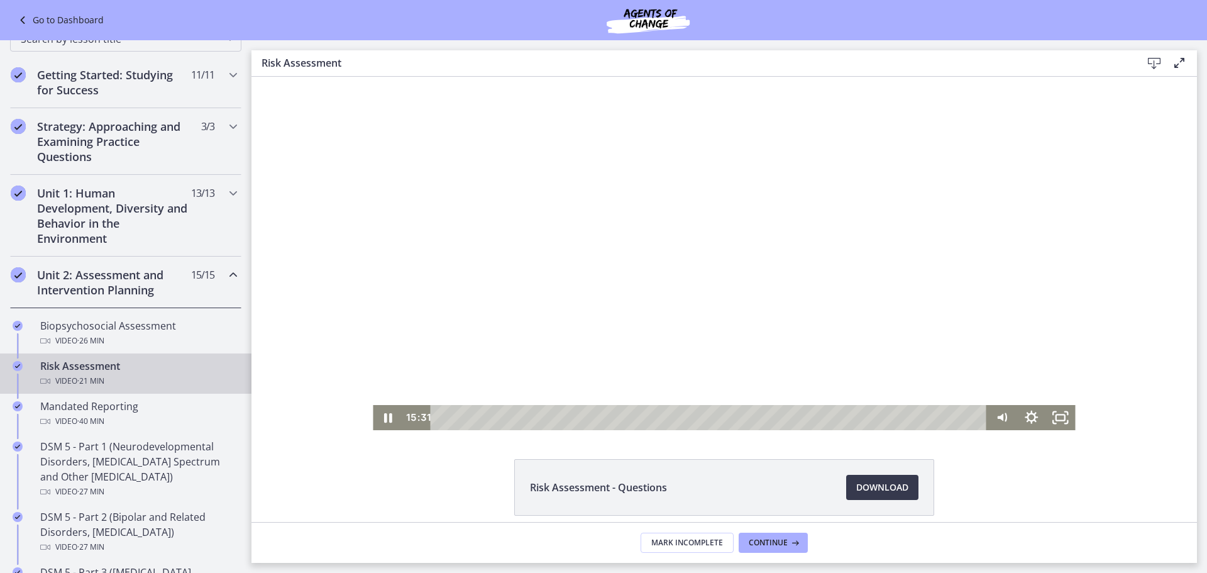
click at [226, 275] on icon "Chapters" at bounding box center [233, 274] width 15 height 15
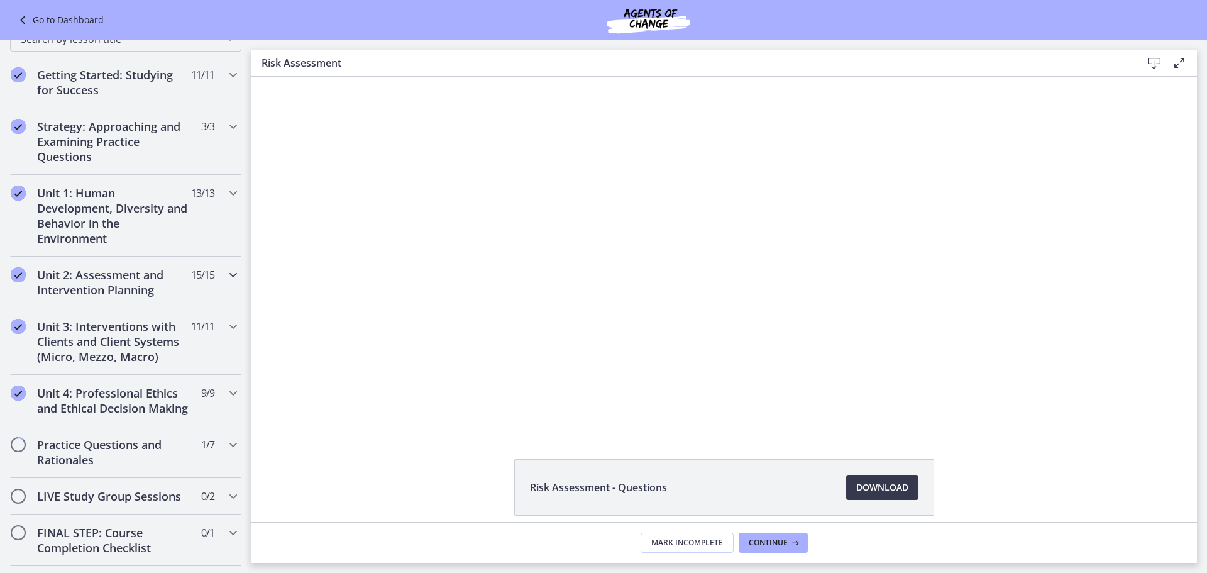
scroll to position [228, 0]
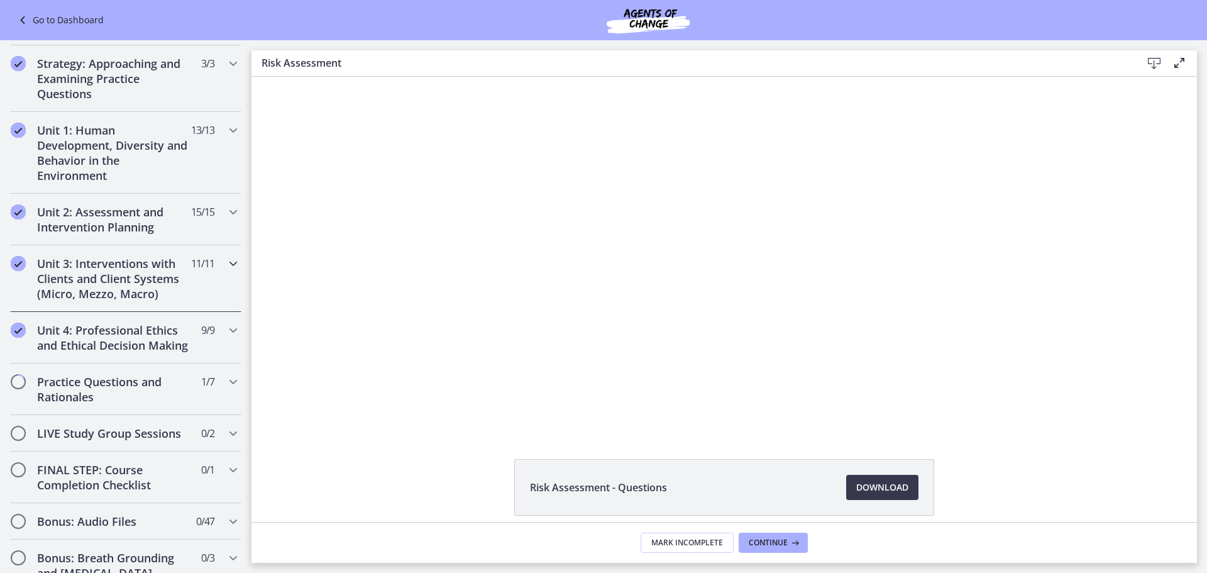
click at [226, 262] on icon "Chapters" at bounding box center [233, 263] width 15 height 15
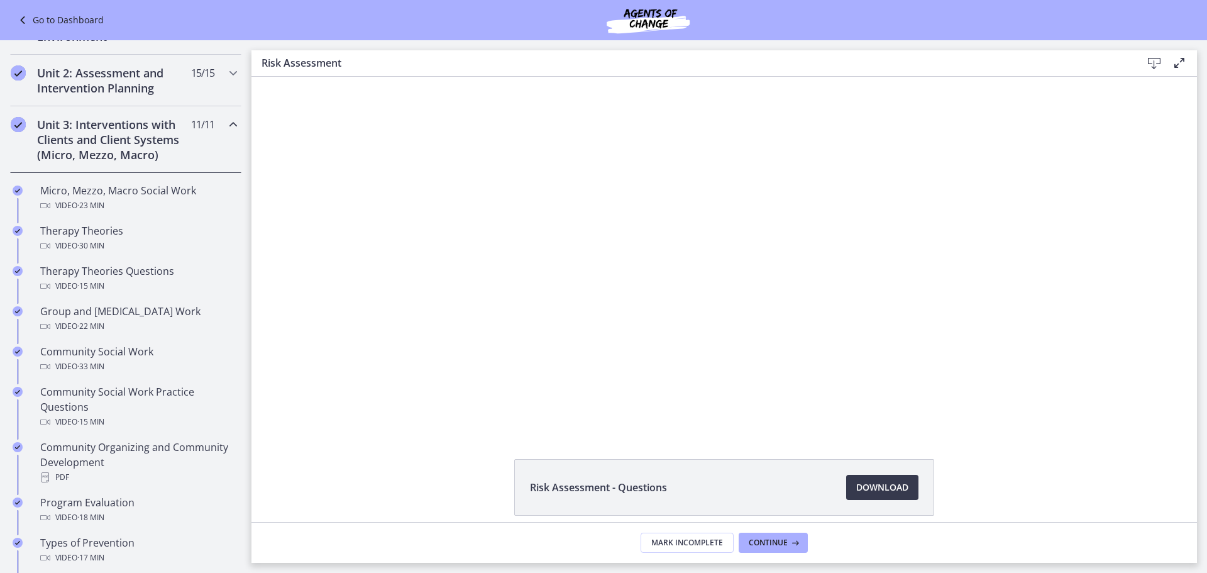
scroll to position [374, 0]
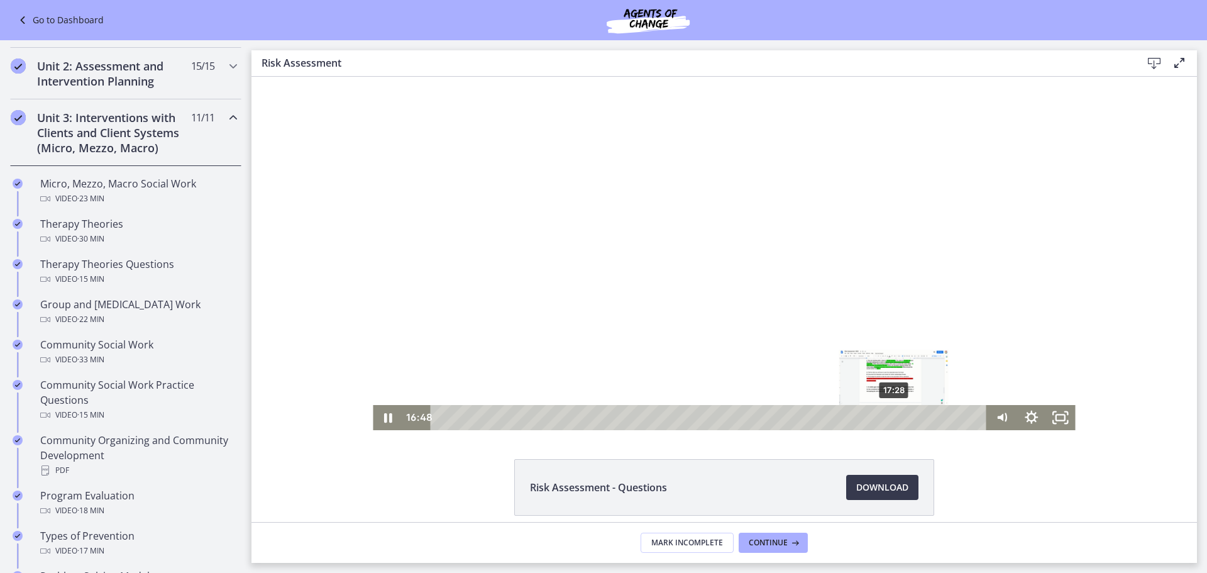
click at [889, 419] on div "17:28" at bounding box center [710, 417] width 539 height 25
click at [899, 419] on div "17:49" at bounding box center [710, 417] width 539 height 25
click at [912, 417] on div "18:20" at bounding box center [710, 417] width 539 height 25
click at [925, 417] on div "18:49" at bounding box center [710, 417] width 539 height 25
click at [911, 418] on div "18:19" at bounding box center [710, 417] width 539 height 25
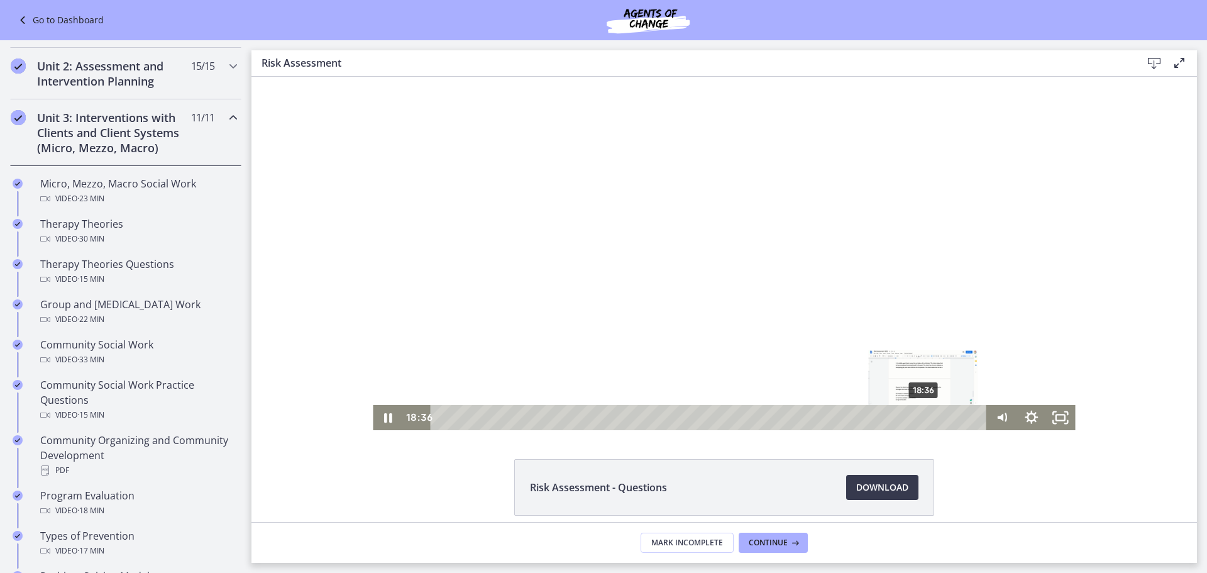
click at [919, 417] on div "18:36" at bounding box center [710, 417] width 539 height 25
click at [385, 417] on icon "Pause" at bounding box center [388, 417] width 8 height 9
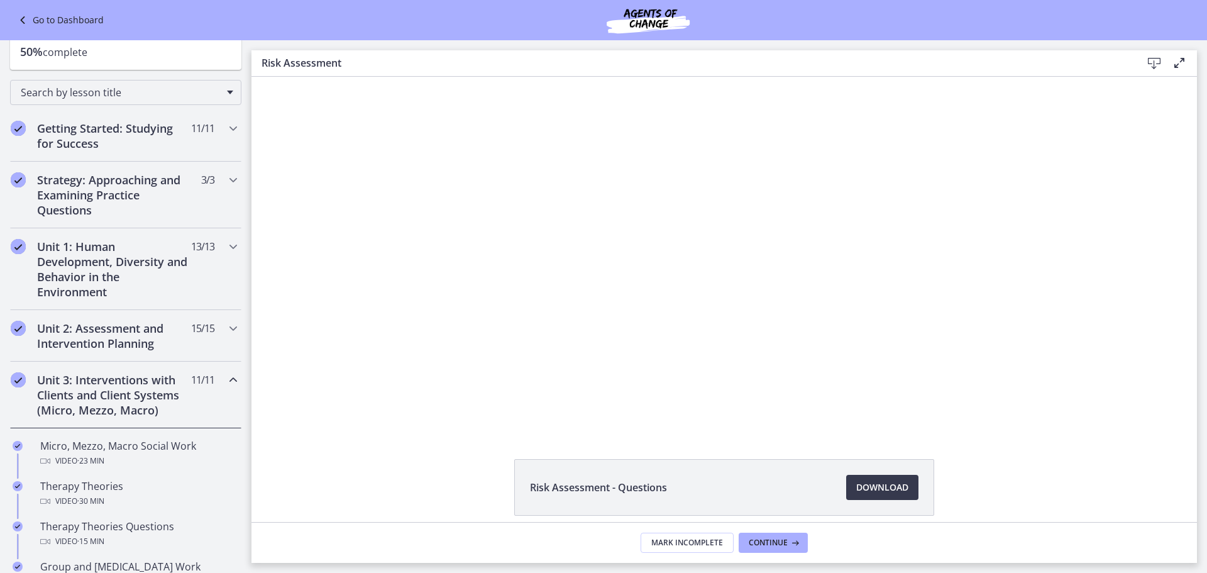
scroll to position [69, 0]
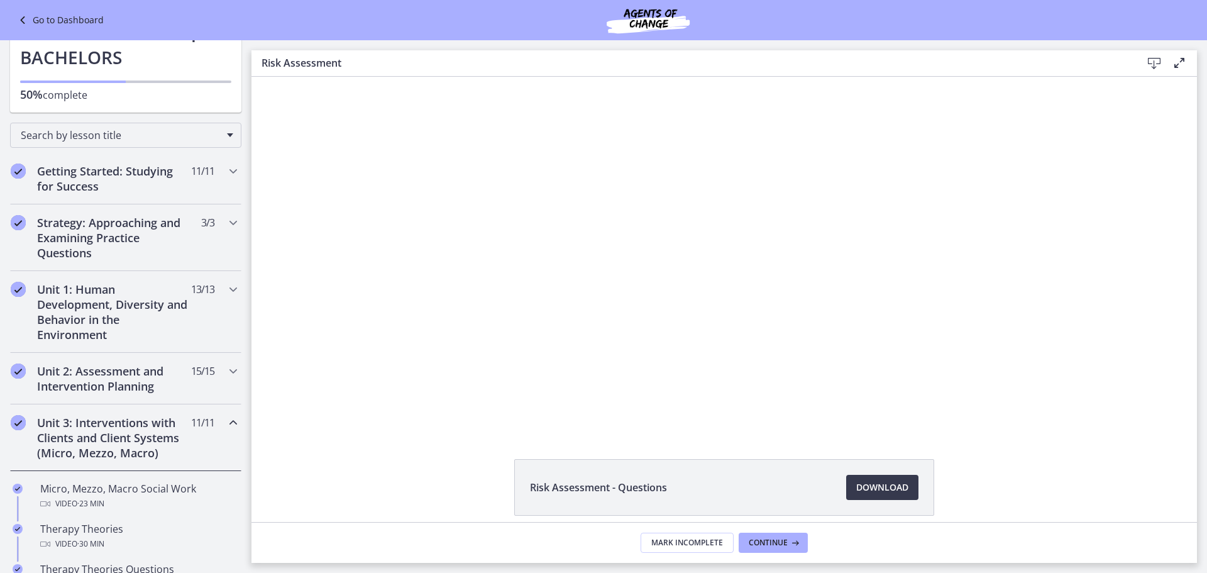
drag, startPoint x: 248, startPoint y: 250, endPoint x: 13, endPoint y: 65, distance: 299.1
click at [226, 370] on icon "Chapters" at bounding box center [233, 370] width 15 height 15
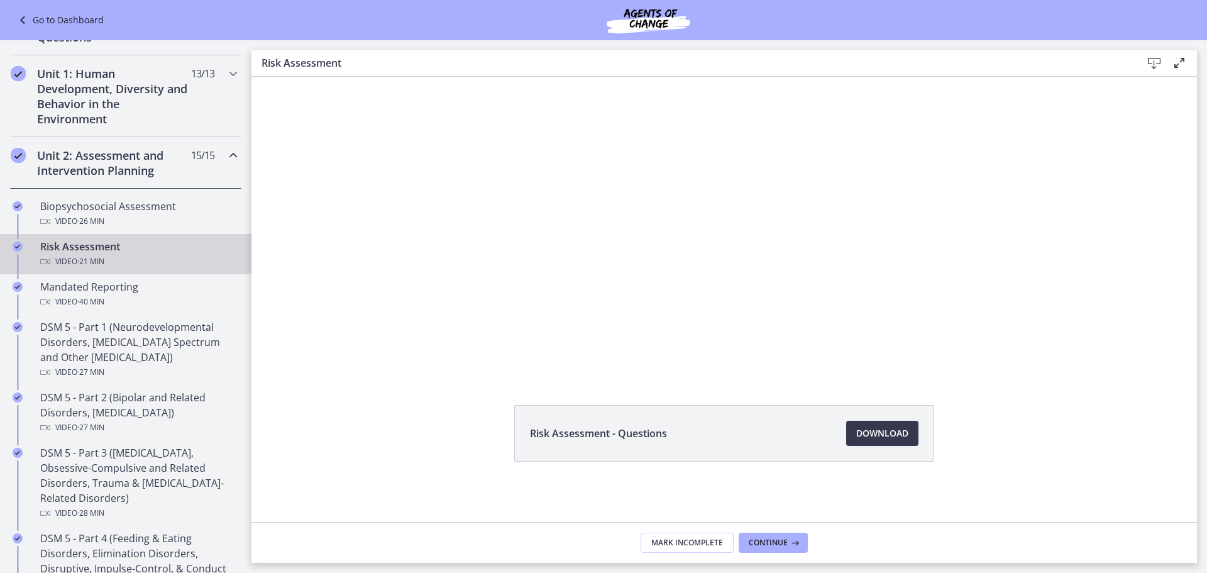
scroll to position [195, 0]
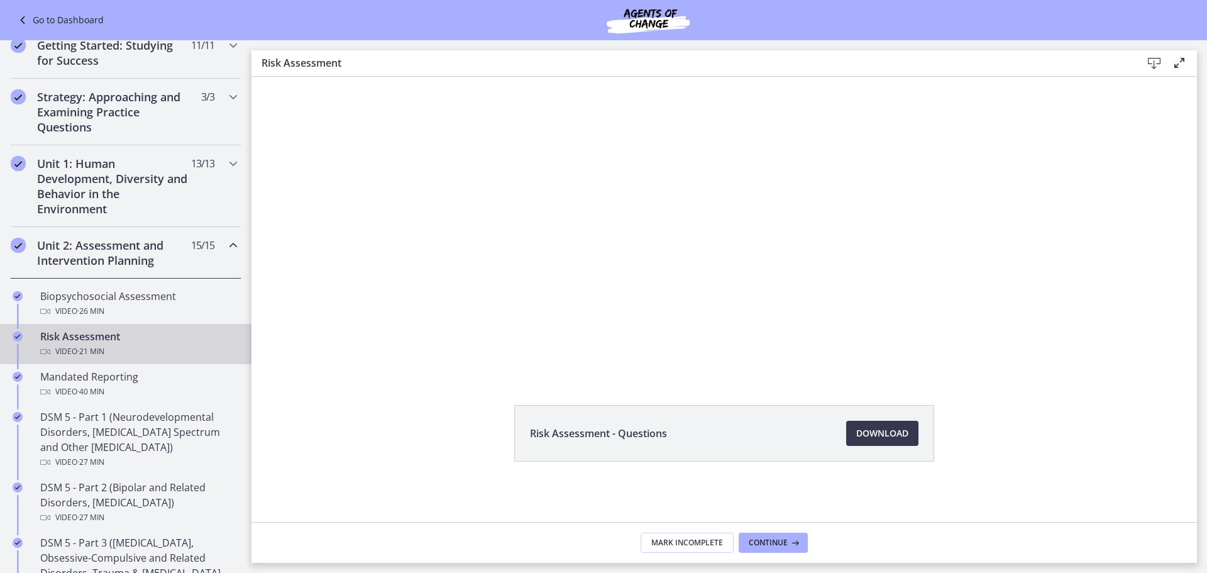
click at [228, 245] on icon "Chapters" at bounding box center [233, 245] width 15 height 15
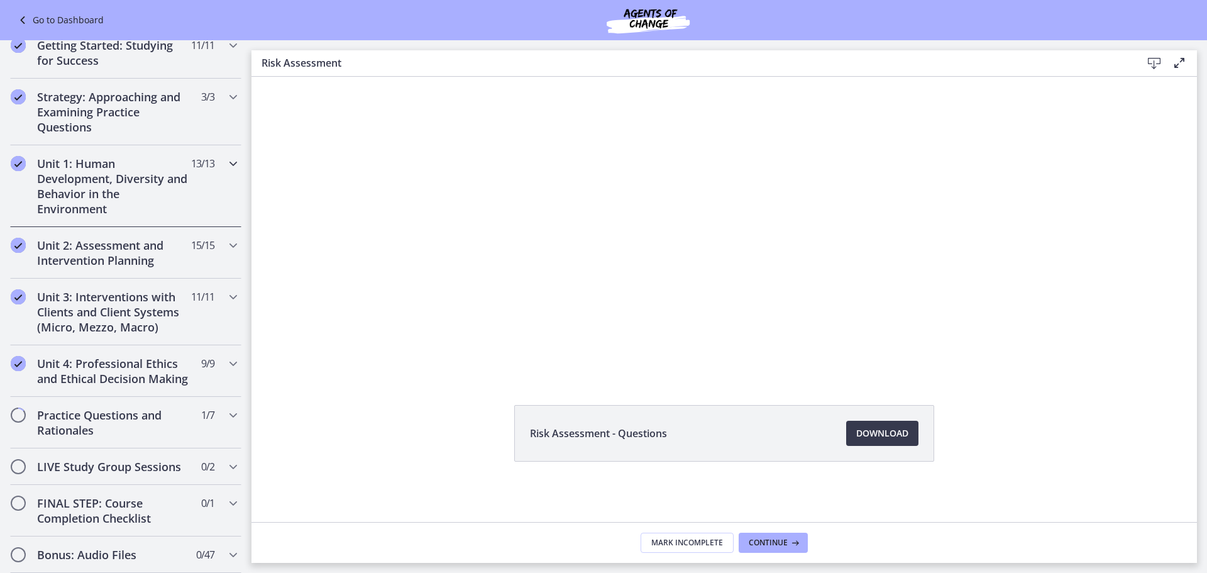
click at [226, 160] on icon "Chapters" at bounding box center [233, 163] width 15 height 15
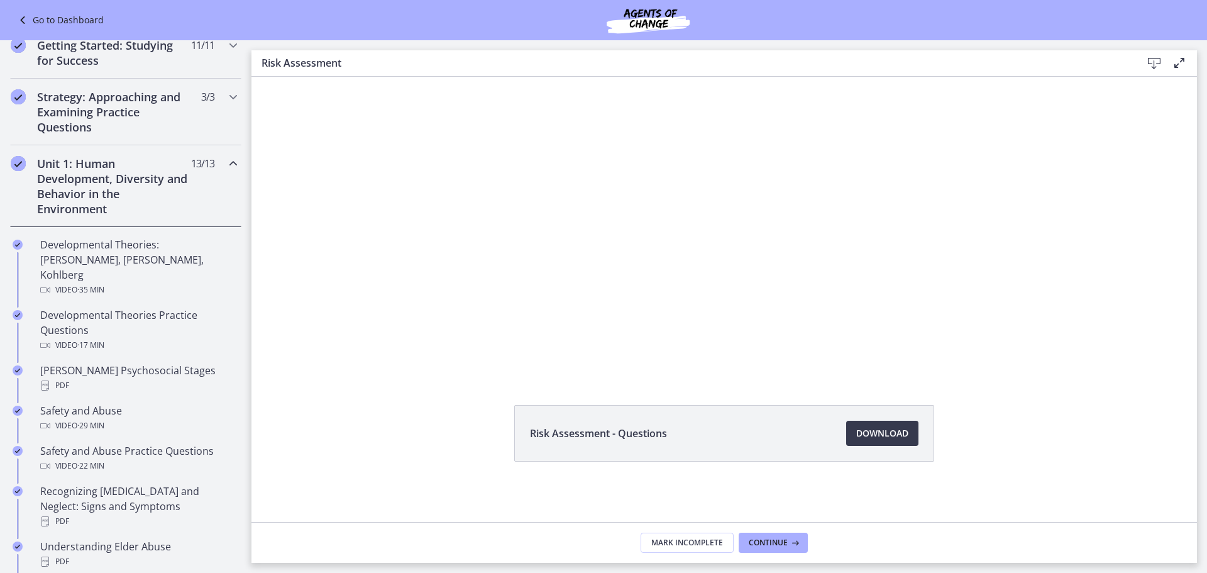
click at [226, 159] on icon "Chapters" at bounding box center [233, 163] width 15 height 15
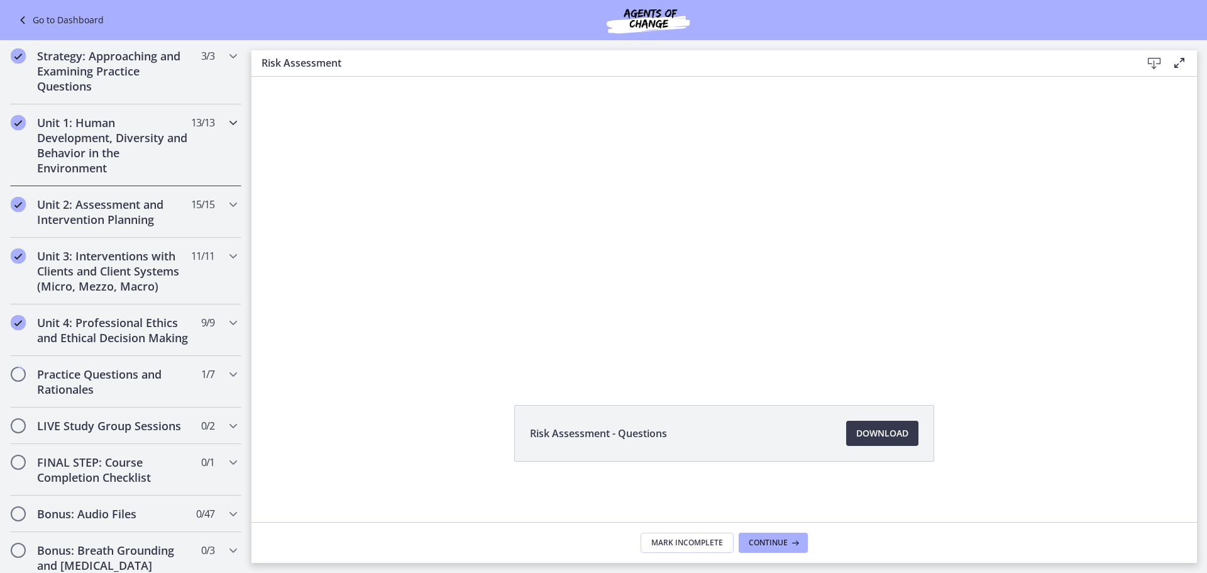
scroll to position [258, 0]
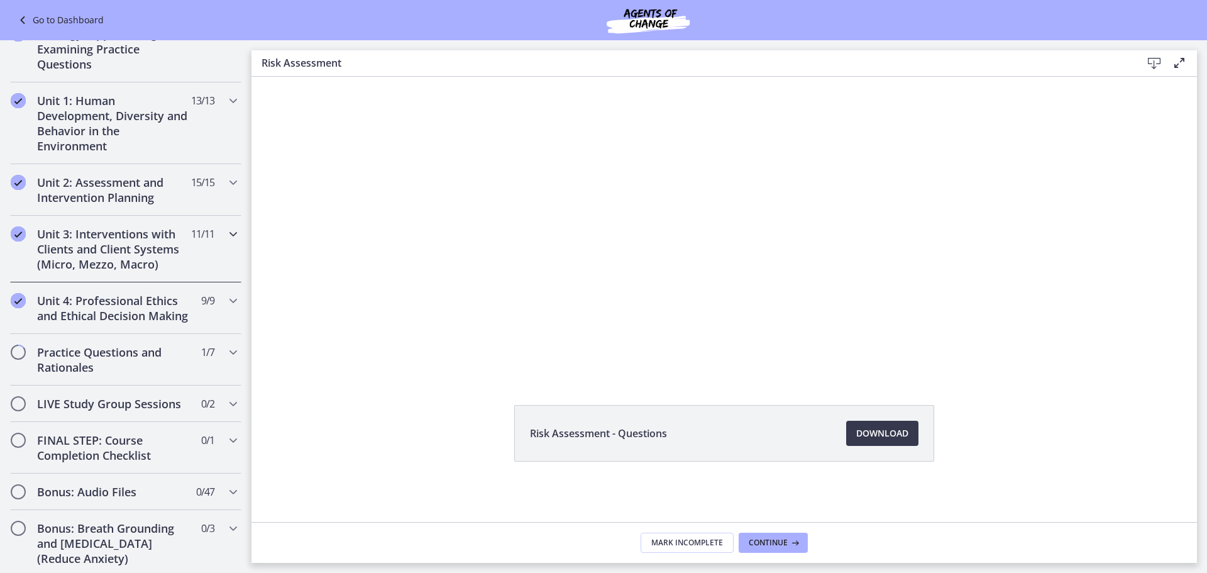
click at [226, 234] on icon "Chapters" at bounding box center [233, 233] width 15 height 15
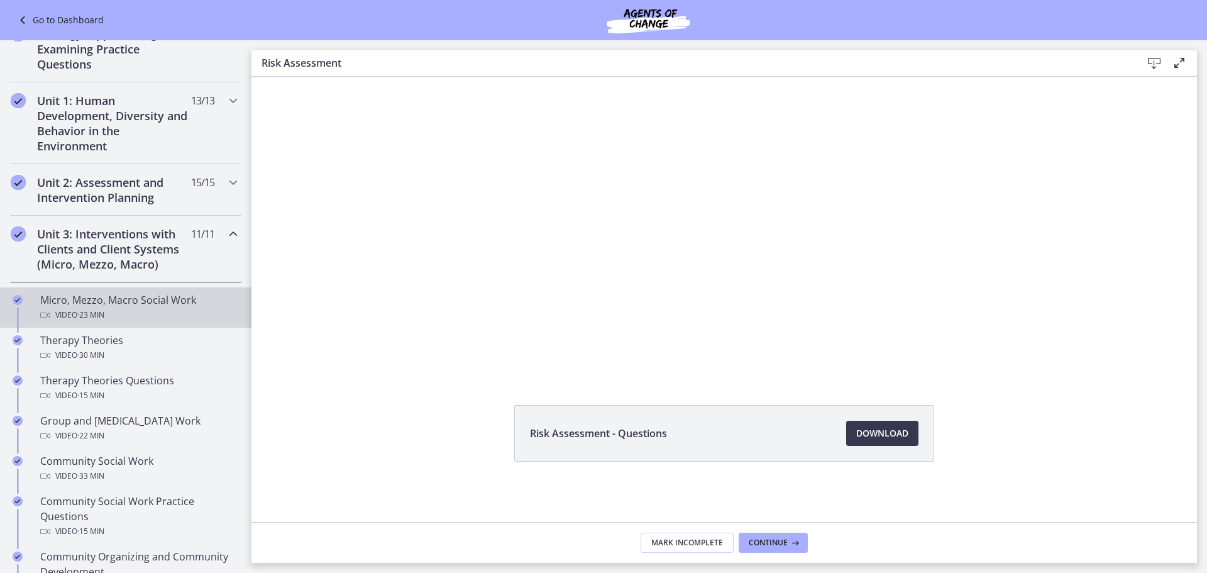
click at [160, 322] on div "Video · 23 min" at bounding box center [138, 314] width 196 height 15
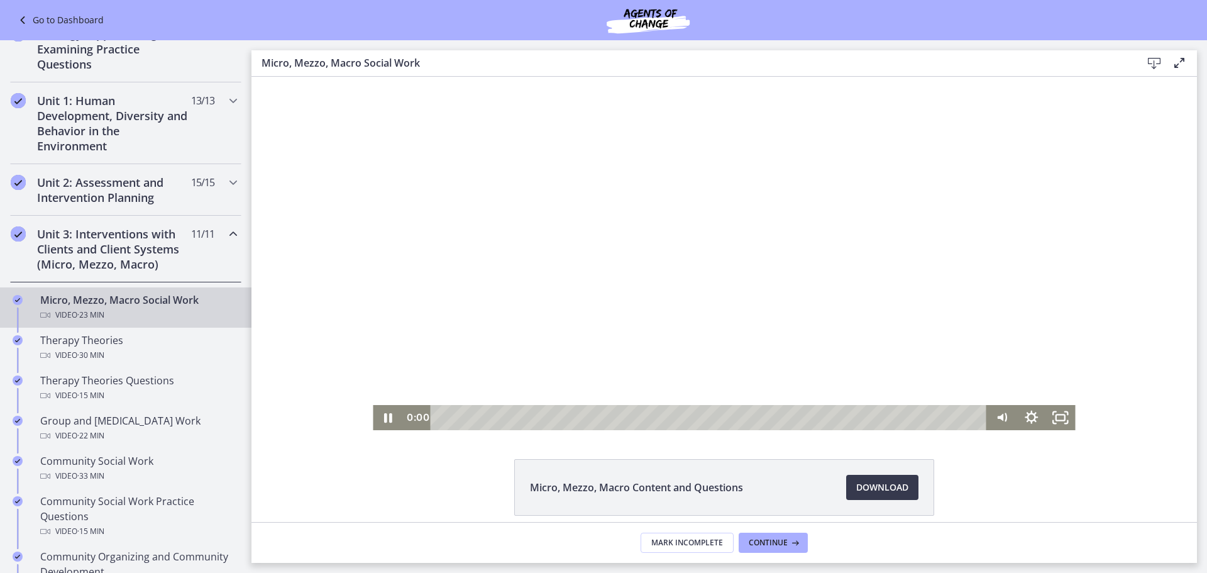
click at [338, 418] on div "Click for sound @keyframes VOLUME_SMALL_WAVE_FLASH { 0% { opacity: 0; } 33% { o…" at bounding box center [723, 253] width 945 height 353
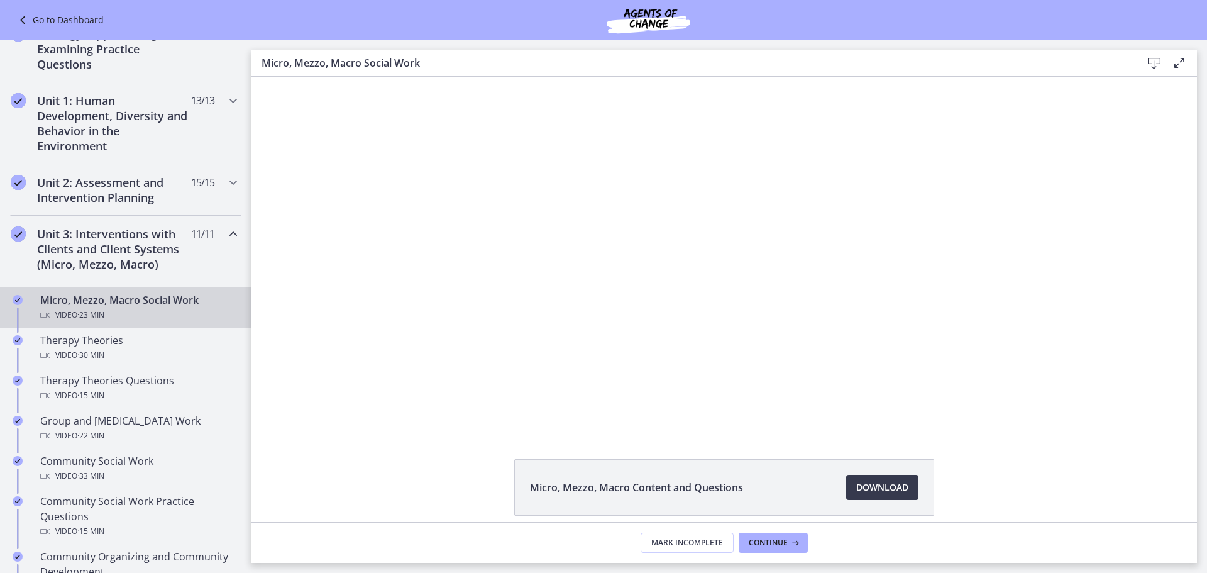
scroll to position [54, 0]
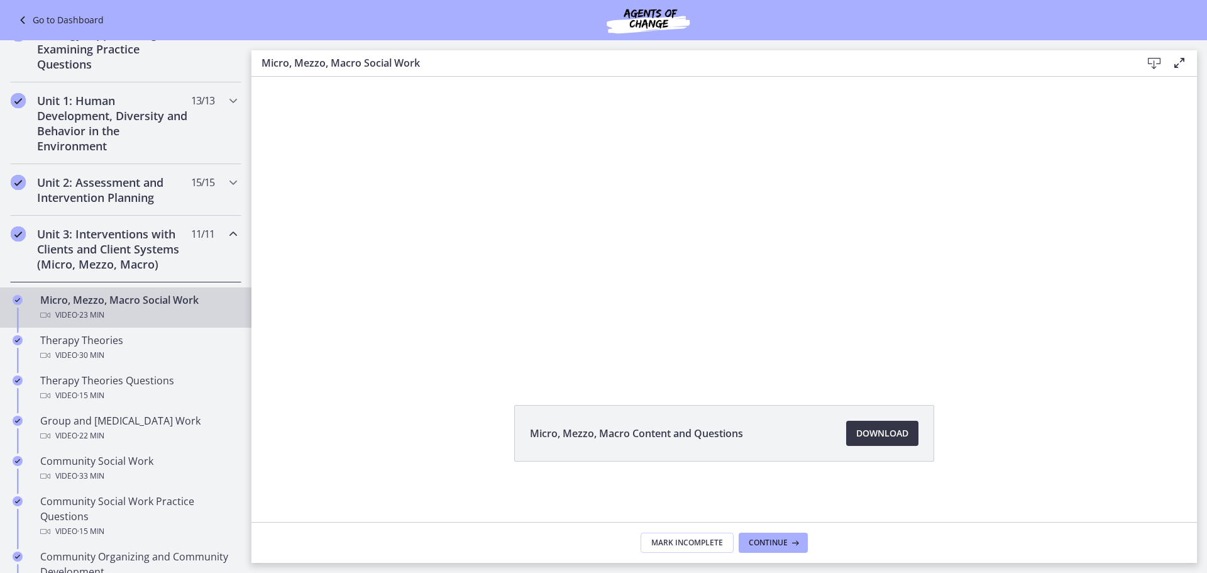
click at [874, 431] on span "Download Opens in a new window" at bounding box center [882, 433] width 52 height 15
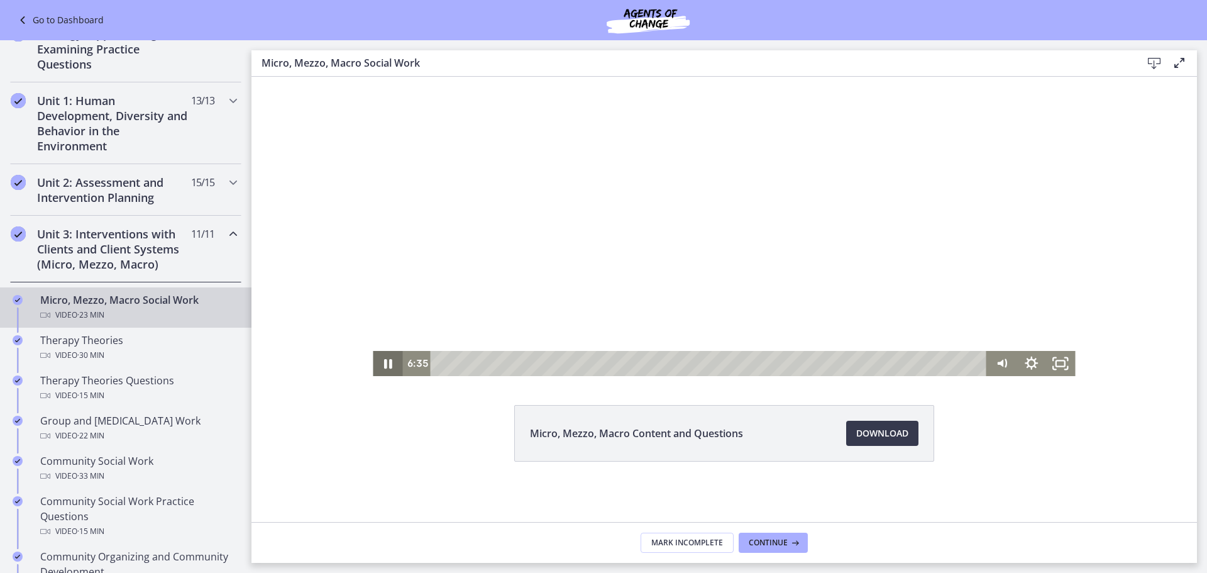
click at [384, 365] on icon "Pause" at bounding box center [388, 363] width 8 height 9
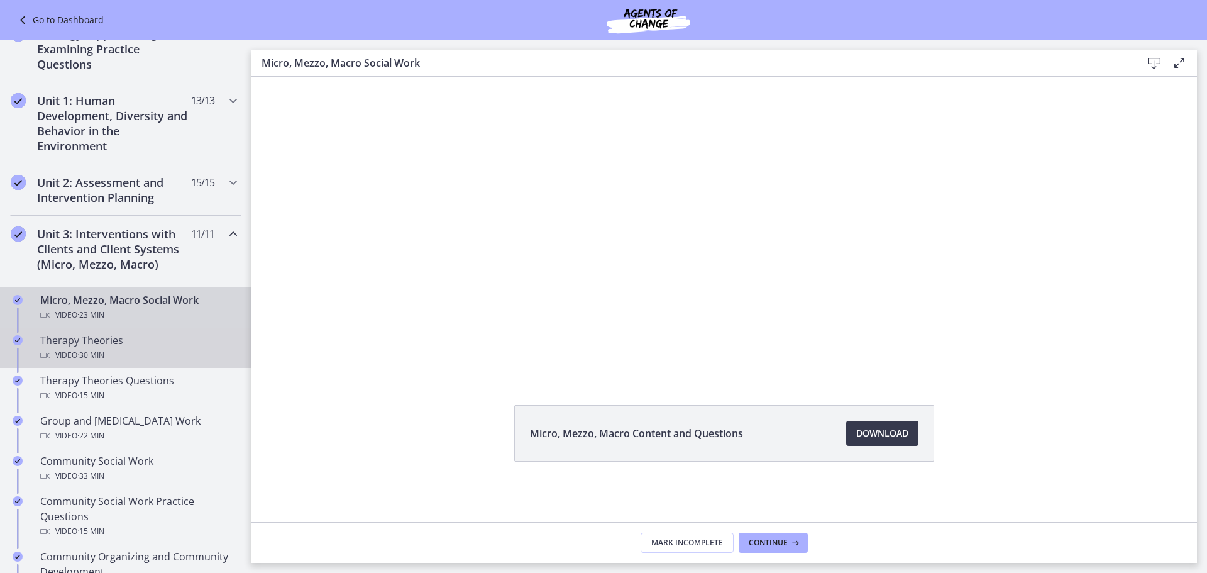
click at [119, 363] on div "Video · 30 min" at bounding box center [138, 355] width 196 height 15
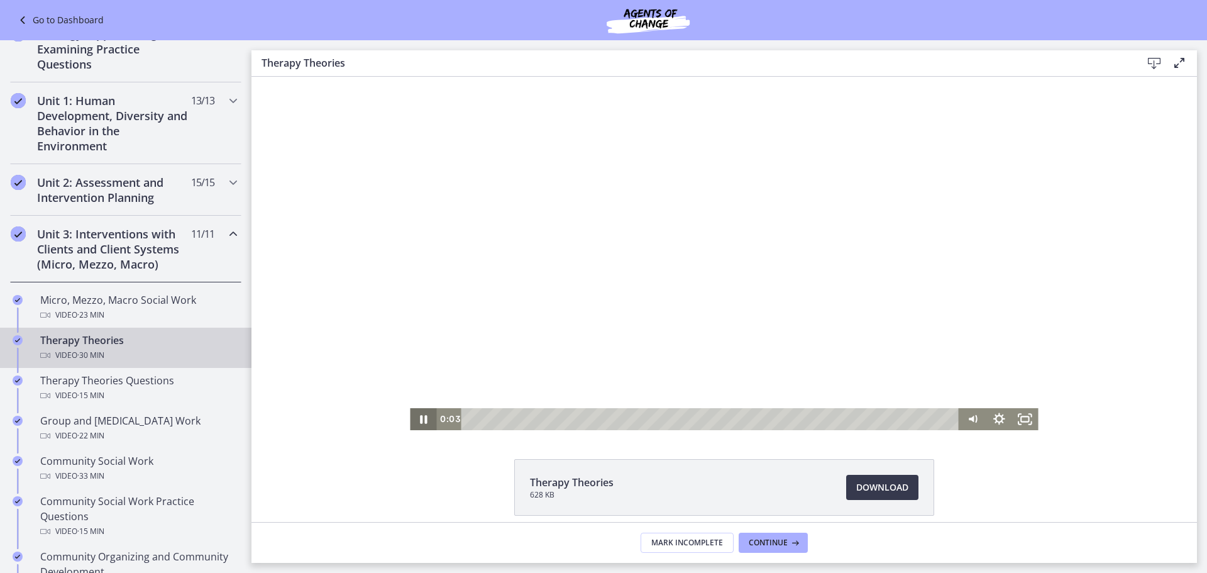
click at [414, 414] on icon "Pause" at bounding box center [423, 419] width 26 height 22
click at [414, 414] on icon "Play Video" at bounding box center [424, 419] width 26 height 22
click at [485, 420] on div "0:35" at bounding box center [712, 419] width 482 height 22
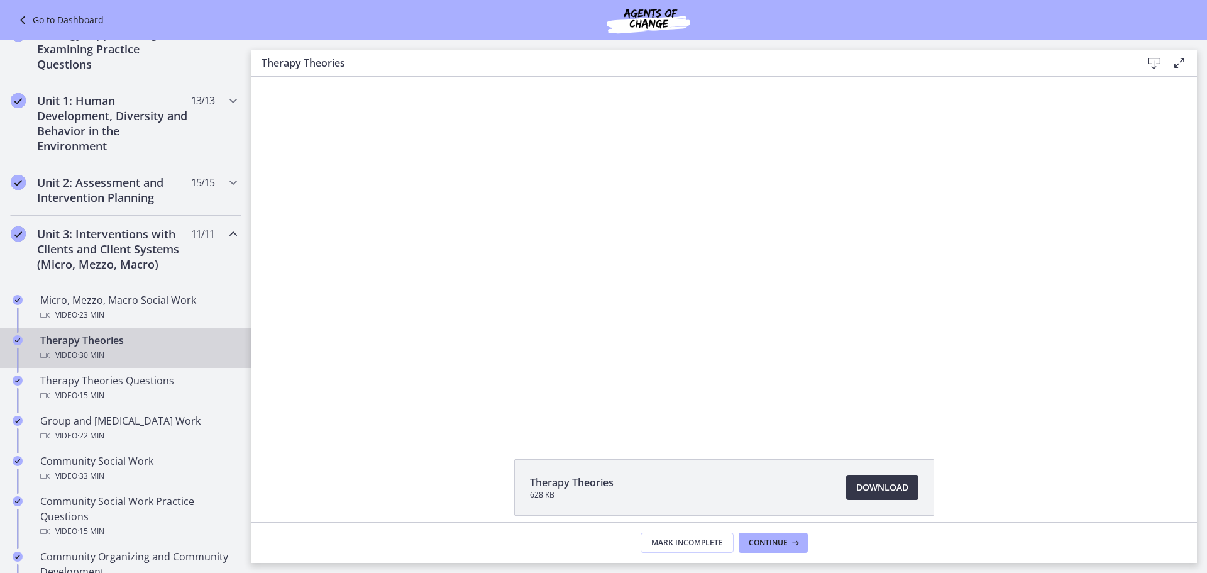
click at [885, 488] on span "Download Opens in a new window" at bounding box center [882, 487] width 52 height 15
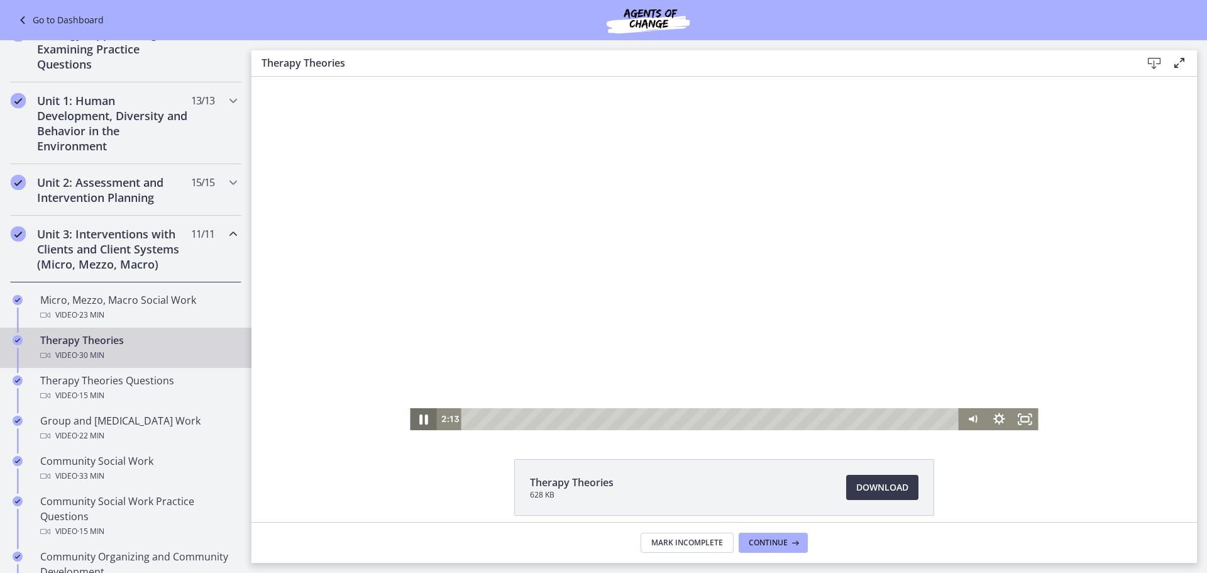
click at [414, 422] on icon "Pause" at bounding box center [422, 418] width 31 height 26
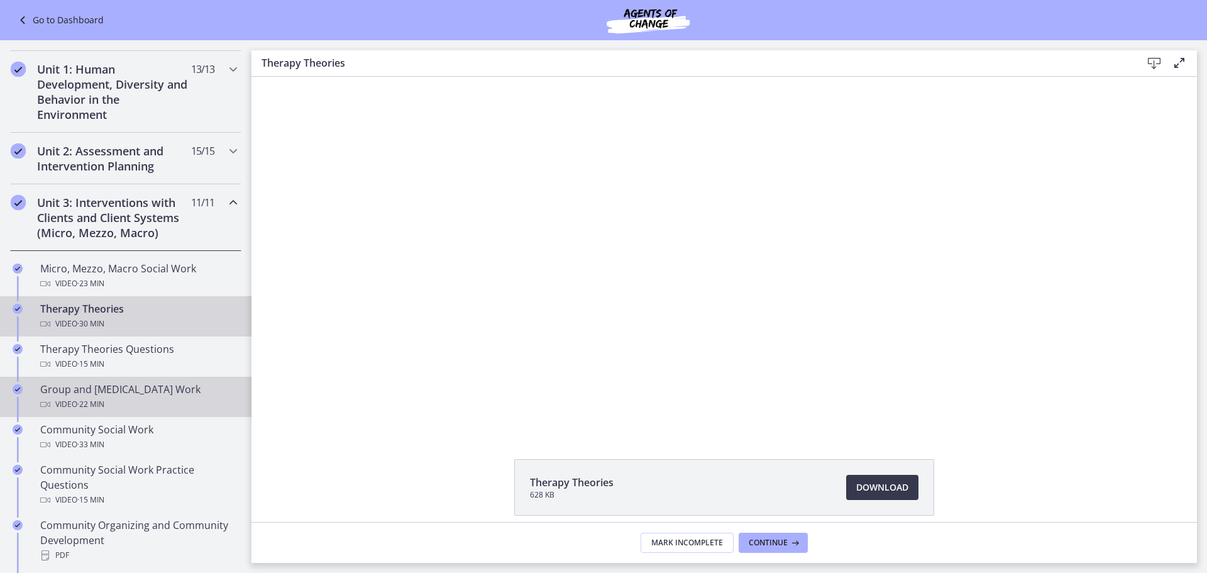
scroll to position [321, 0]
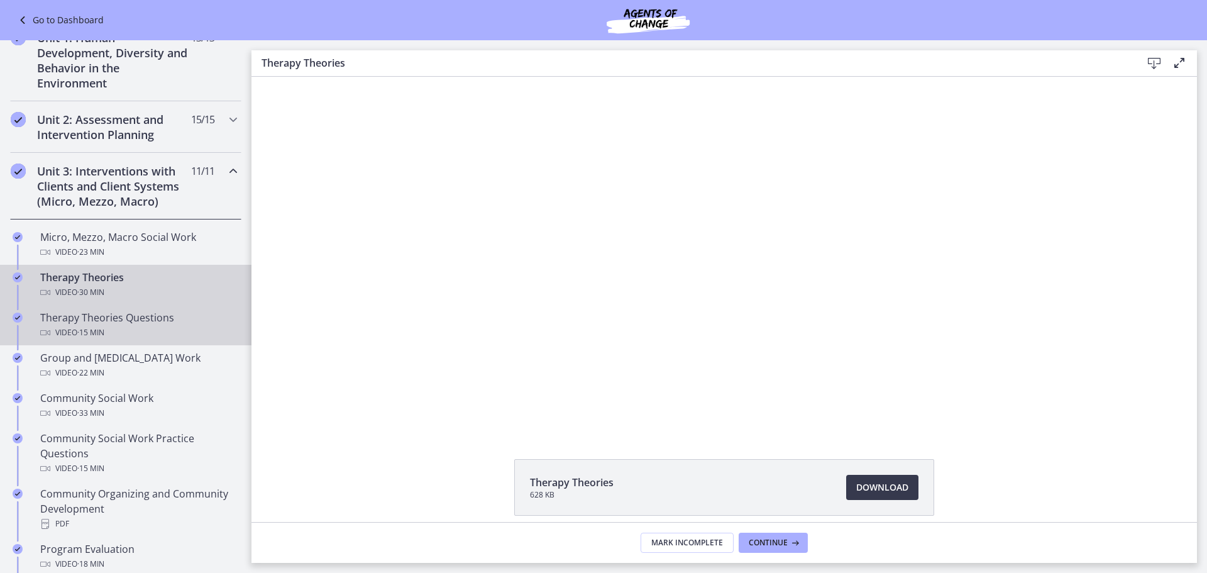
click at [163, 340] on div "Video · 15 min" at bounding box center [138, 332] width 196 height 15
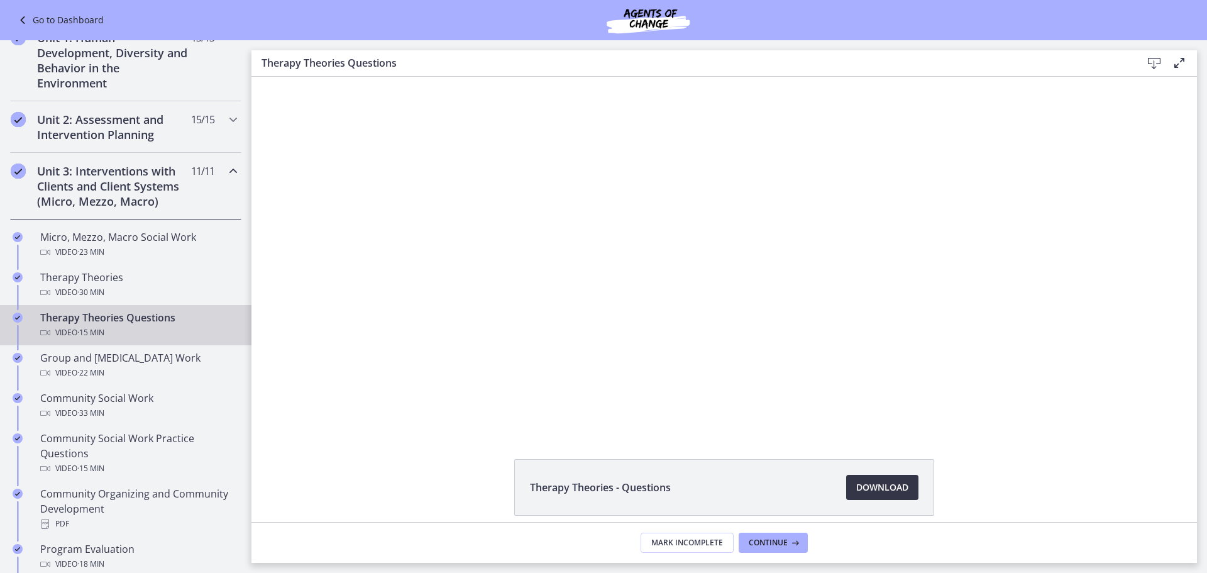
click at [894, 486] on span "Download Opens in a new window" at bounding box center [882, 487] width 52 height 15
click at [123, 375] on div "Group and Family Therapy Work Video · 22 min" at bounding box center [138, 365] width 196 height 30
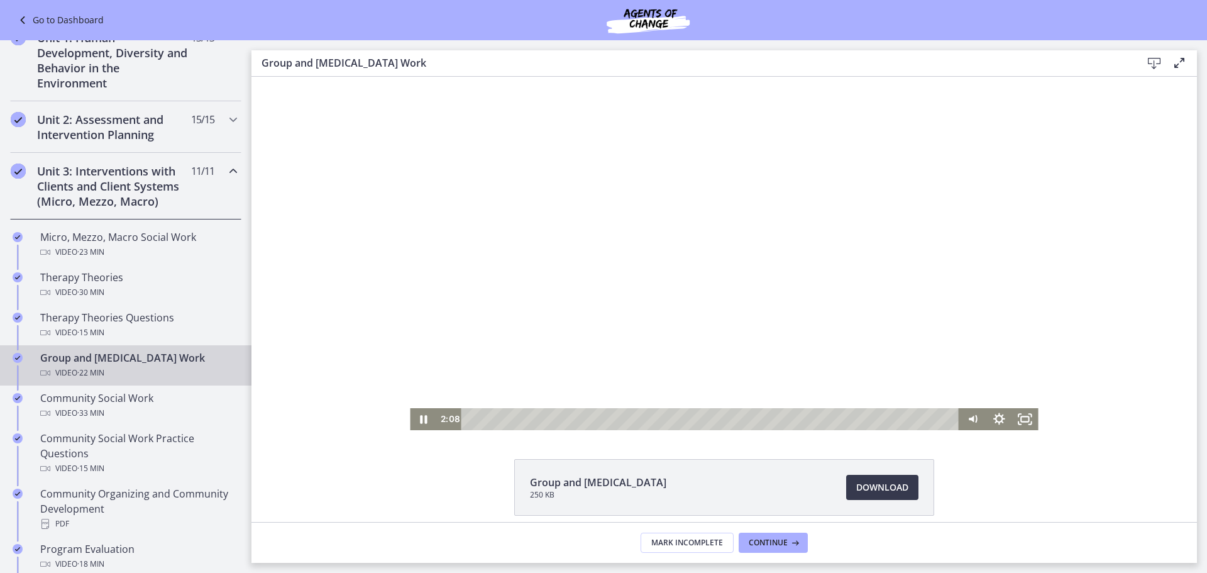
click at [512, 419] on div "Playbar" at bounding box center [712, 419] width 482 height 22
click at [632, 434] on div "Group and Family Therapy 250 KB Download Opens in a new window" at bounding box center [723, 299] width 945 height 445
click at [634, 419] on div "7:36" at bounding box center [712, 419] width 482 height 22
click at [674, 418] on div "9:26" at bounding box center [712, 419] width 482 height 22
click at [725, 418] on div "11:46" at bounding box center [712, 419] width 482 height 22
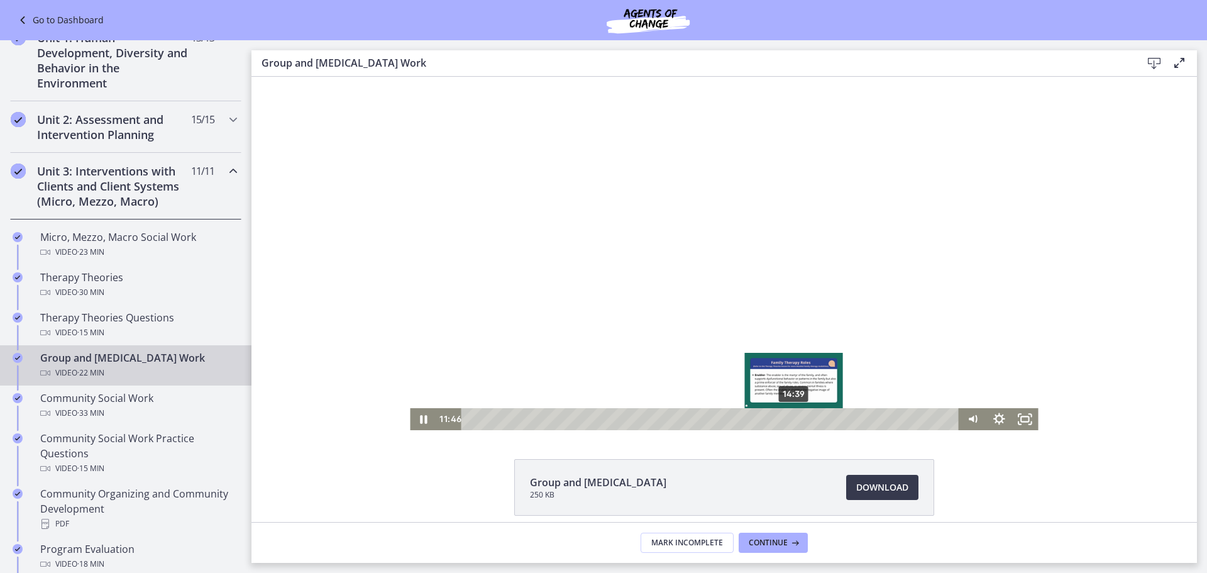
click at [789, 418] on div "14:39" at bounding box center [712, 419] width 482 height 22
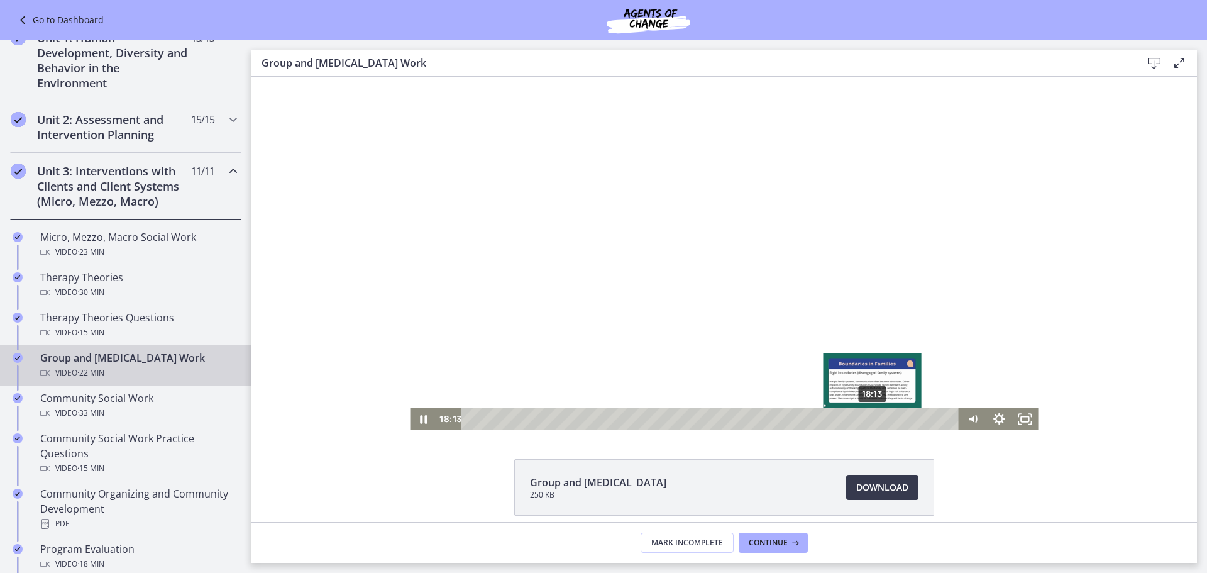
click at [867, 419] on div "18:13" at bounding box center [712, 419] width 482 height 22
click at [886, 420] on div "18:35" at bounding box center [712, 419] width 482 height 22
click at [910, 420] on div "20:09" at bounding box center [712, 419] width 482 height 22
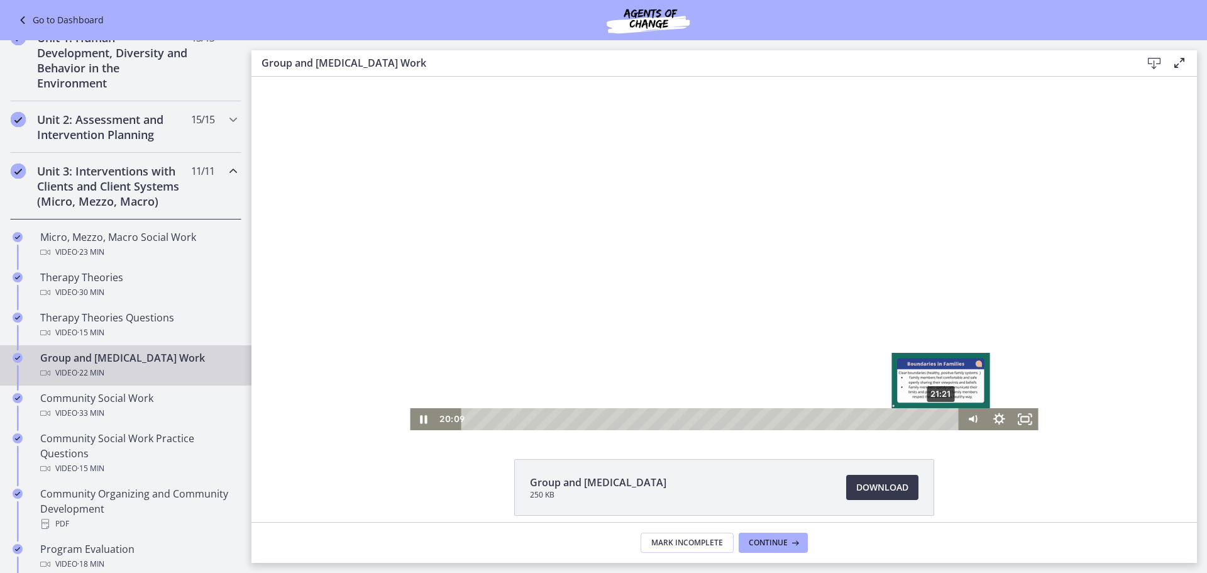
click at [938, 420] on div "21:21" at bounding box center [712, 419] width 482 height 22
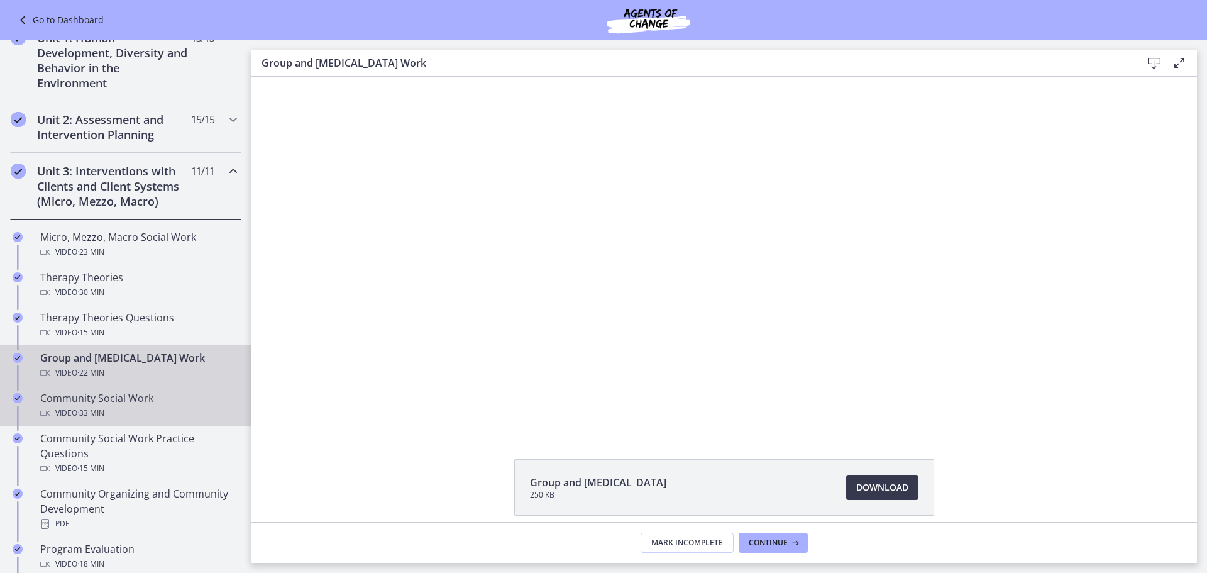
click at [143, 420] on div "Video · 33 min" at bounding box center [138, 412] width 196 height 15
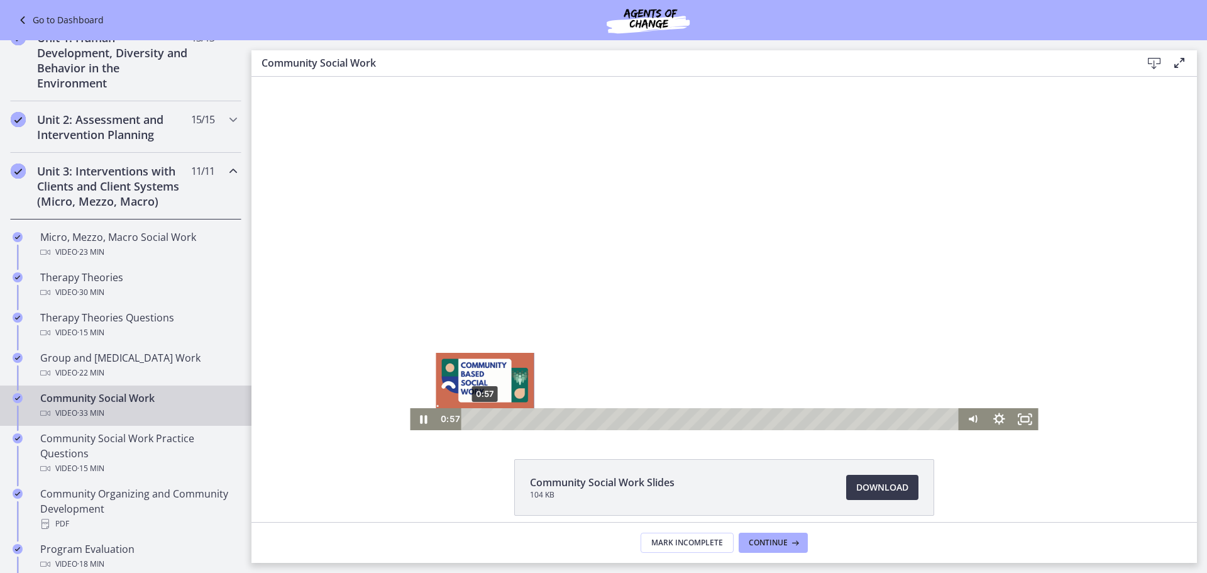
click at [481, 417] on div "Playbar" at bounding box center [485, 419] width 8 height 8
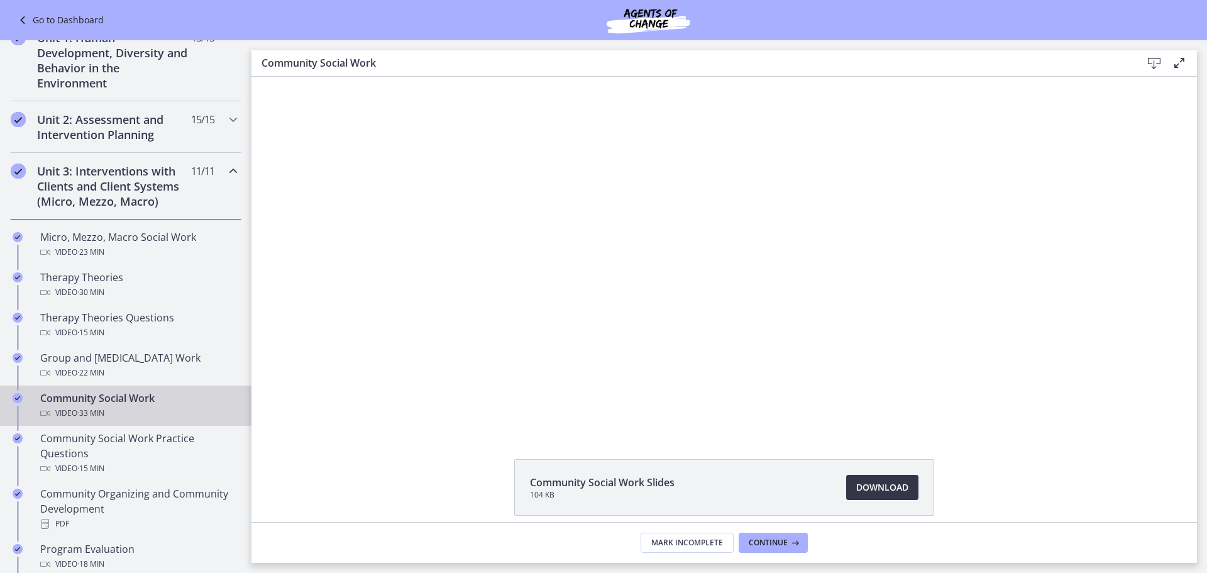
click at [886, 487] on span "Download Opens in a new window" at bounding box center [882, 487] width 52 height 15
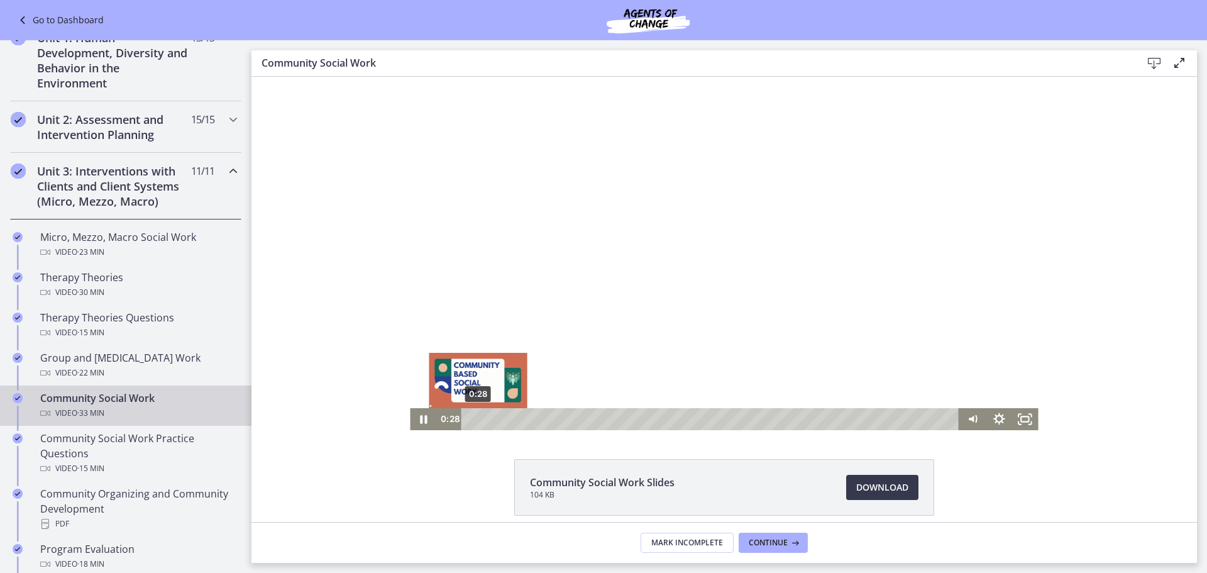
click at [475, 420] on div "Playbar" at bounding box center [479, 419] width 8 height 8
click at [485, 419] on div "Playbar" at bounding box center [482, 419] width 8 height 8
click at [497, 419] on div "Playbar" at bounding box center [501, 419] width 8 height 8
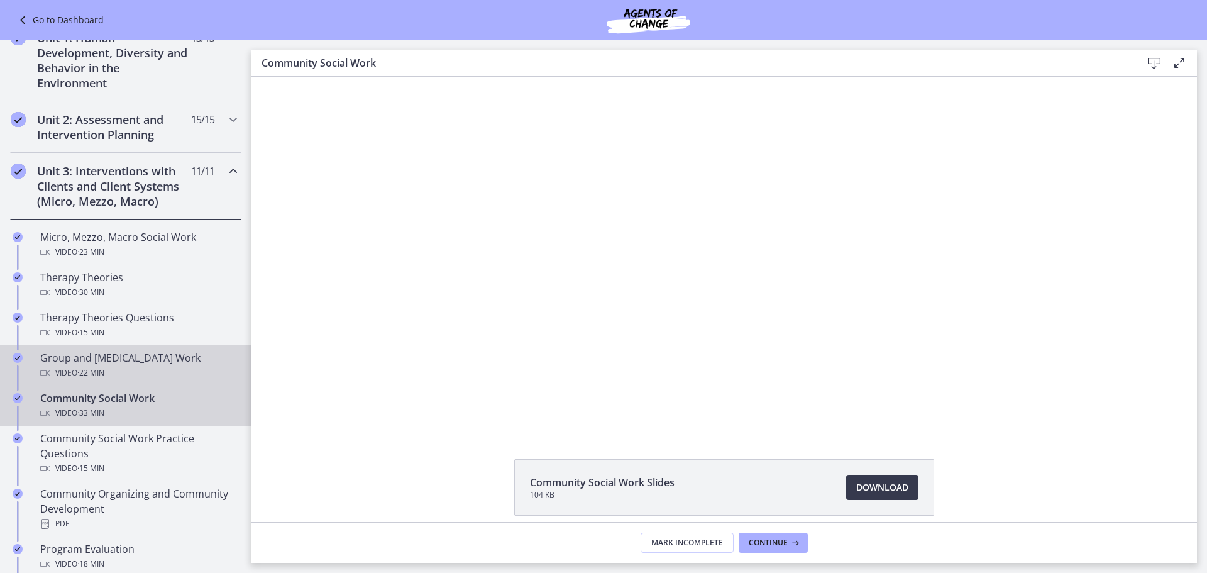
click at [64, 377] on div "Group and Family Therapy Work Video · 22 min" at bounding box center [138, 365] width 196 height 30
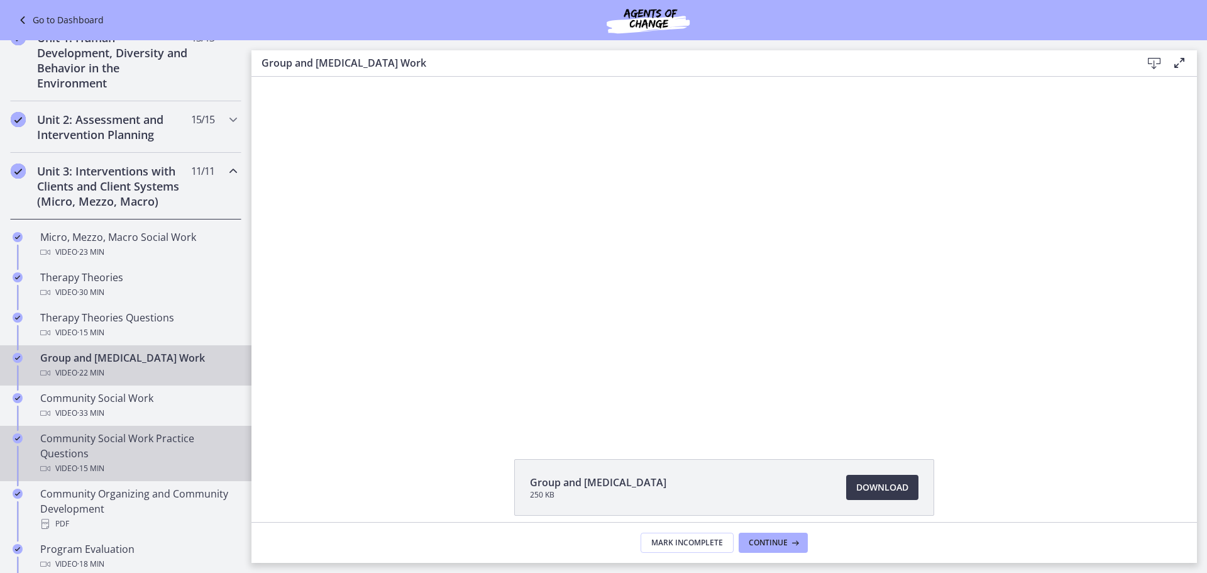
click at [124, 461] on div "Community Social Work Practice Questions Video · 15 min" at bounding box center [138, 453] width 196 height 45
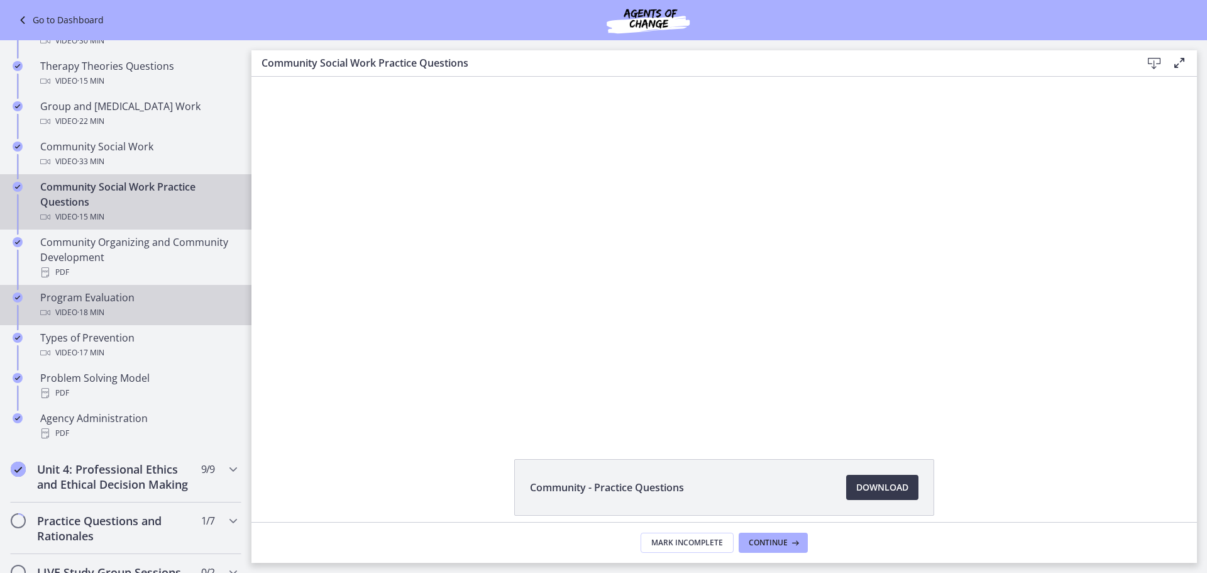
scroll to position [761, 0]
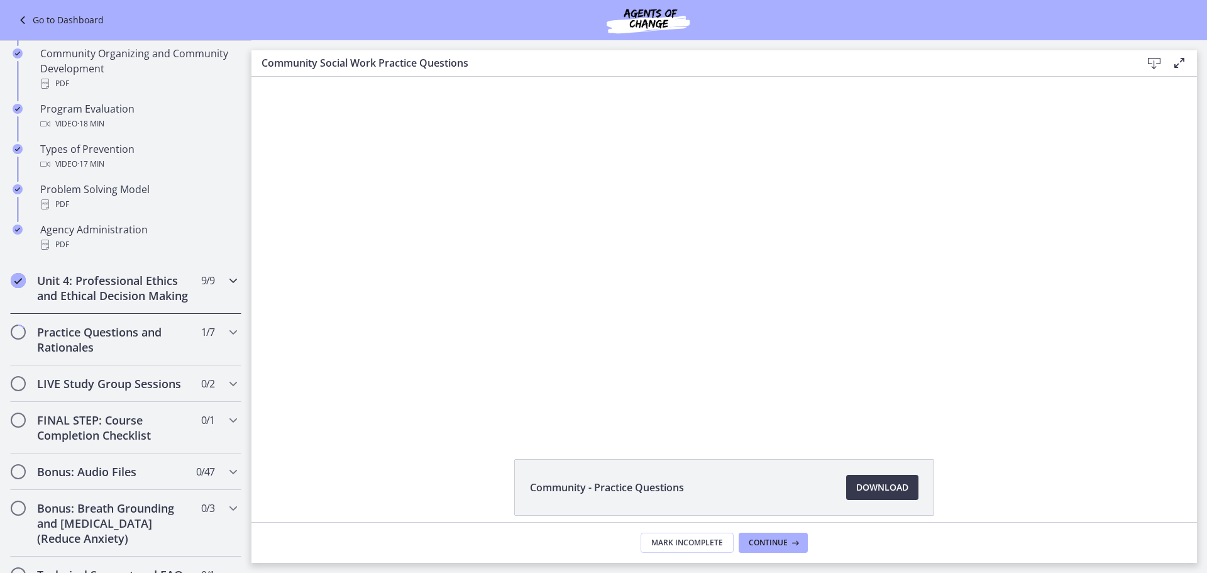
click at [226, 288] on icon "Chapters" at bounding box center [233, 280] width 15 height 15
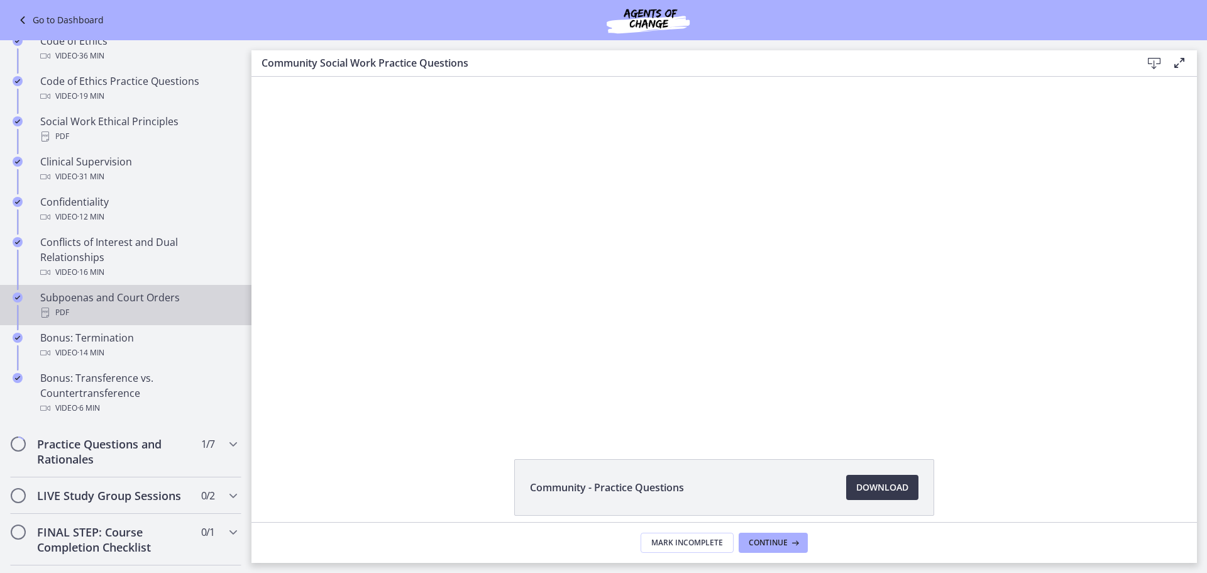
scroll to position [509, 0]
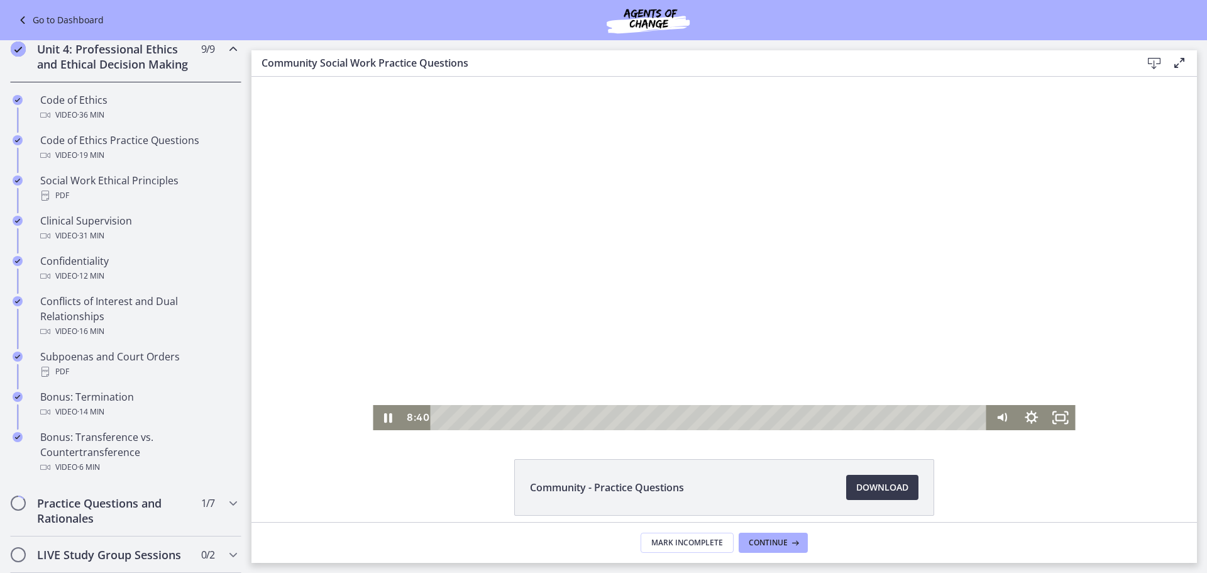
click at [749, 419] on div "Playbar" at bounding box center [710, 417] width 539 height 25
click at [757, 417] on div "9:00" at bounding box center [710, 417] width 539 height 25
click at [383, 417] on icon "Pause" at bounding box center [388, 417] width 30 height 25
click at [781, 418] on div "9:46" at bounding box center [710, 417] width 539 height 25
click at [801, 419] on div "10:20" at bounding box center [710, 417] width 539 height 25
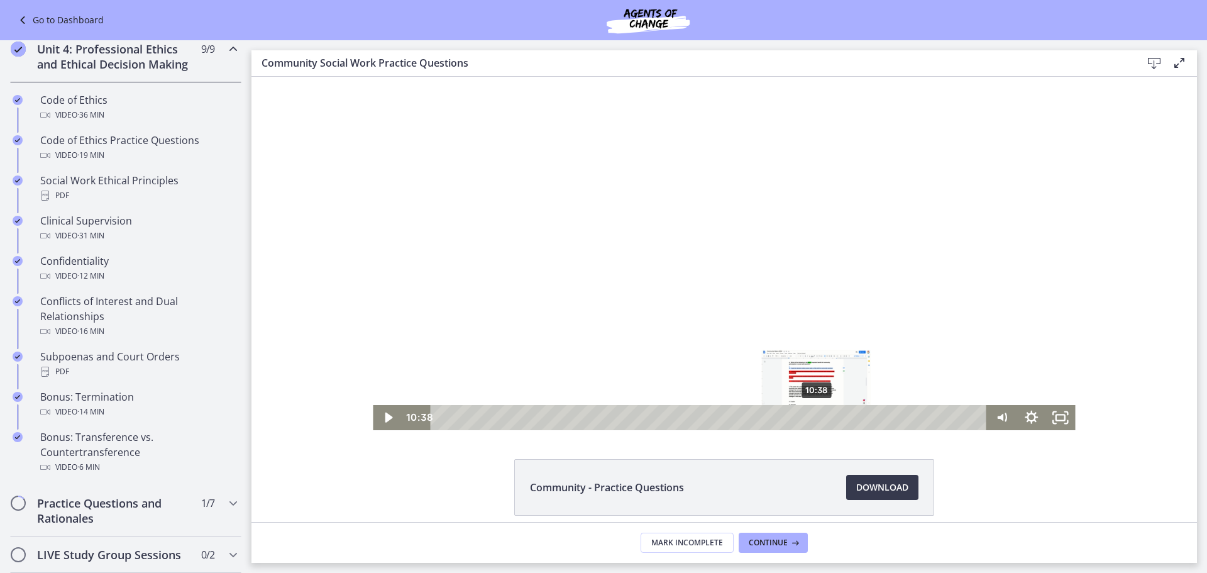
click at [812, 419] on div "10:38" at bounding box center [710, 417] width 539 height 25
click at [822, 418] on div "10:48" at bounding box center [710, 417] width 539 height 25
click at [385, 419] on icon "Play Video" at bounding box center [389, 417] width 8 height 10
click at [852, 415] on div "11:44" at bounding box center [710, 417] width 539 height 25
click at [888, 419] on div "12:46" at bounding box center [710, 417] width 539 height 25
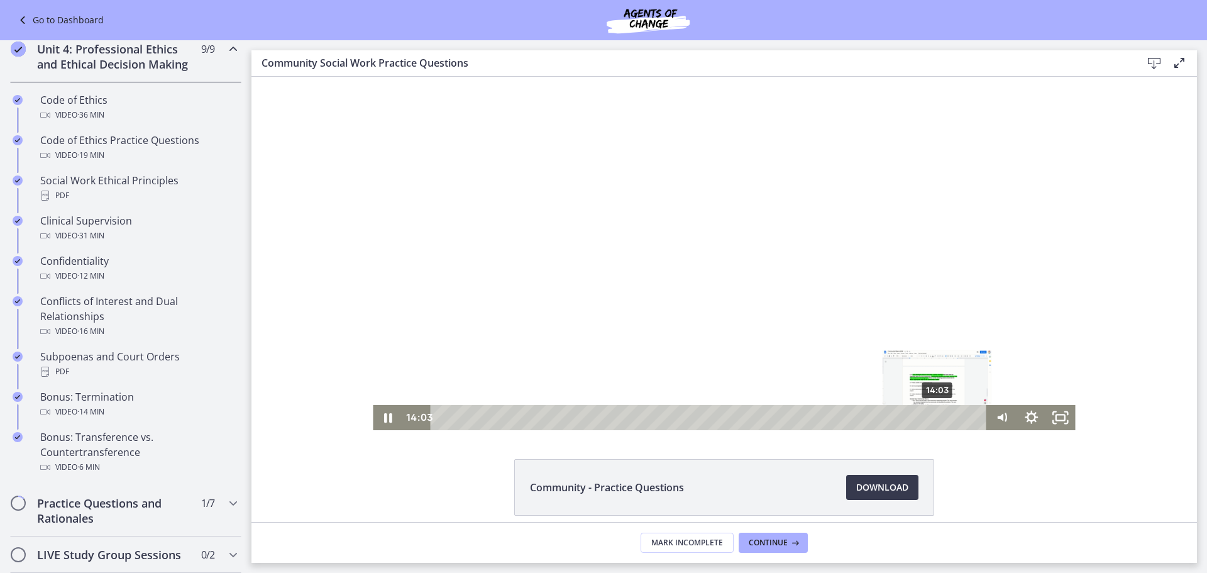
click at [933, 417] on div "14:03" at bounding box center [710, 417] width 539 height 25
click at [950, 417] on div "14:33" at bounding box center [710, 417] width 539 height 25
click at [962, 416] on div "14:50" at bounding box center [710, 417] width 539 height 25
click at [972, 417] on div "15:09" at bounding box center [710, 417] width 539 height 25
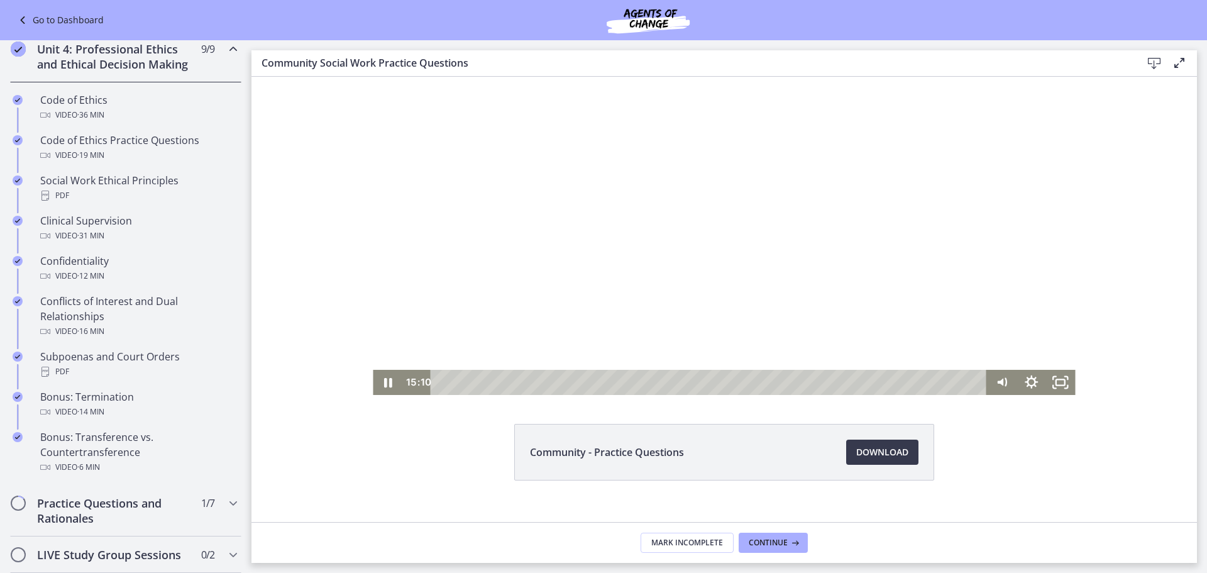
scroll to position [54, 0]
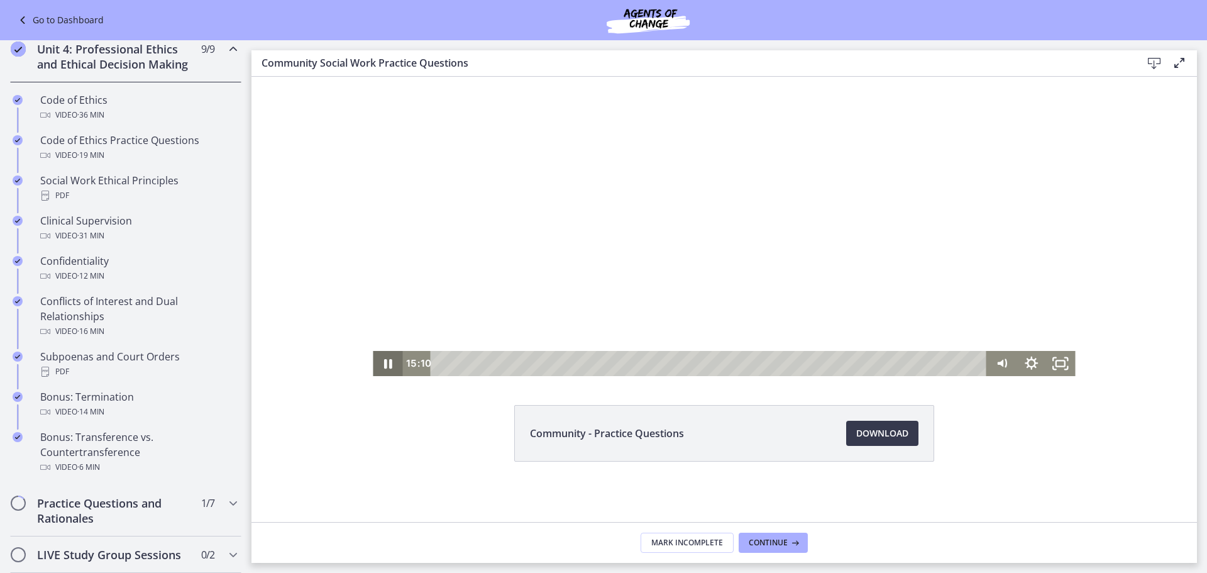
click at [383, 363] on icon "Pause" at bounding box center [388, 363] width 30 height 25
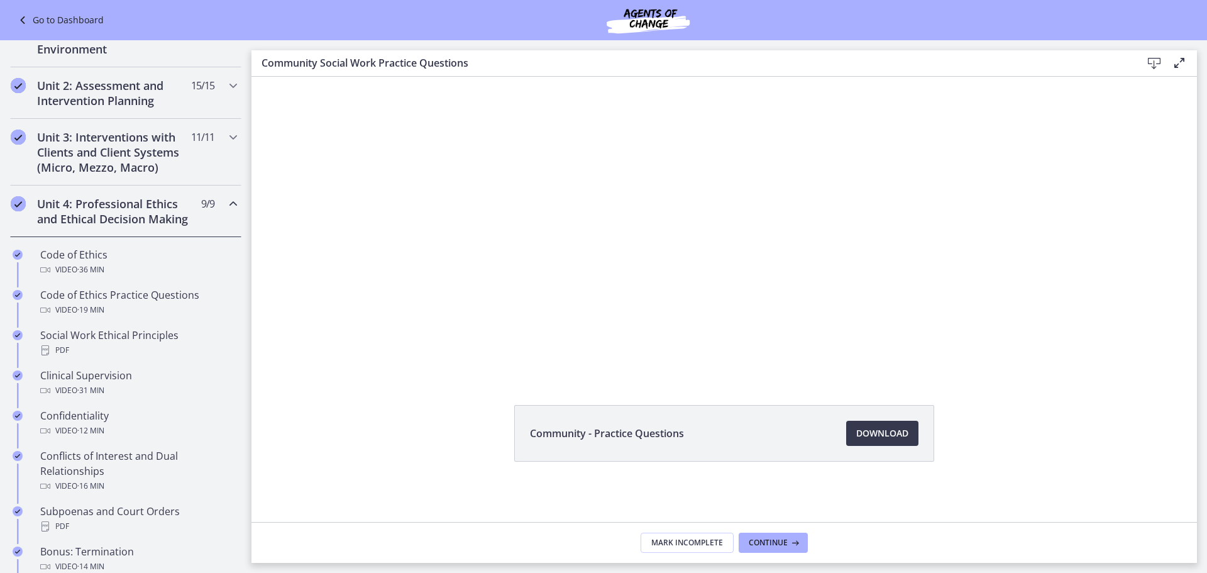
scroll to position [258, 0]
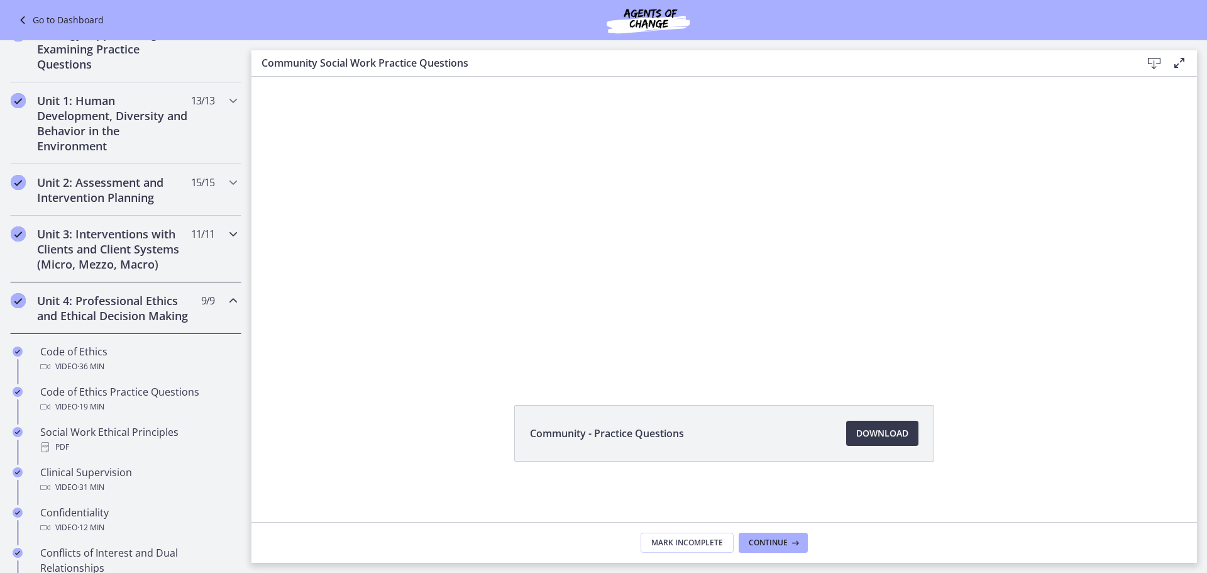
click at [226, 233] on icon "Chapters" at bounding box center [233, 233] width 15 height 15
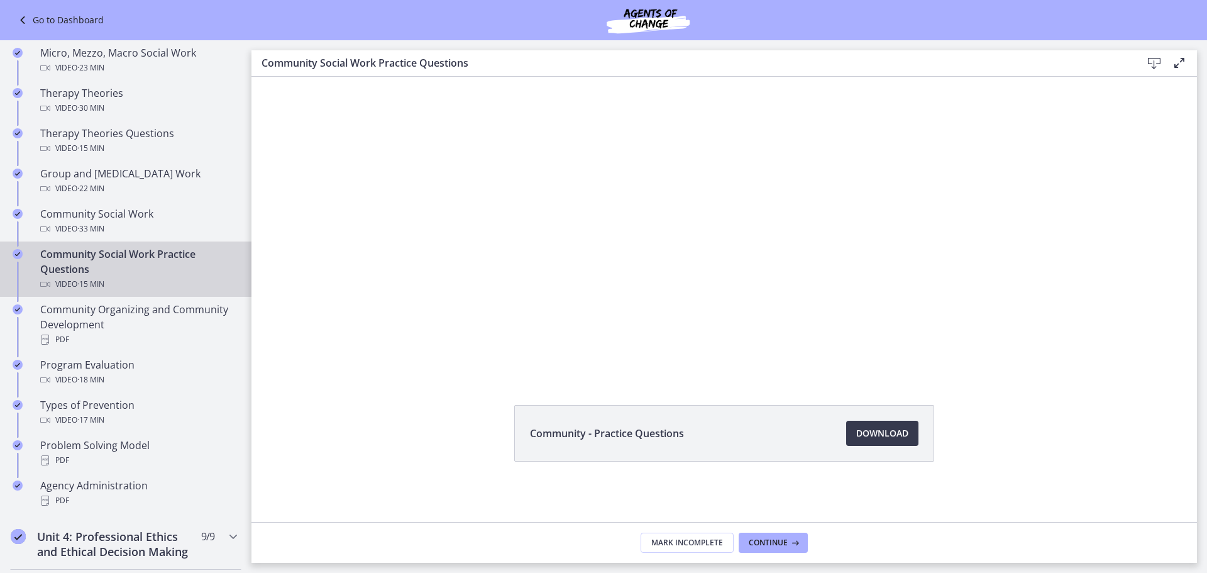
scroll to position [509, 0]
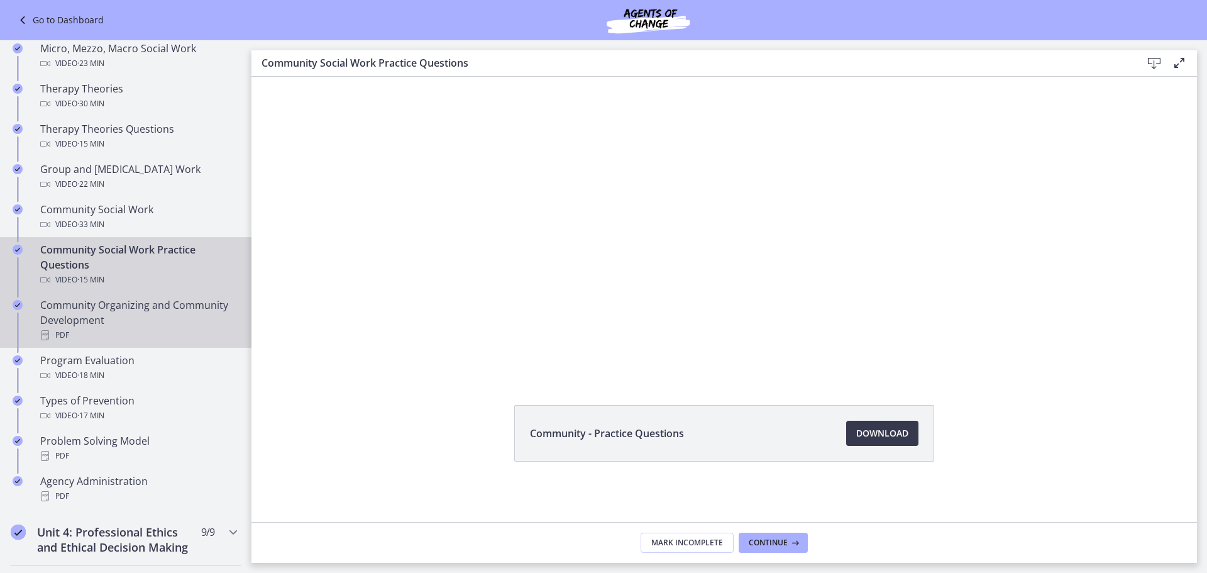
click at [168, 330] on div "Community Organizing and Community Development PDF" at bounding box center [138, 319] width 196 height 45
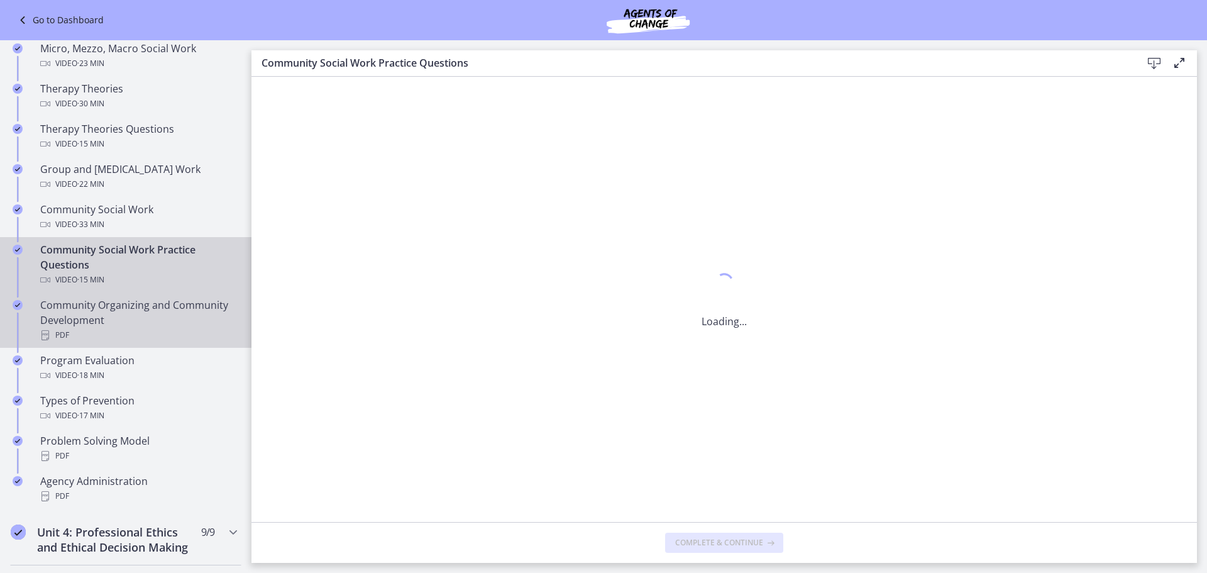
scroll to position [0, 0]
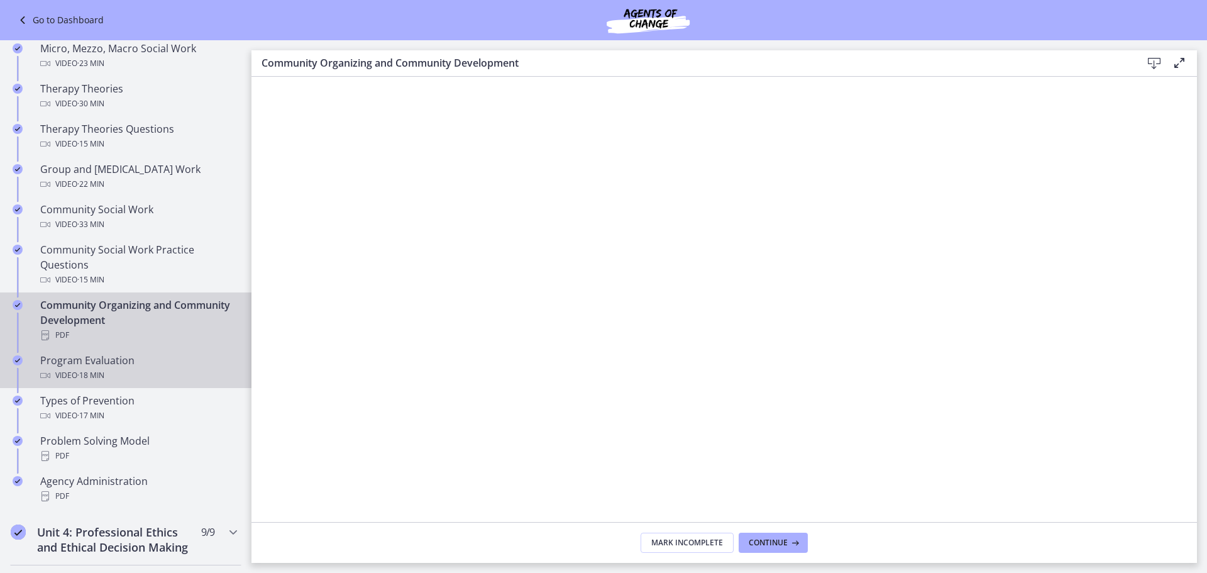
click at [91, 383] on span "· 18 min" at bounding box center [90, 375] width 27 height 15
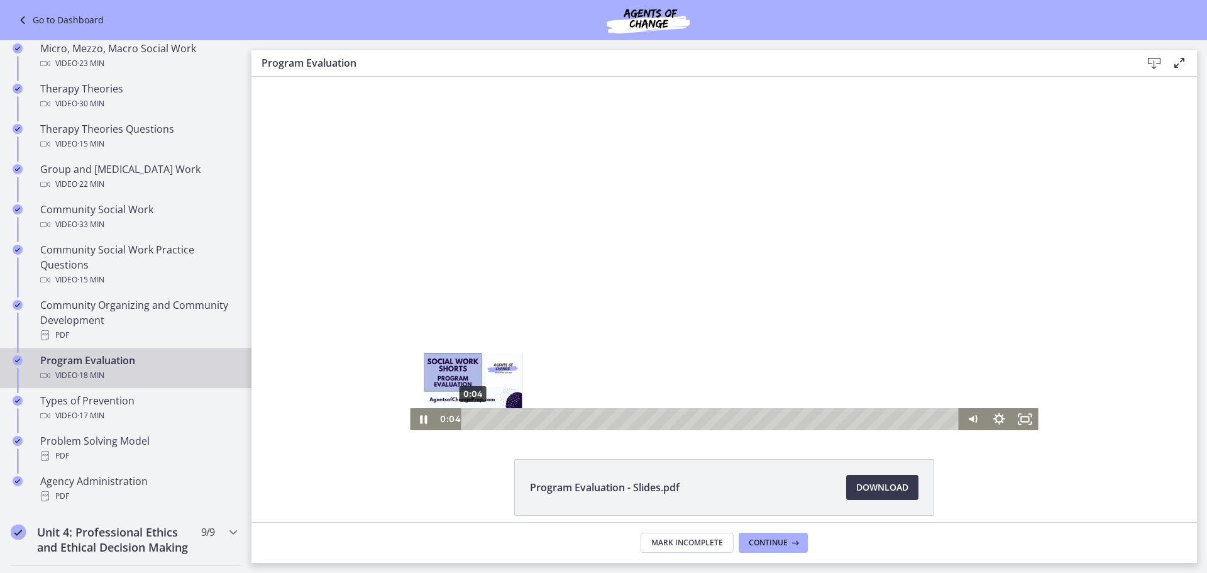
drag, startPoint x: 925, startPoint y: 421, endPoint x: 411, endPoint y: 405, distance: 514.4
click at [446, 408] on div "0:04 0:04" at bounding box center [698, 419] width 524 height 22
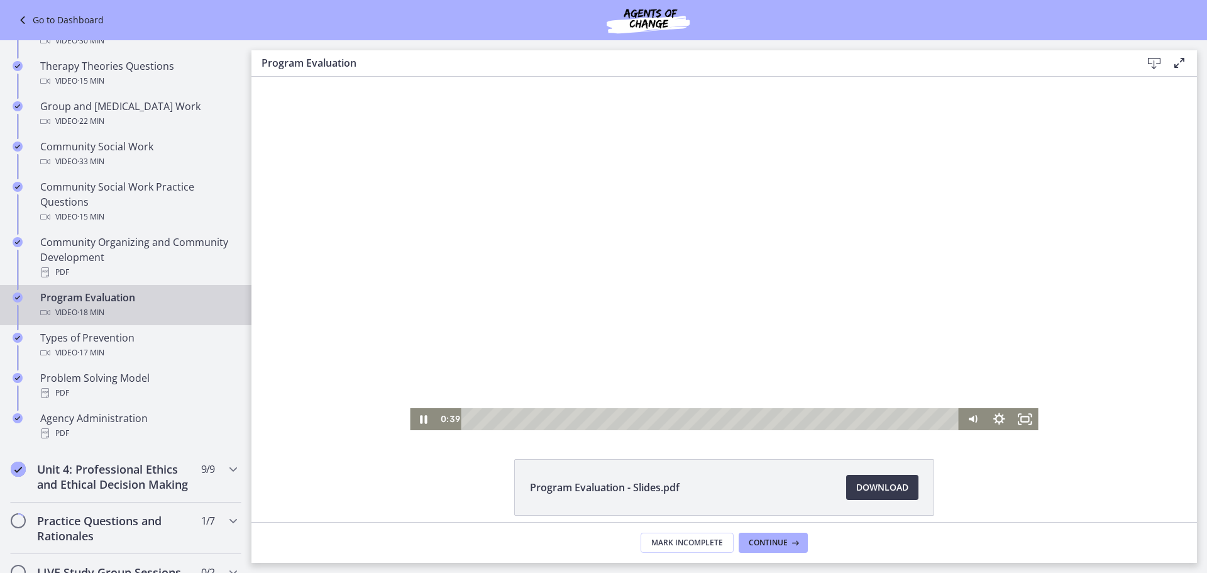
scroll to position [635, 0]
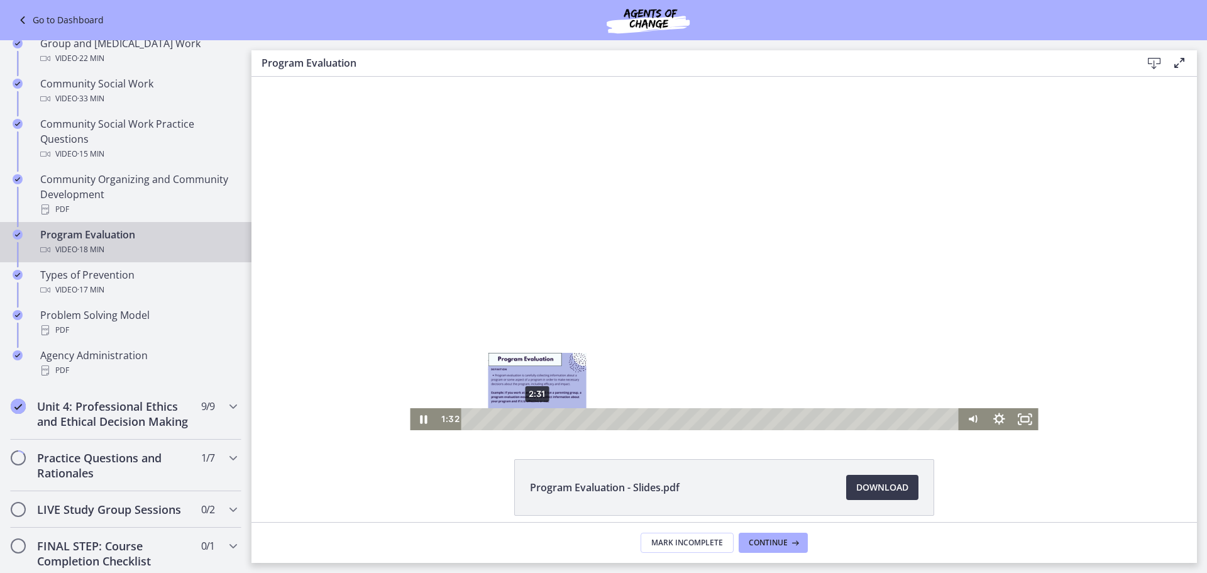
click at [532, 417] on div "2:31" at bounding box center [712, 419] width 482 height 22
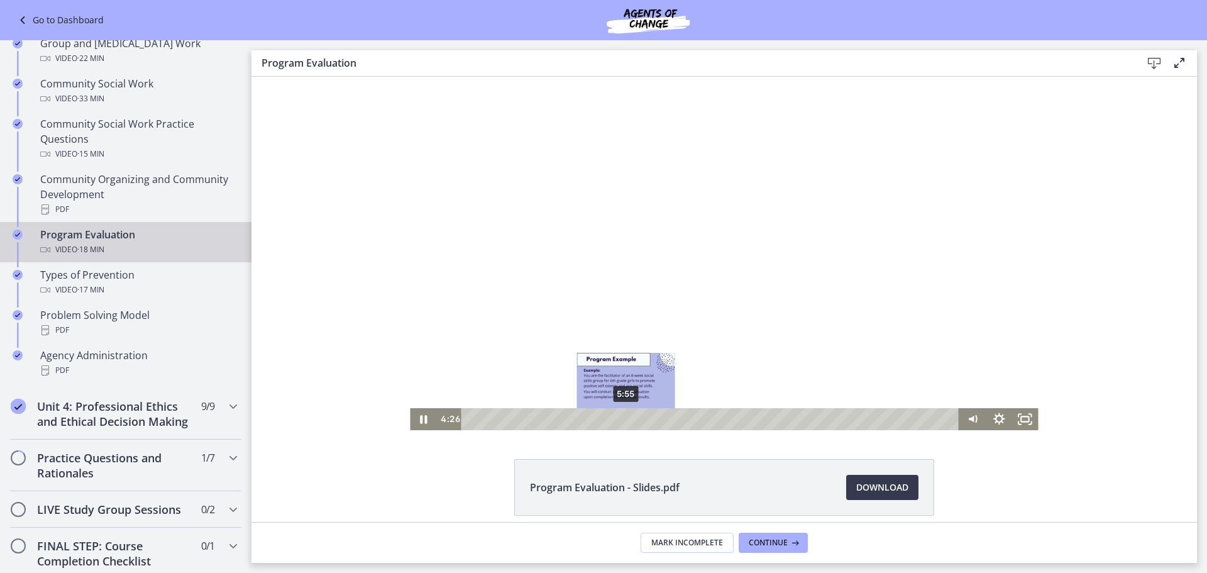
click at [621, 421] on div "5:55" at bounding box center [712, 419] width 482 height 22
click at [643, 422] on div "6:46" at bounding box center [712, 419] width 482 height 22
click at [674, 422] on div "7:17" at bounding box center [712, 419] width 482 height 22
click at [708, 422] on div "8:25" at bounding box center [712, 419] width 482 height 22
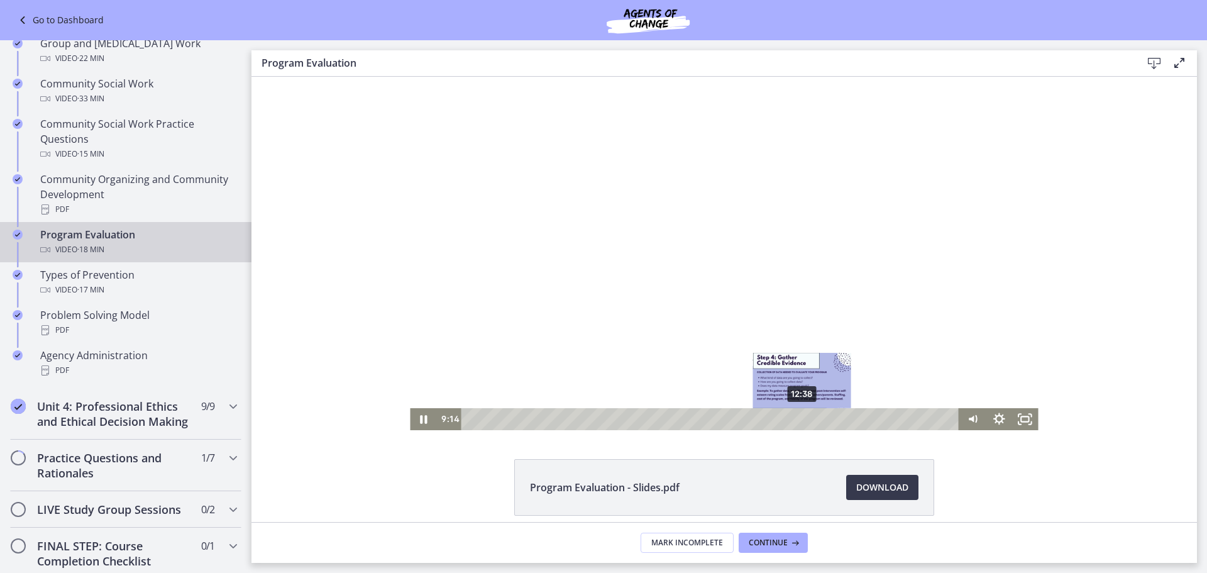
click at [806, 419] on div "12:38" at bounding box center [712, 419] width 482 height 22
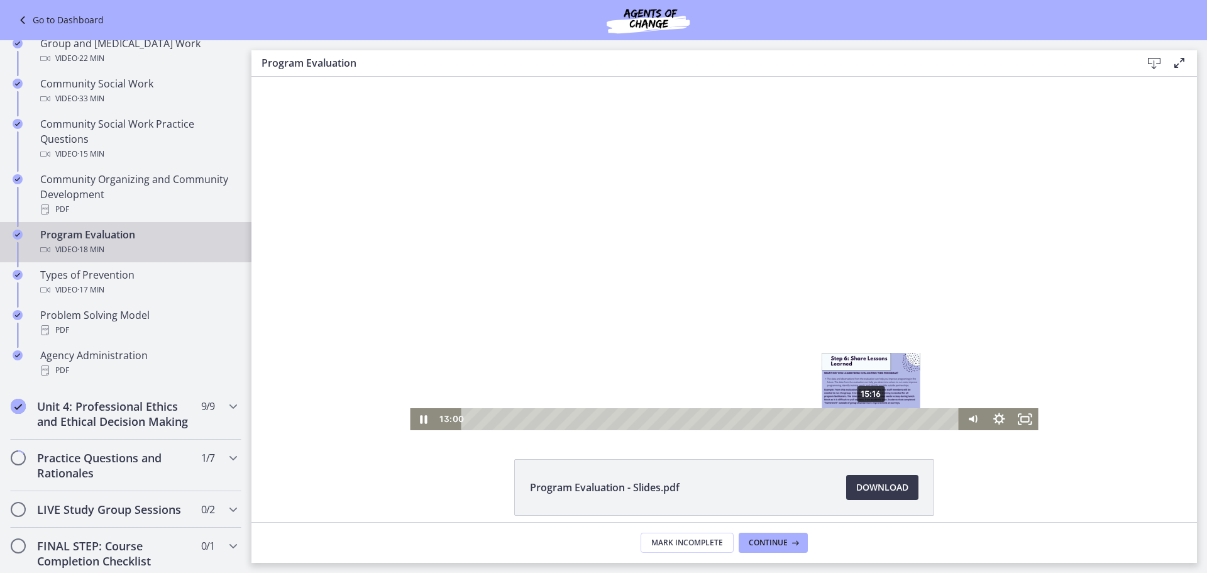
click at [866, 417] on div "15:16" at bounding box center [712, 419] width 482 height 22
click at [895, 419] on div "16:24" at bounding box center [712, 419] width 482 height 22
click at [906, 416] on div "16:47" at bounding box center [712, 419] width 482 height 22
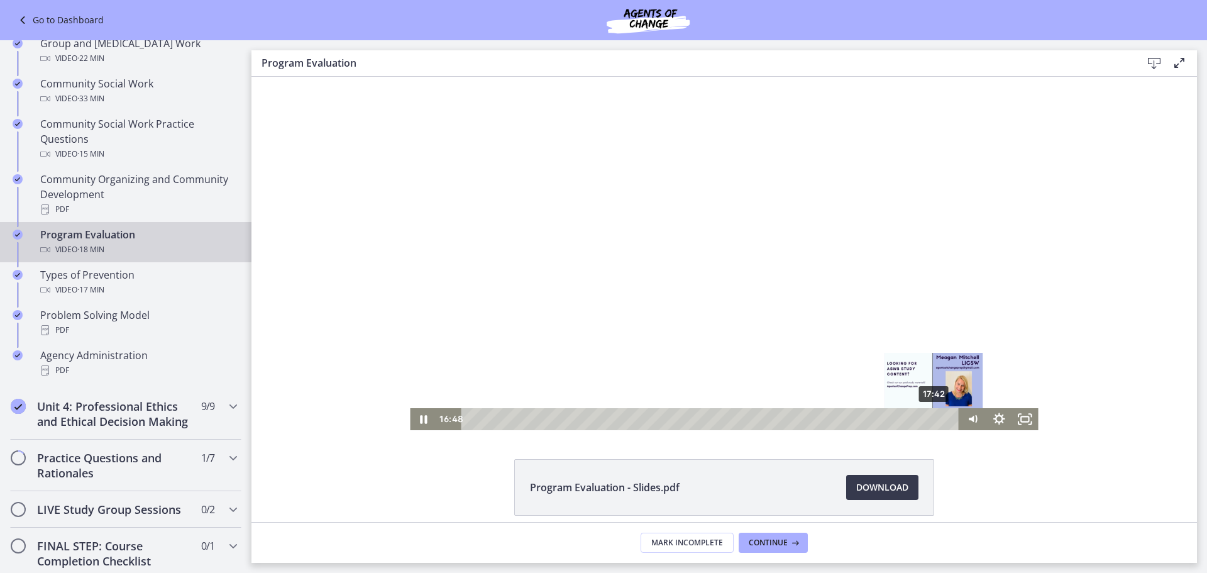
click at [930, 419] on div "17:42" at bounding box center [712, 419] width 482 height 22
click at [920, 419] on div "17:20" at bounding box center [712, 419] width 482 height 22
click at [915, 419] on div "17:09" at bounding box center [712, 419] width 482 height 22
click at [904, 419] on div "16:43" at bounding box center [712, 419] width 482 height 22
click at [419, 417] on icon "Pause" at bounding box center [423, 419] width 26 height 22
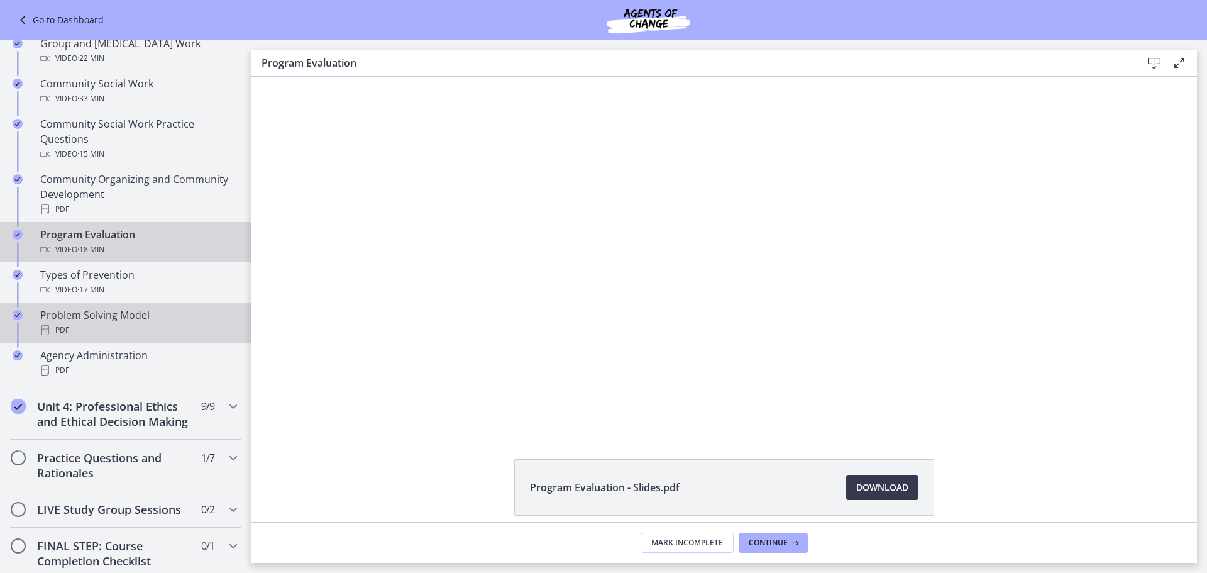
click at [135, 324] on div "Problem Solving Model PDF" at bounding box center [138, 322] width 196 height 30
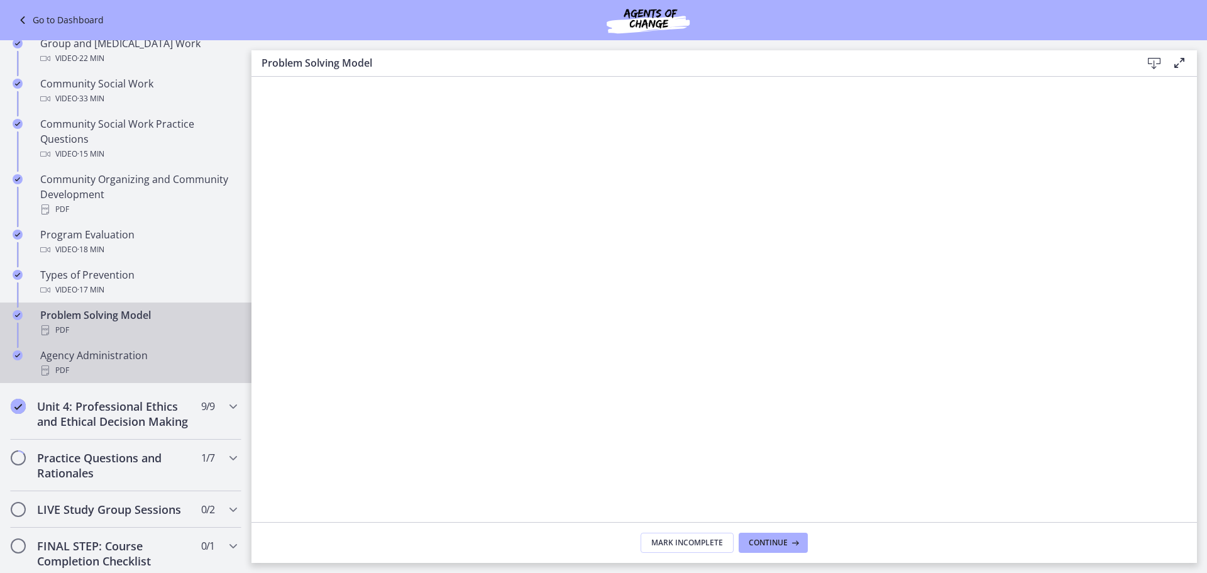
click at [77, 368] on div "Agency Administration PDF" at bounding box center [138, 363] width 196 height 30
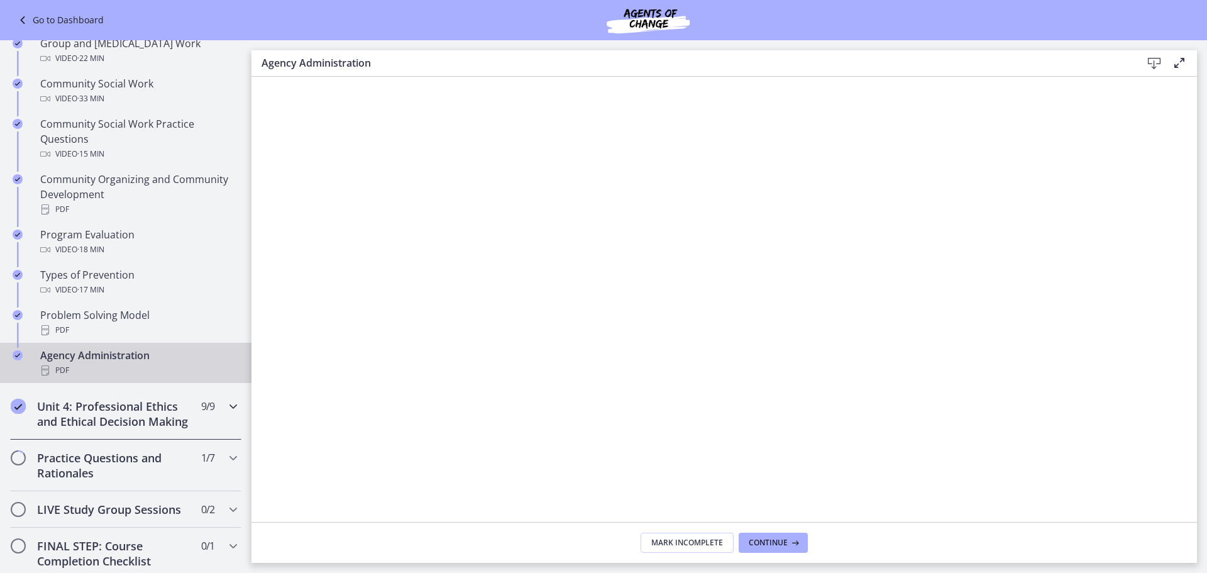
click at [214, 422] on div "Unit 4: Professional Ethics and Ethical Decision Making 9 / 9 Completed" at bounding box center [125, 414] width 231 height 52
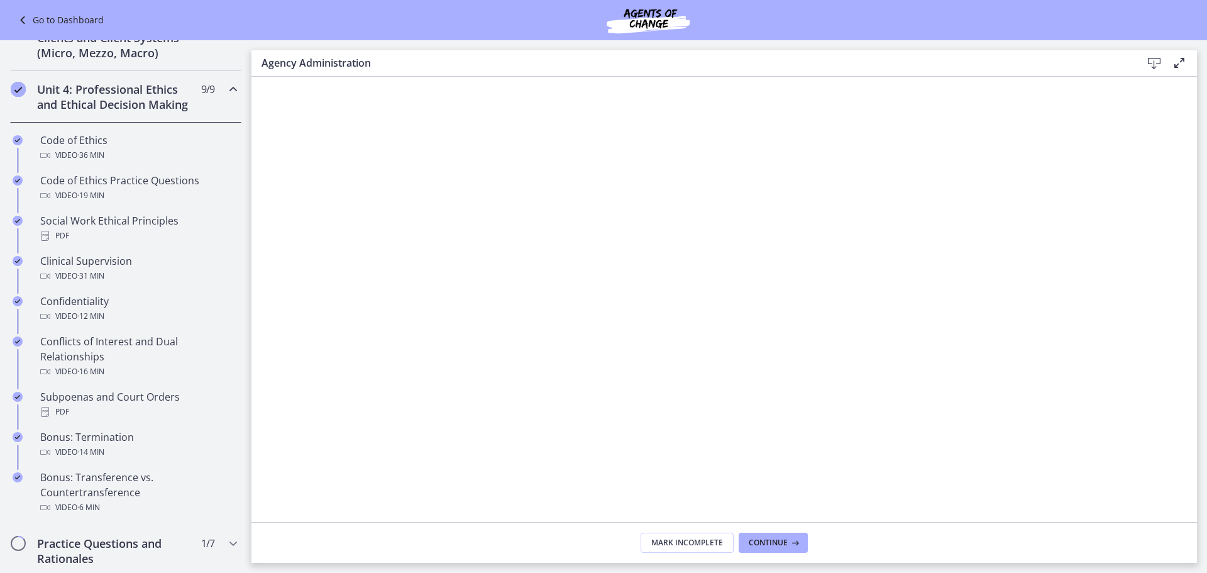
scroll to position [446, 0]
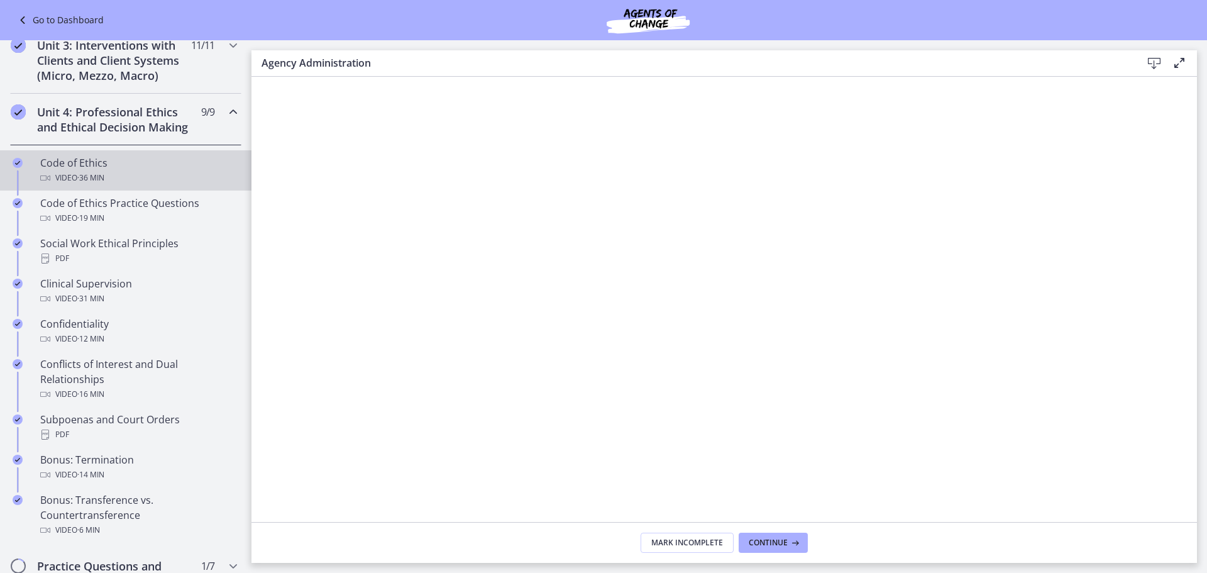
click at [104, 185] on span "· 36 min" at bounding box center [90, 177] width 27 height 15
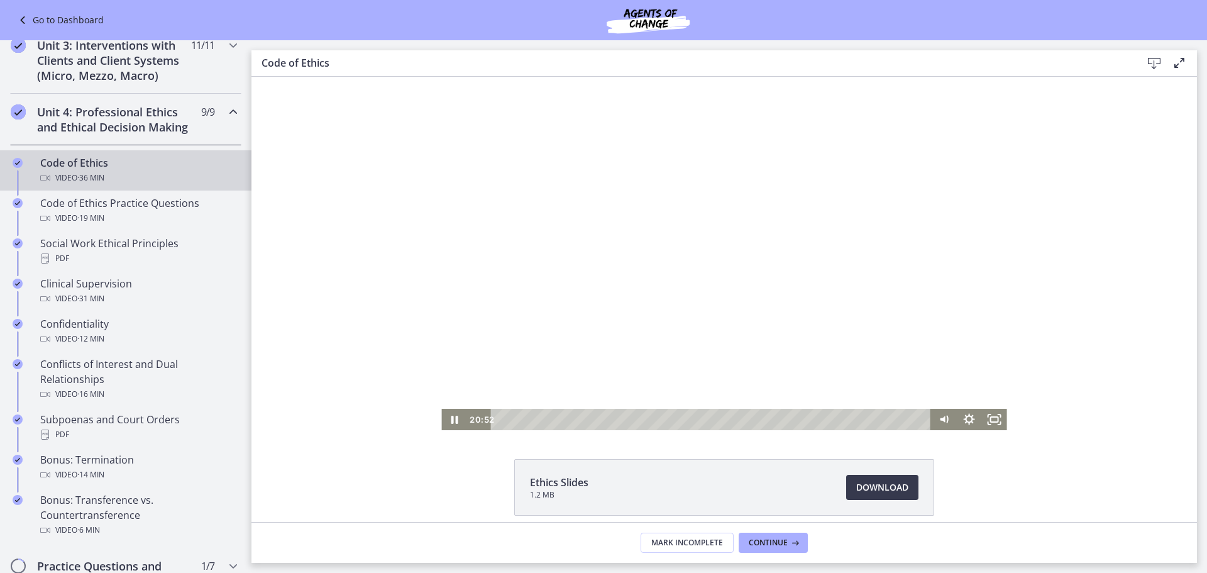
drag, startPoint x: 629, startPoint y: 343, endPoint x: 428, endPoint y: 436, distance: 221.0
click at [502, 420] on div "Playbar" at bounding box center [505, 418] width 7 height 7
click at [512, 421] on div "Playbar" at bounding box center [515, 418] width 7 height 7
click at [542, 421] on div "Playbar" at bounding box center [545, 418] width 7 height 7
click at [884, 493] on span "Download Opens in a new window" at bounding box center [882, 487] width 52 height 15
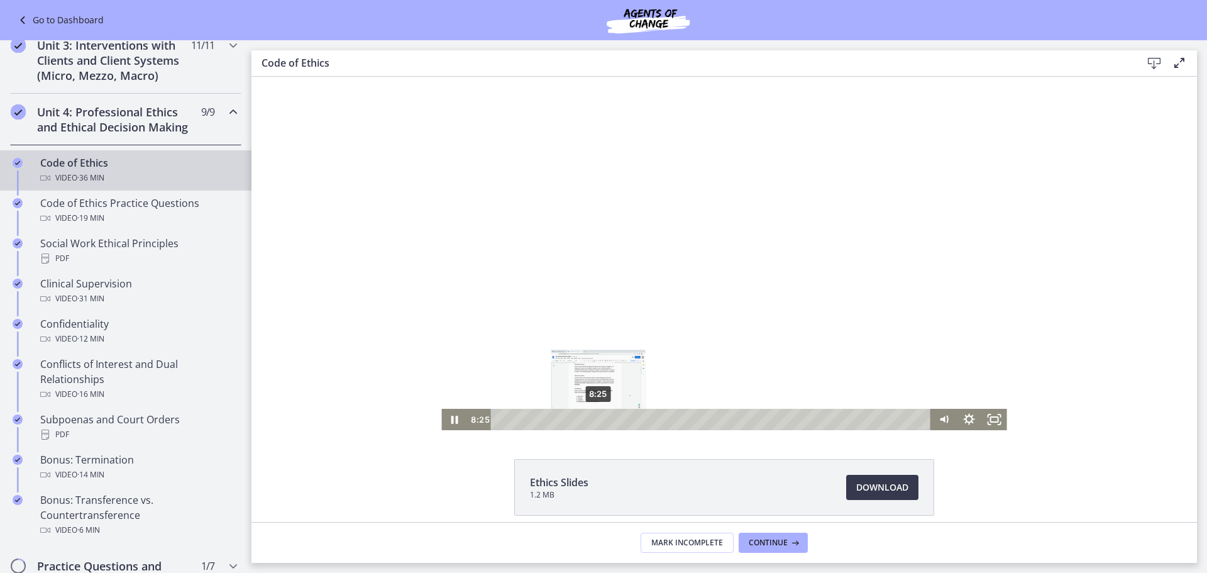
click at [596, 420] on div "Playbar" at bounding box center [597, 418] width 7 height 7
click at [606, 420] on div "Playbar" at bounding box center [608, 418] width 7 height 7
click at [618, 419] on div "Playbar" at bounding box center [616, 418] width 7 height 7
click at [629, 419] on div "Playbar" at bounding box center [632, 418] width 7 height 7
click at [636, 419] on div "Playbar" at bounding box center [639, 418] width 7 height 7
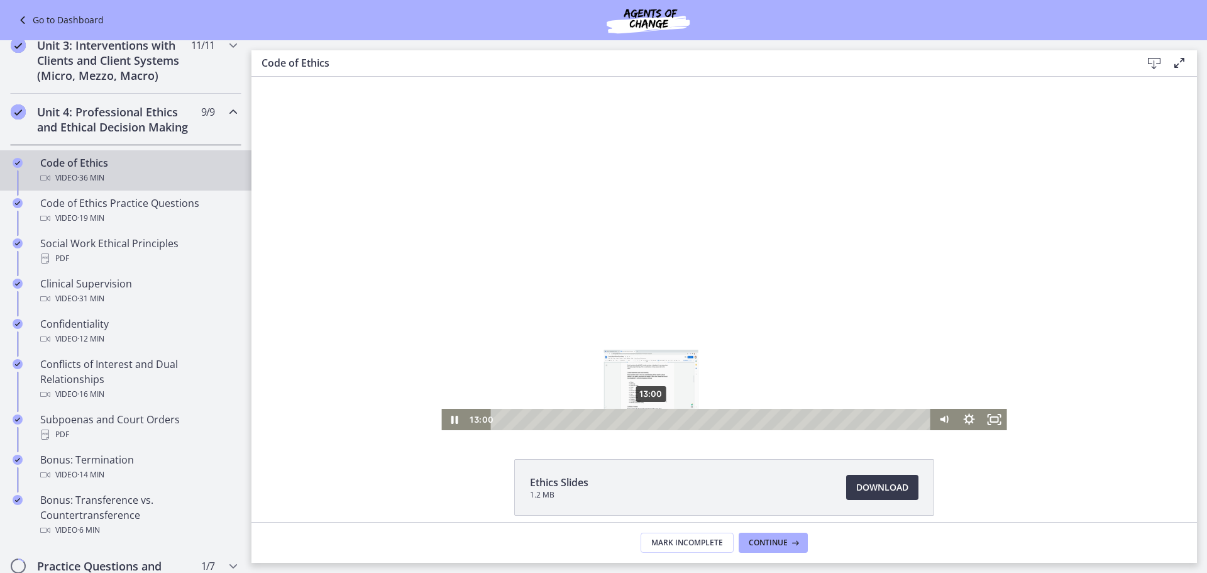
click at [647, 419] on div "Playbar" at bounding box center [650, 418] width 7 height 7
click at [668, 417] on div "Playbar" at bounding box center [671, 418] width 7 height 7
click at [686, 417] on div "Playbar" at bounding box center [689, 418] width 7 height 7
click at [709, 417] on div "Playbar" at bounding box center [712, 418] width 7 height 7
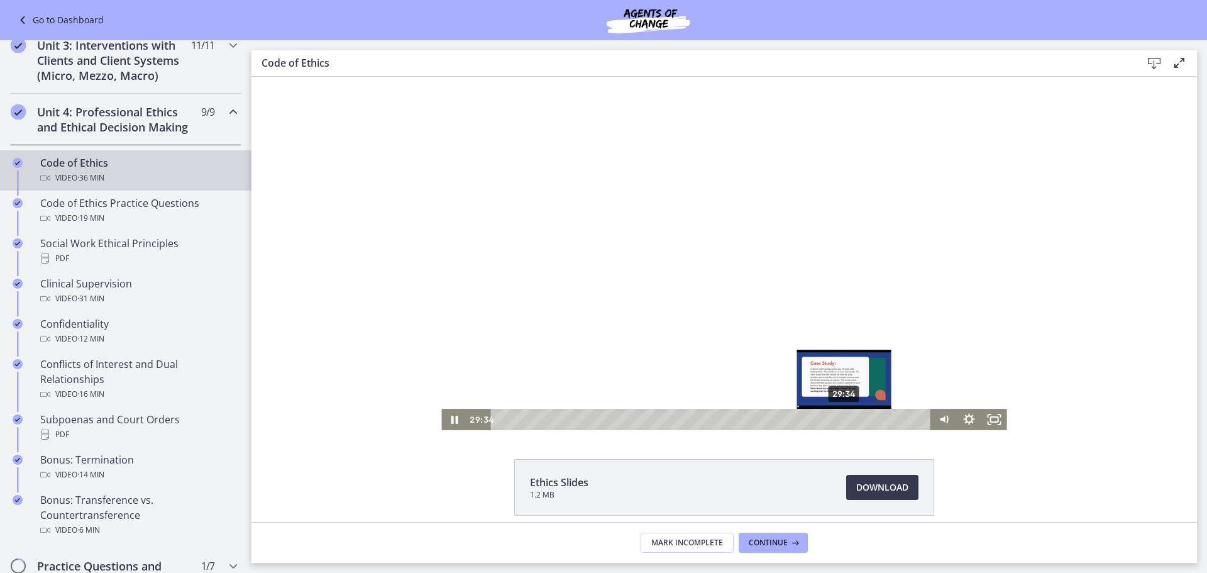
click at [847, 422] on div "Playbar" at bounding box center [843, 418] width 7 height 7
click at [865, 422] on div "Playbar" at bounding box center [866, 418] width 7 height 7
click at [881, 421] on div "Playbar" at bounding box center [877, 418] width 7 height 7
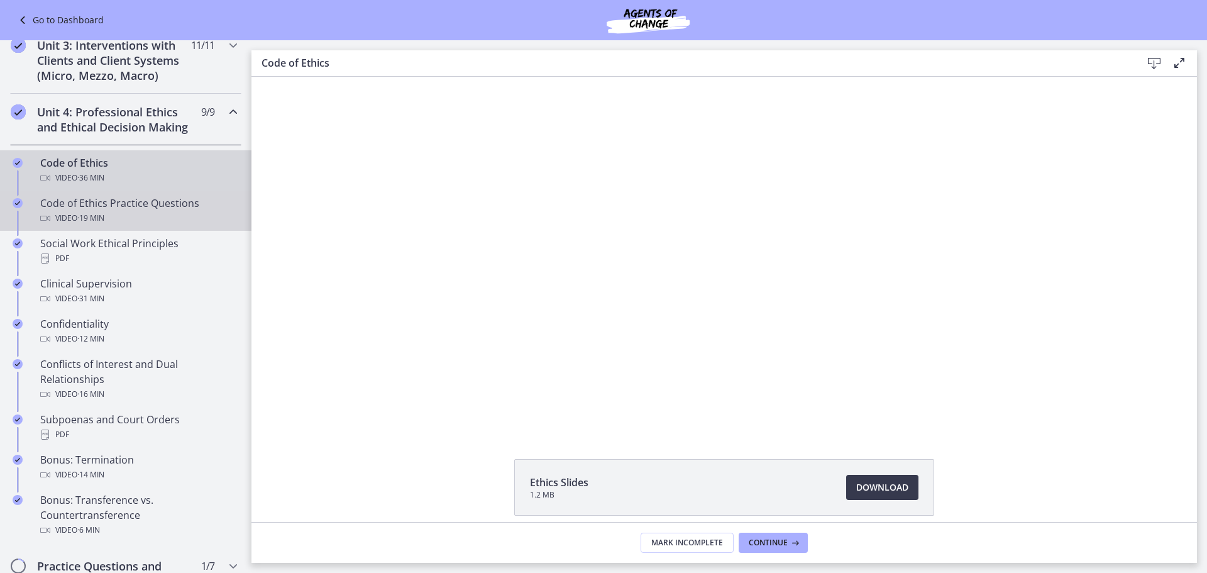
click at [92, 226] on div "Code of Ethics Practice Questions Video · 19 min" at bounding box center [138, 210] width 196 height 30
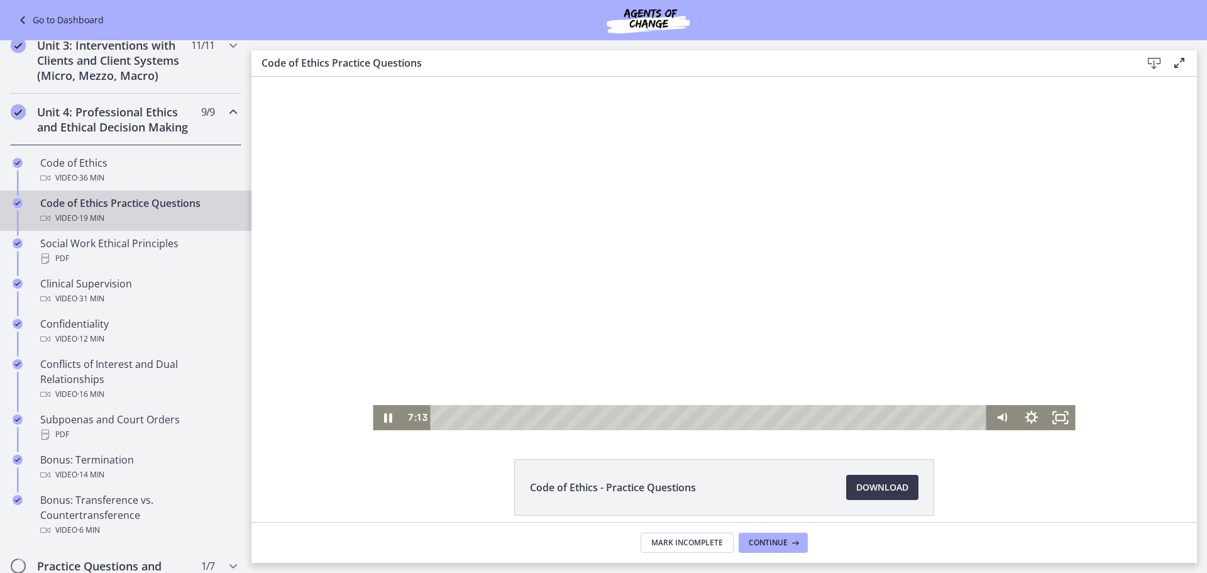
click at [325, 427] on div "Click for sound @keyframes VOLUME_SMALL_WAVE_FLASH { 0% { opacity: 0; } 33% { o…" at bounding box center [723, 253] width 945 height 353
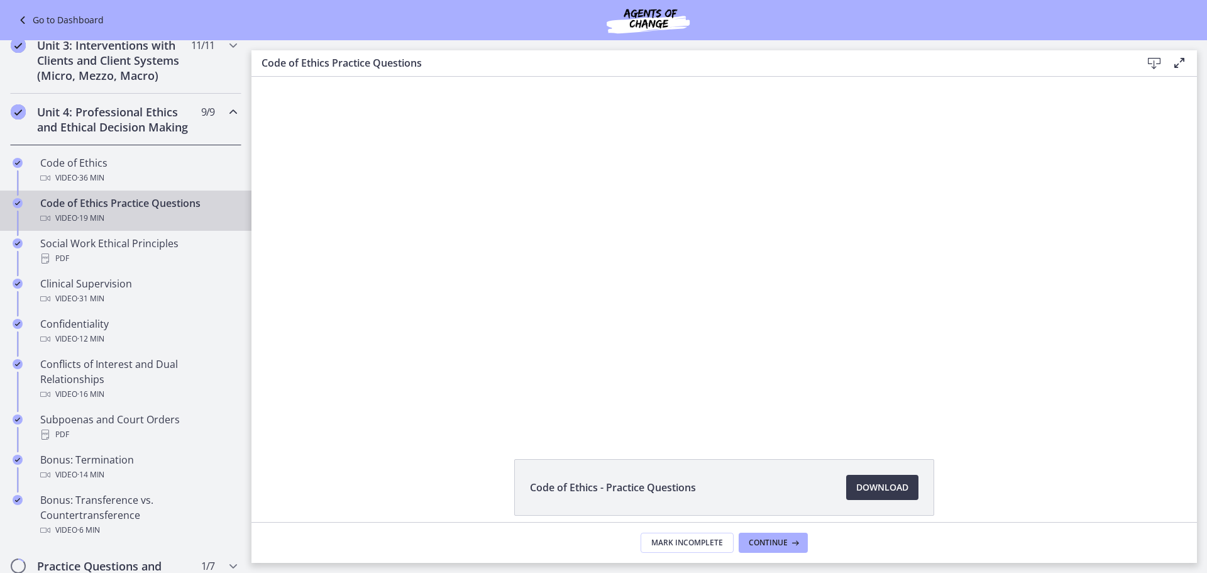
click at [390, 478] on div "Code of Ethics - Practice Questions Download Opens in a new window" at bounding box center [723, 517] width 945 height 117
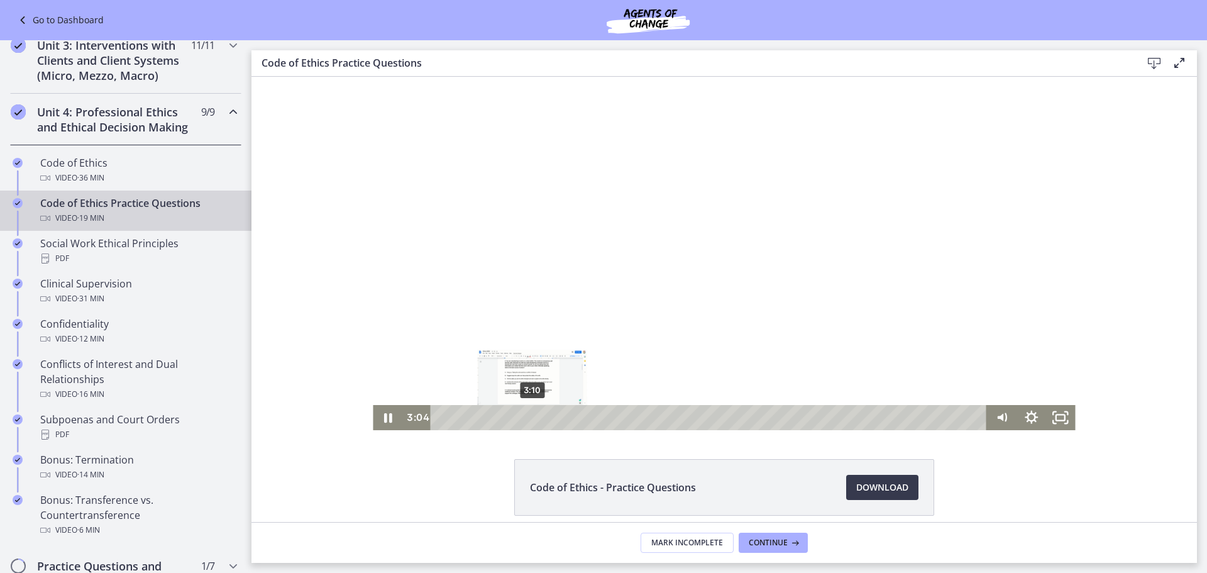
click at [531, 419] on div "3:10" at bounding box center [710, 417] width 539 height 25
click at [534, 418] on div "Playbar" at bounding box center [536, 417] width 8 height 8
click at [539, 417] on div "3:34" at bounding box center [710, 417] width 539 height 25
click at [547, 417] on div "3:52" at bounding box center [710, 417] width 539 height 25
click at [590, 418] on div "5:23" at bounding box center [710, 417] width 539 height 25
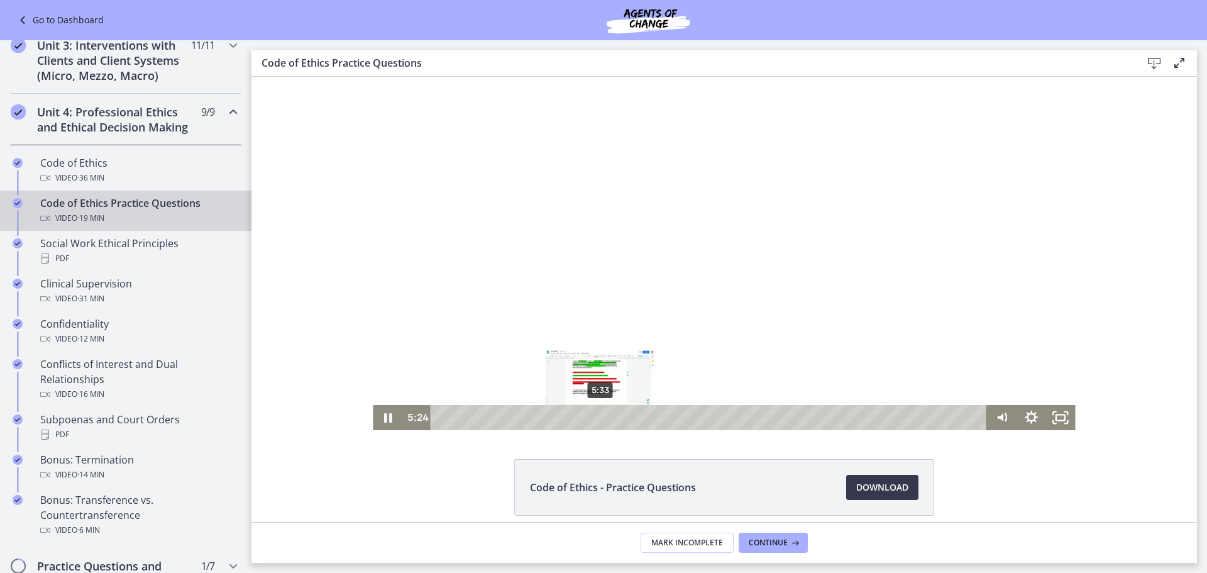
click at [599, 419] on div "5:33" at bounding box center [710, 417] width 539 height 25
click at [623, 419] on div "6:30" at bounding box center [710, 417] width 539 height 25
click at [630, 418] on div "6:39" at bounding box center [710, 417] width 539 height 25
click at [646, 420] on div "6:46" at bounding box center [710, 417] width 539 height 25
click at [655, 419] on div "7:38" at bounding box center [710, 417] width 539 height 25
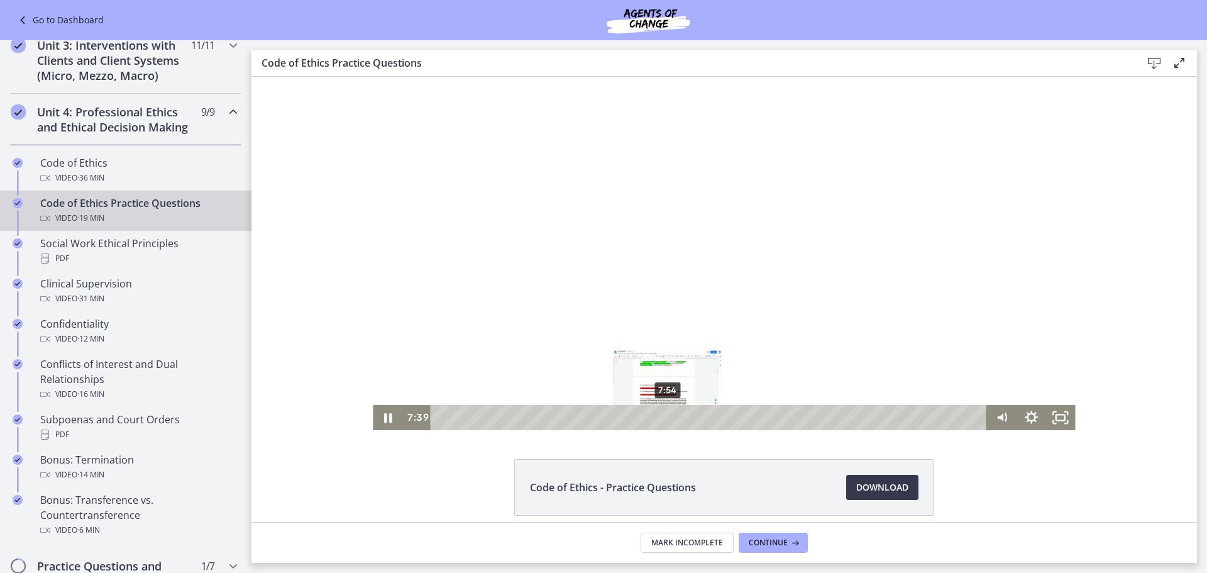
click at [664, 417] on div "7:54" at bounding box center [710, 417] width 539 height 25
click at [673, 415] on div "8:17" at bounding box center [710, 417] width 539 height 25
click at [706, 419] on div "9:25" at bounding box center [710, 417] width 539 height 25
click at [717, 419] on div "9:49" at bounding box center [710, 417] width 539 height 25
click at [728, 419] on div "10:11" at bounding box center [710, 417] width 539 height 25
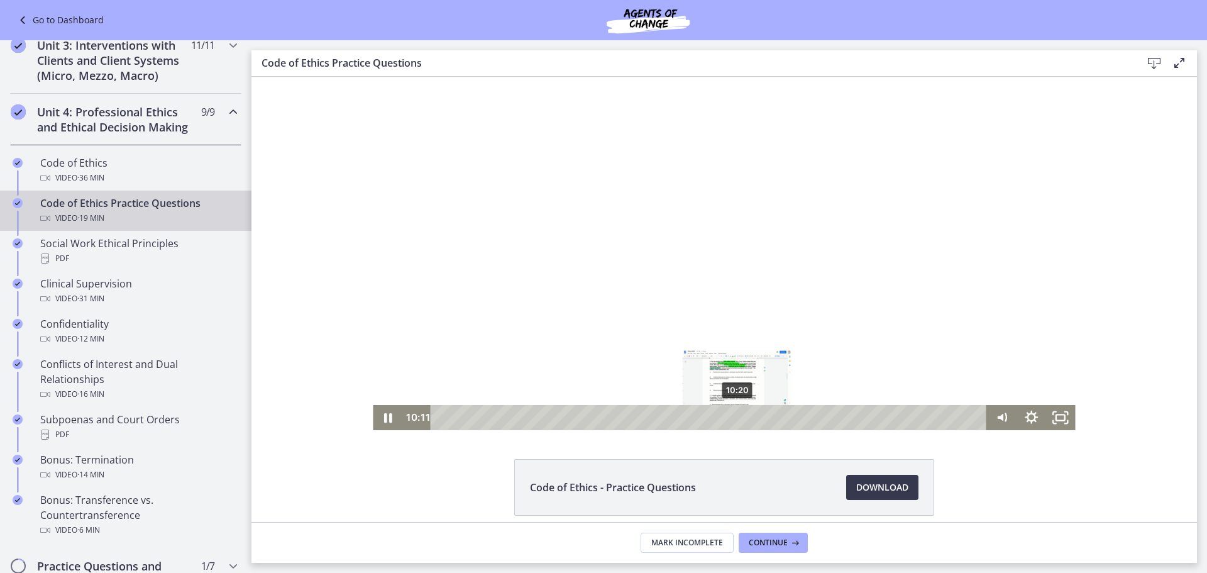
click at [733, 418] on div "10:20" at bounding box center [710, 417] width 539 height 25
click at [737, 417] on div "10:31" at bounding box center [710, 417] width 539 height 25
click at [755, 417] on div "11:09" at bounding box center [710, 417] width 539 height 25
click at [759, 417] on div "Playbar" at bounding box center [760, 417] width 8 height 8
click at [769, 415] on div "11:37" at bounding box center [710, 417] width 539 height 25
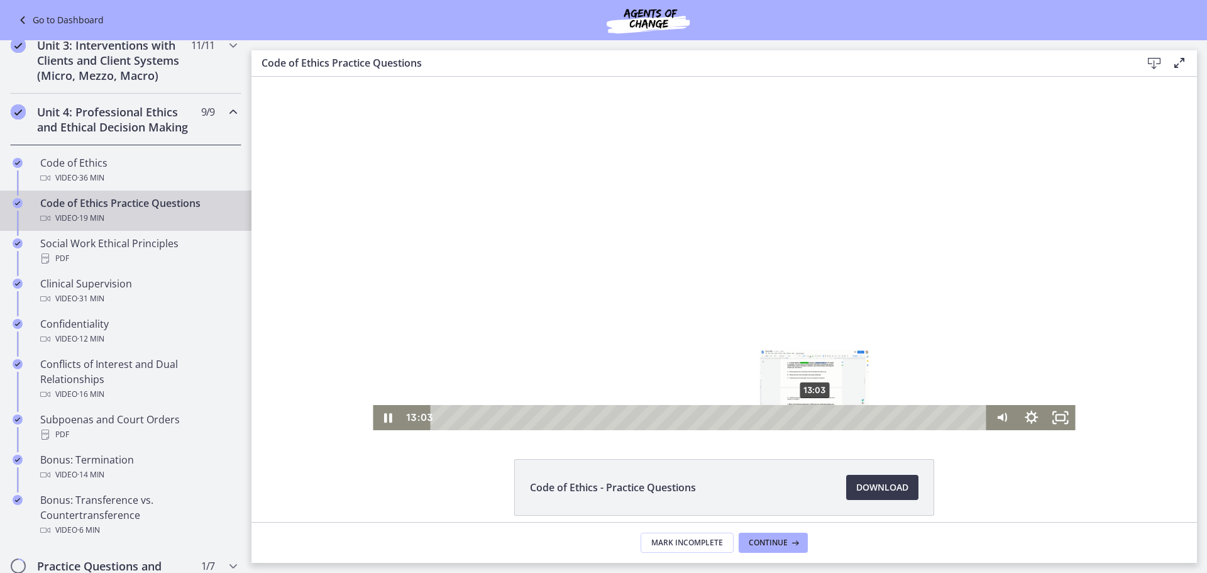
click at [810, 414] on div "13:03" at bounding box center [710, 417] width 539 height 25
click at [794, 414] on div "12:30" at bounding box center [710, 417] width 539 height 25
click at [778, 414] on div "11:56" at bounding box center [710, 417] width 539 height 25
click at [821, 417] on div "13:27" at bounding box center [710, 417] width 539 height 25
click at [831, 417] on div "13:43" at bounding box center [710, 417] width 539 height 25
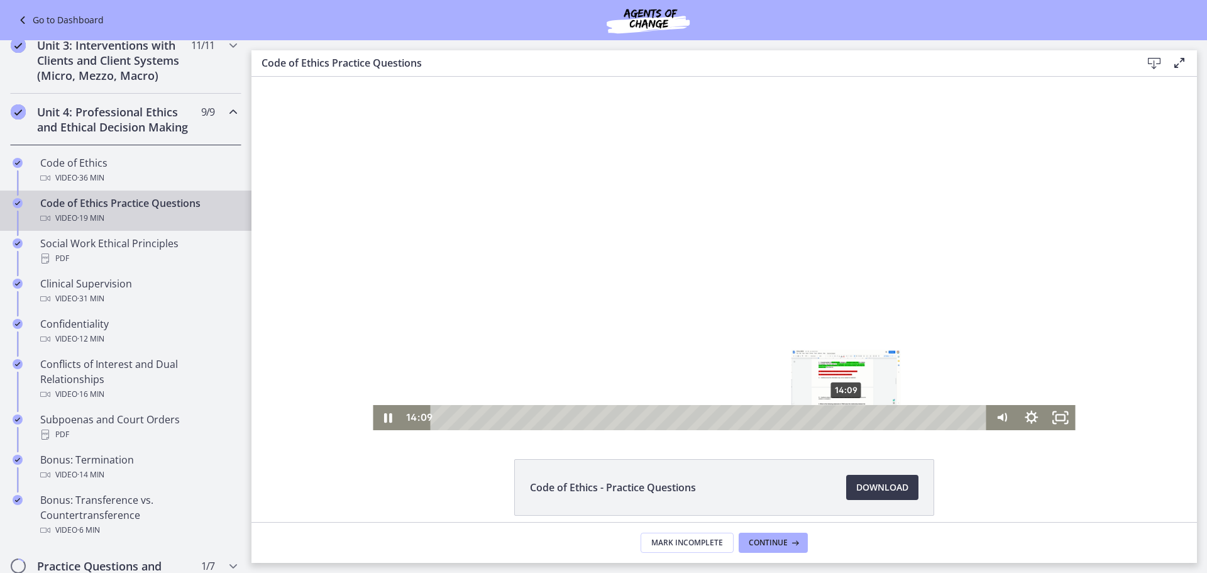
click at [842, 417] on div "14:09" at bounding box center [710, 417] width 539 height 25
click at [852, 417] on div "14:30" at bounding box center [710, 417] width 539 height 25
click at [866, 414] on div "14:58" at bounding box center [710, 417] width 539 height 25
click at [859, 414] on div "14:45" at bounding box center [710, 417] width 539 height 25
click at [378, 410] on icon "Pause" at bounding box center [387, 417] width 35 height 30
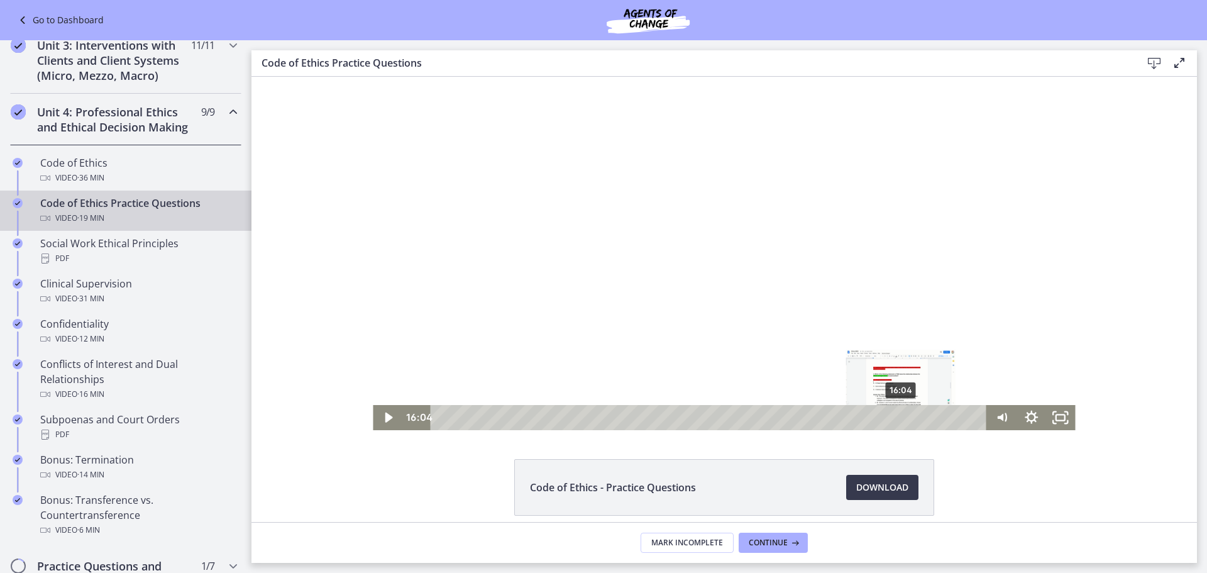
click at [896, 419] on div "16:04" at bounding box center [710, 417] width 539 height 25
click at [926, 420] on div "16:31" at bounding box center [710, 417] width 539 height 25
click at [942, 415] on div "17:40" at bounding box center [710, 417] width 539 height 25
click at [957, 413] on div "18:11" at bounding box center [710, 417] width 539 height 25
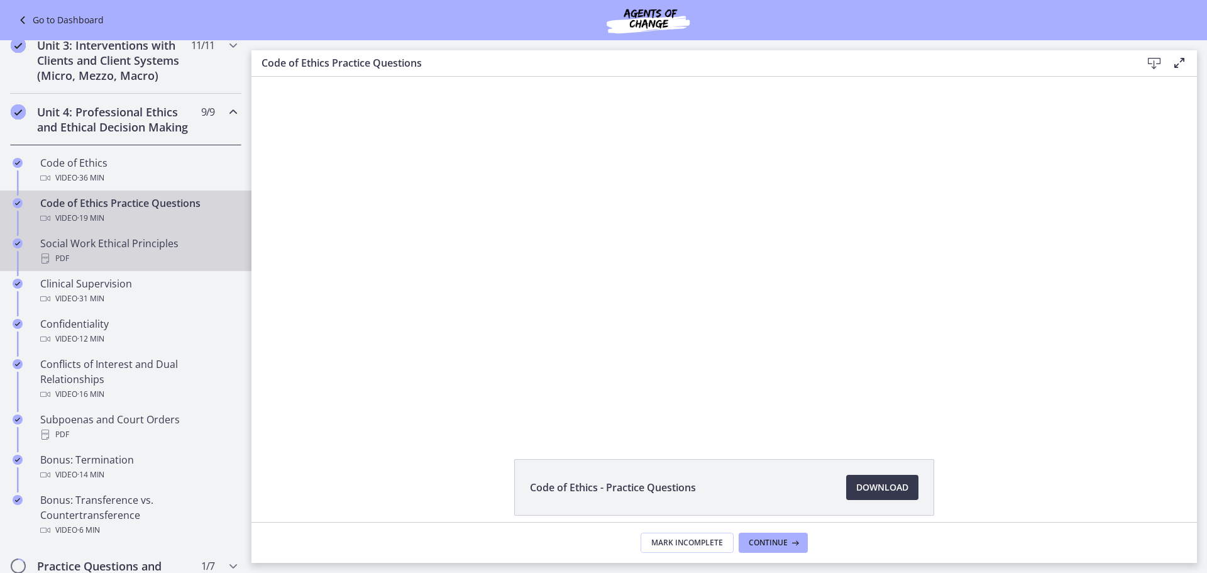
click at [179, 266] on div "PDF" at bounding box center [138, 258] width 196 height 15
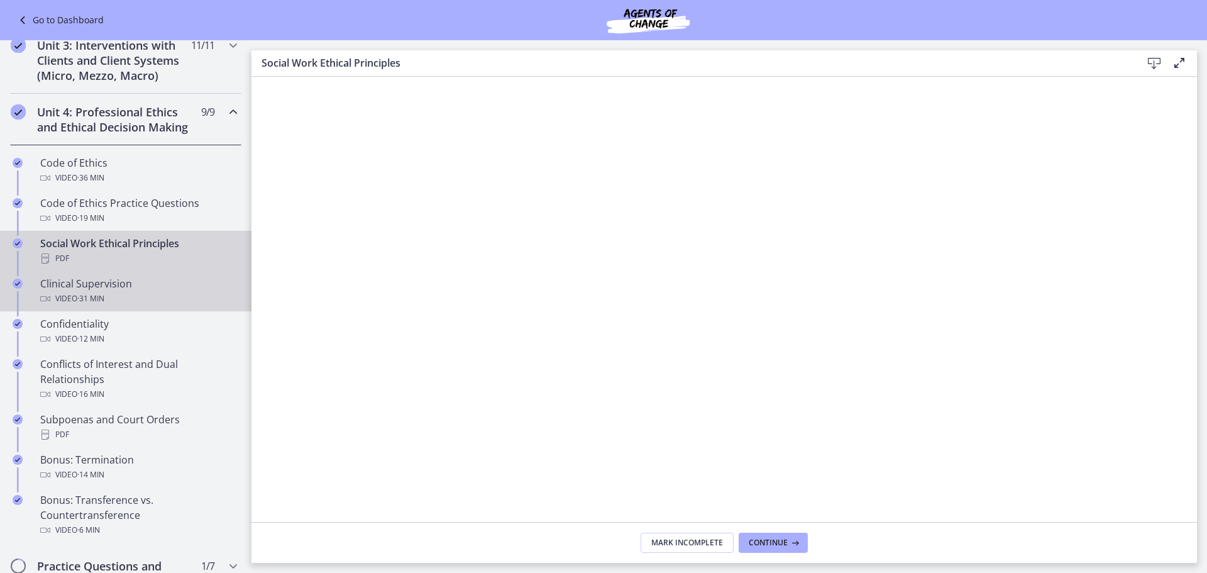
click at [107, 306] on div "Clinical Supervision Video · 31 min" at bounding box center [138, 291] width 196 height 30
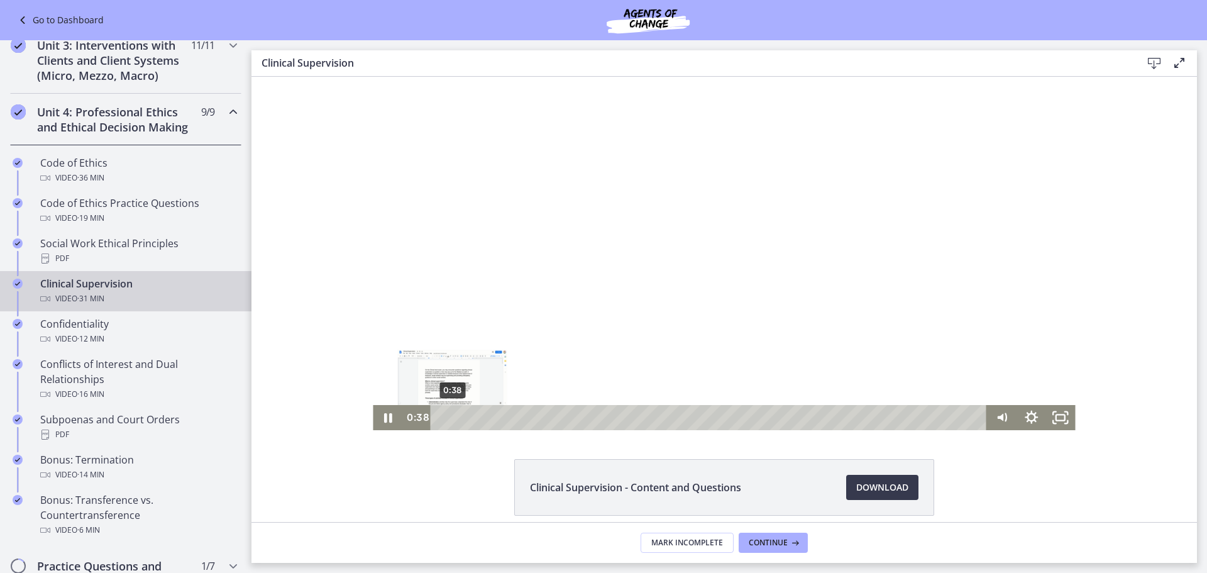
click at [447, 417] on div "0:38" at bounding box center [710, 417] width 539 height 25
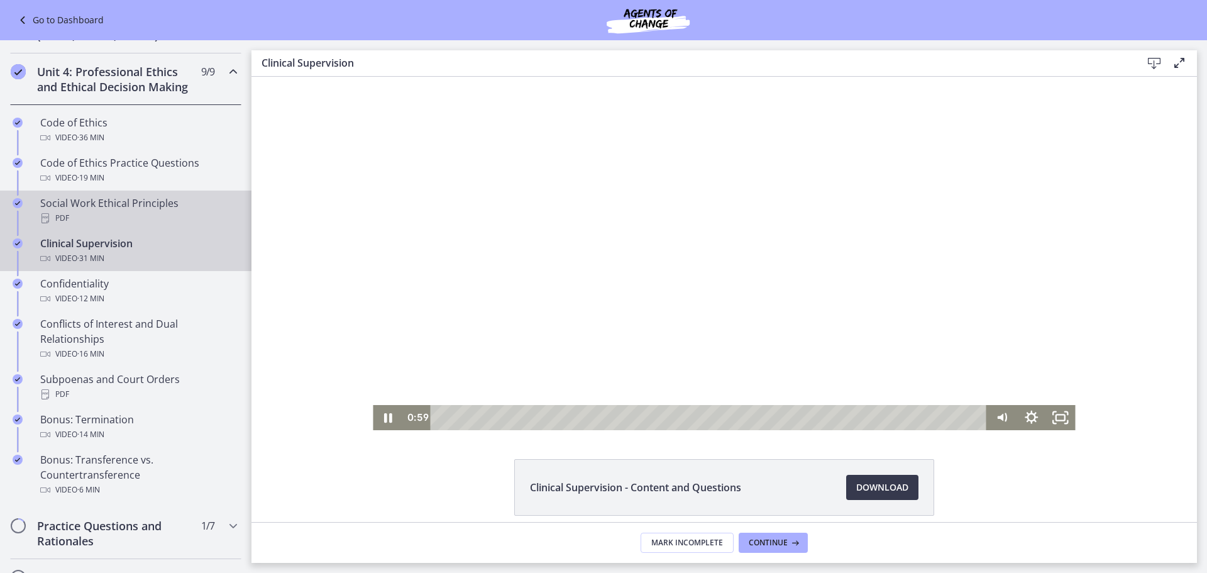
scroll to position [509, 0]
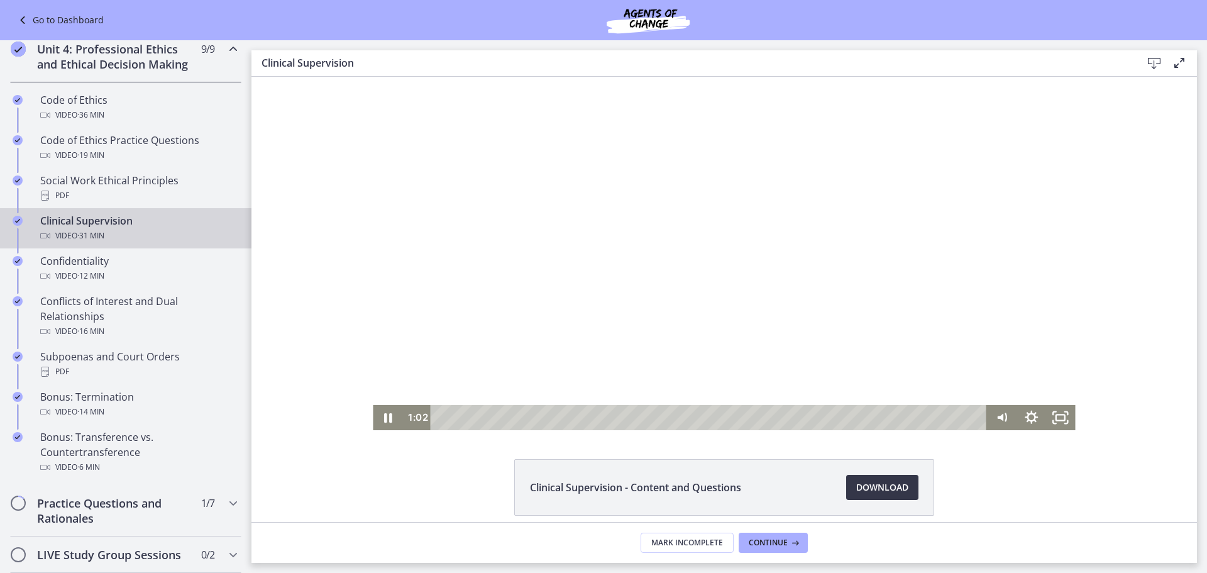
click at [894, 485] on span "Download Opens in a new window" at bounding box center [882, 487] width 52 height 15
click at [493, 418] on div "3:17" at bounding box center [710, 417] width 539 height 25
click at [488, 417] on div "3:02" at bounding box center [710, 417] width 539 height 25
click at [632, 420] on div "11:20" at bounding box center [710, 417] width 539 height 25
click at [662, 417] on div "13:02" at bounding box center [710, 417] width 539 height 25
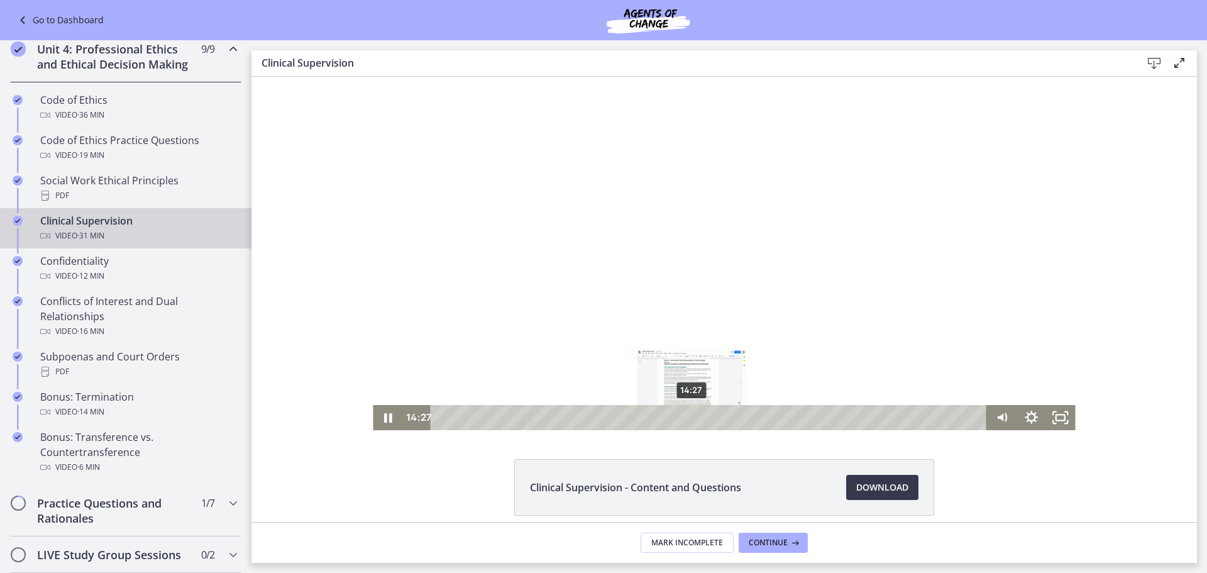
click at [686, 415] on div "14:27" at bounding box center [710, 417] width 539 height 25
click at [739, 417] on div "15:02" at bounding box center [710, 417] width 539 height 25
click at [728, 419] on div "16:53" at bounding box center [710, 417] width 539 height 25
click at [873, 486] on span "Download Opens in a new window" at bounding box center [882, 487] width 52 height 15
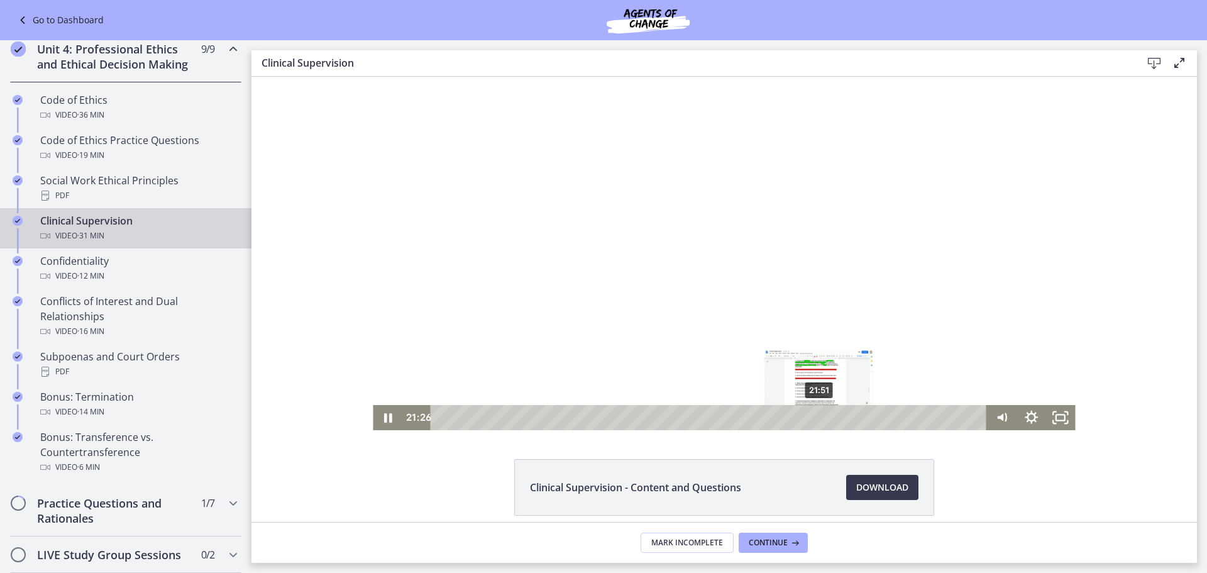
click at [815, 418] on div "21:51" at bounding box center [710, 417] width 539 height 25
click at [821, 418] on div "22:13" at bounding box center [710, 417] width 539 height 25
click at [872, 415] on div "25:09" at bounding box center [710, 417] width 539 height 25
click at [879, 416] on div "25:33" at bounding box center [710, 417] width 539 height 25
click at [871, 416] on div "25:05" at bounding box center [710, 417] width 539 height 25
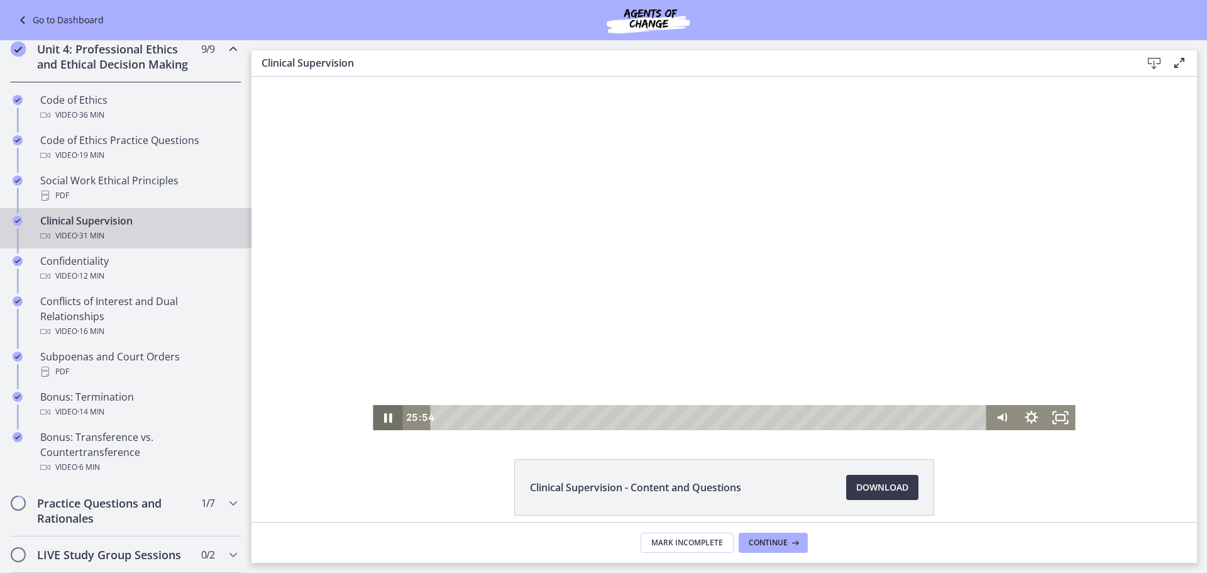
click at [385, 420] on icon "Pause" at bounding box center [388, 417] width 8 height 9
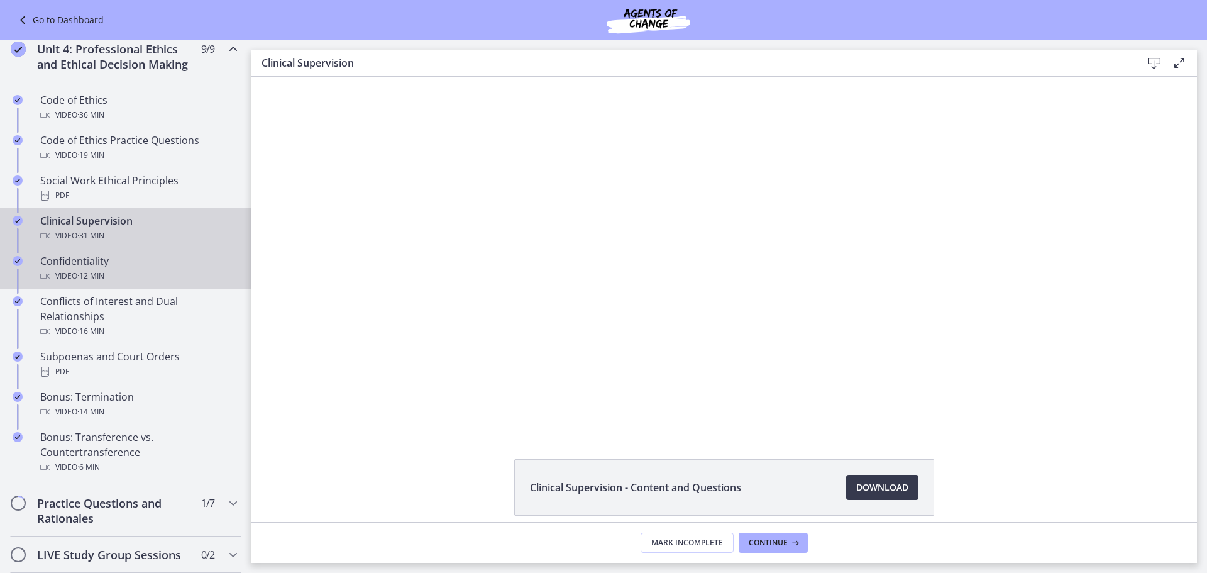
click at [53, 283] on div "Confidentiality Video · 12 min" at bounding box center [138, 268] width 196 height 30
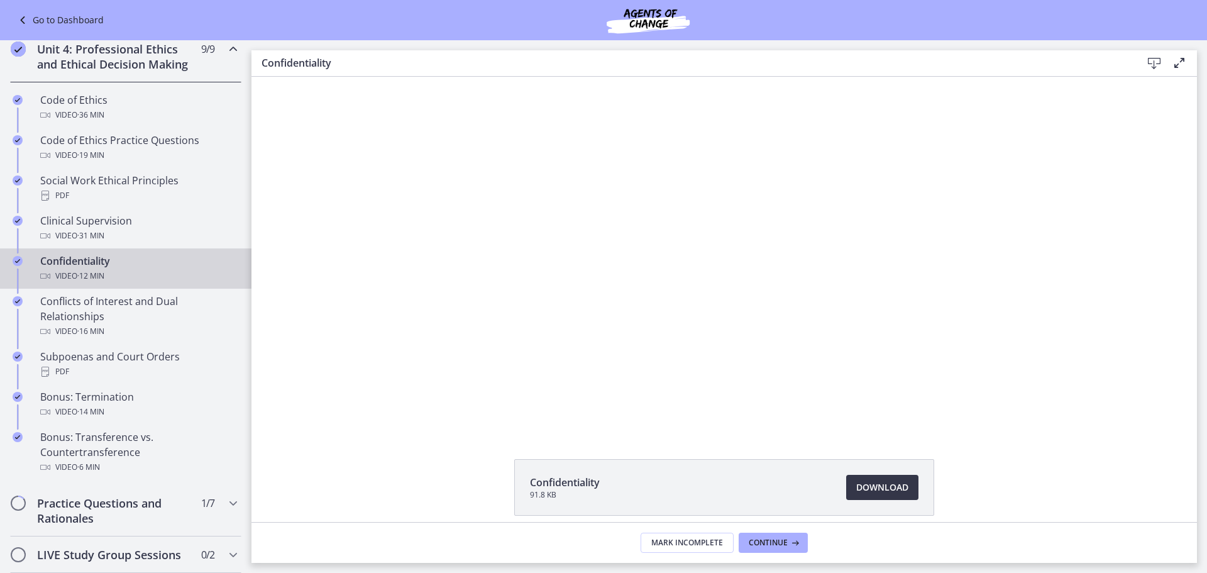
click at [884, 487] on span "Download Opens in a new window" at bounding box center [882, 487] width 52 height 15
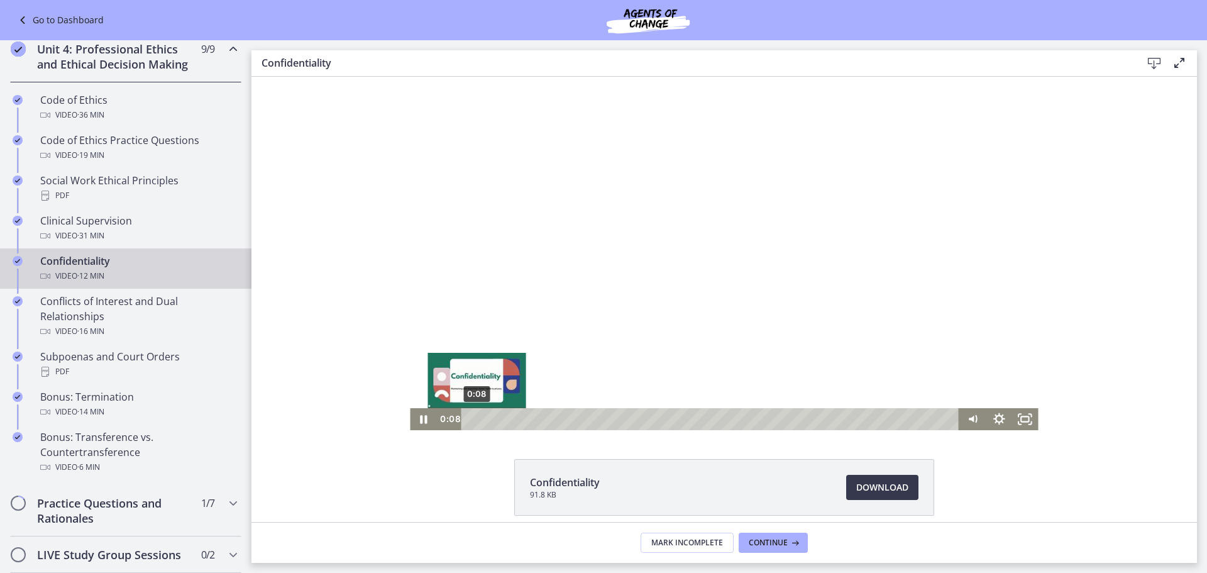
click at [471, 419] on div "0:08" at bounding box center [712, 419] width 482 height 22
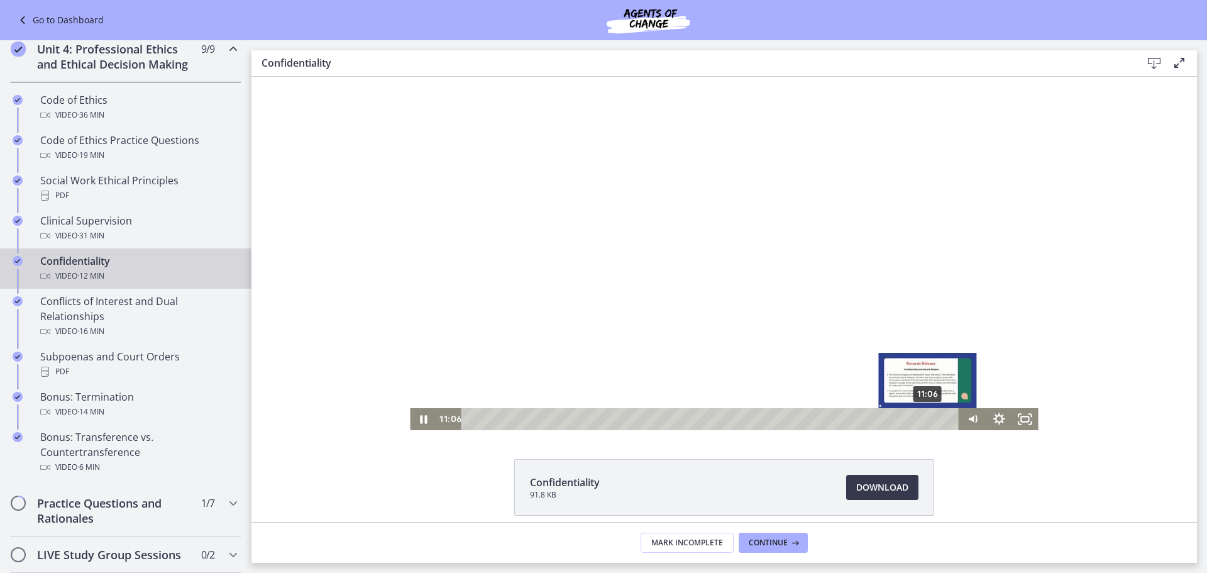
click at [923, 421] on div "11:06" at bounding box center [712, 419] width 482 height 22
click at [933, 420] on div "11:20" at bounding box center [712, 419] width 482 height 22
click at [944, 419] on div "11:36" at bounding box center [712, 419] width 482 height 22
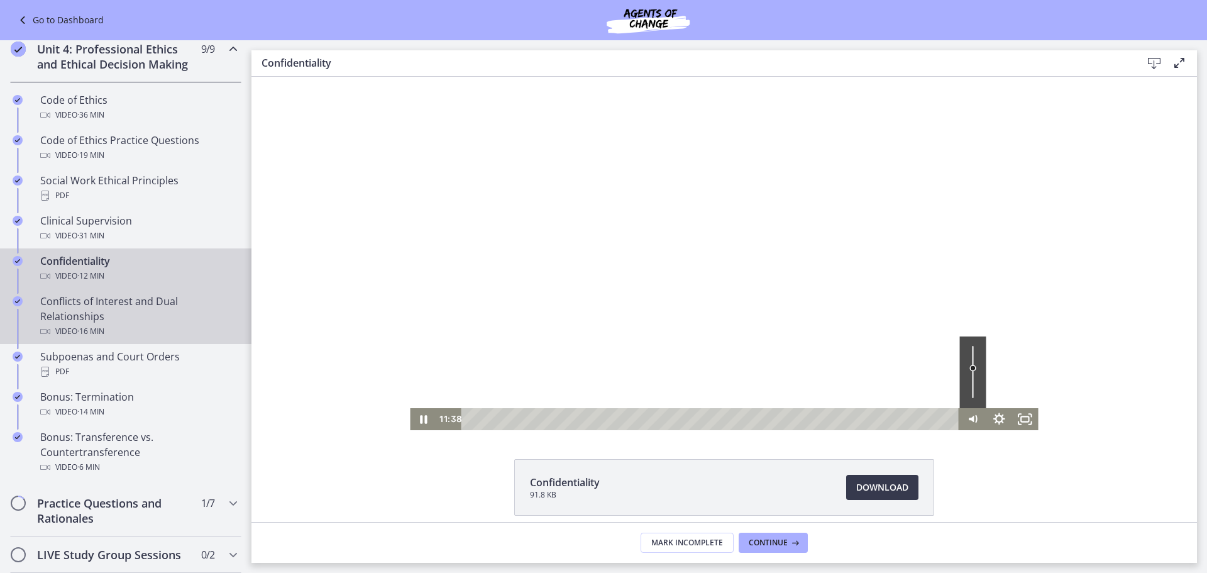
click at [130, 330] on div "Conflicts of Interest and Dual Relationships Video · 16 min" at bounding box center [138, 316] width 196 height 45
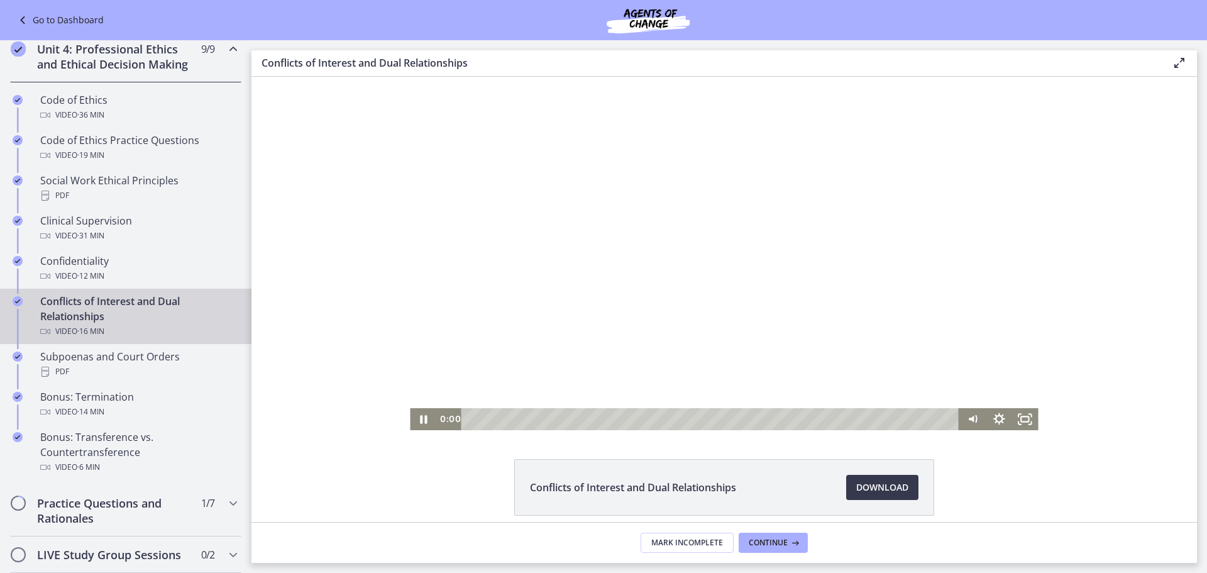
click at [310, 410] on div "Click for sound @keyframes VOLUME_SMALL_WAVE_FLASH { 0% { opacity: 0; } 33% { o…" at bounding box center [723, 253] width 945 height 353
click at [867, 486] on span "Download Opens in a new window" at bounding box center [882, 487] width 52 height 15
click at [420, 420] on icon "Pause" at bounding box center [423, 419] width 9 height 10
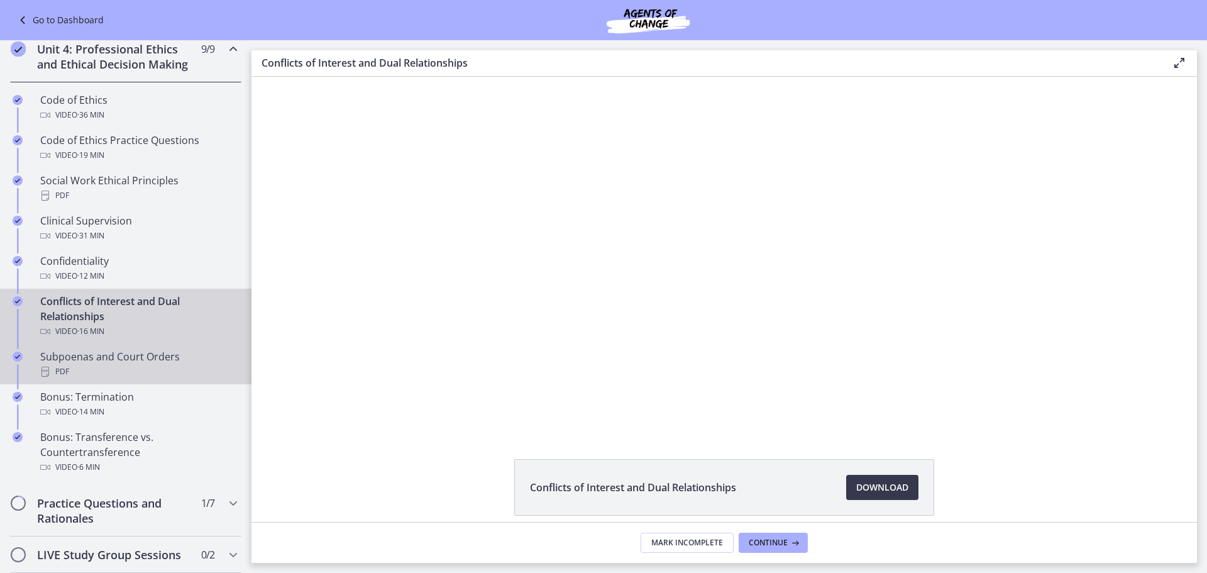
click at [159, 379] on div "Subpoenas and Court Orders PDF" at bounding box center [138, 364] width 196 height 30
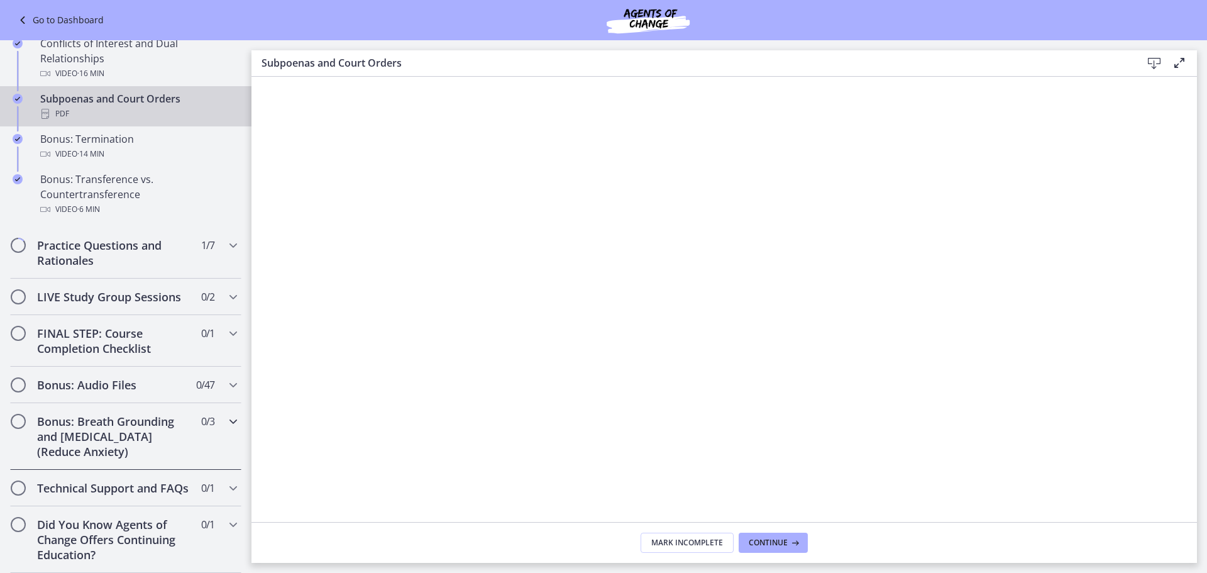
scroll to position [827, 0]
click at [226, 377] on icon "Chapters" at bounding box center [233, 384] width 15 height 15
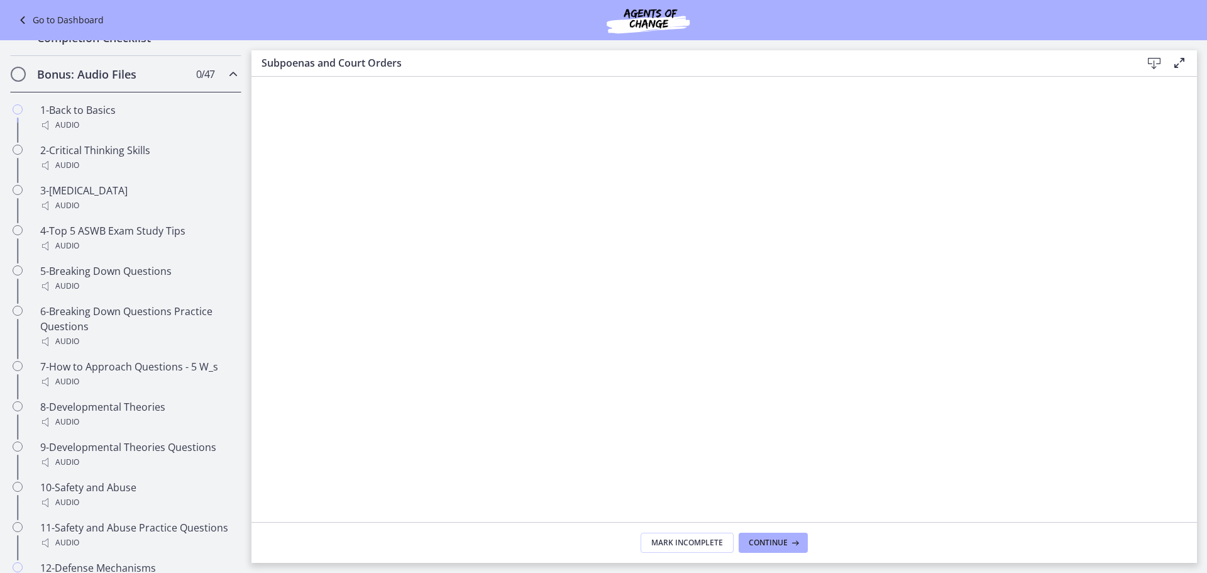
scroll to position [664, 0]
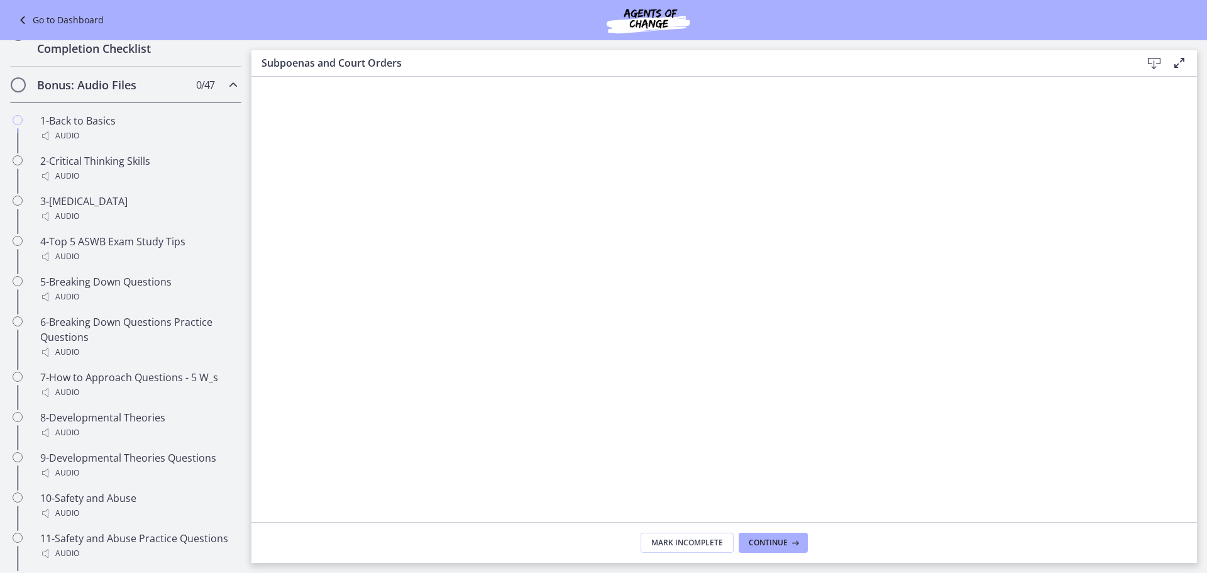
click at [226, 92] on icon "Chapters" at bounding box center [233, 84] width 15 height 15
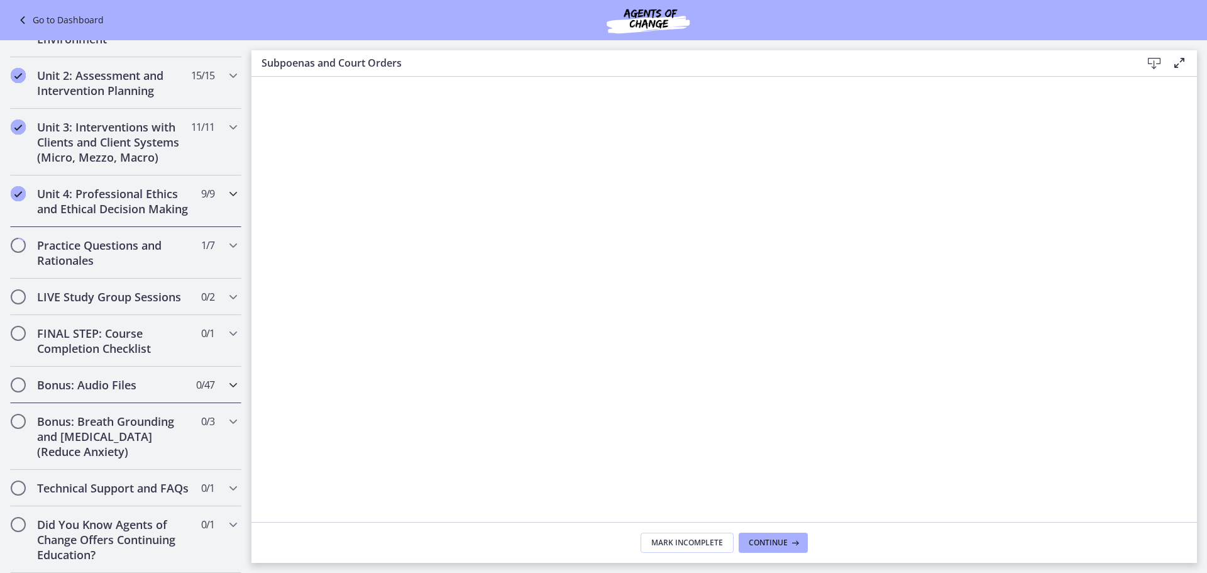
scroll to position [425, 0]
click at [226, 414] on icon "Chapters" at bounding box center [233, 421] width 15 height 15
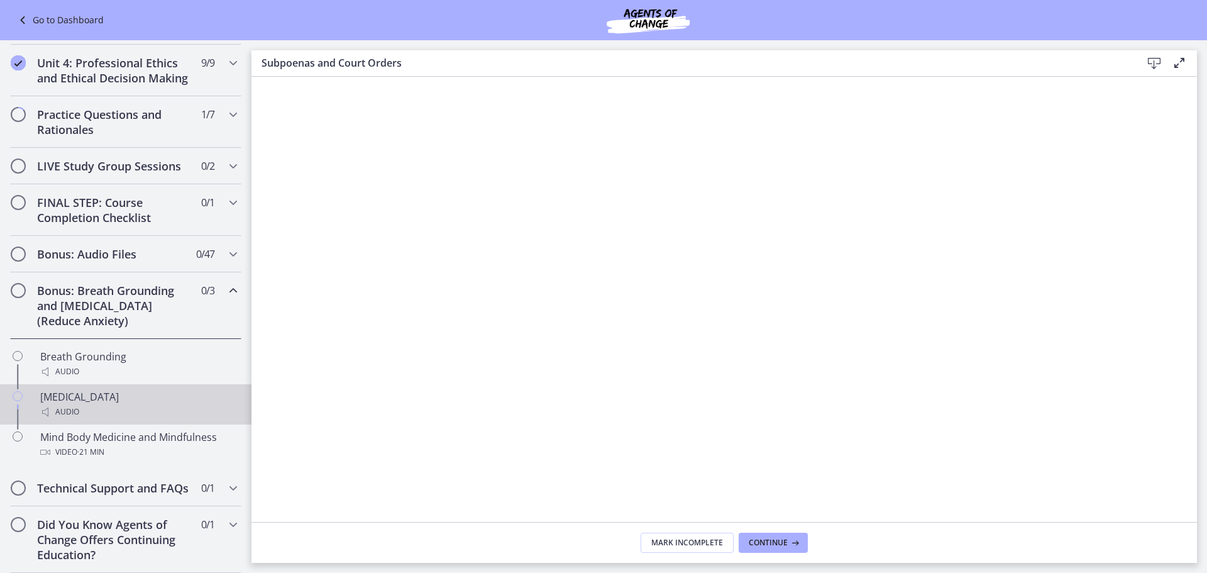
scroll to position [551, 0]
click at [226, 283] on icon "Chapters" at bounding box center [233, 290] width 15 height 15
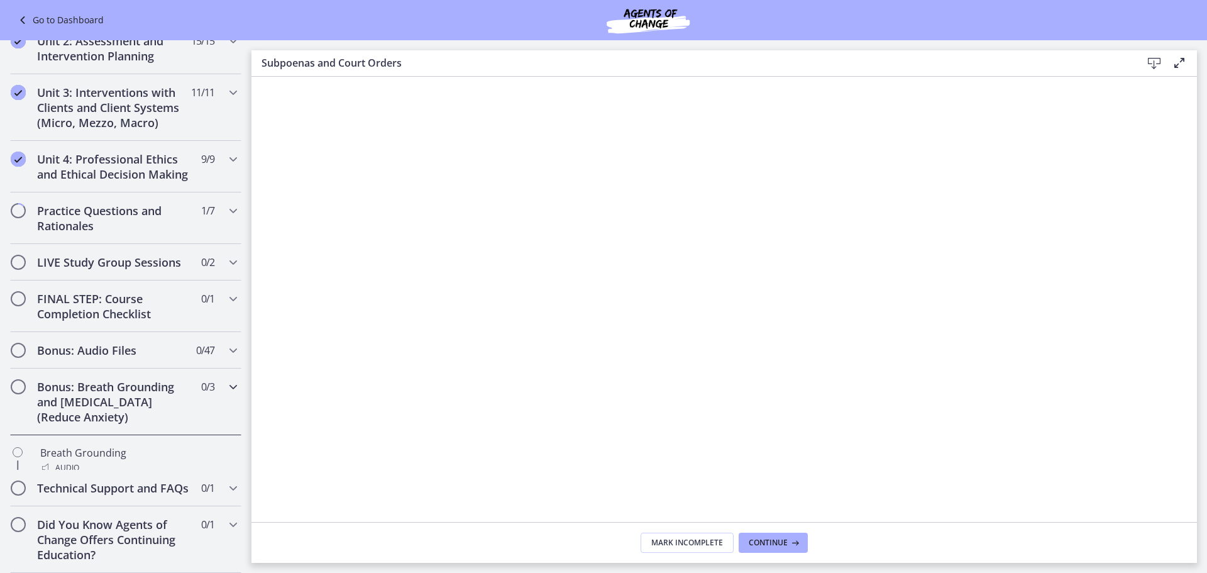
scroll to position [425, 0]
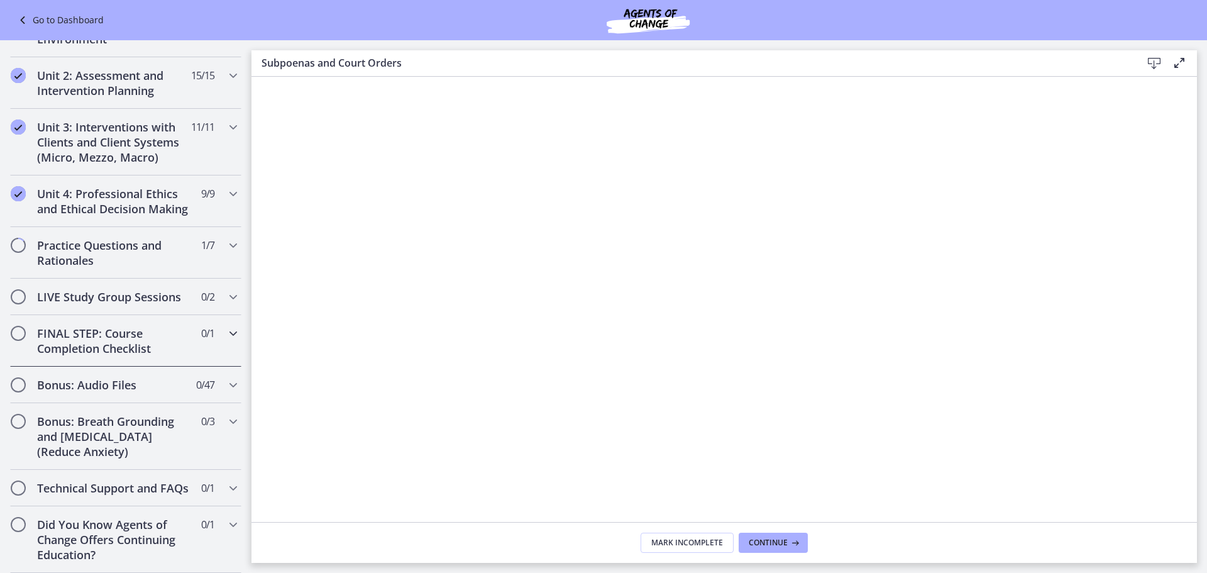
click at [226, 326] on icon "Chapters" at bounding box center [233, 333] width 15 height 15
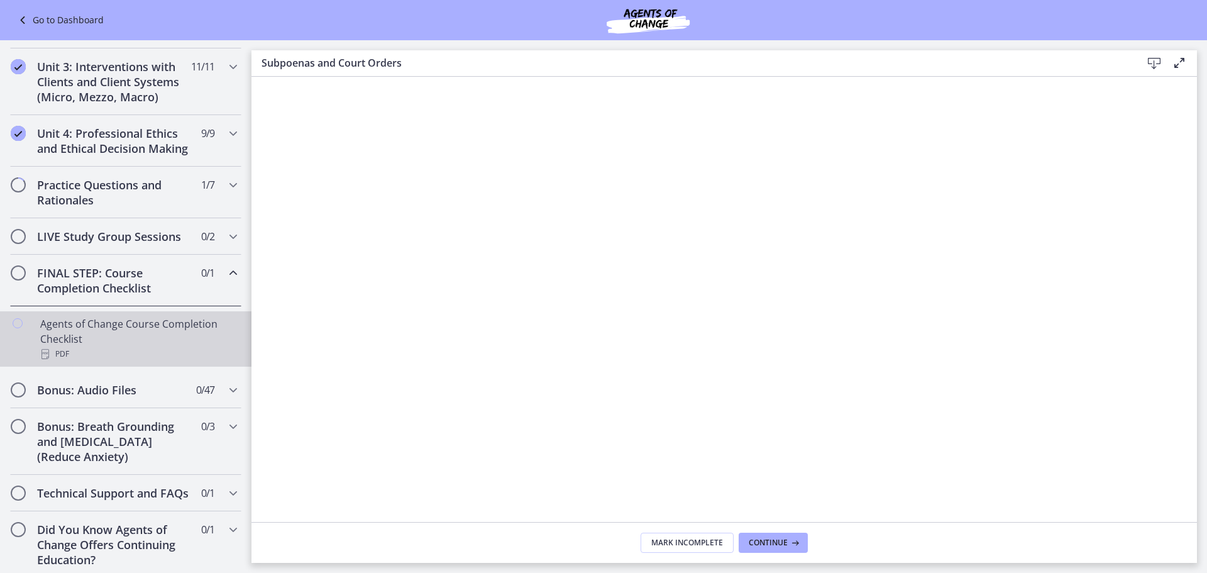
click at [155, 361] on div "Agents of Change Course Completion Checklist PDF" at bounding box center [138, 338] width 196 height 45
click at [226, 280] on icon "Chapters" at bounding box center [233, 272] width 15 height 15
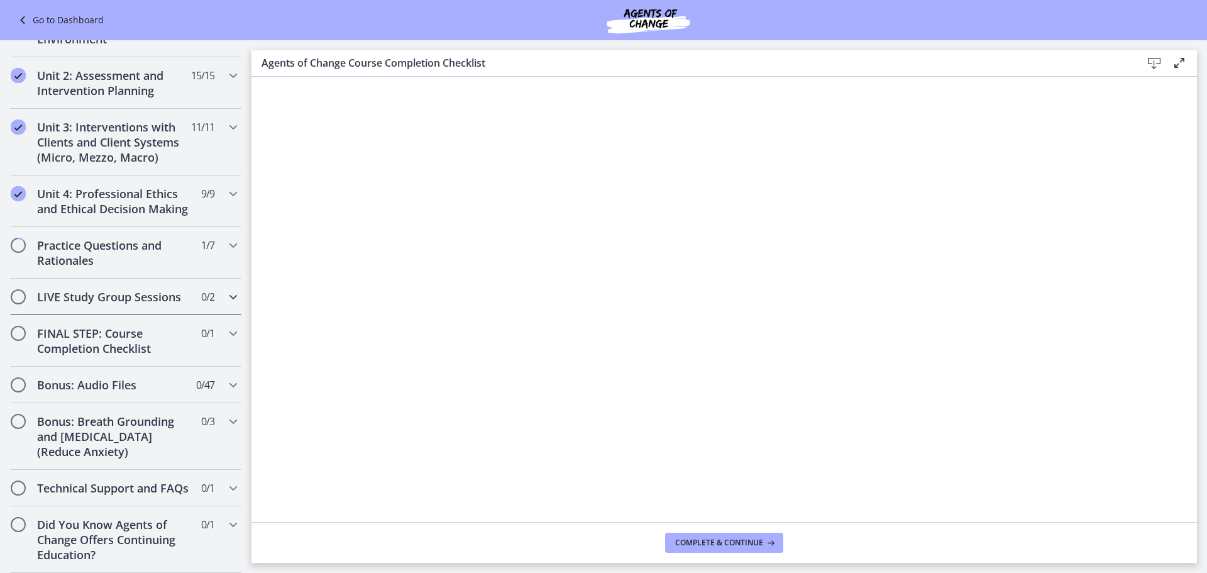
click at [226, 289] on icon "Chapters" at bounding box center [233, 296] width 15 height 15
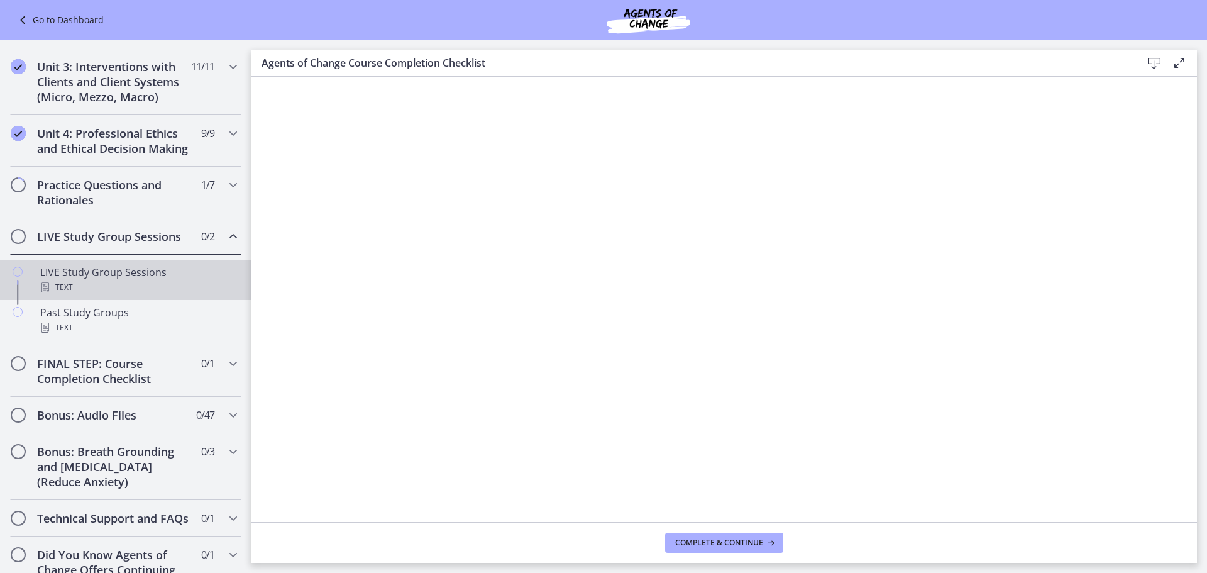
click at [84, 295] on div "Text" at bounding box center [138, 287] width 196 height 15
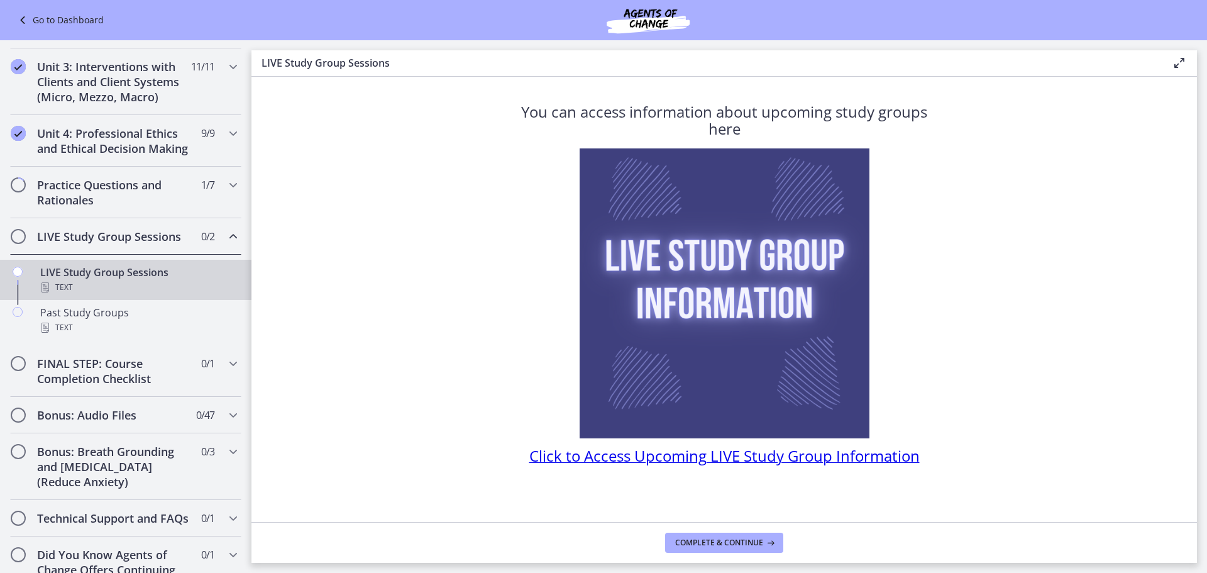
scroll to position [11, 0]
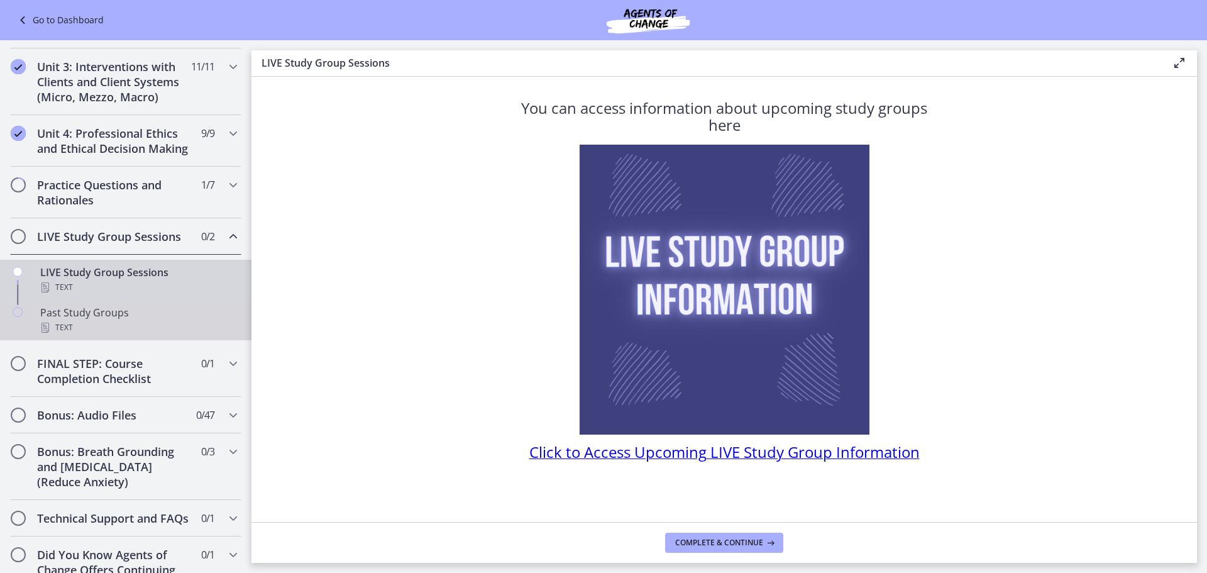
click at [80, 335] on div "Text" at bounding box center [138, 327] width 196 height 15
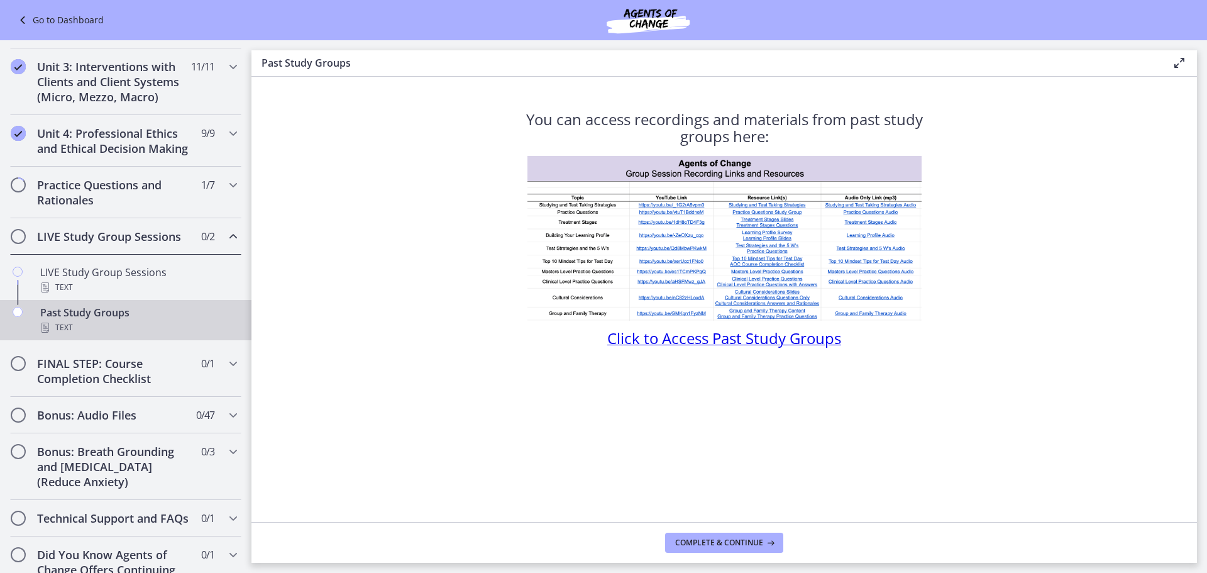
click at [226, 244] on icon "Chapters" at bounding box center [233, 236] width 15 height 15
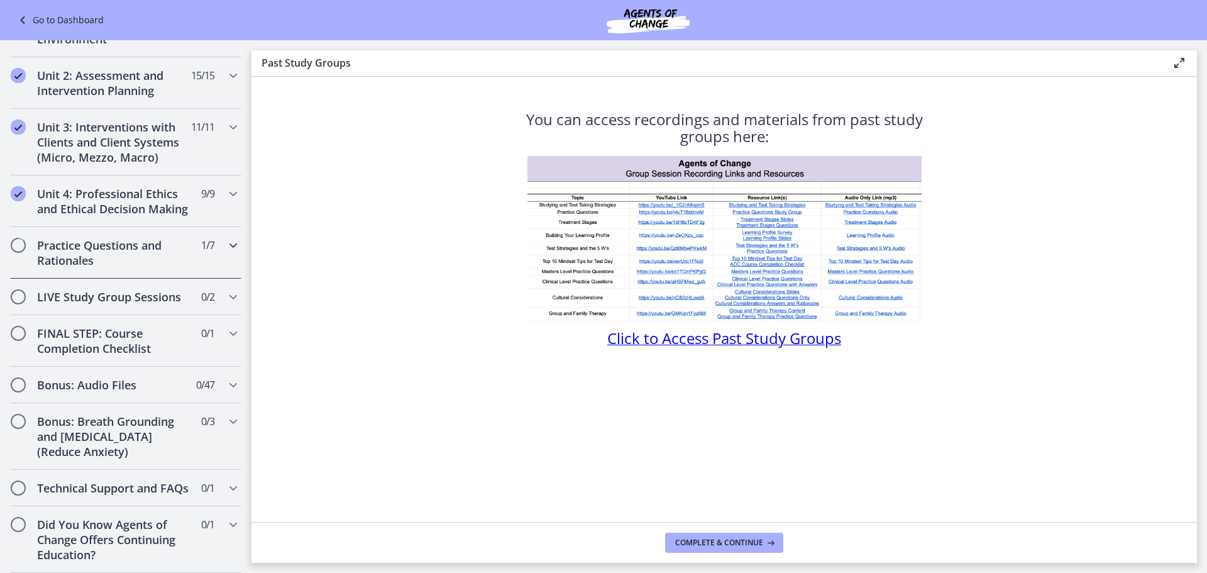
click at [226, 238] on icon "Chapters" at bounding box center [233, 245] width 15 height 15
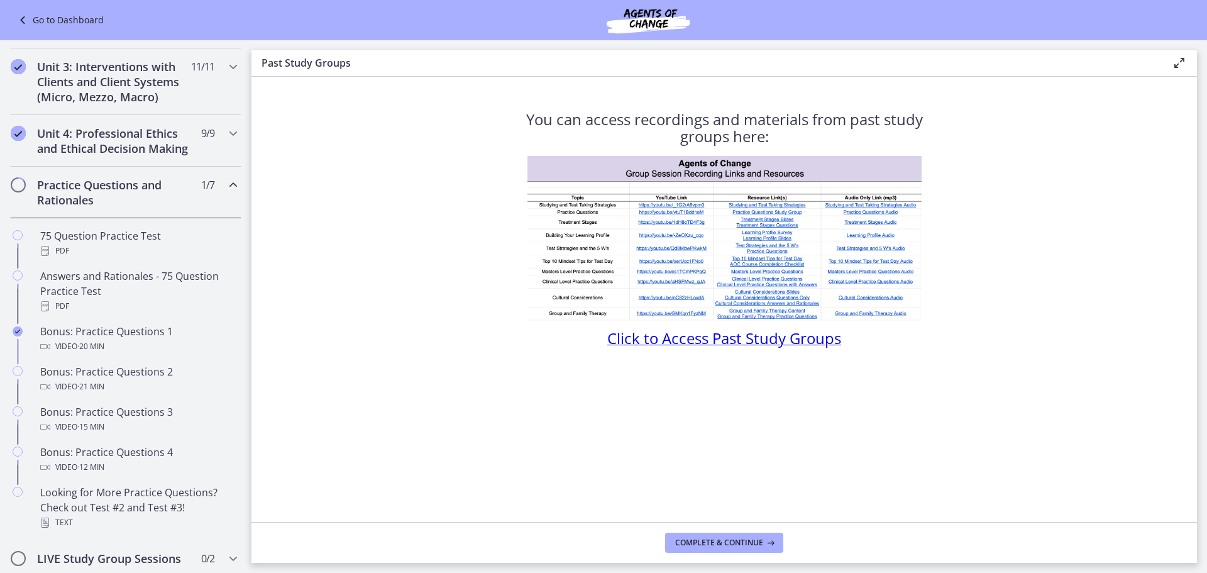
click at [226, 192] on icon "Chapters" at bounding box center [233, 184] width 15 height 15
